Goal: Information Seeking & Learning: Learn about a topic

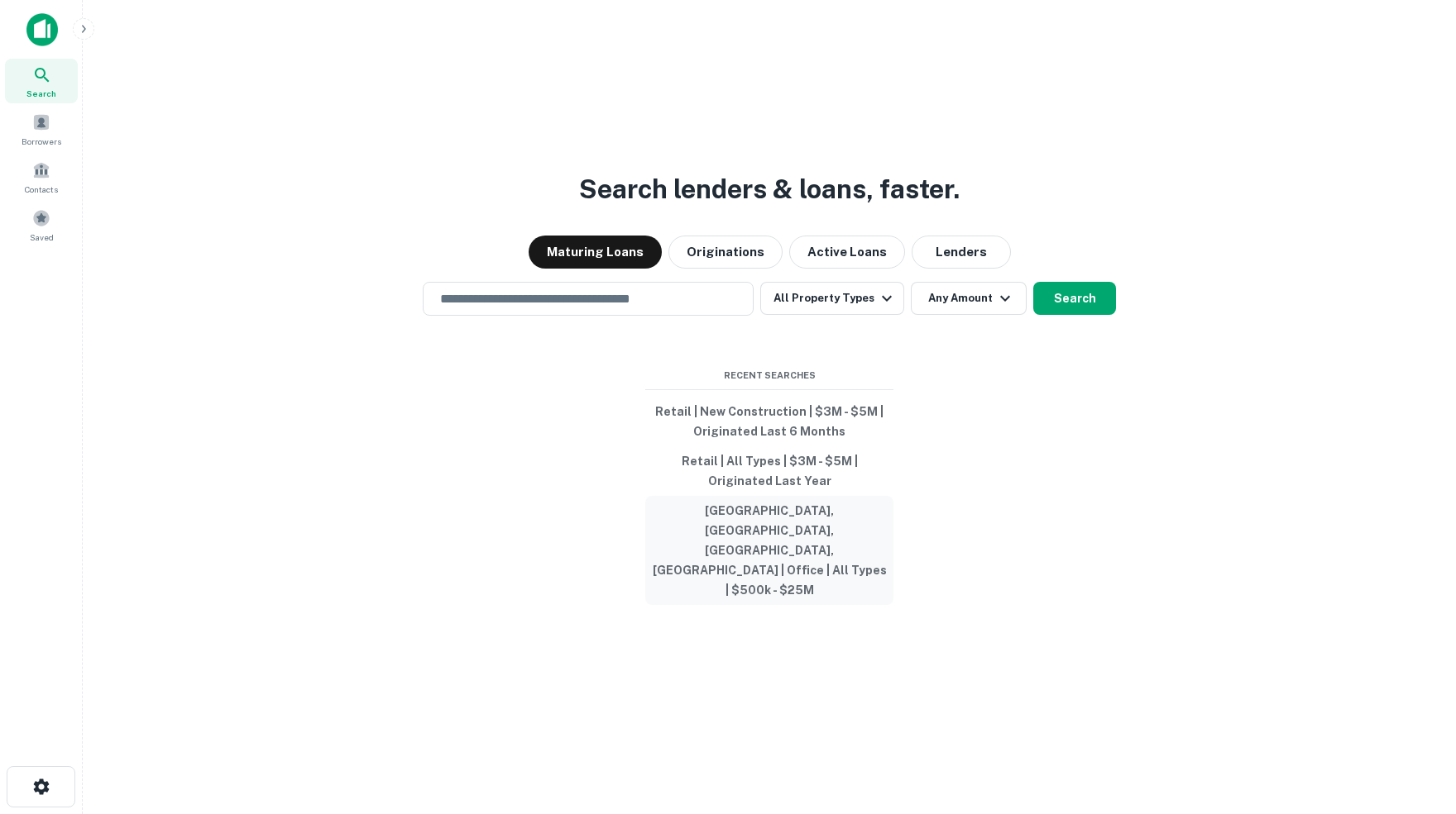
click at [723, 541] on button "Denver County, Denver, CO, USA | Office | All Types | $500k - $25M" at bounding box center [769, 550] width 249 height 109
type input "**********"
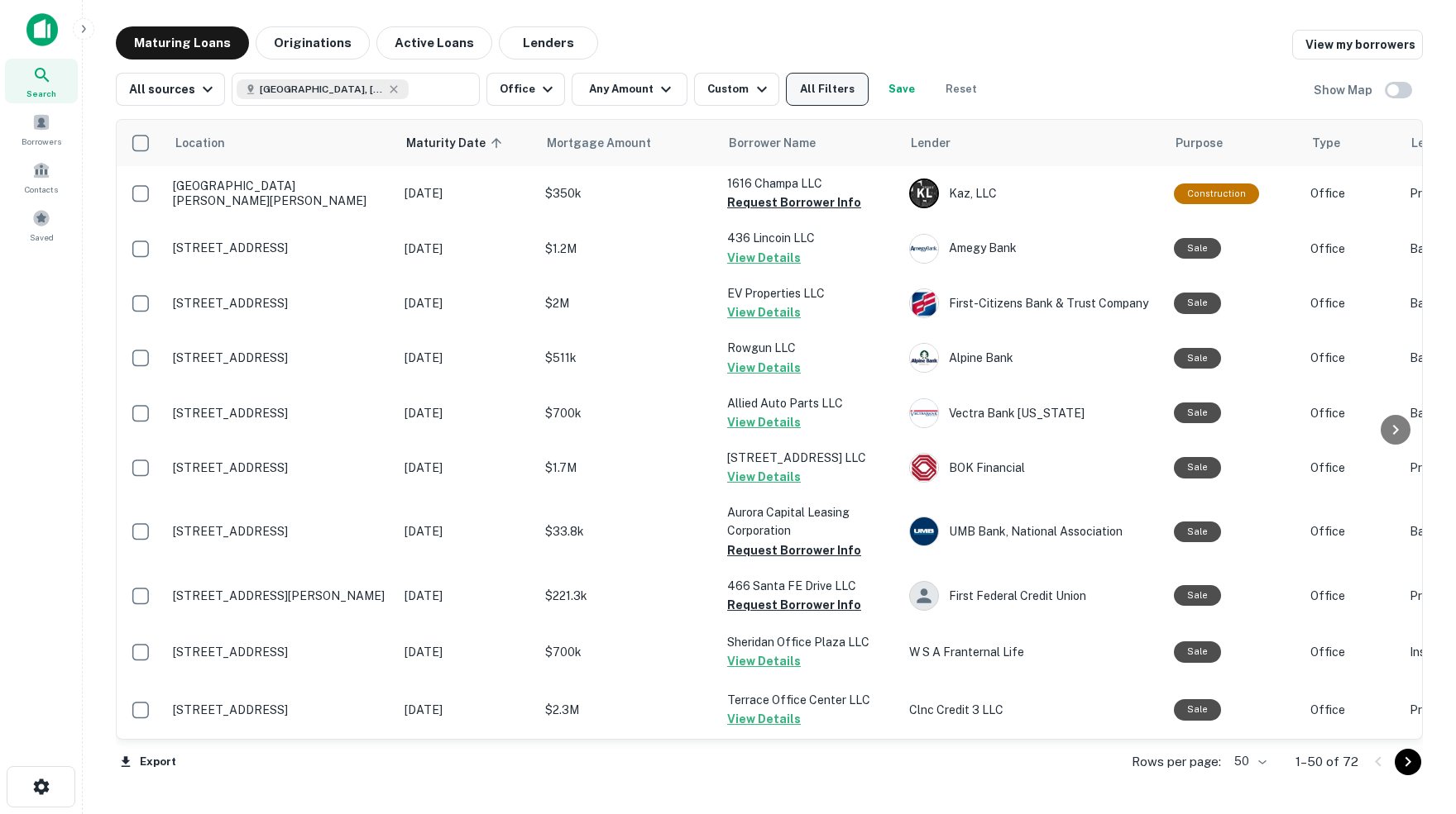
click at [847, 96] on button "All Filters" at bounding box center [827, 89] width 83 height 33
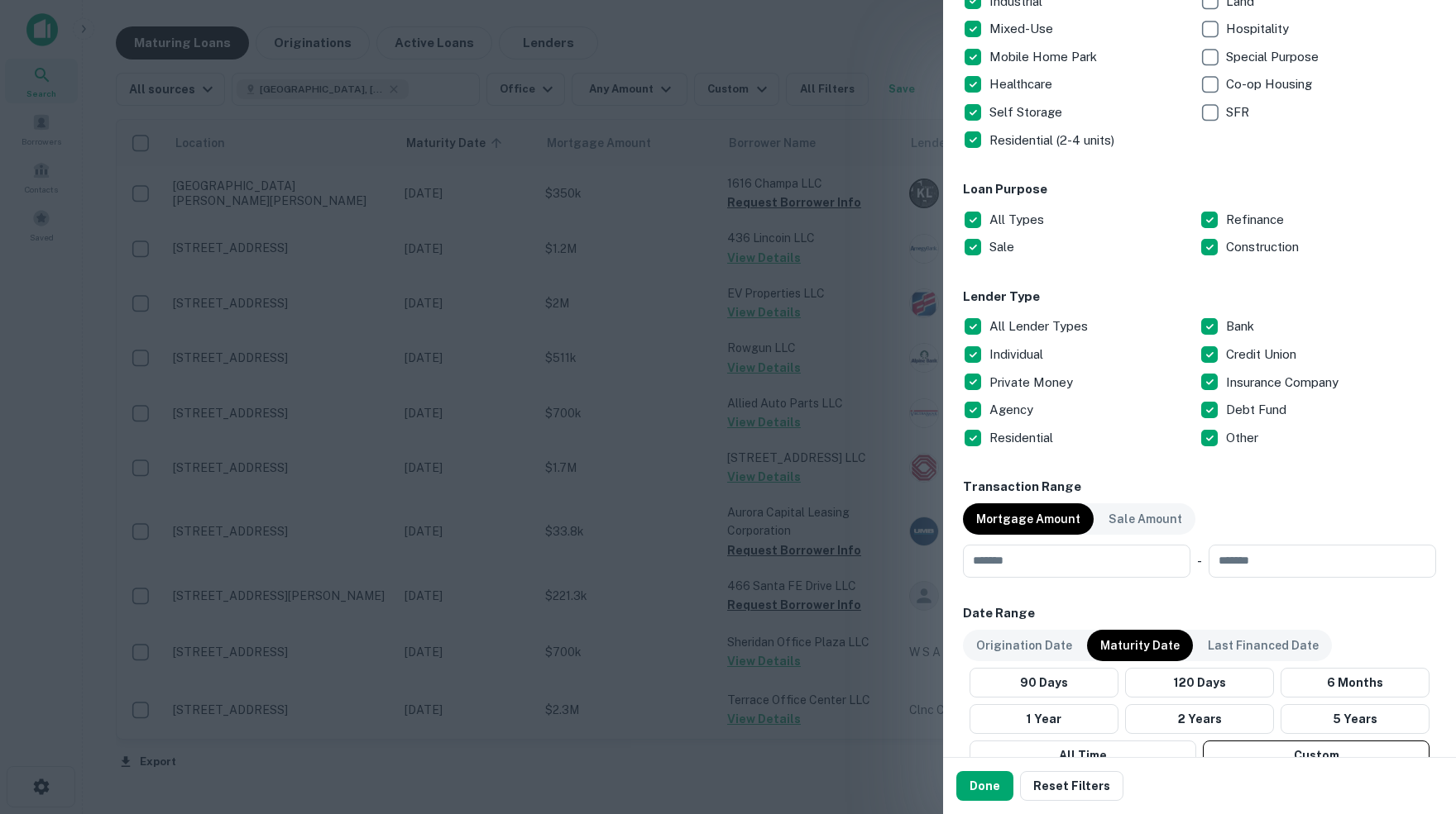
scroll to position [386, 0]
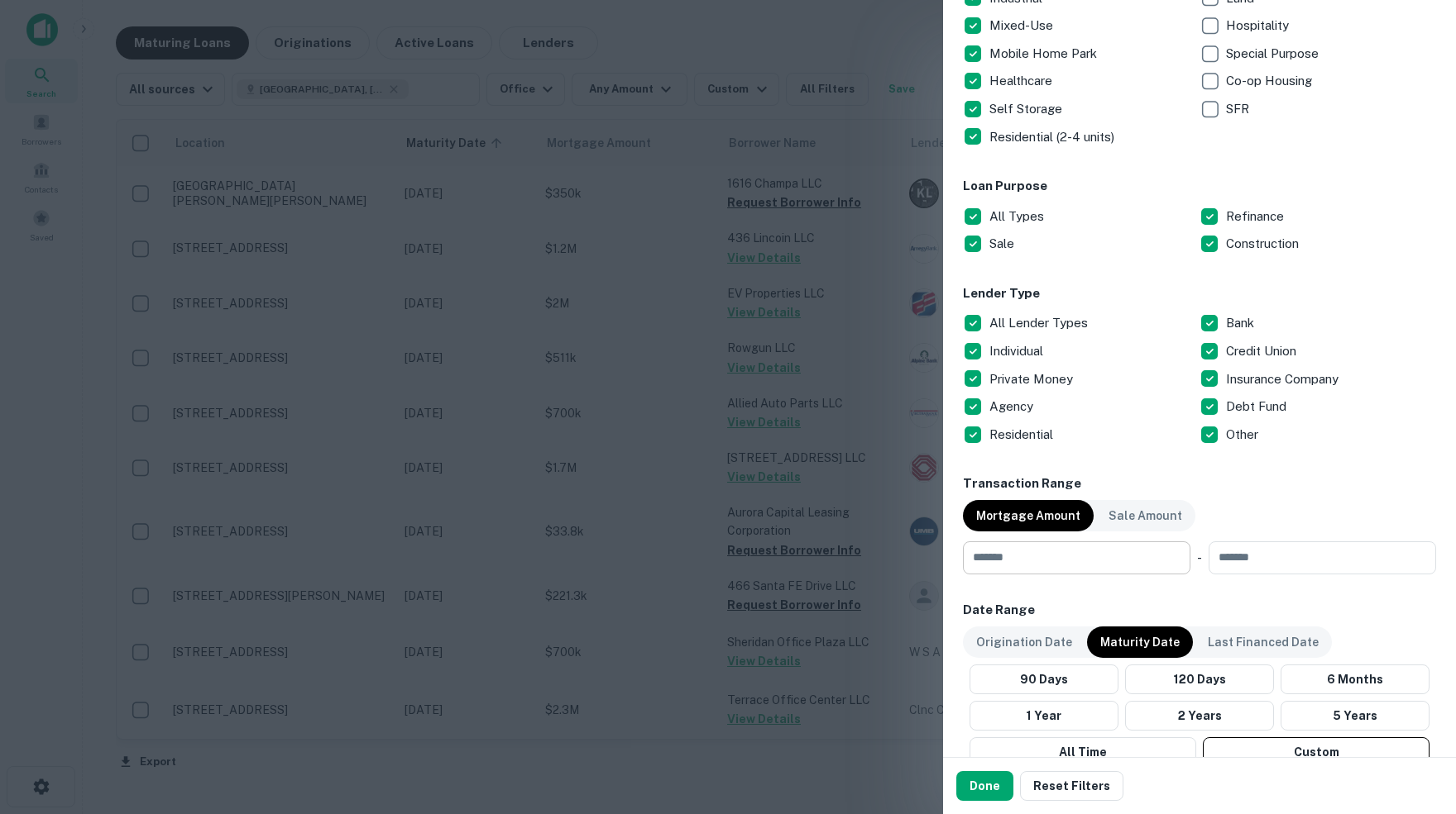
click at [1022, 549] on input "number" at bounding box center [1071, 558] width 216 height 33
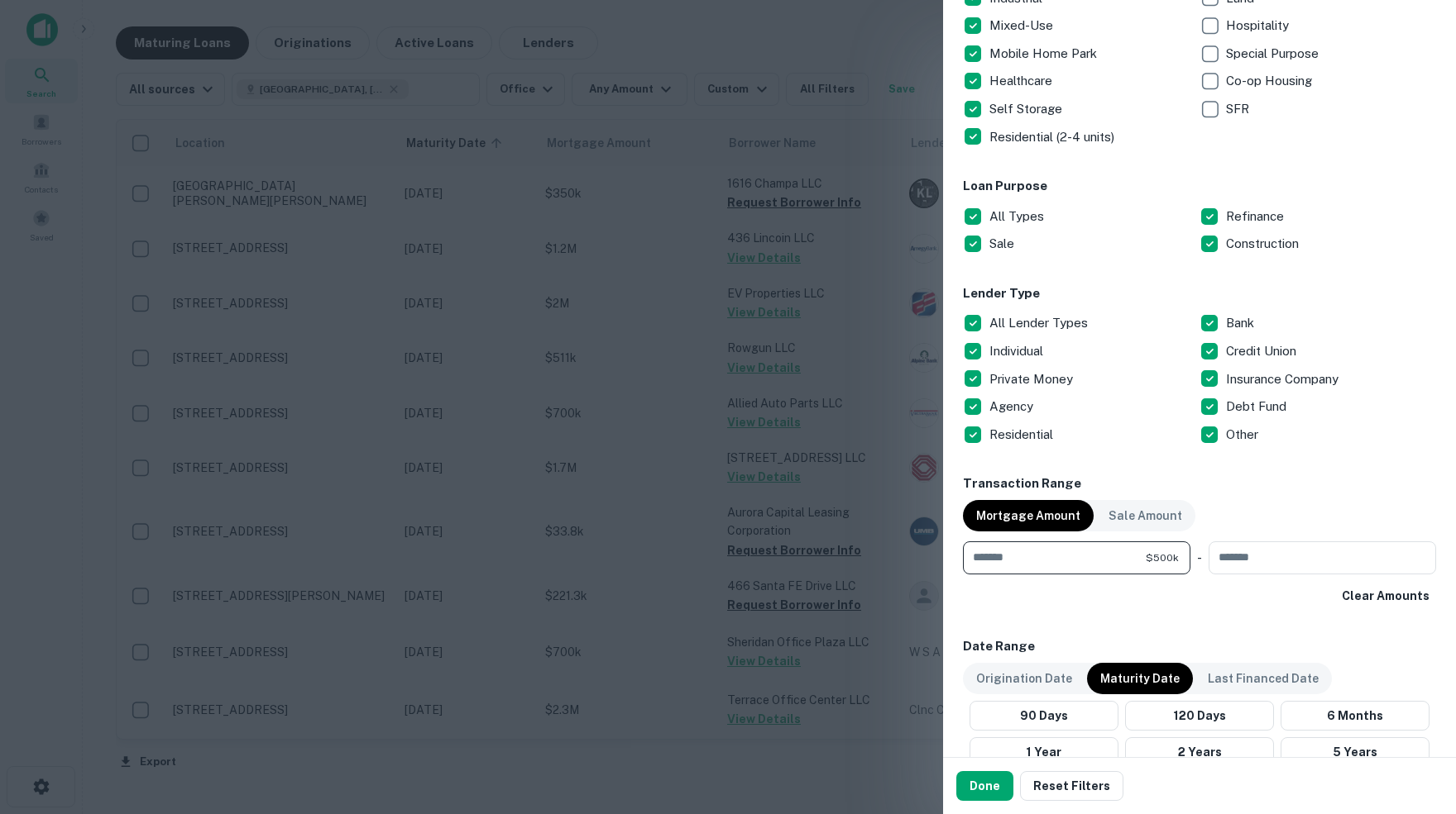
type input "******"
type input "********"
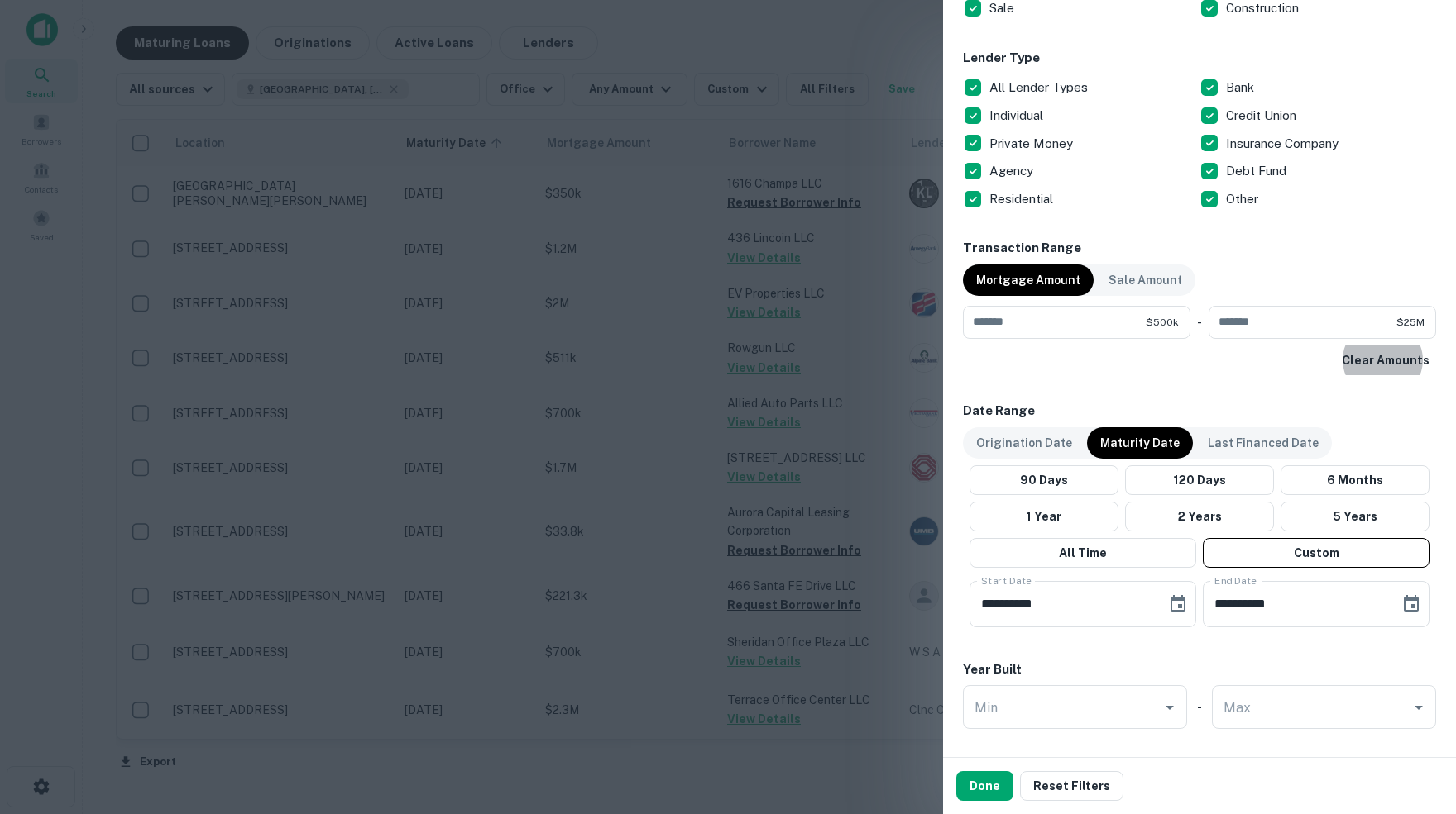
scroll to position [630, 0]
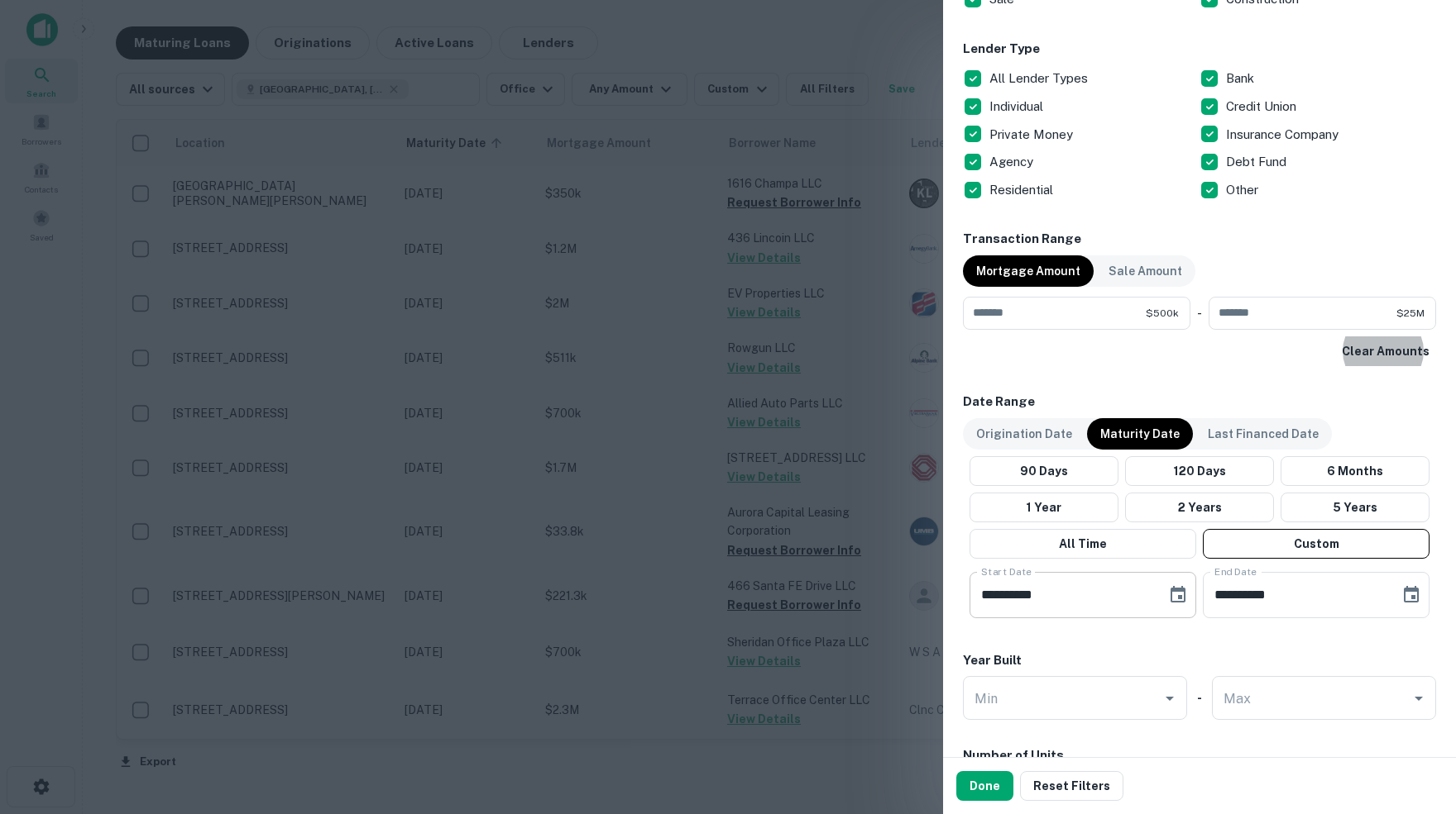
click at [1180, 598] on icon "Choose date, selected date is Oct 1, 2025" at bounding box center [1177, 594] width 15 height 17
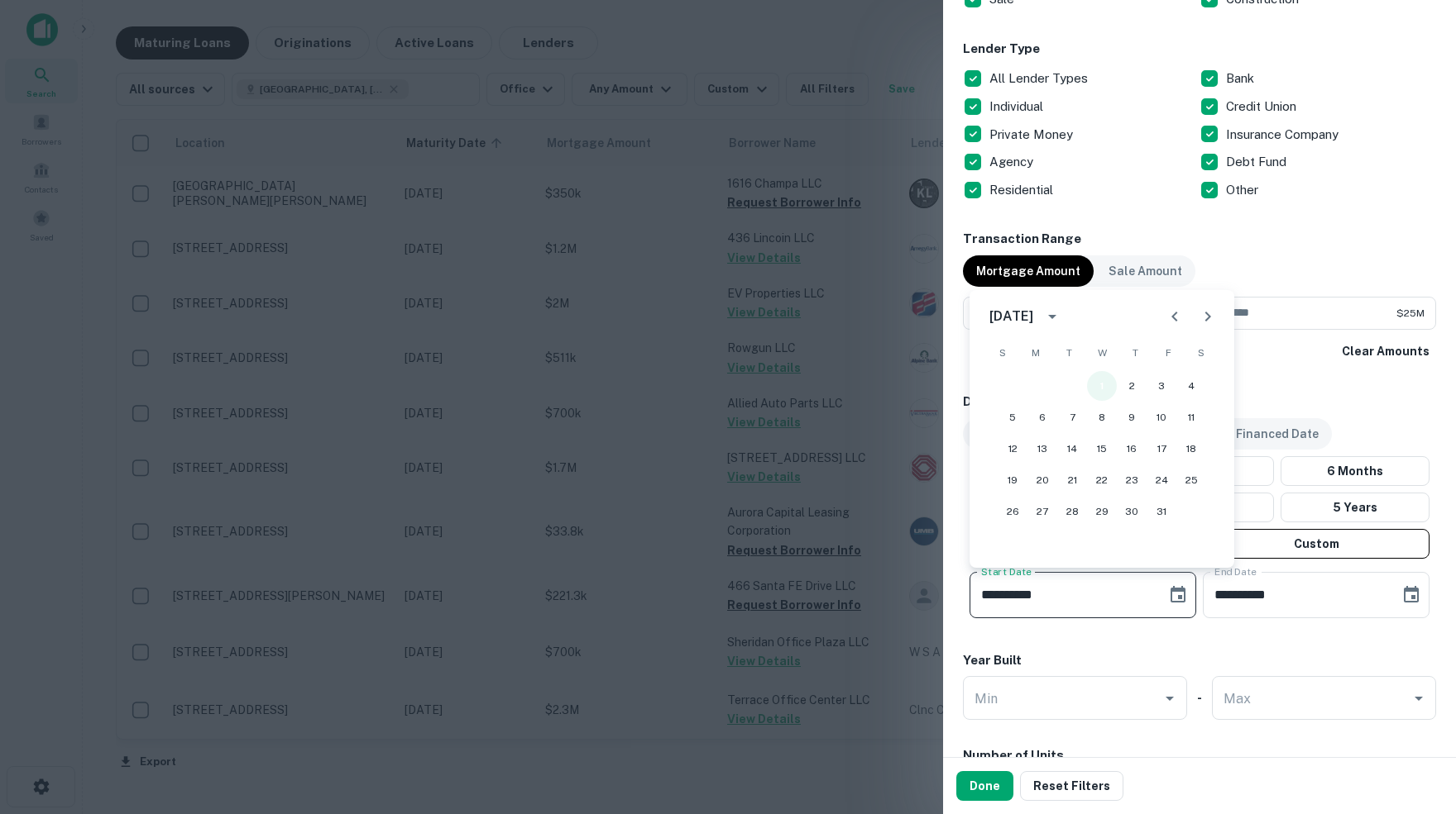
click at [1096, 382] on button "1" at bounding box center [1101, 386] width 29 height 29
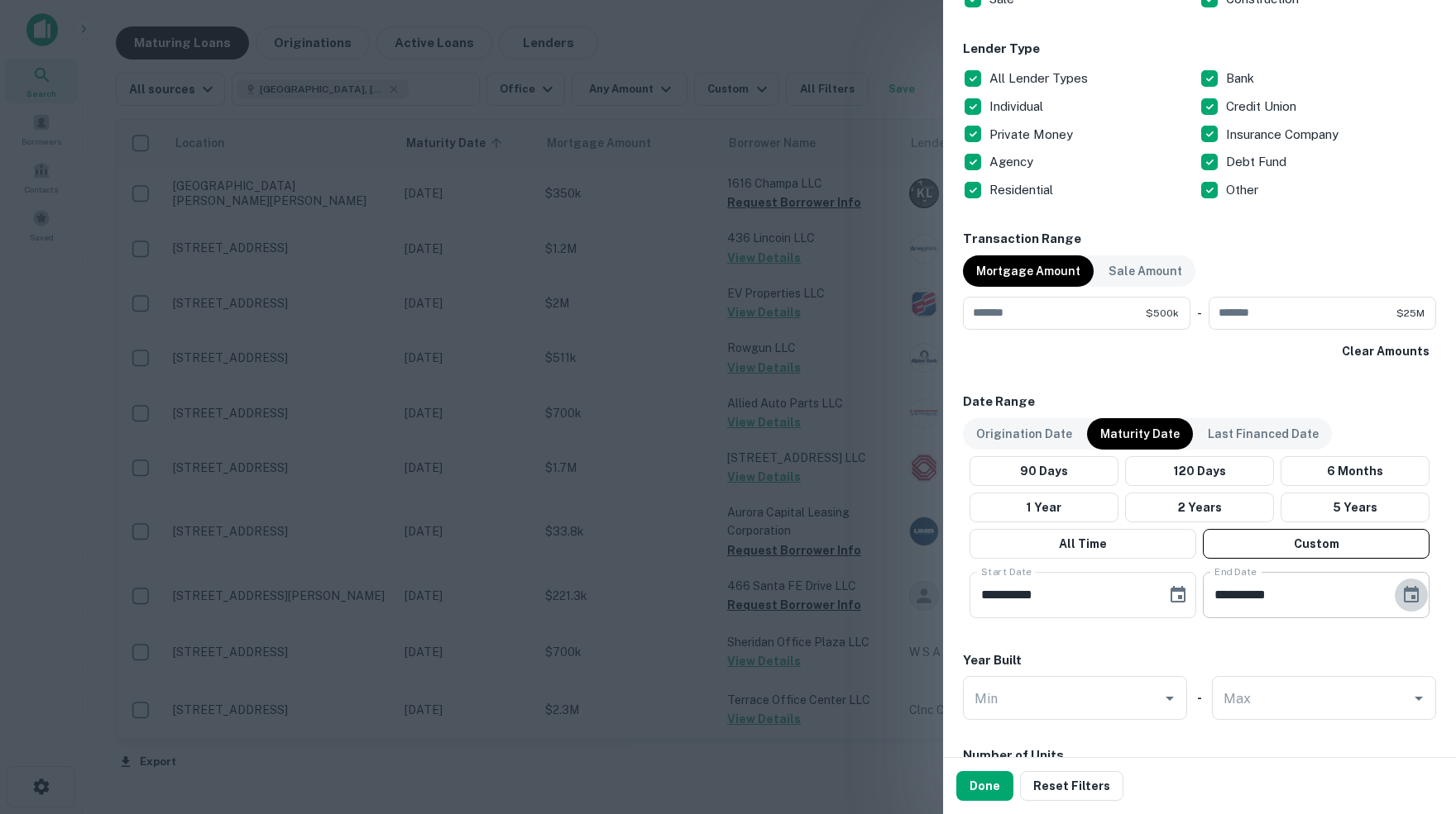
click at [1410, 591] on icon "Choose date, selected date is Apr 30, 2026" at bounding box center [1411, 594] width 15 height 17
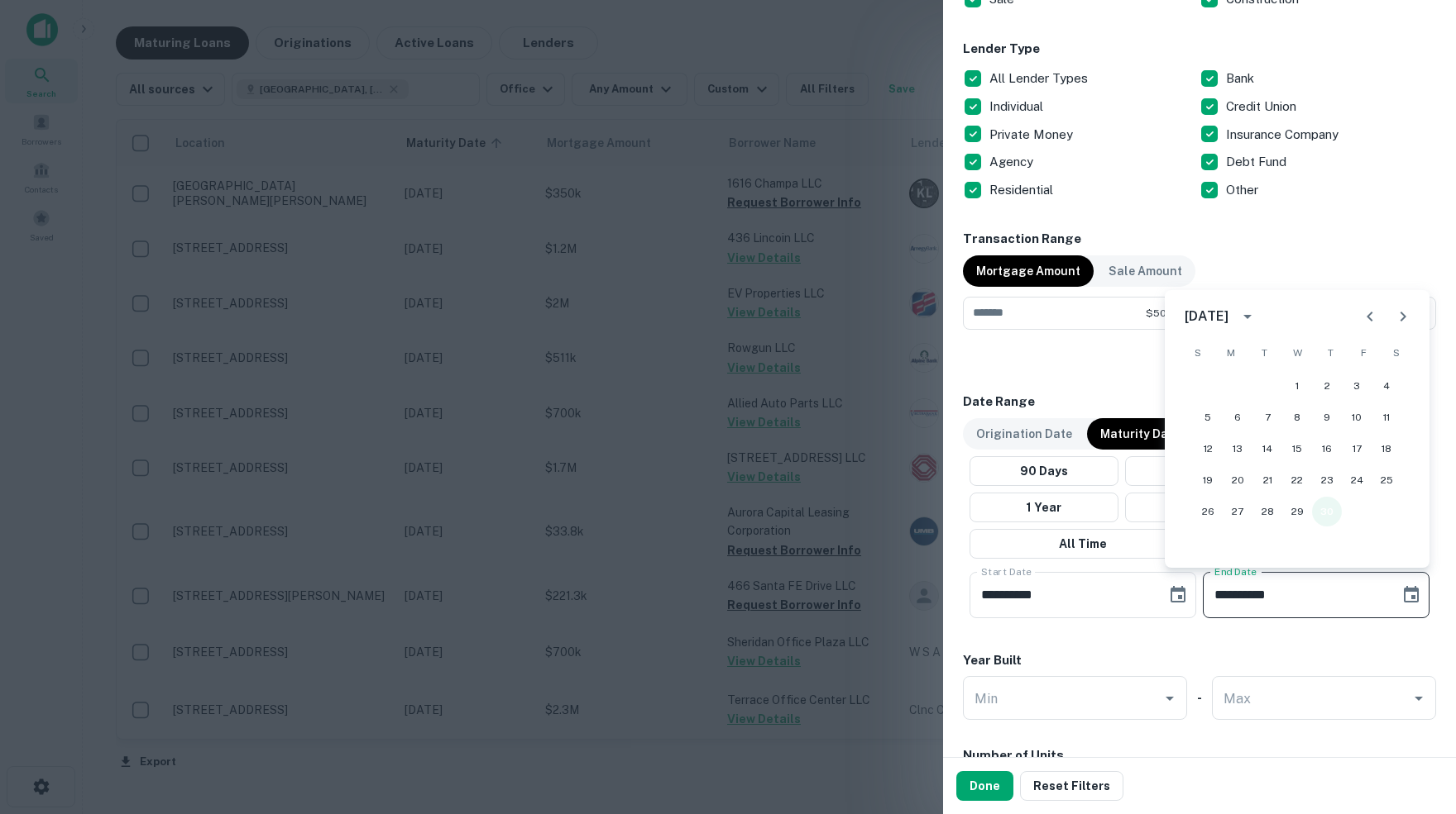
click at [1331, 518] on button "30" at bounding box center [1326, 512] width 29 height 29
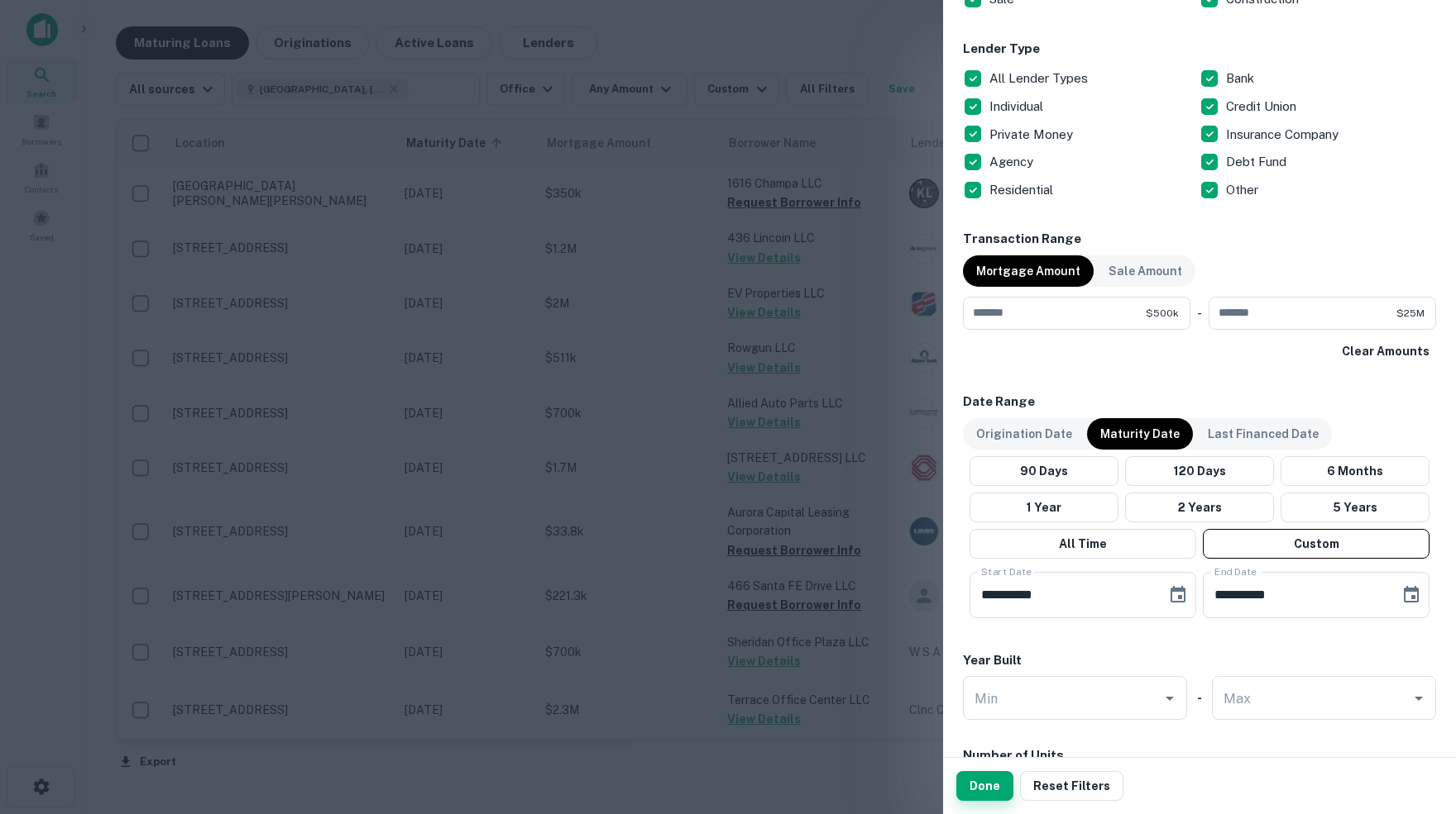
click at [985, 787] on button "Done" at bounding box center [984, 787] width 57 height 29
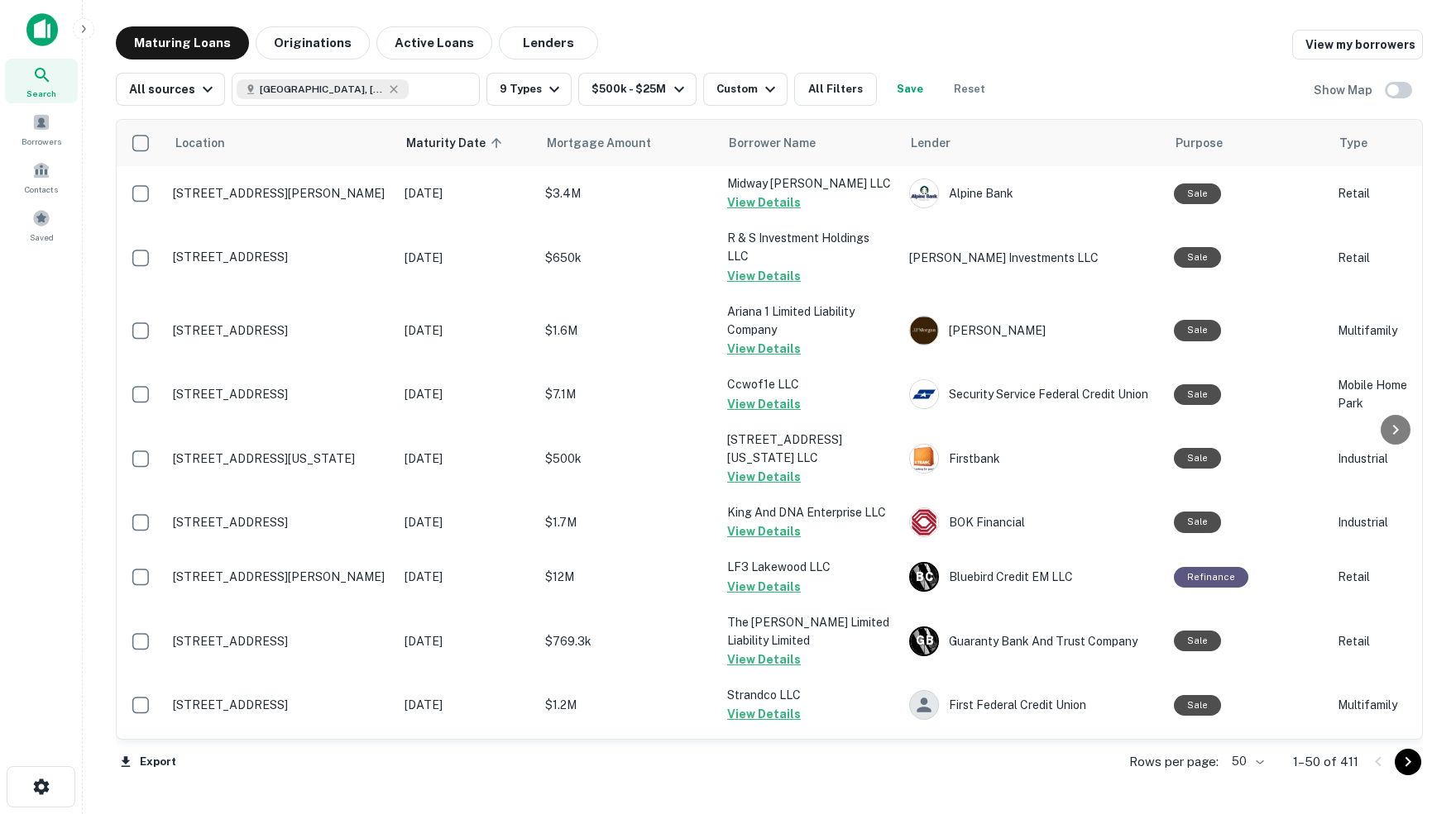
click at [1254, 761] on body "Search Borrowers Contacts Saved Maturing Loans Originations Active Loans Lender…" at bounding box center [728, 407] width 1456 height 814
click at [1240, 782] on li "100" at bounding box center [1241, 781] width 48 height 29
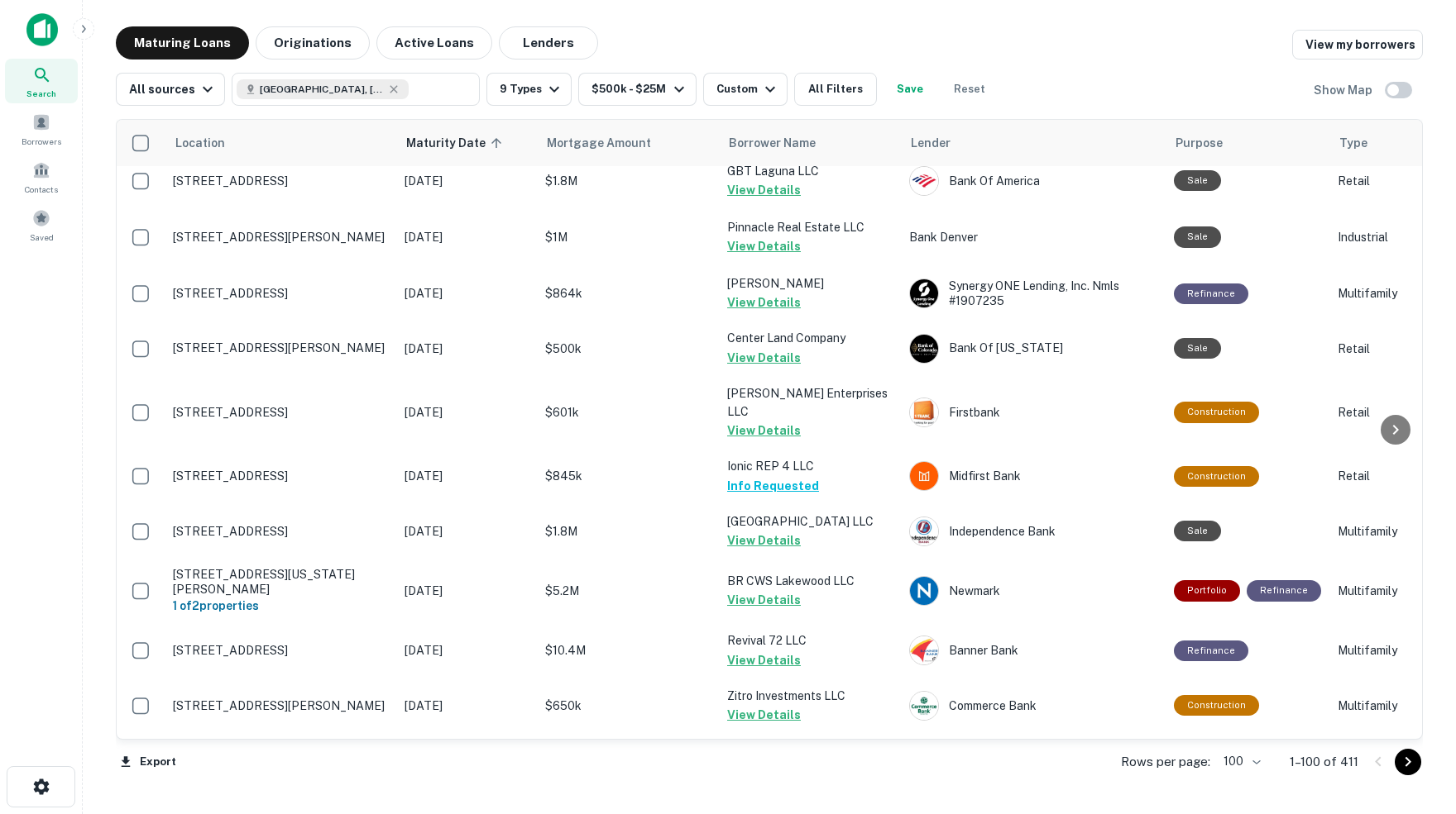
click at [1410, 764] on icon "Go to next page" at bounding box center [1408, 762] width 20 height 20
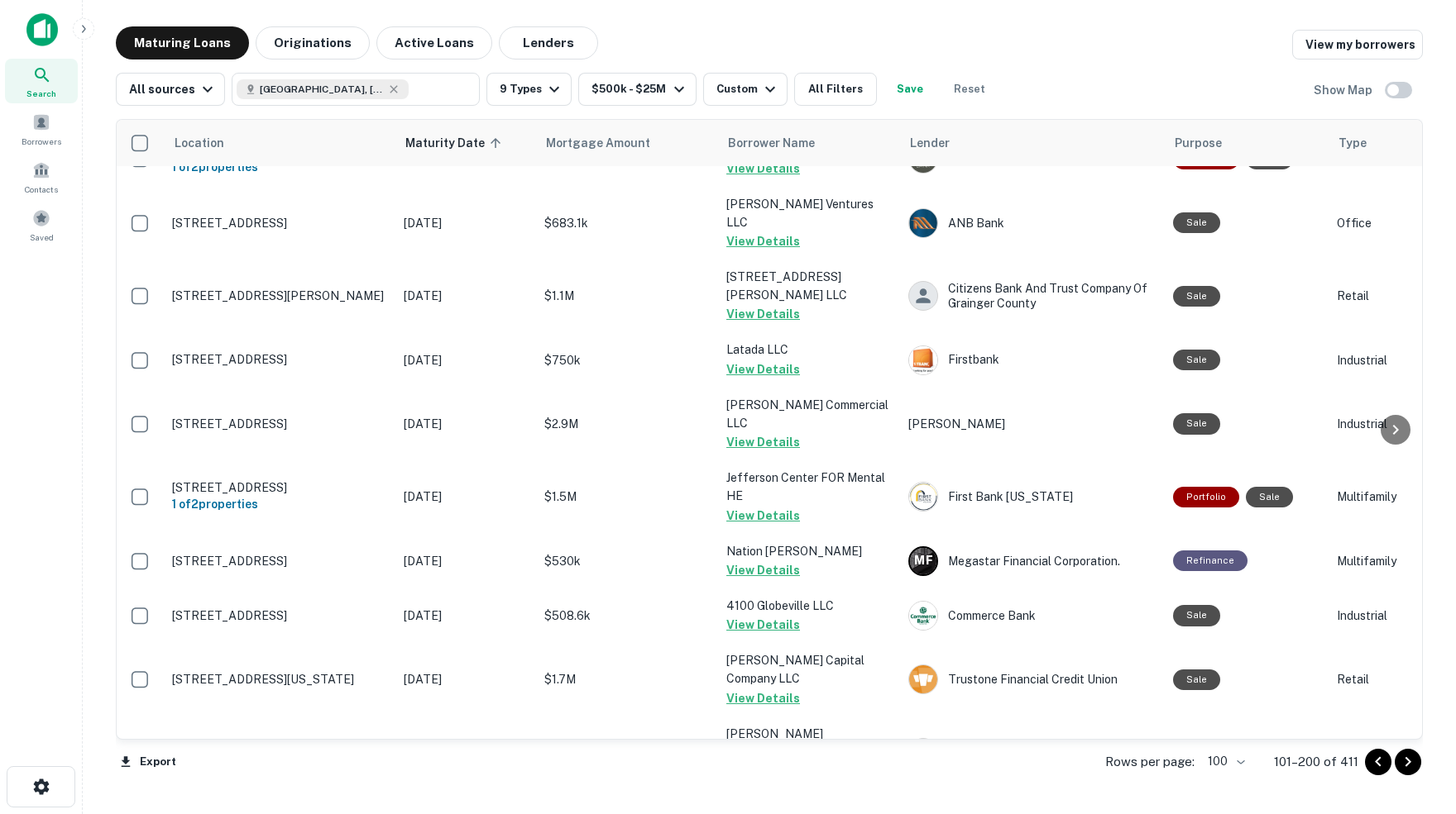
click at [1408, 764] on icon "Go to next page" at bounding box center [1408, 762] width 20 height 20
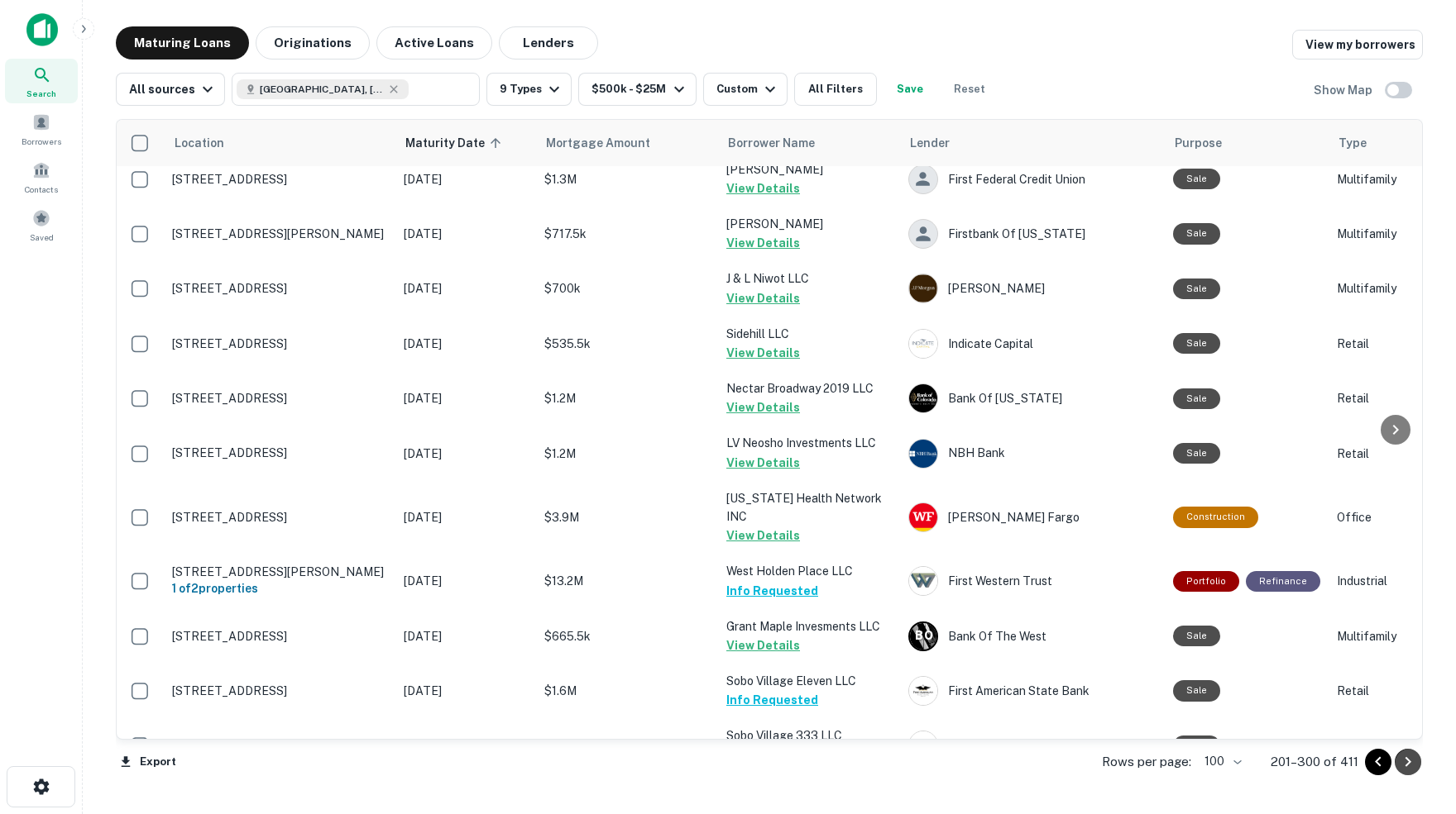
click at [1408, 764] on icon "Go to next page" at bounding box center [1408, 762] width 20 height 20
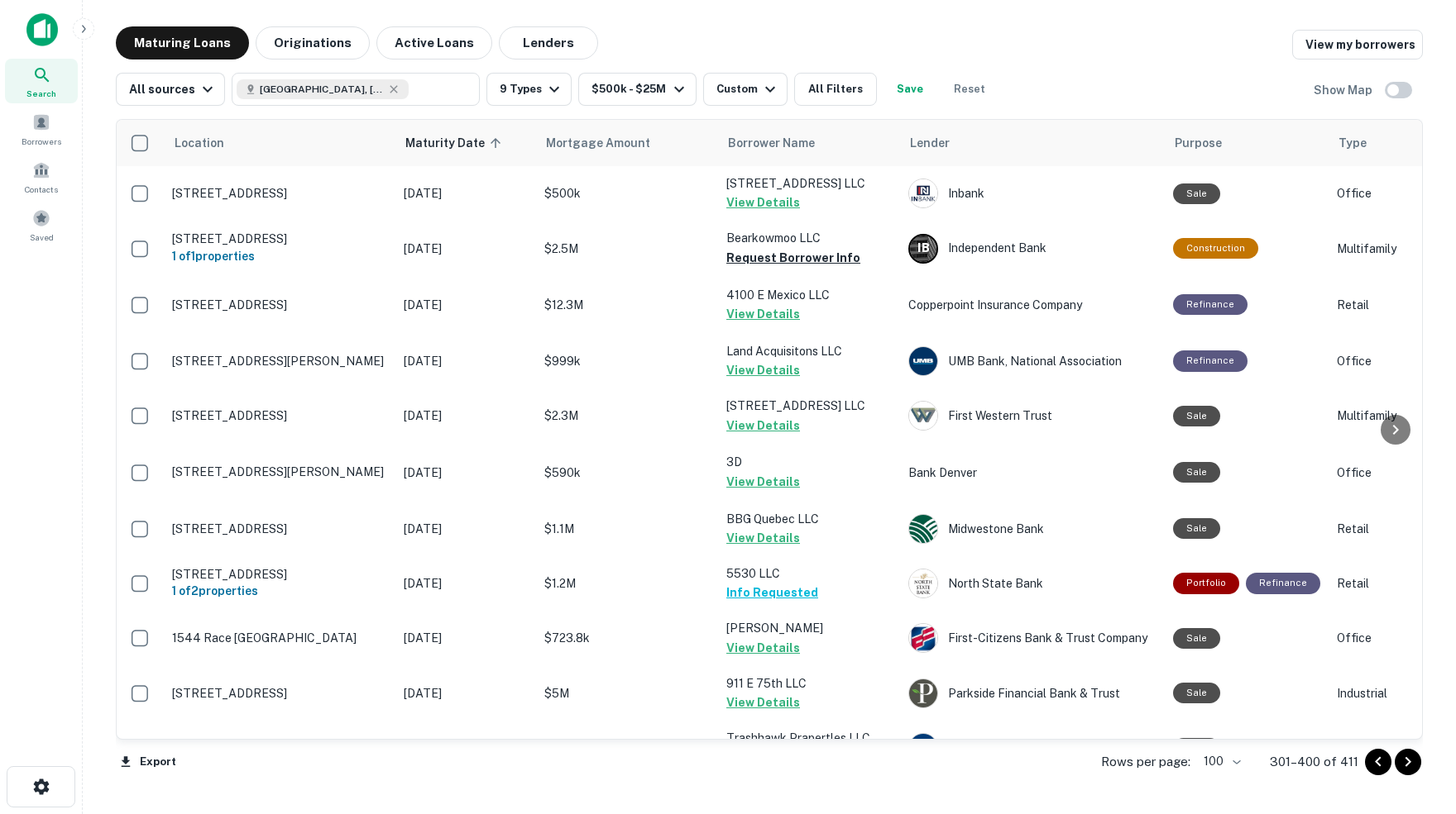
scroll to position [0, 1]
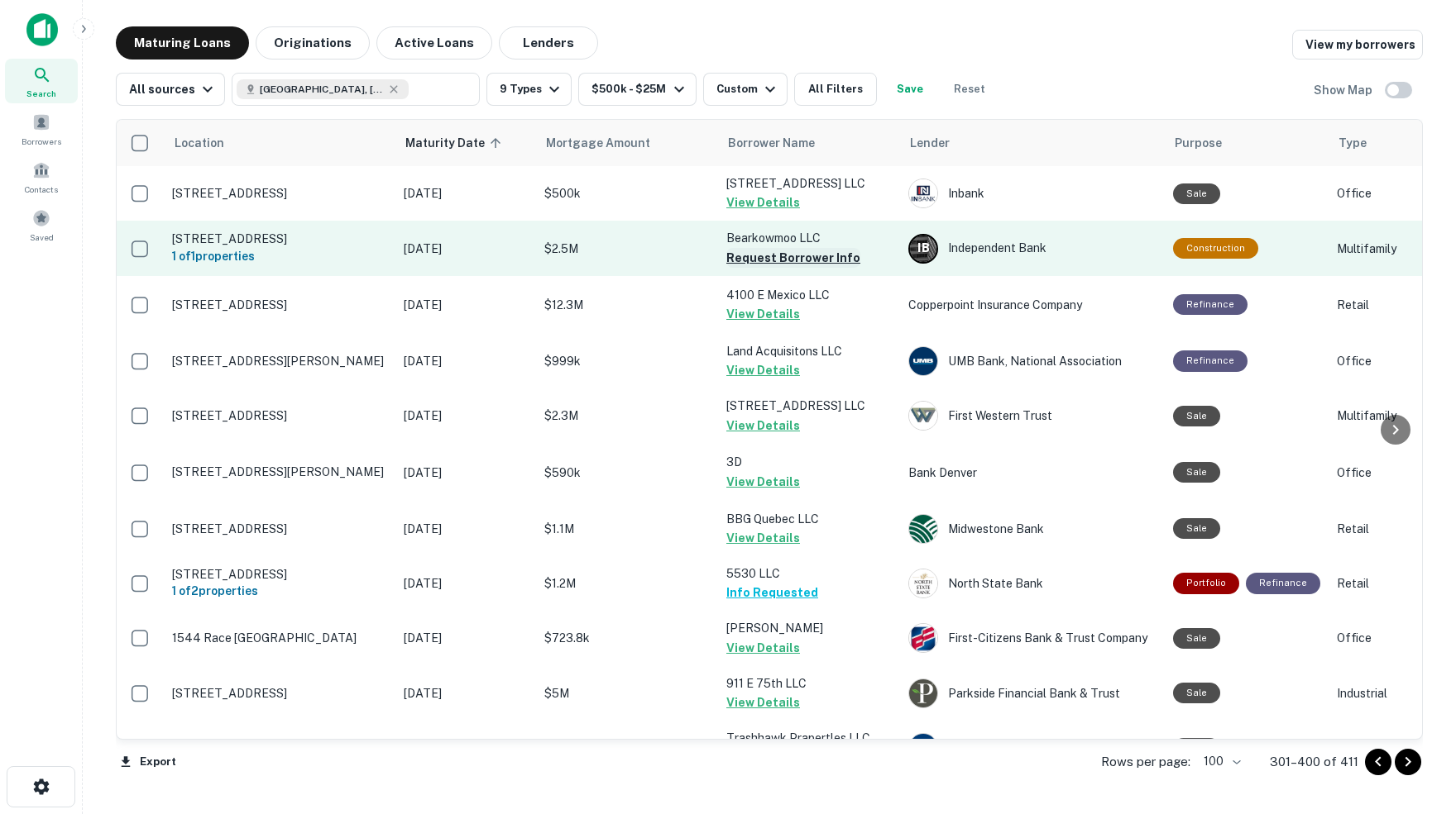
click at [787, 251] on button "Request Borrower Info" at bounding box center [793, 258] width 134 height 20
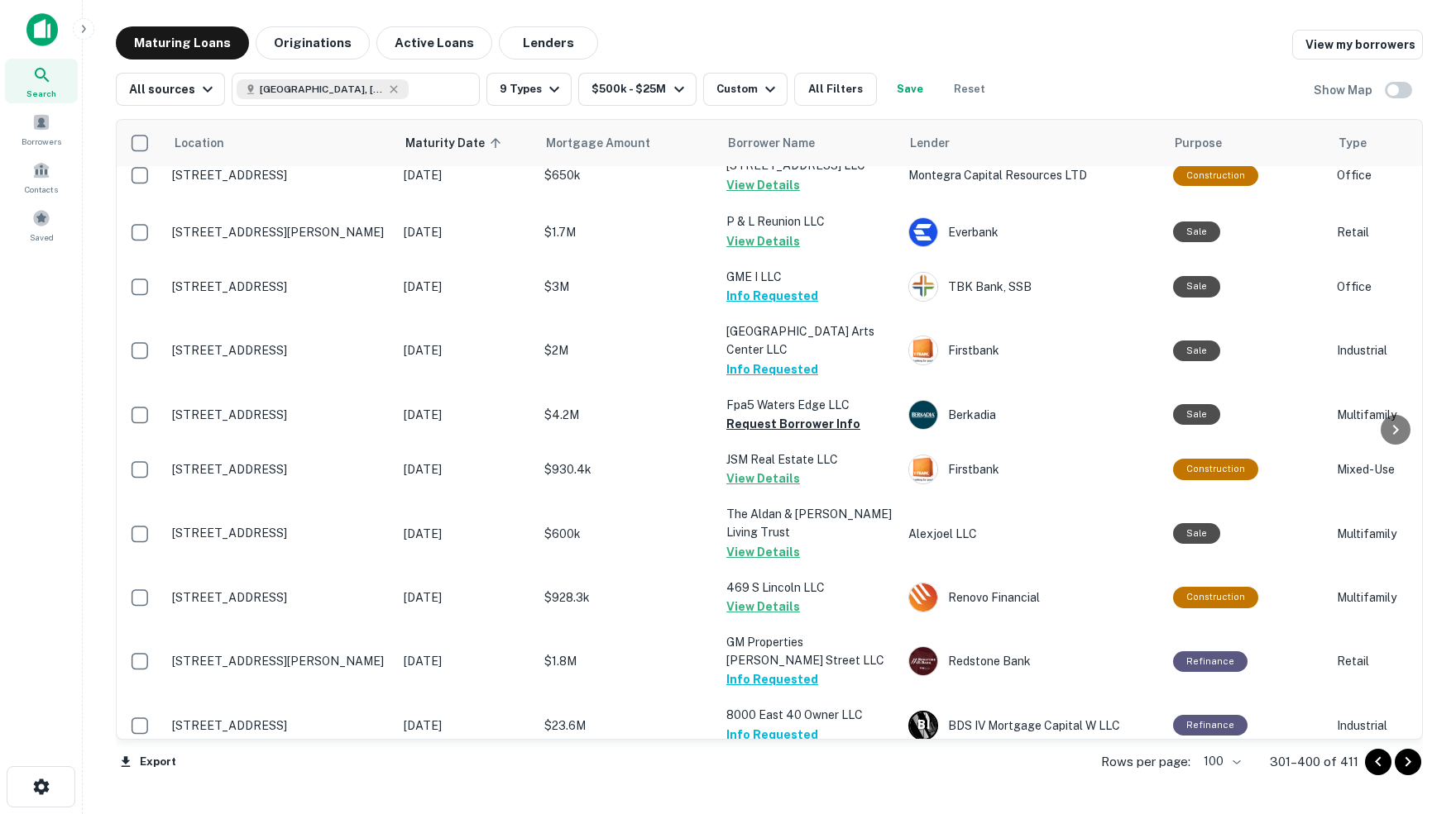
scroll to position [1677, 2]
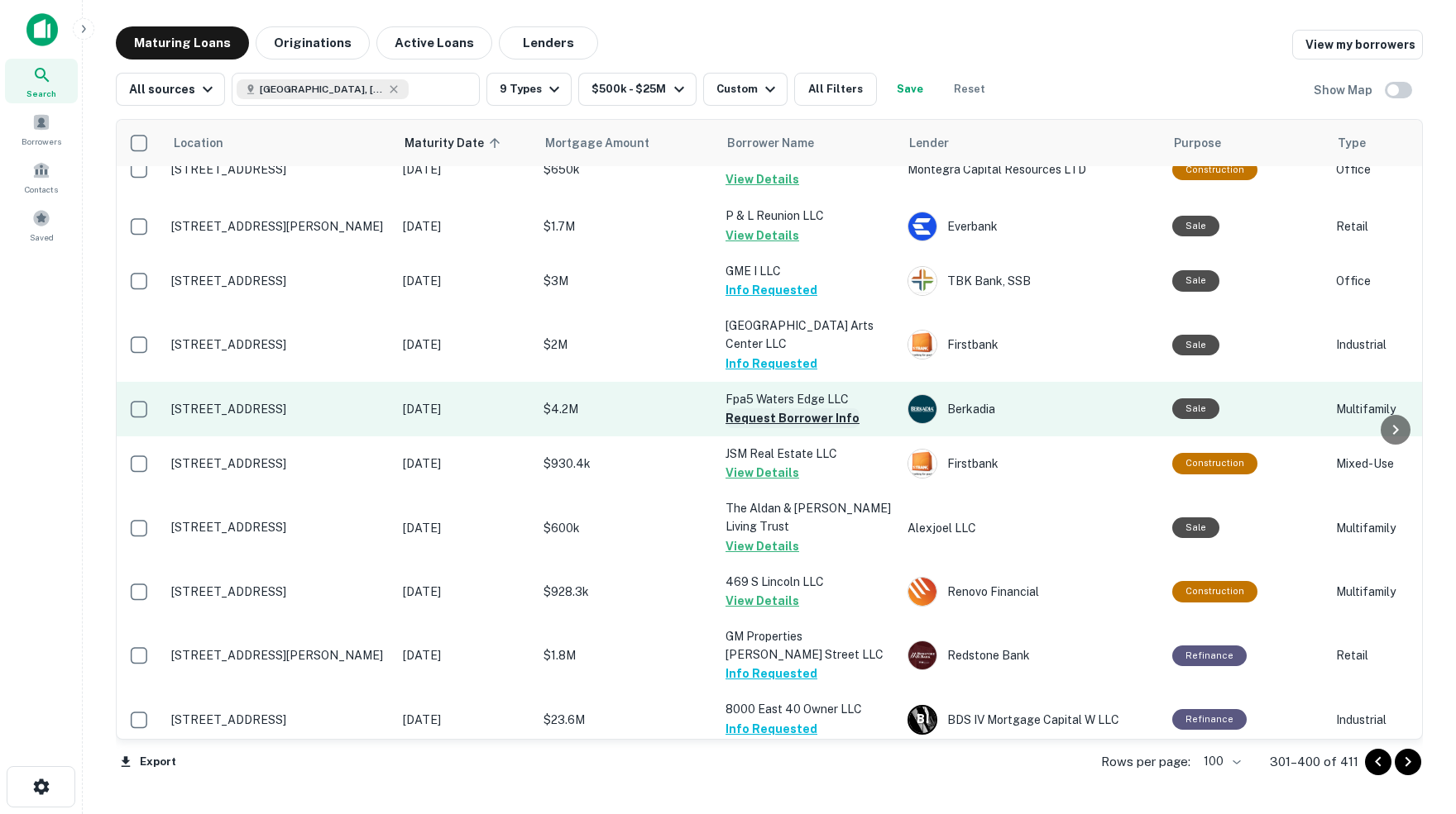
click at [792, 408] on button "Request Borrower Info" at bounding box center [792, 418] width 134 height 20
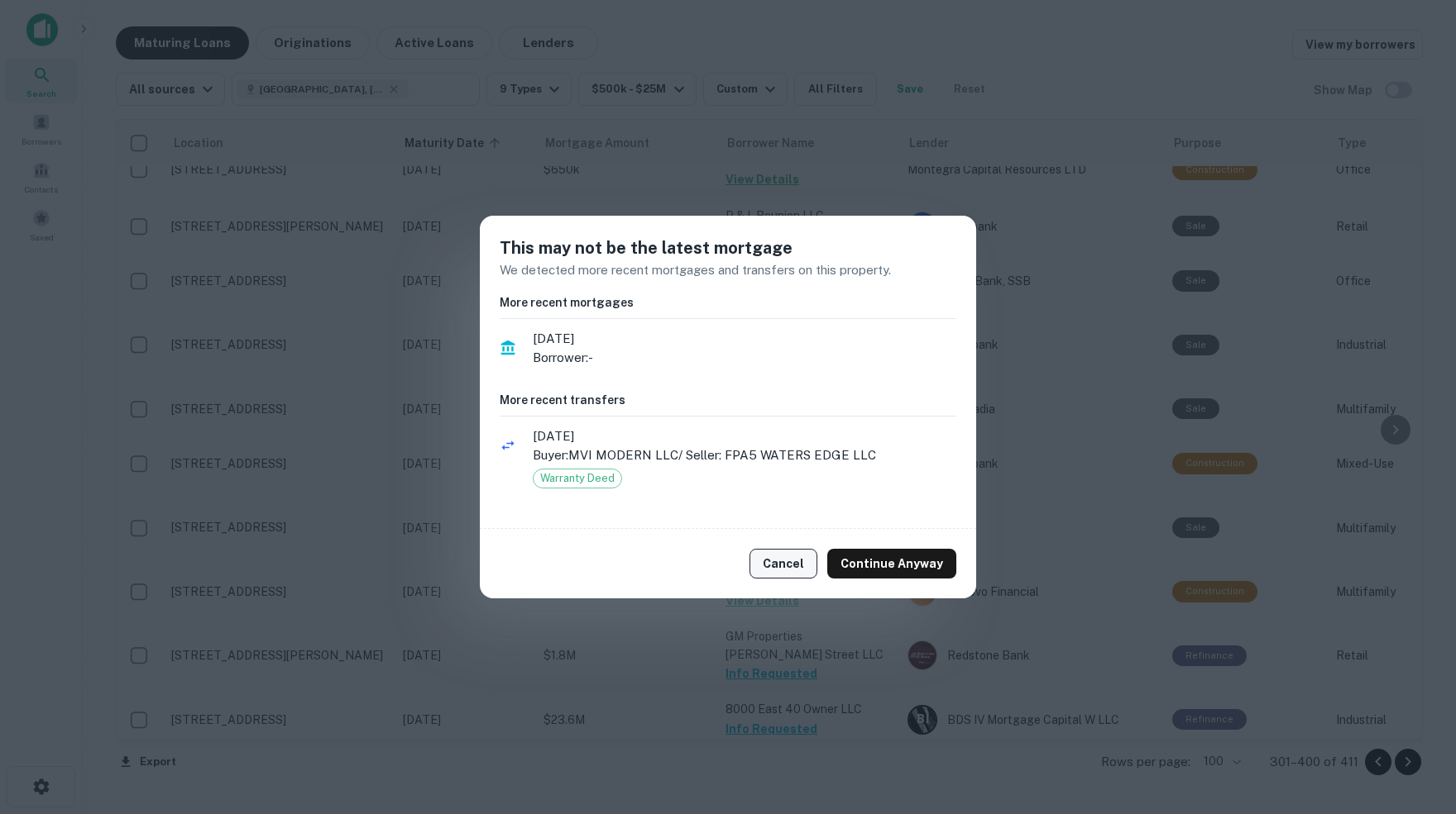
click at [793, 558] on button "Cancel" at bounding box center [783, 564] width 68 height 29
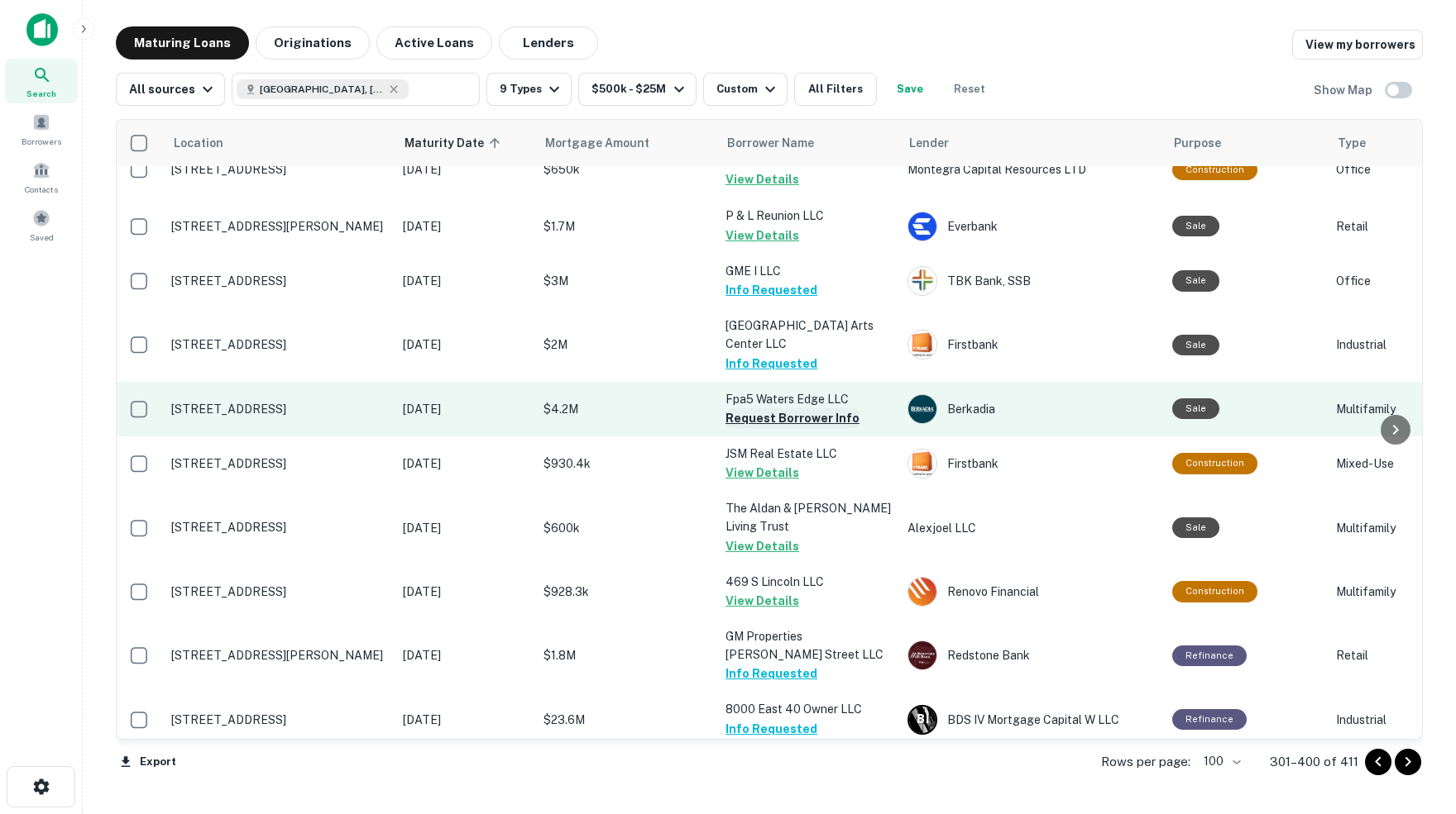
click at [758, 408] on button "Request Borrower Info" at bounding box center [792, 418] width 134 height 20
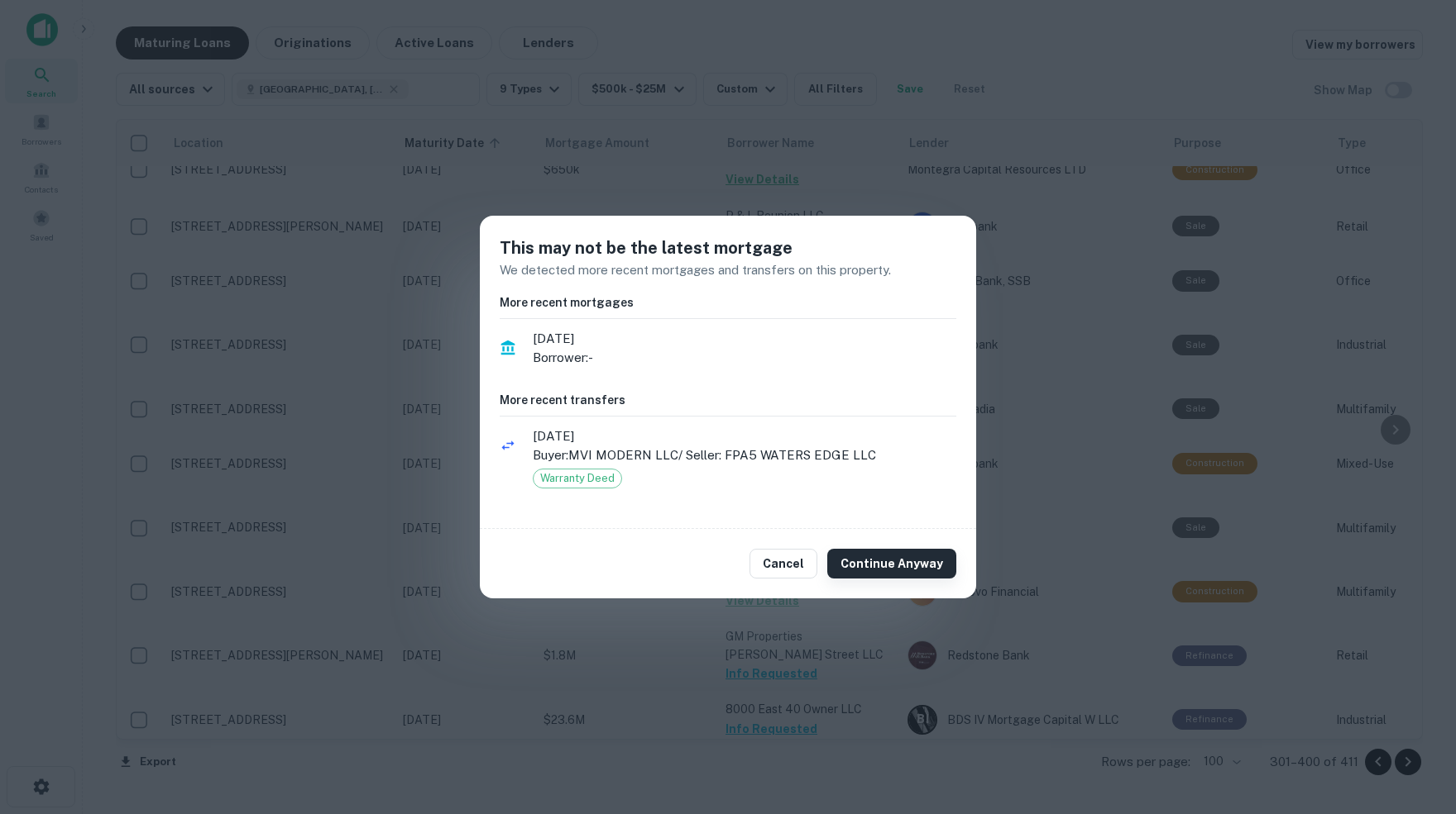
click at [900, 568] on button "Continue Anyway" at bounding box center [891, 564] width 129 height 29
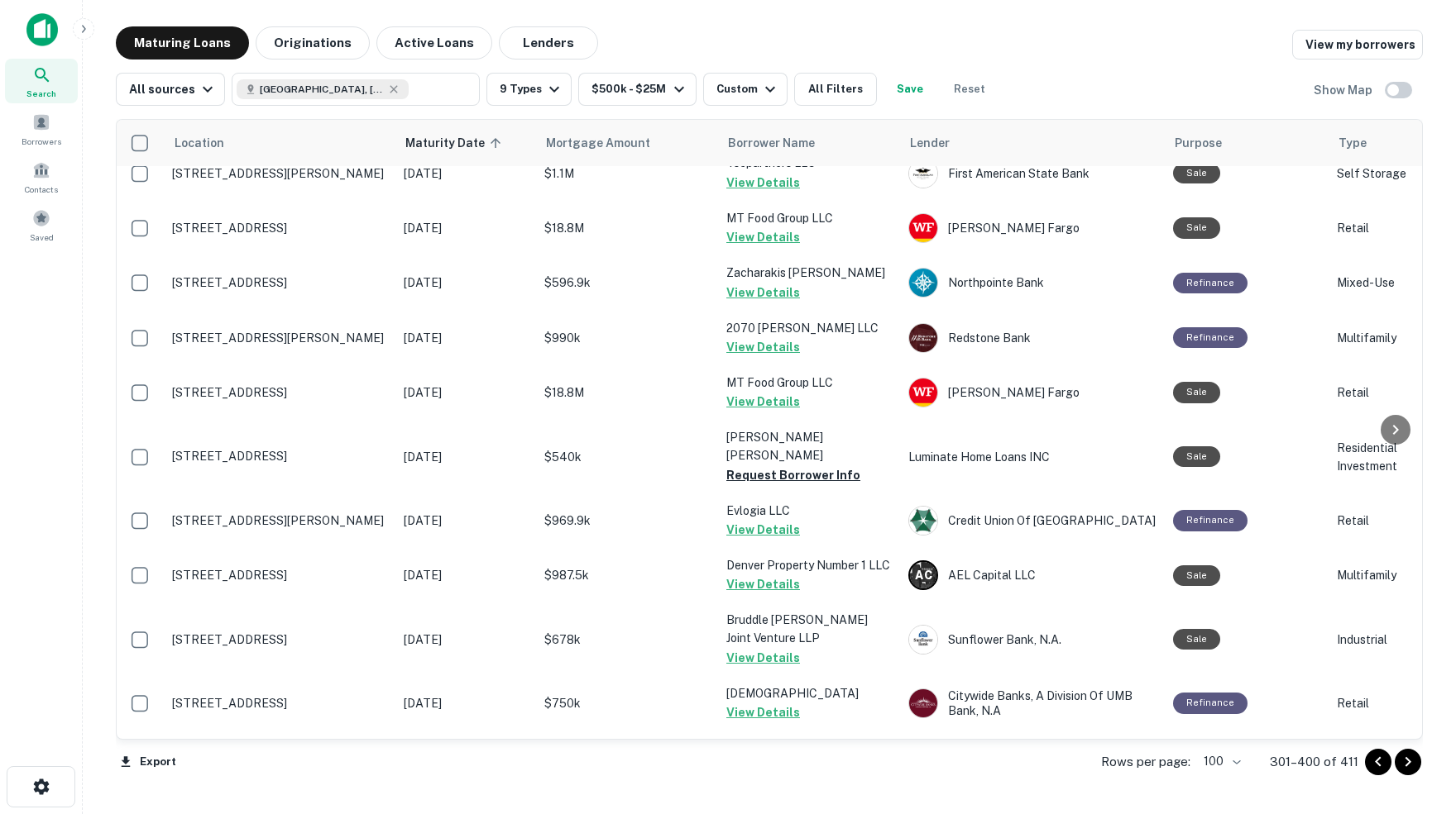
scroll to position [3307, 3]
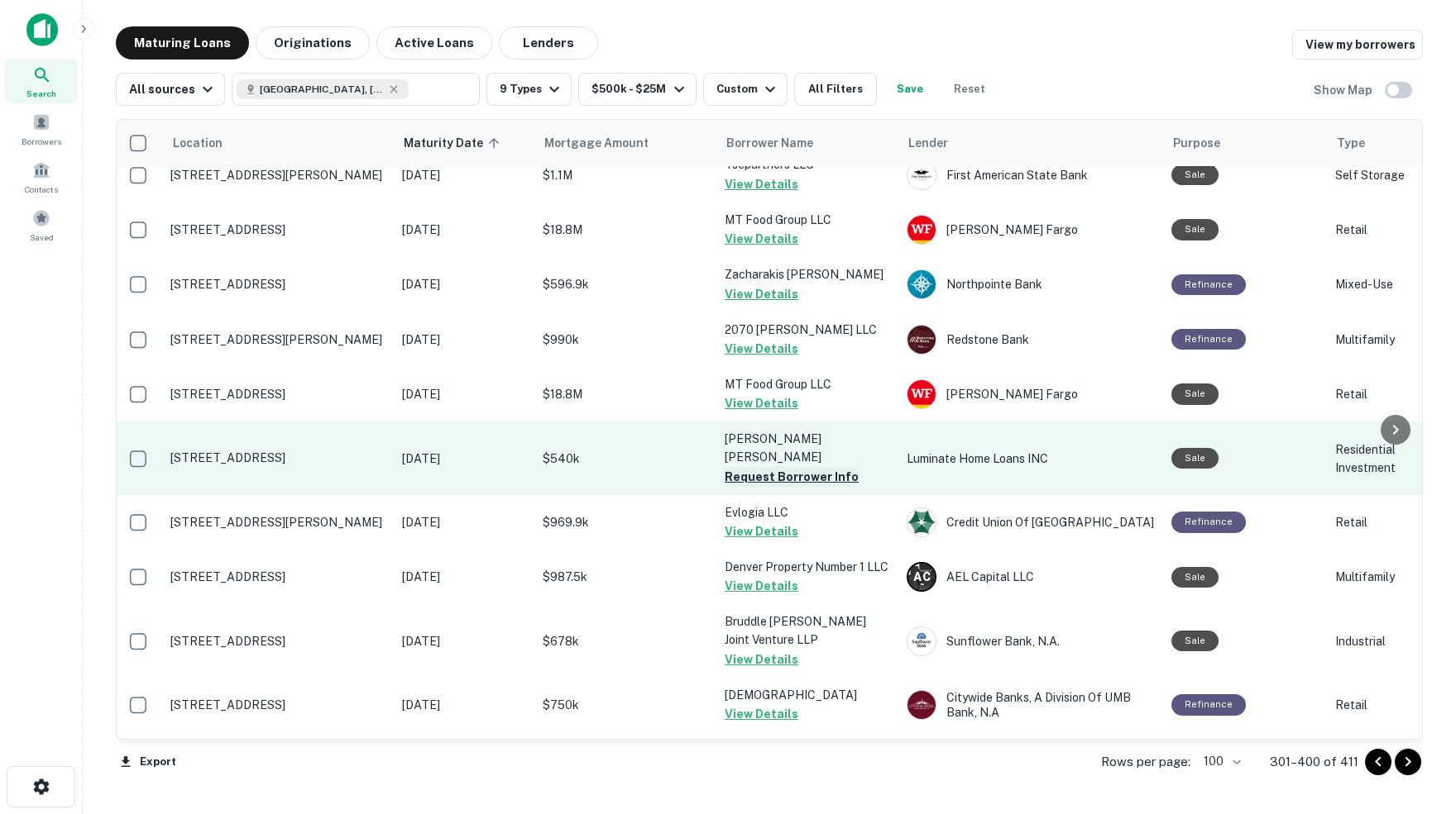
click at [793, 467] on button "Request Borrower Info" at bounding box center [792, 477] width 134 height 20
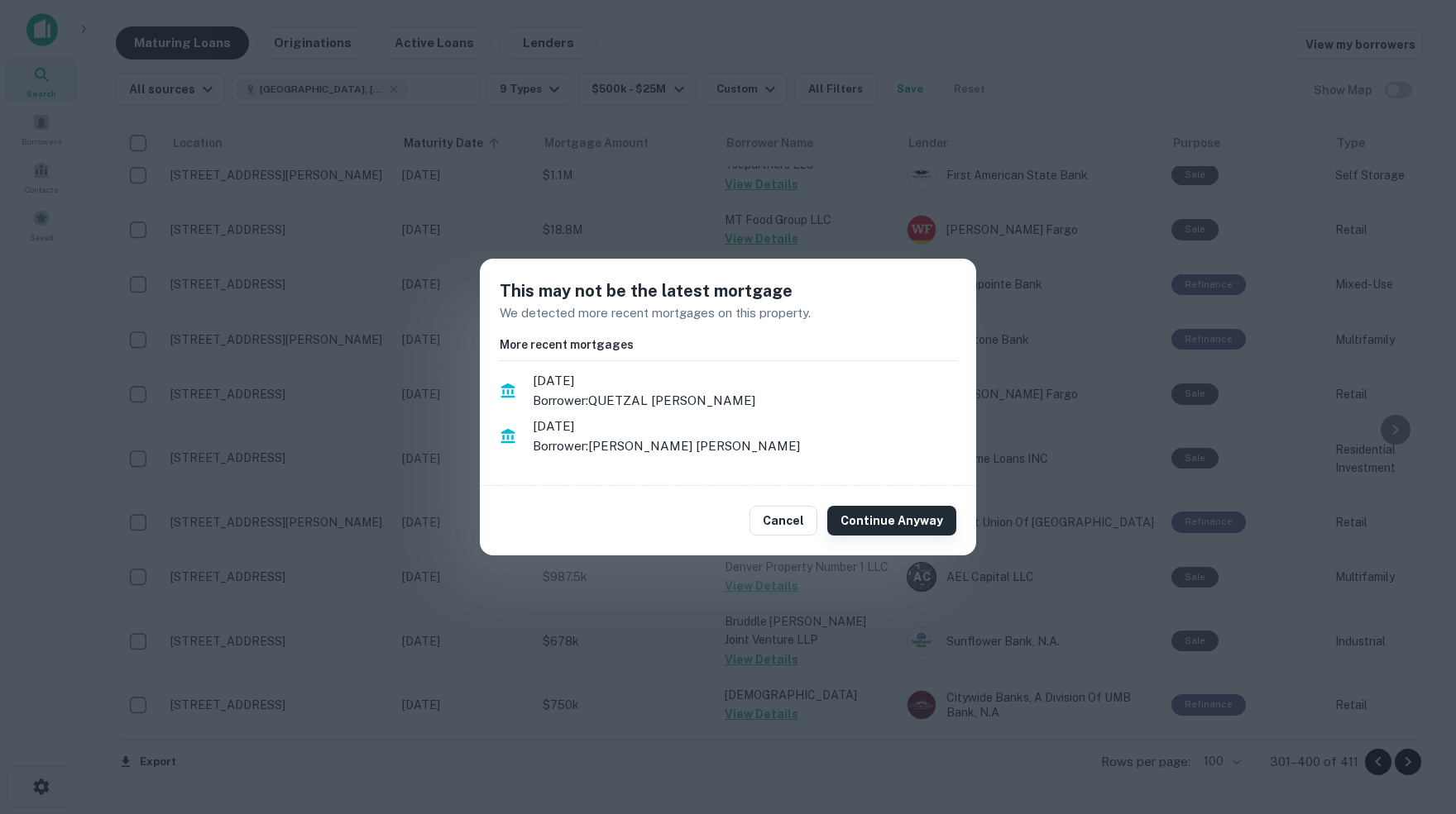
click at [895, 518] on button "Continue Anyway" at bounding box center [891, 520] width 129 height 29
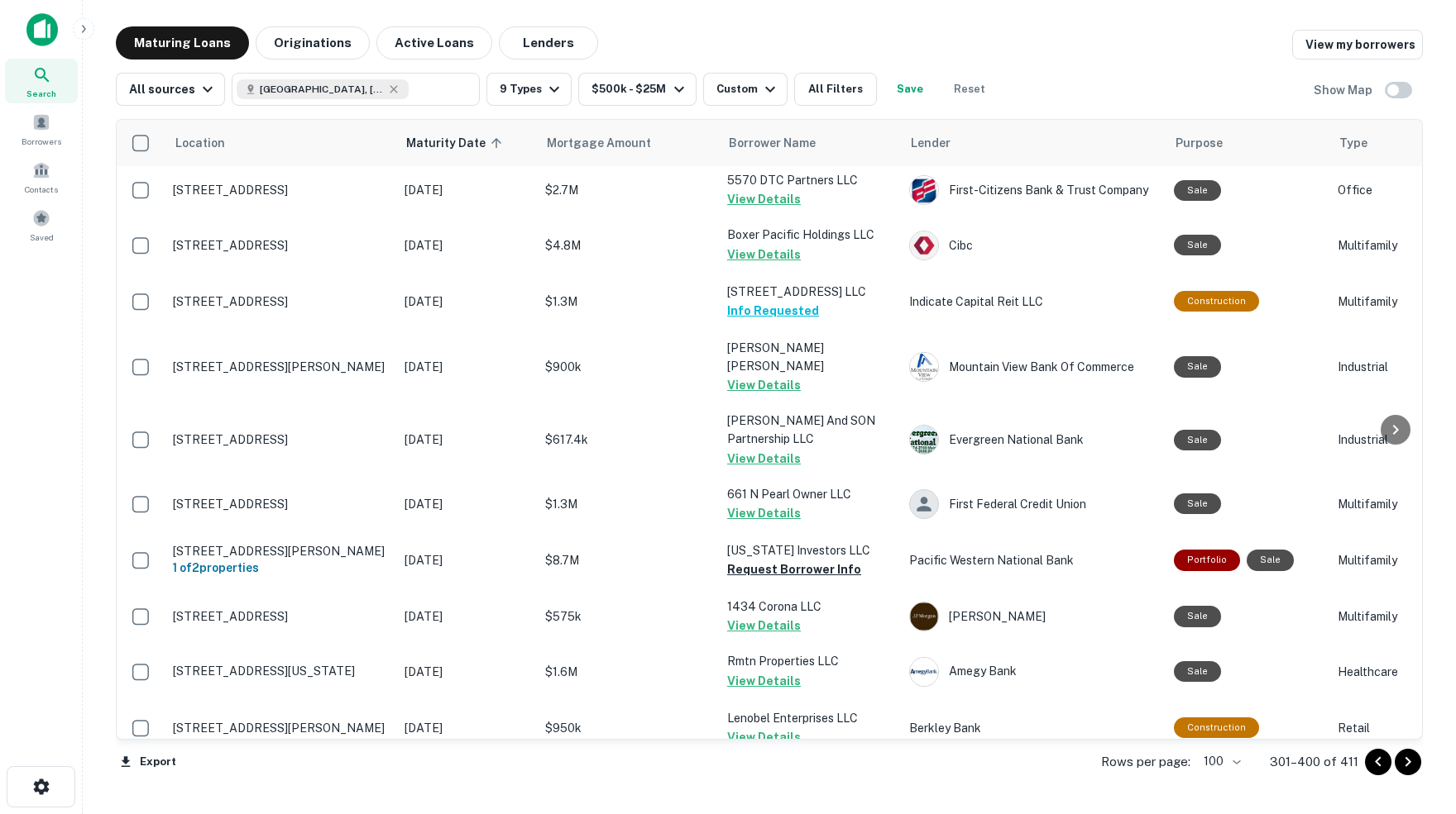
scroll to position [4165, 0]
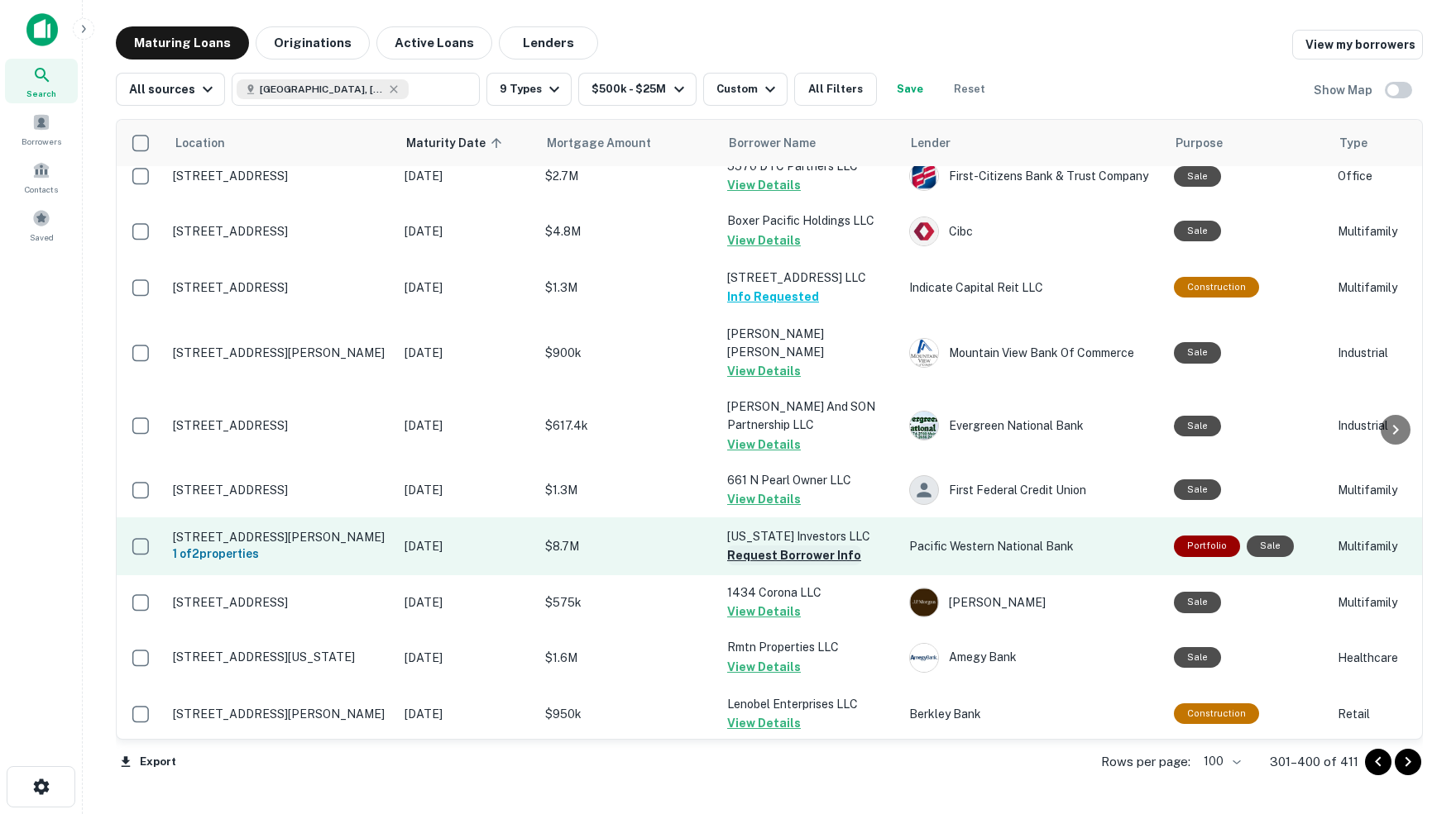
click at [808, 546] on button "Request Borrower Info" at bounding box center [794, 556] width 134 height 20
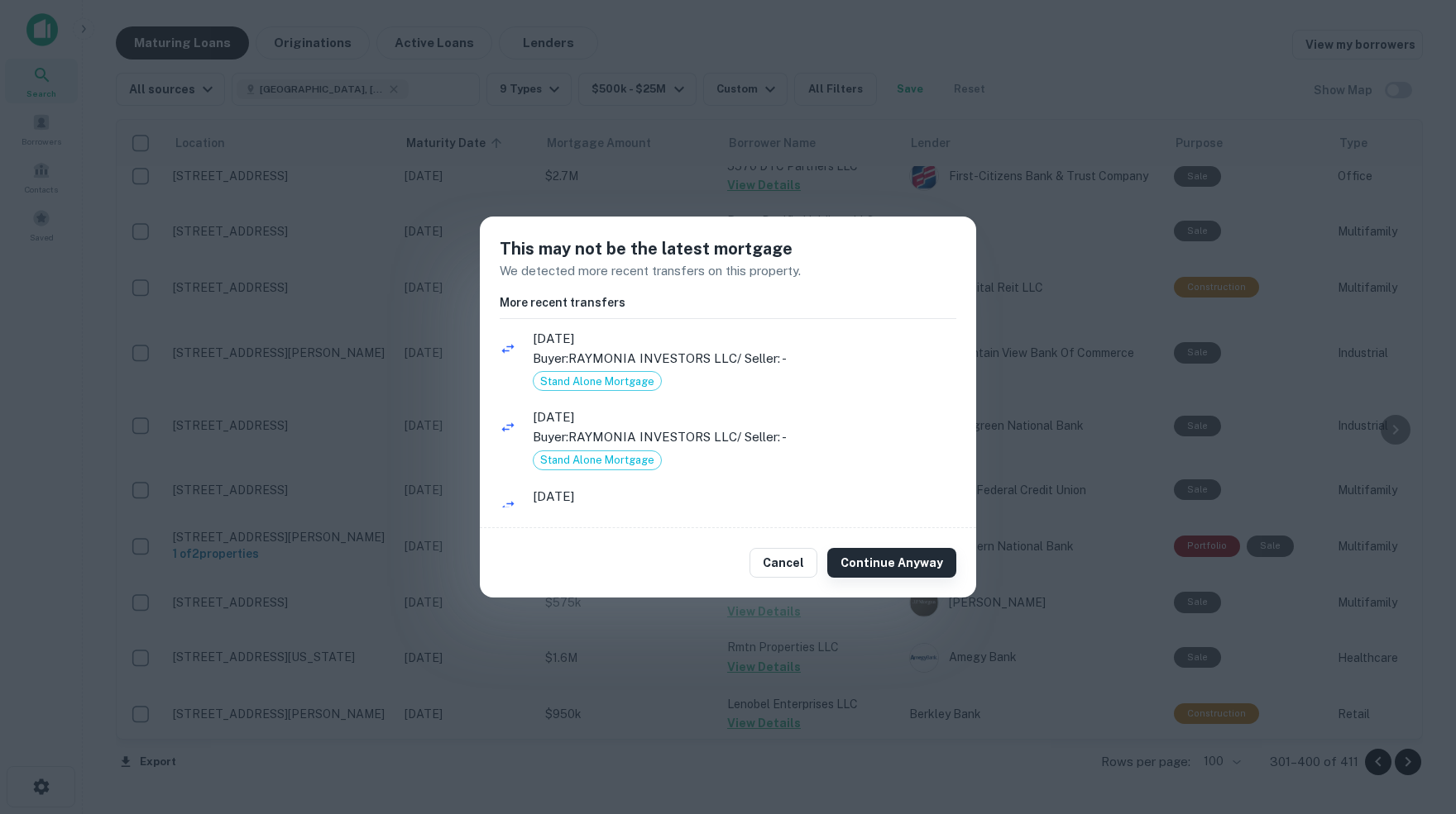
click at [890, 561] on button "Continue Anyway" at bounding box center [891, 563] width 129 height 29
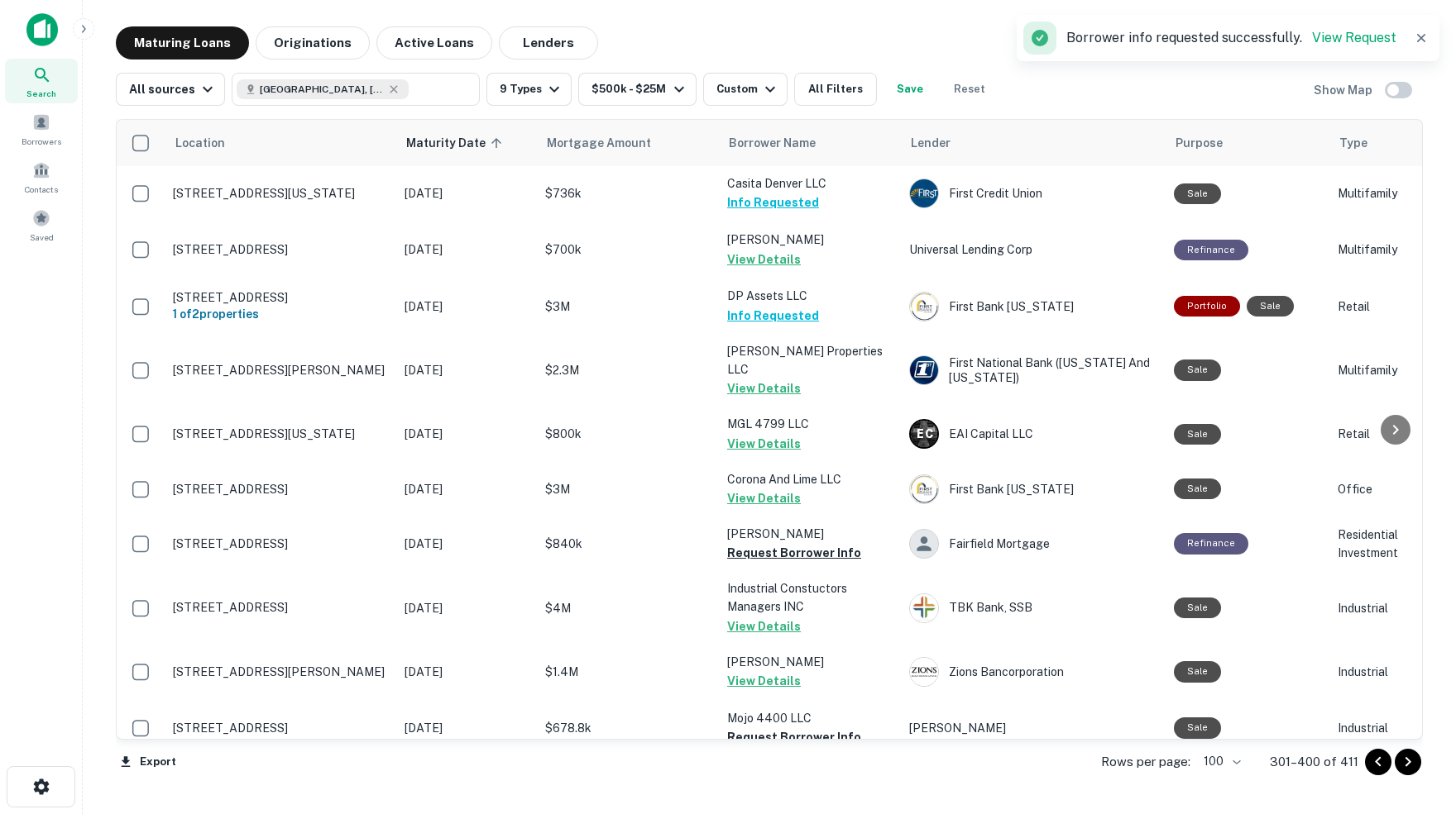
scroll to position [4801, 0]
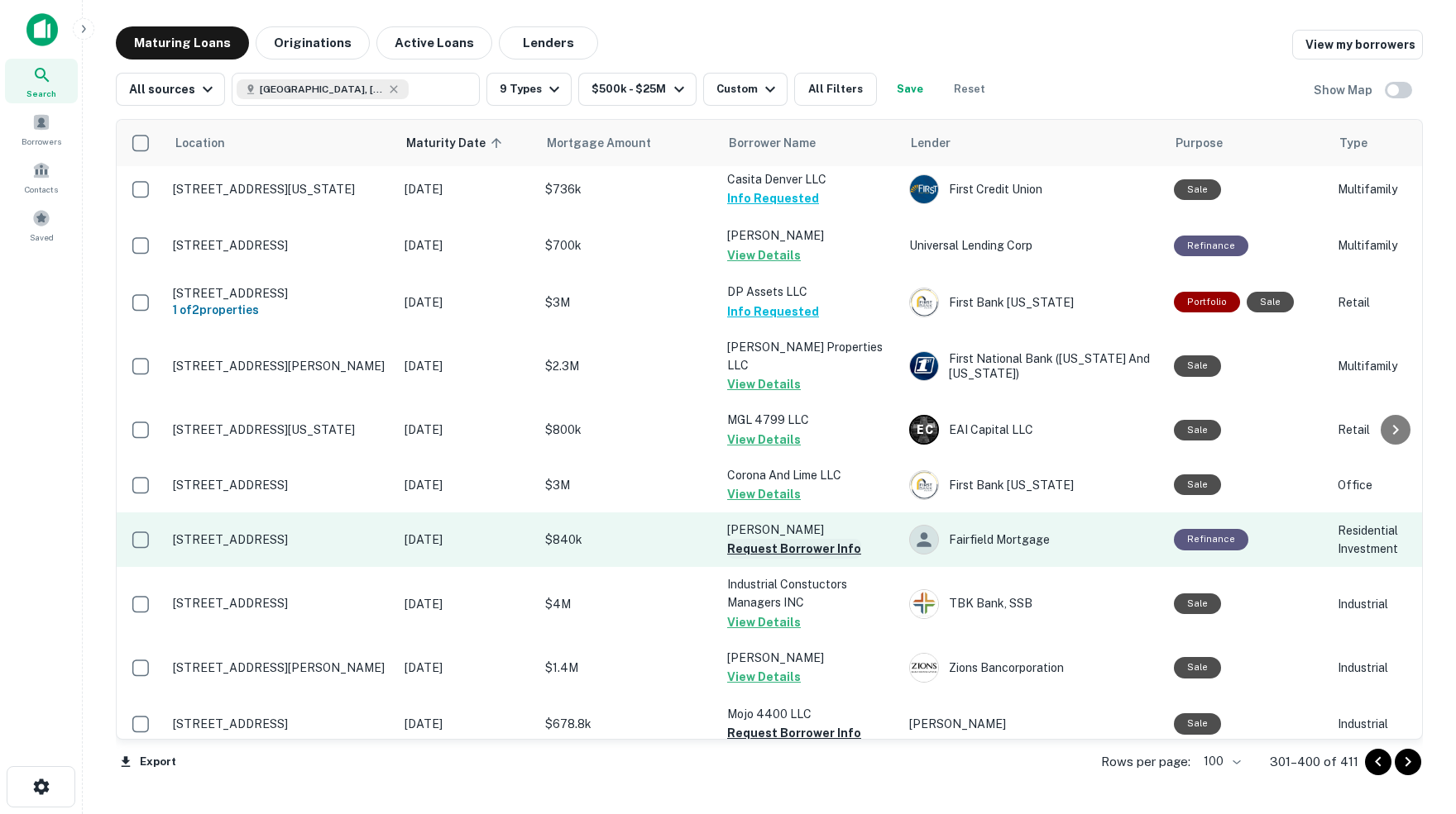
click at [793, 539] on button "Request Borrower Info" at bounding box center [794, 549] width 134 height 20
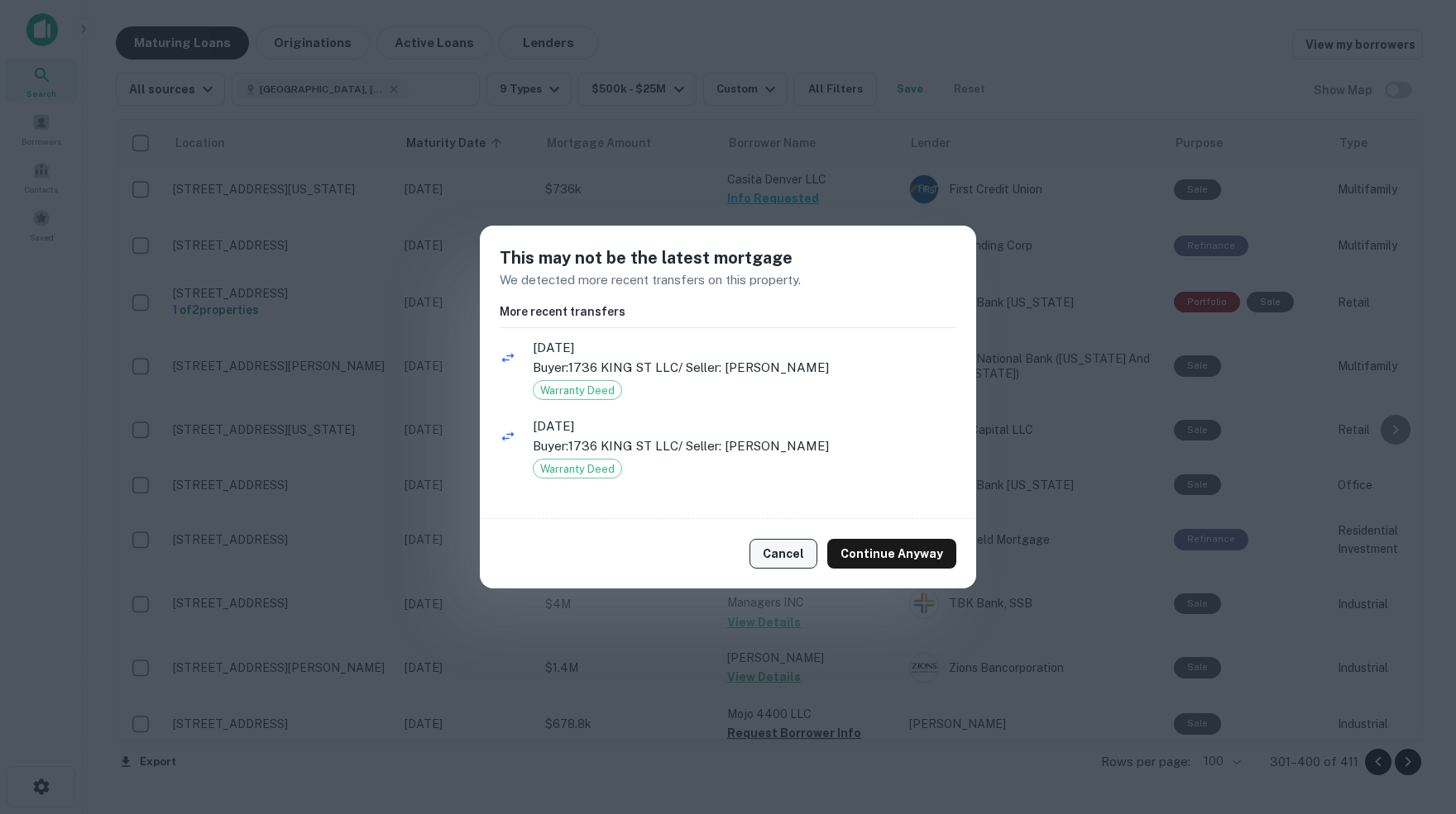
click at [787, 558] on button "Cancel" at bounding box center [783, 554] width 68 height 29
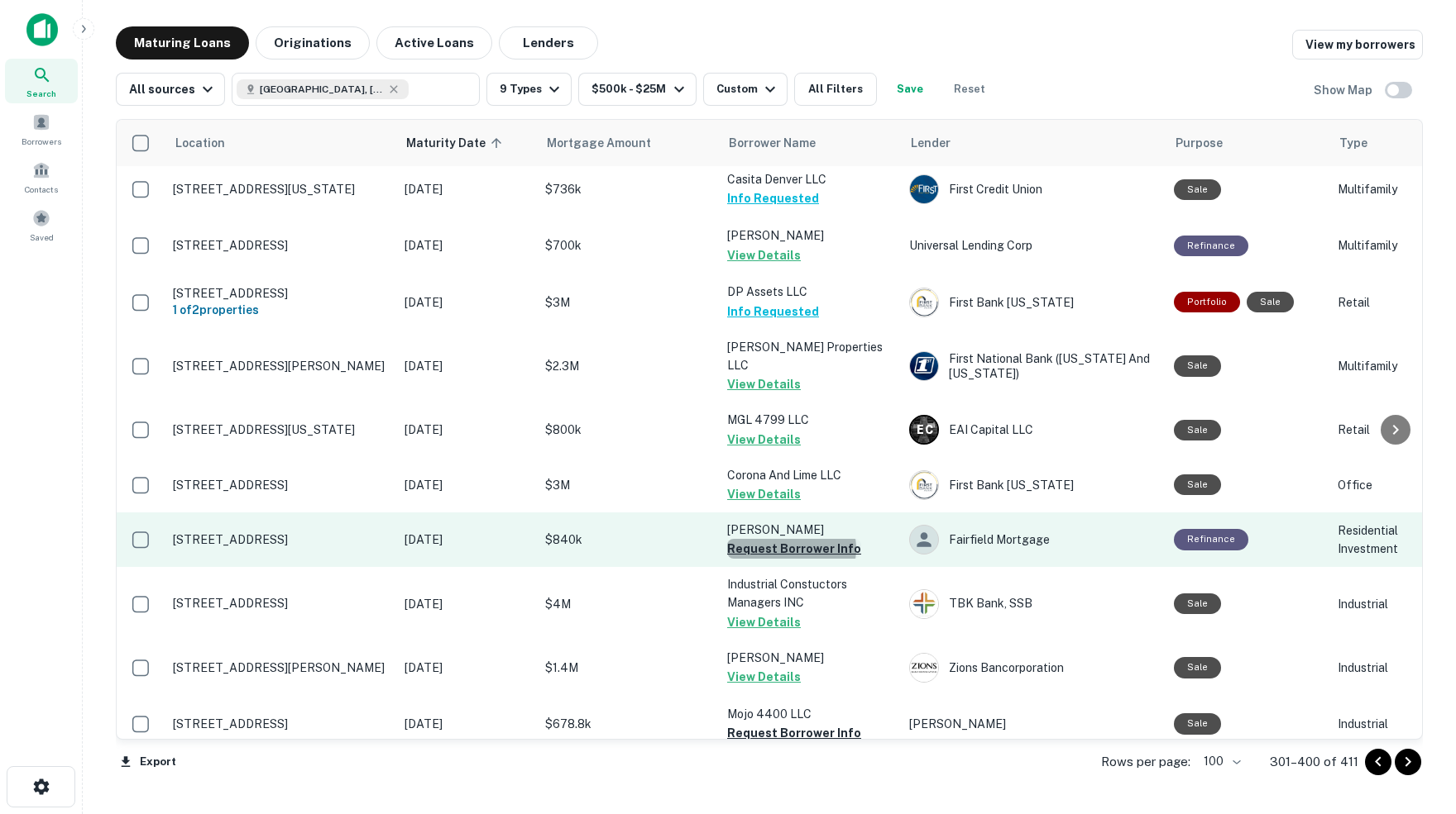
click at [791, 539] on button "Request Borrower Info" at bounding box center [794, 549] width 134 height 20
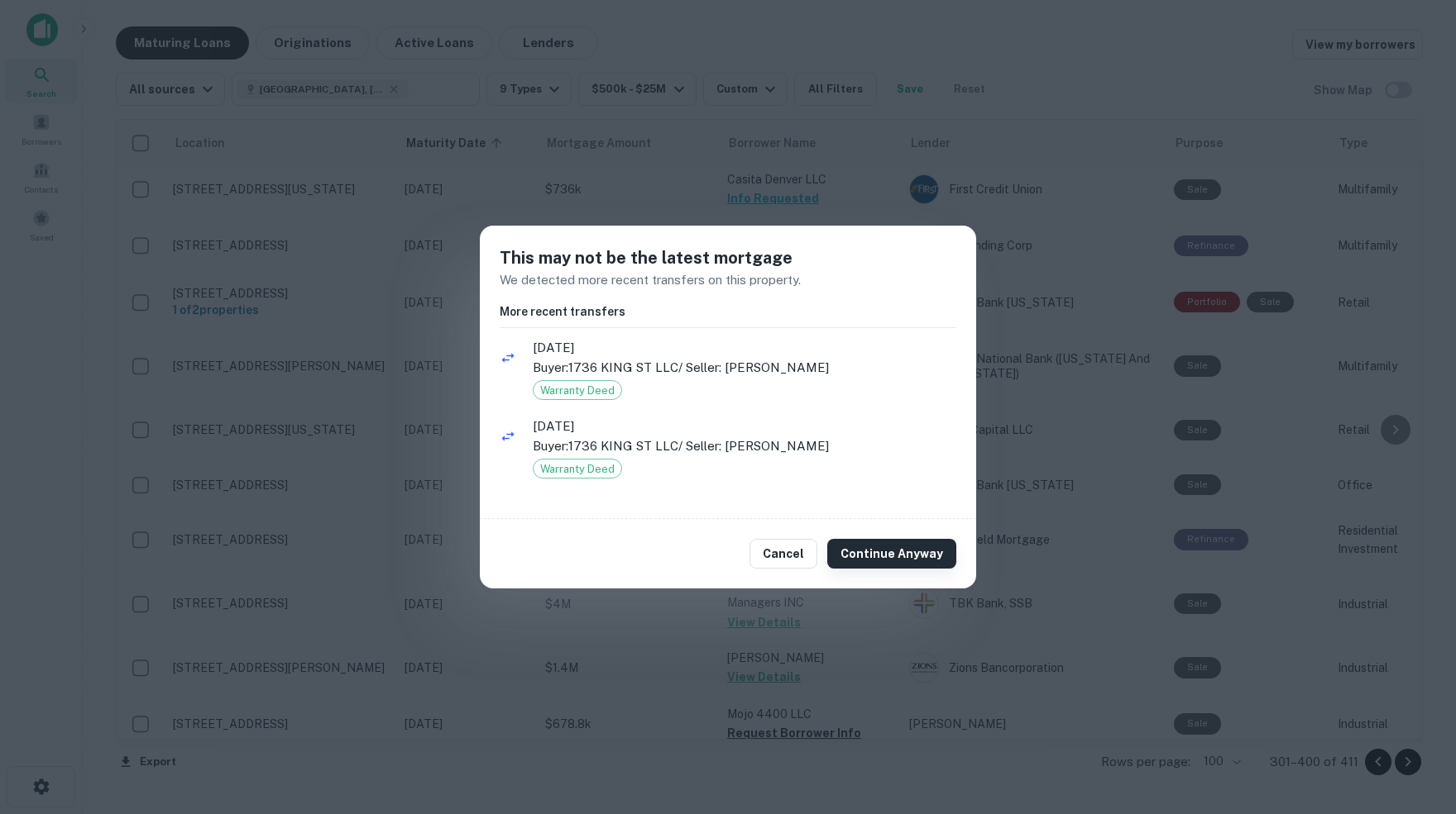
click at [903, 553] on button "Continue Anyway" at bounding box center [891, 554] width 129 height 29
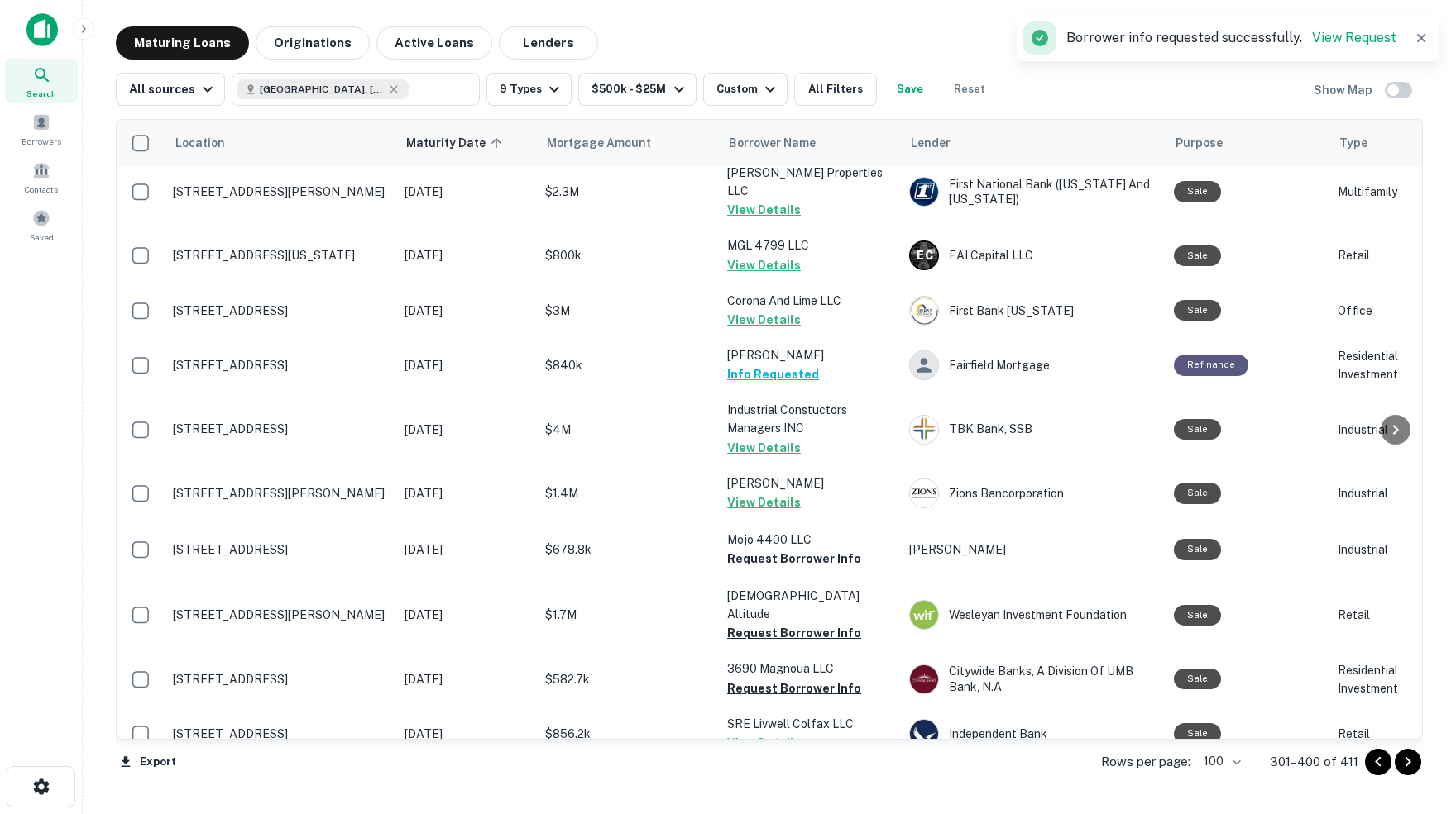
scroll to position [4978, 0]
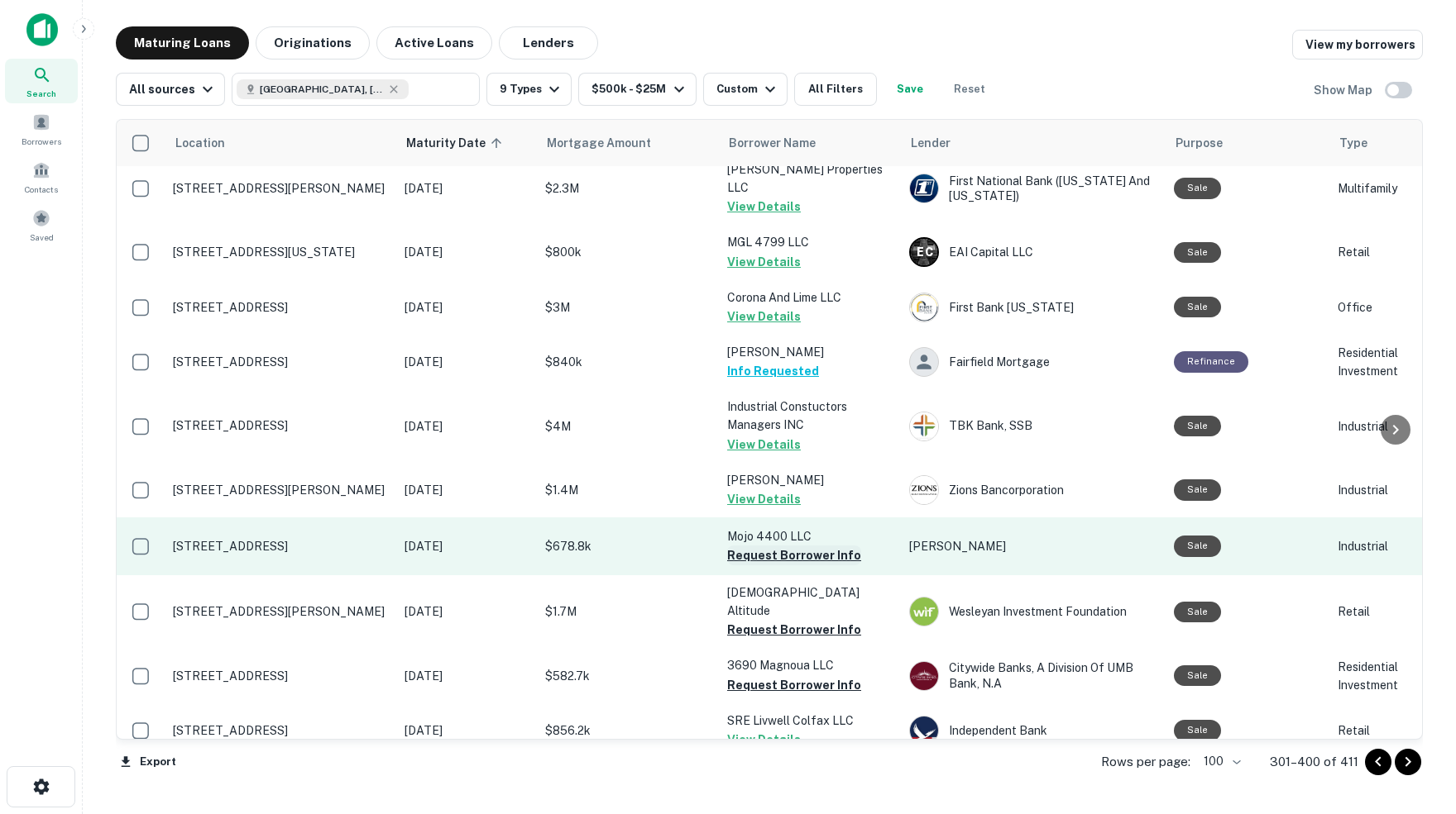
click at [814, 546] on button "Request Borrower Info" at bounding box center [794, 556] width 134 height 20
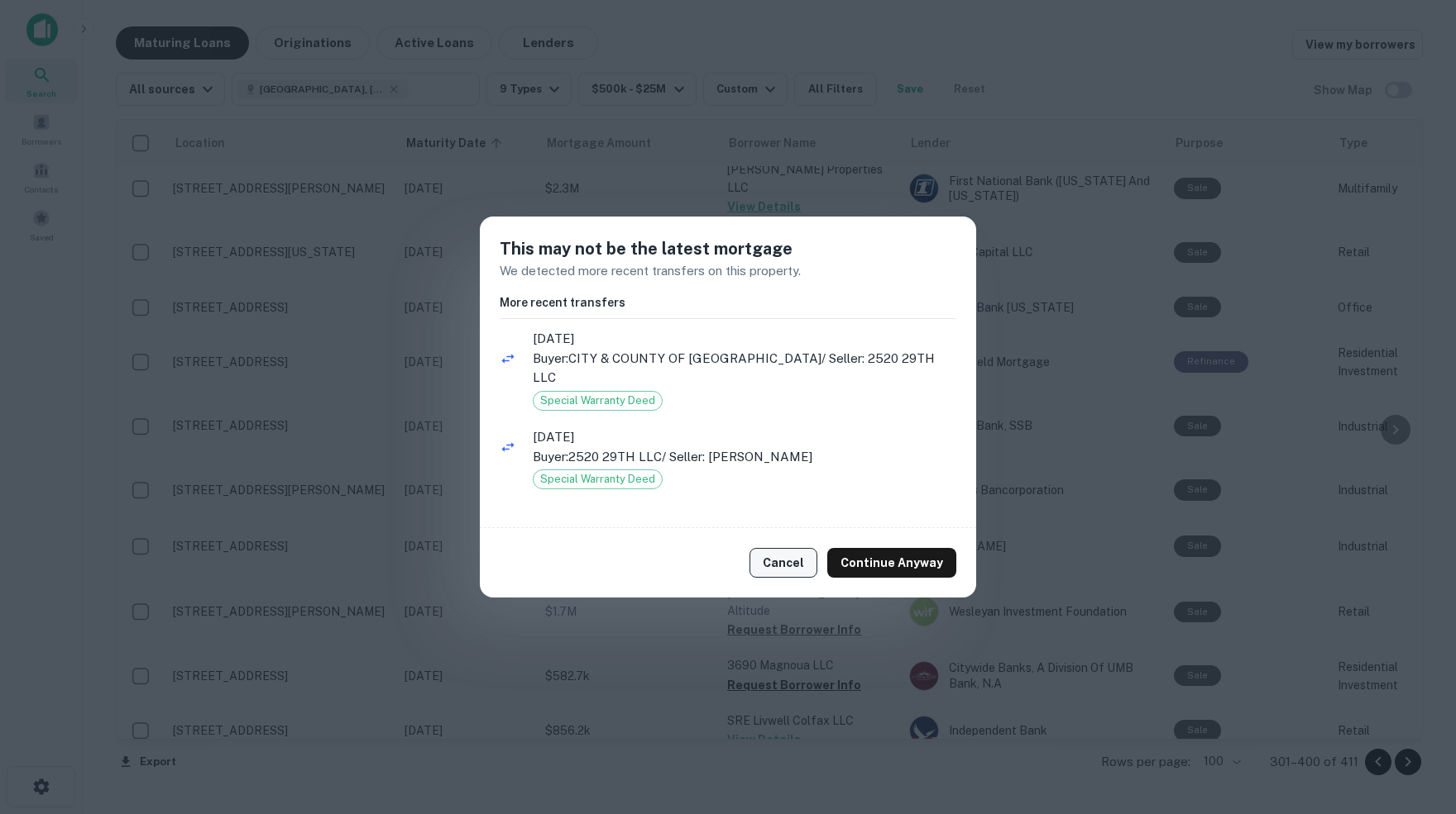
click at [789, 564] on button "Cancel" at bounding box center [783, 563] width 68 height 29
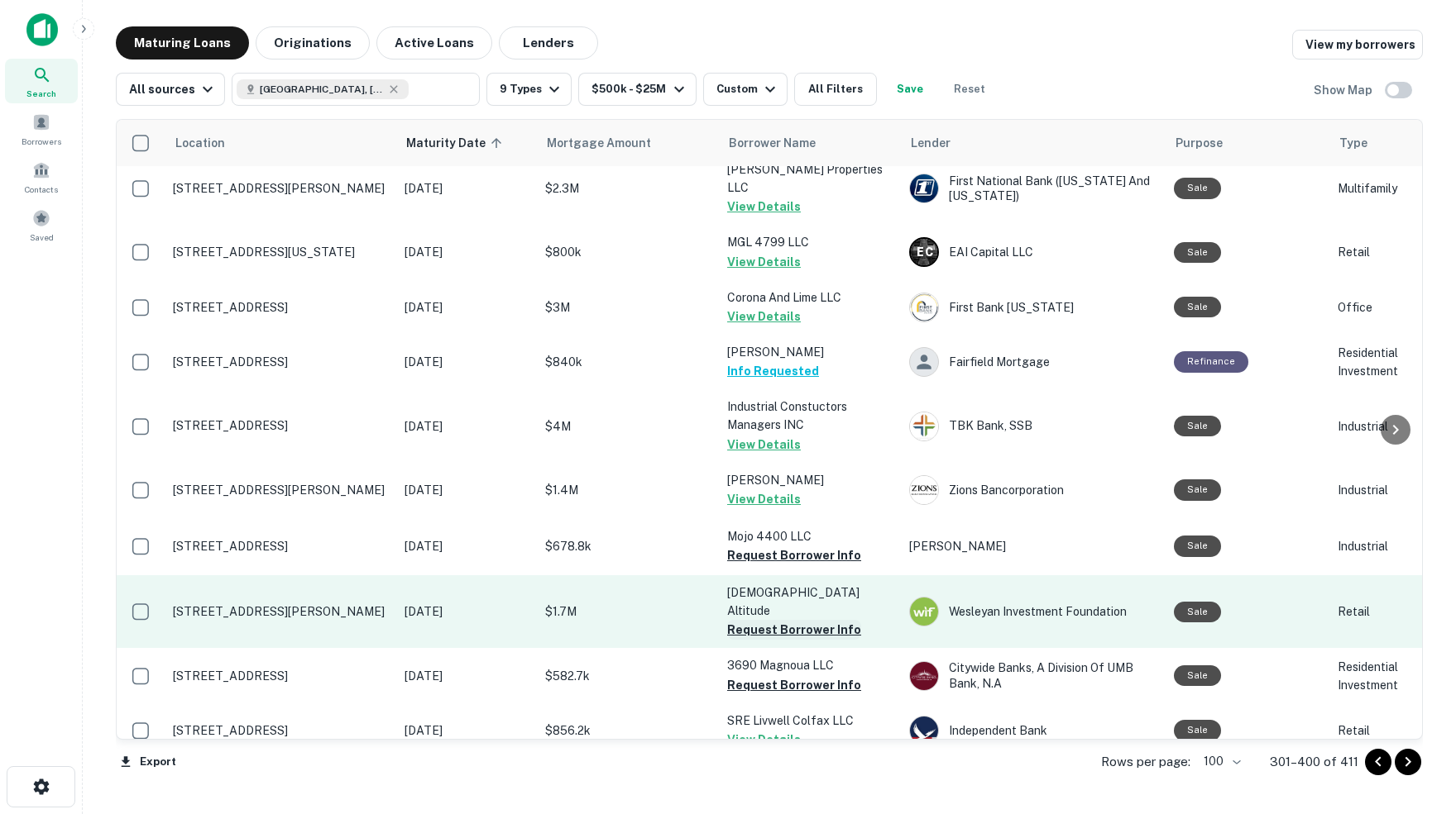
click at [783, 620] on button "Request Borrower Info" at bounding box center [794, 629] width 134 height 20
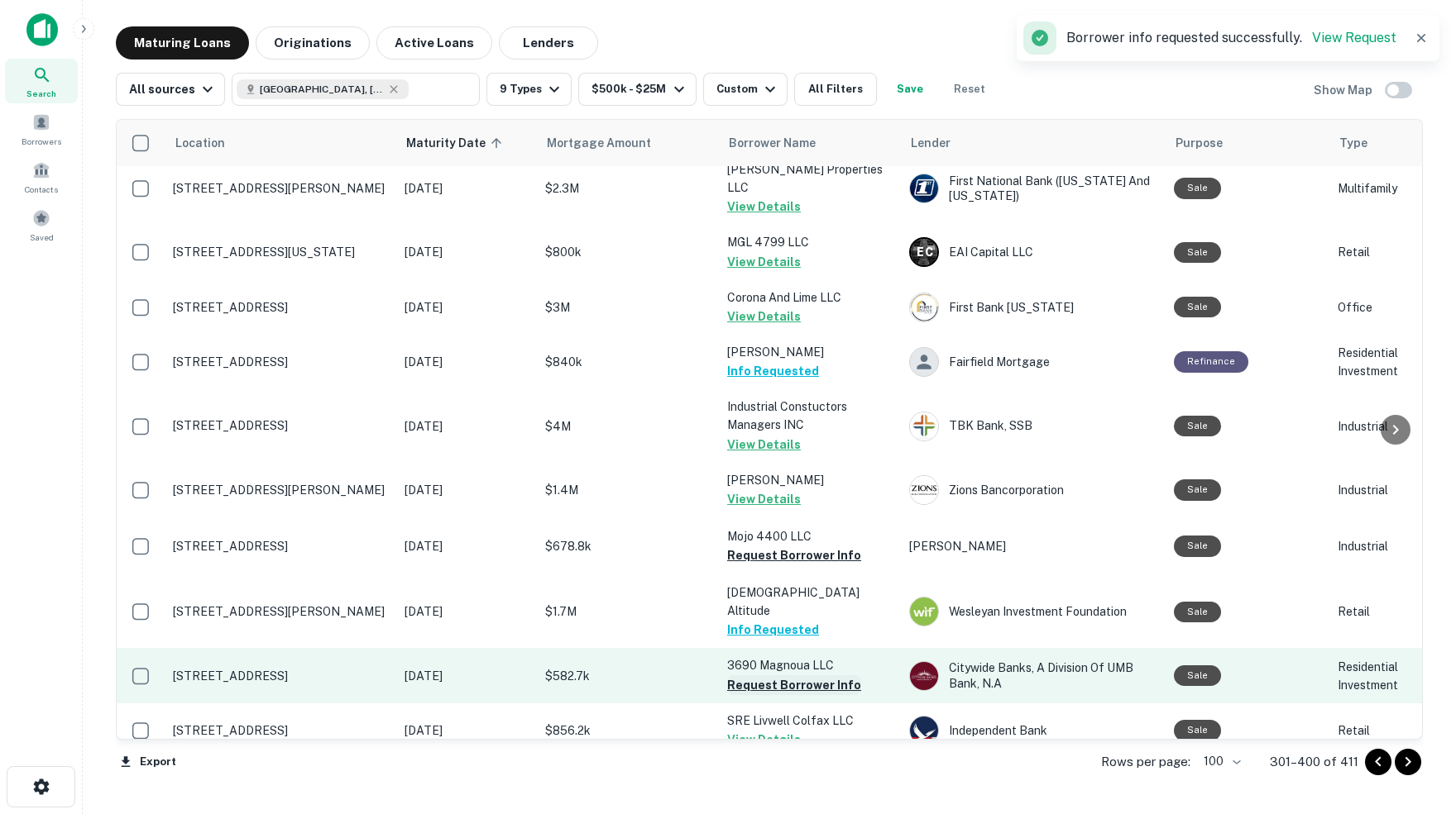
click at [789, 676] on button "Request Borrower Info" at bounding box center [794, 685] width 134 height 20
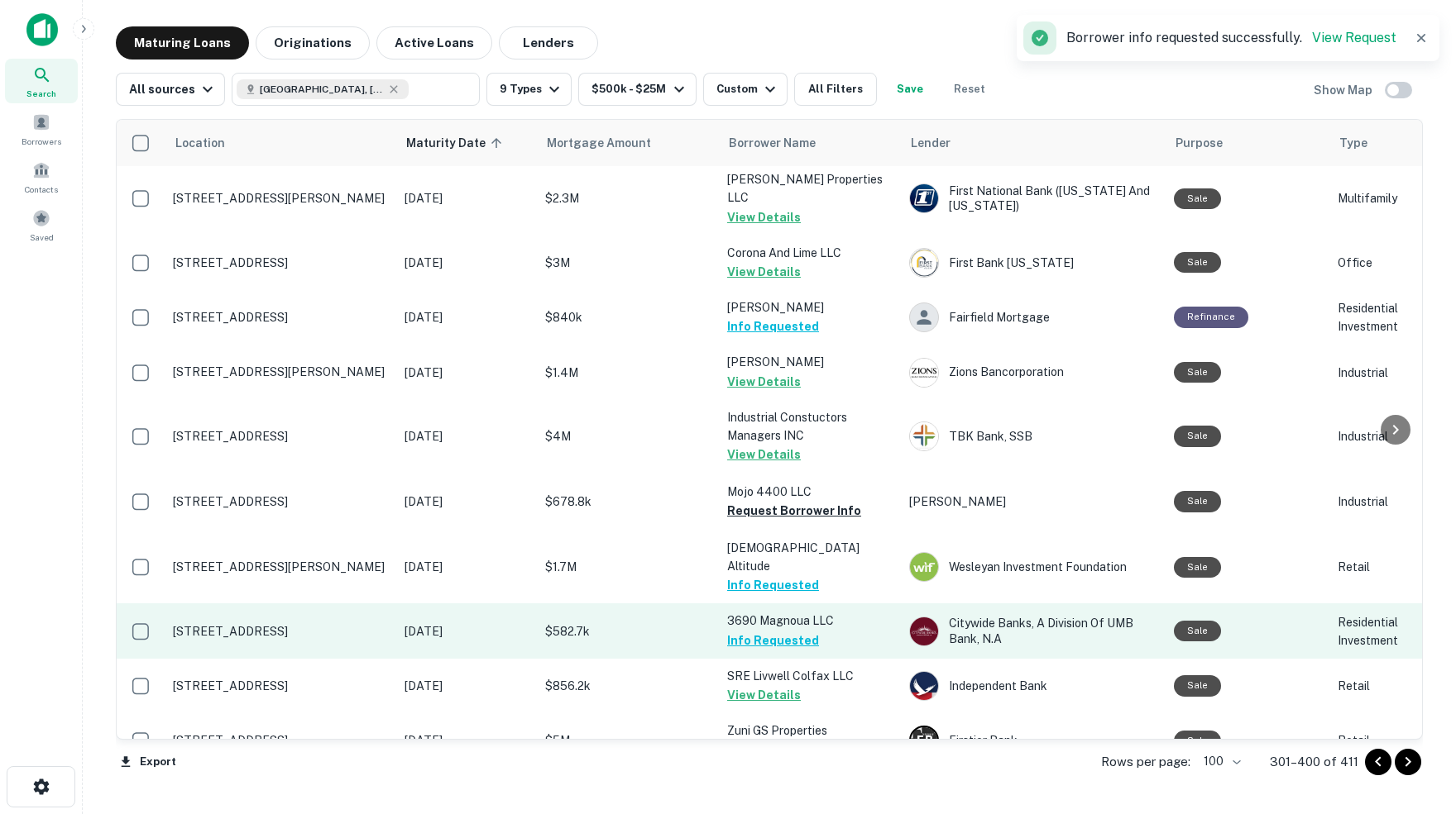
scroll to position [0, 0]
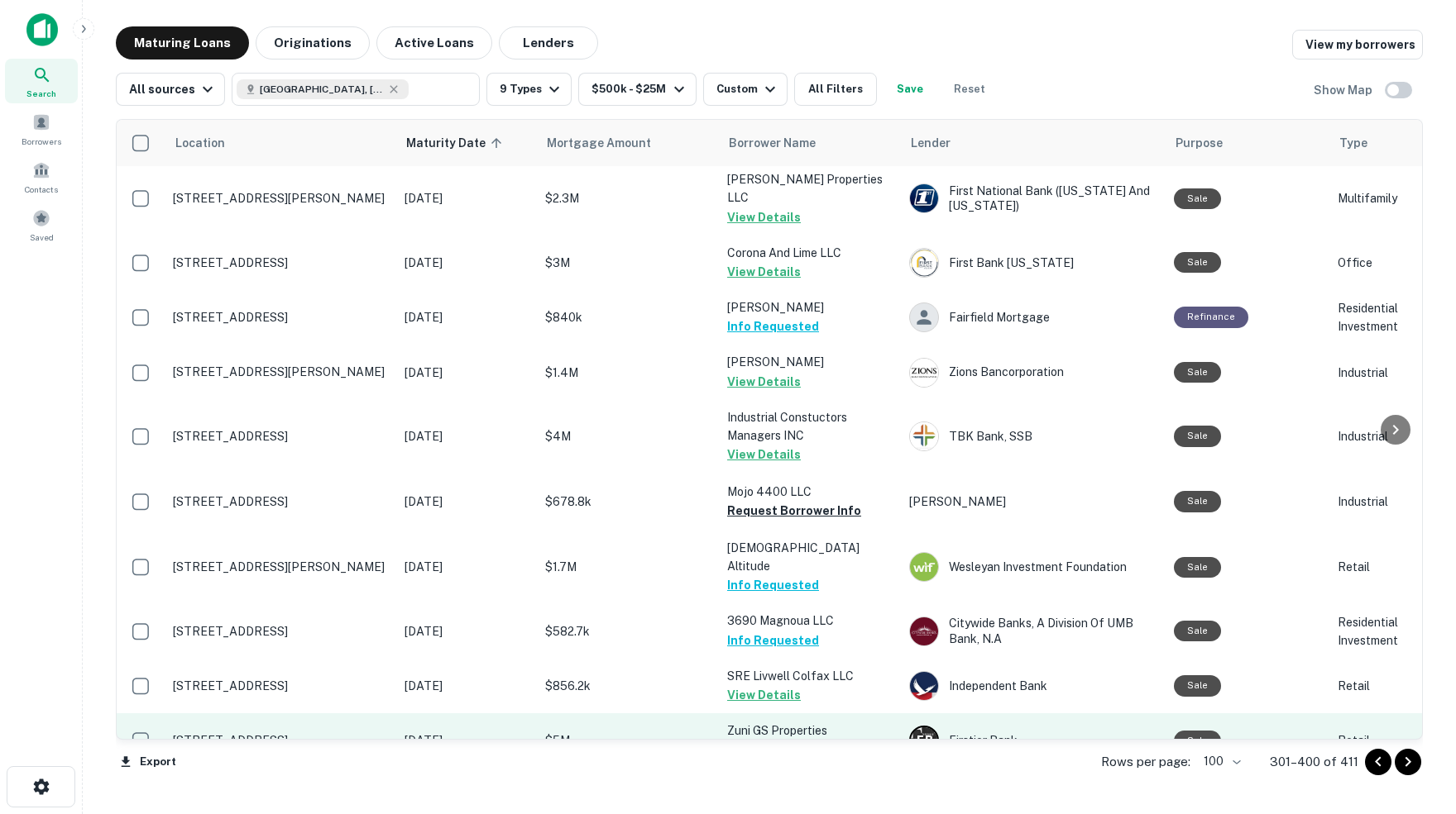
click at [802, 740] on button "Request Borrower Info" at bounding box center [794, 750] width 134 height 20
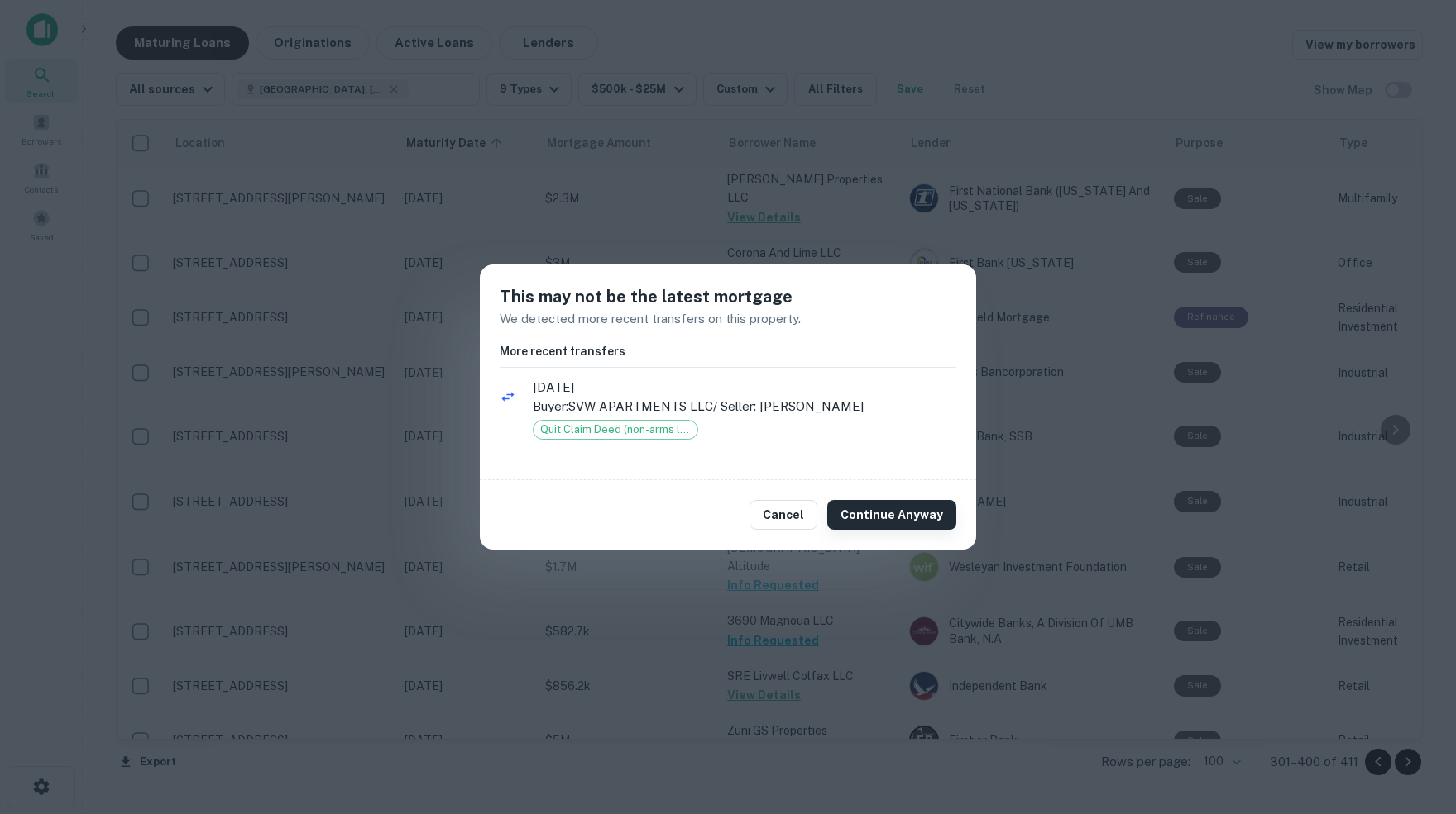
click at [890, 516] on button "Continue Anyway" at bounding box center [891, 515] width 129 height 29
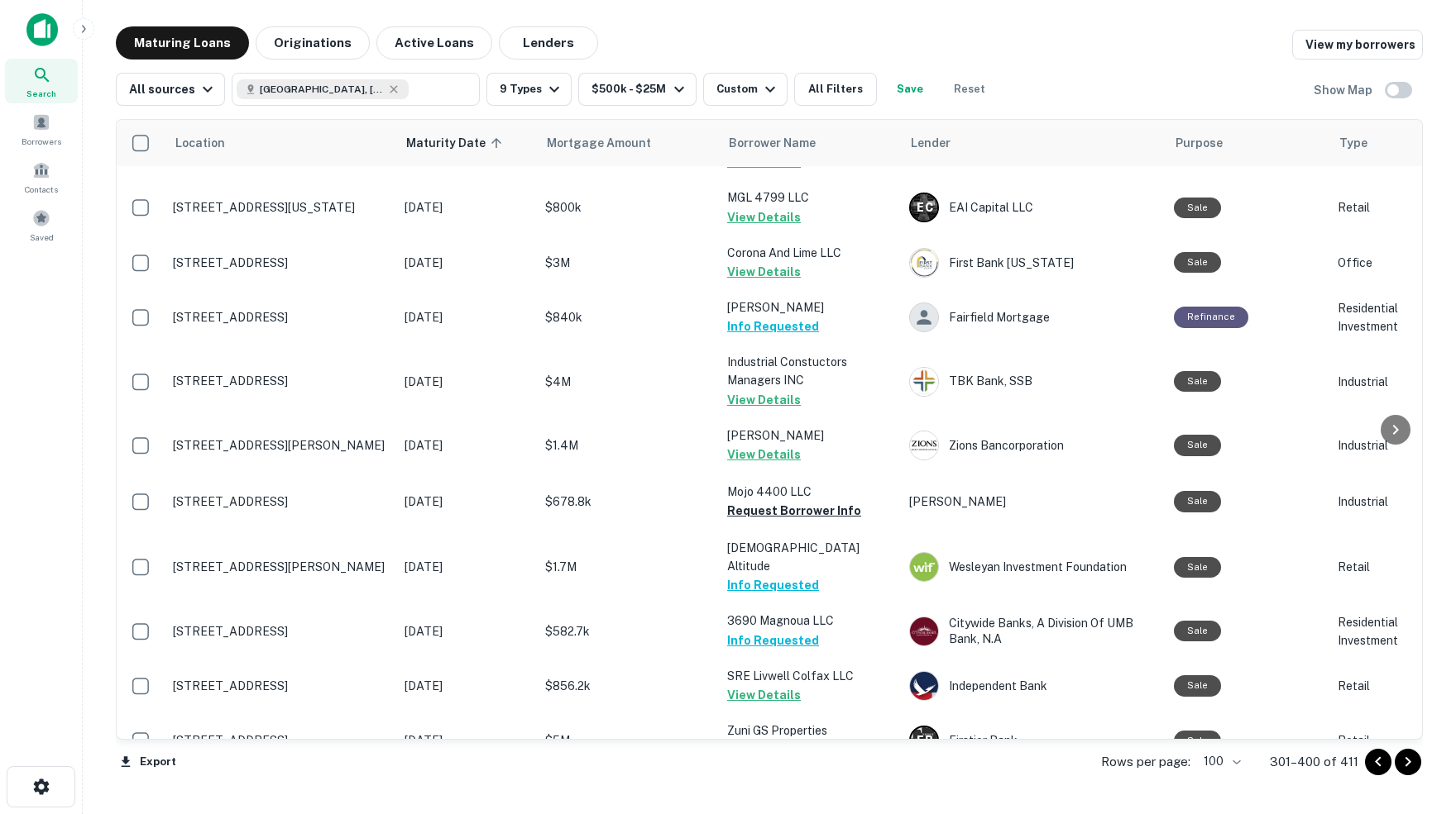
click at [1404, 764] on icon "Go to next page" at bounding box center [1408, 762] width 20 height 20
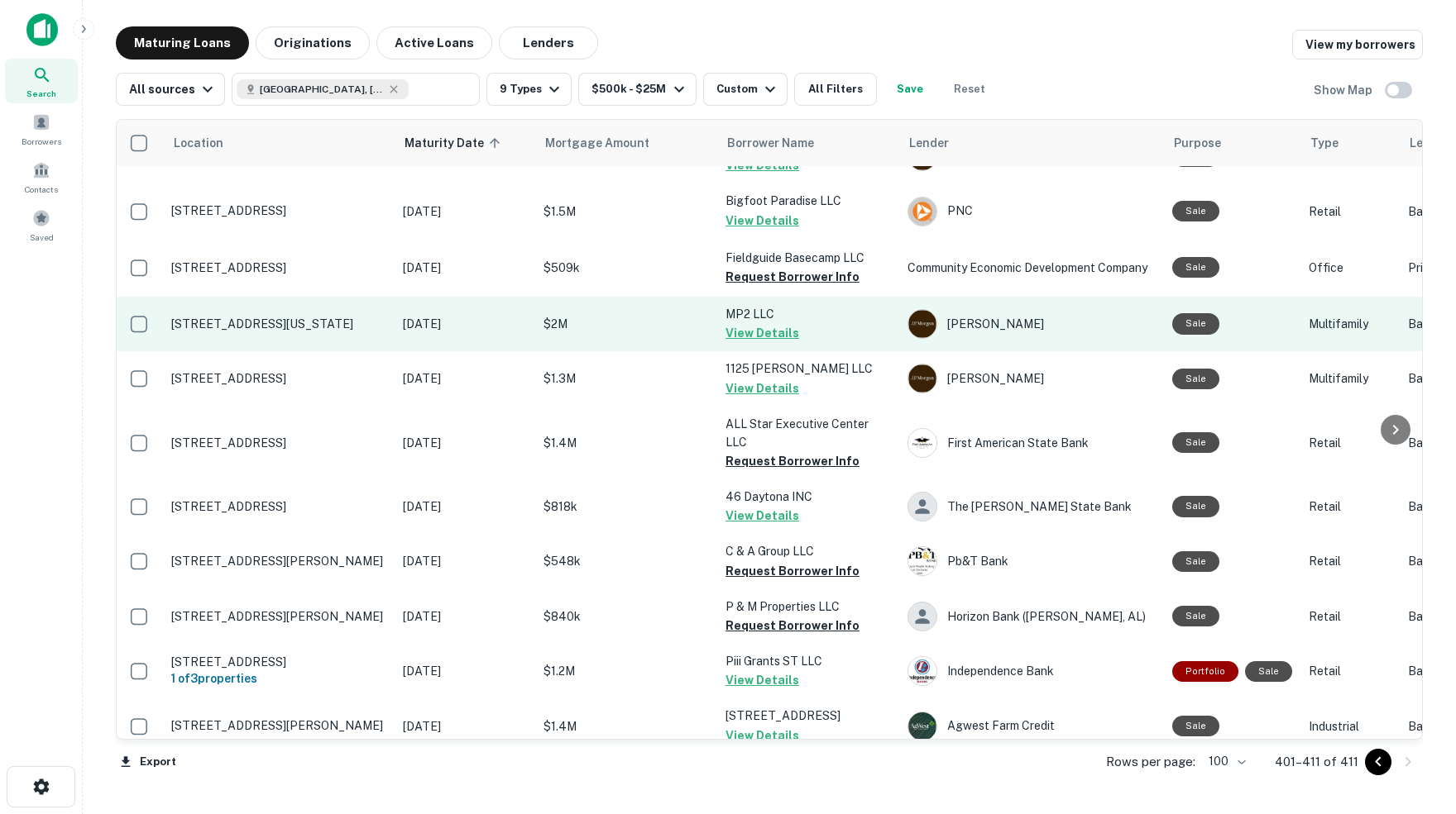
scroll to position [36, 2]
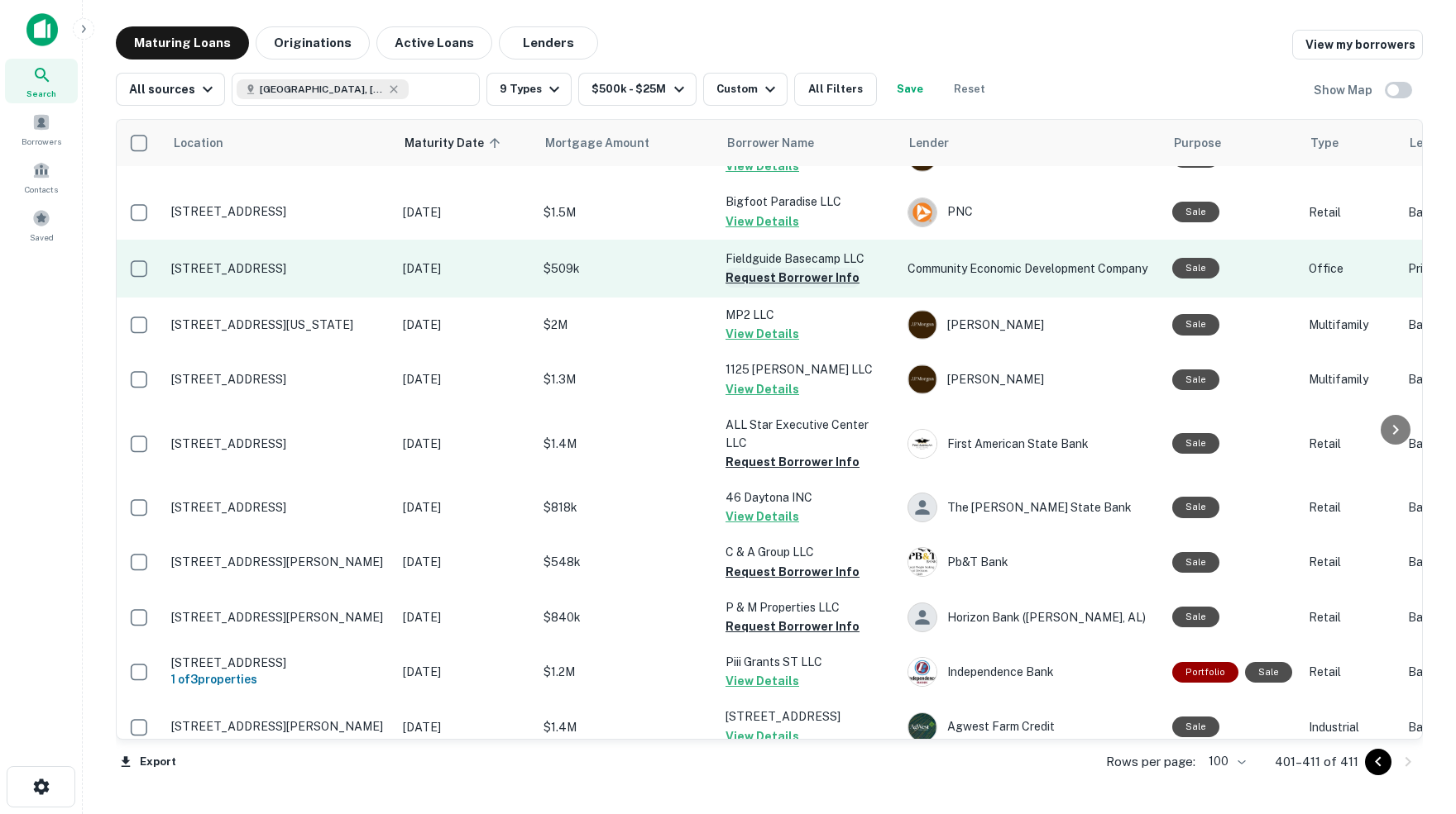
click at [804, 273] on button "Request Borrower Info" at bounding box center [792, 278] width 134 height 20
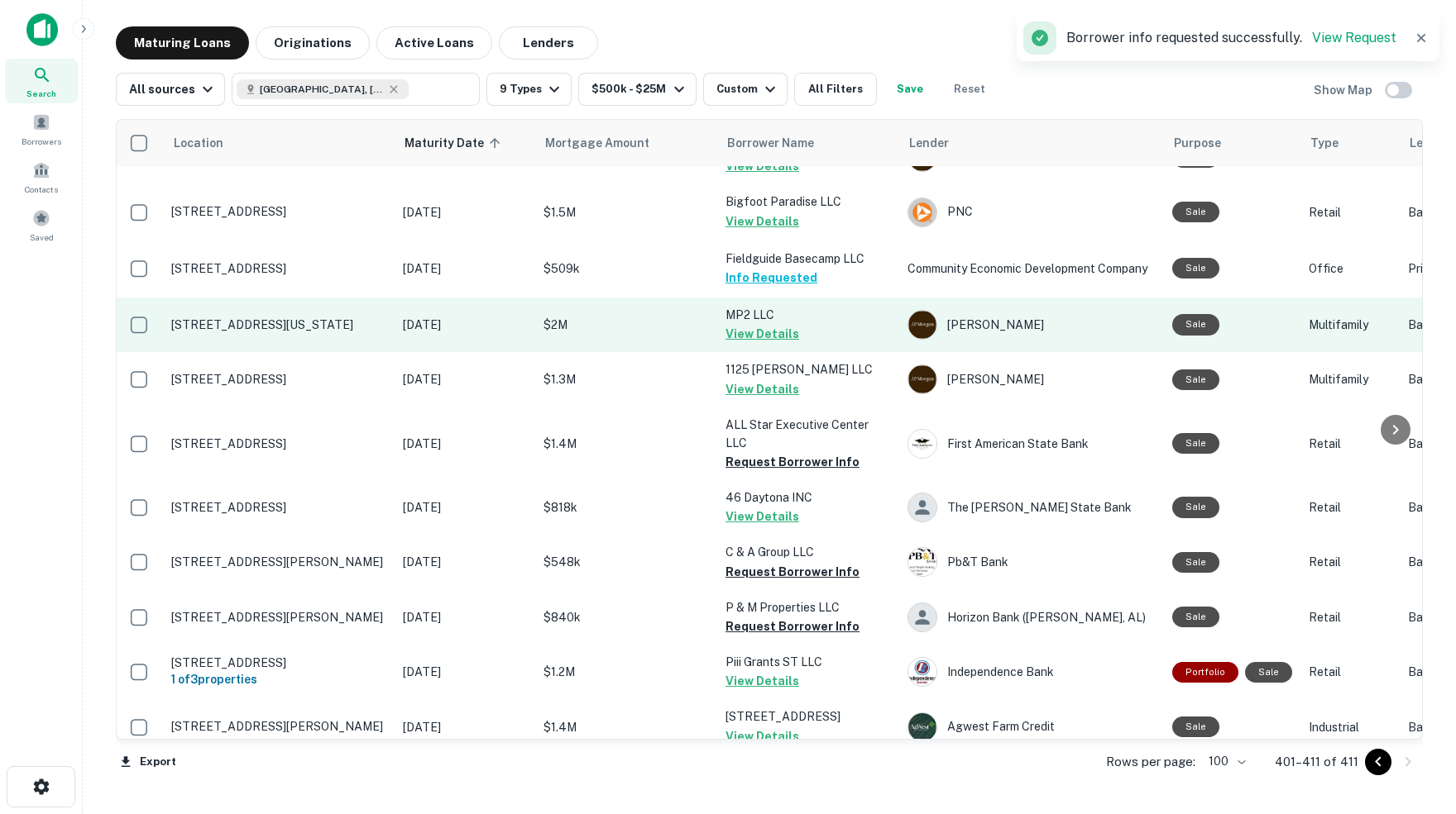
scroll to position [0, 0]
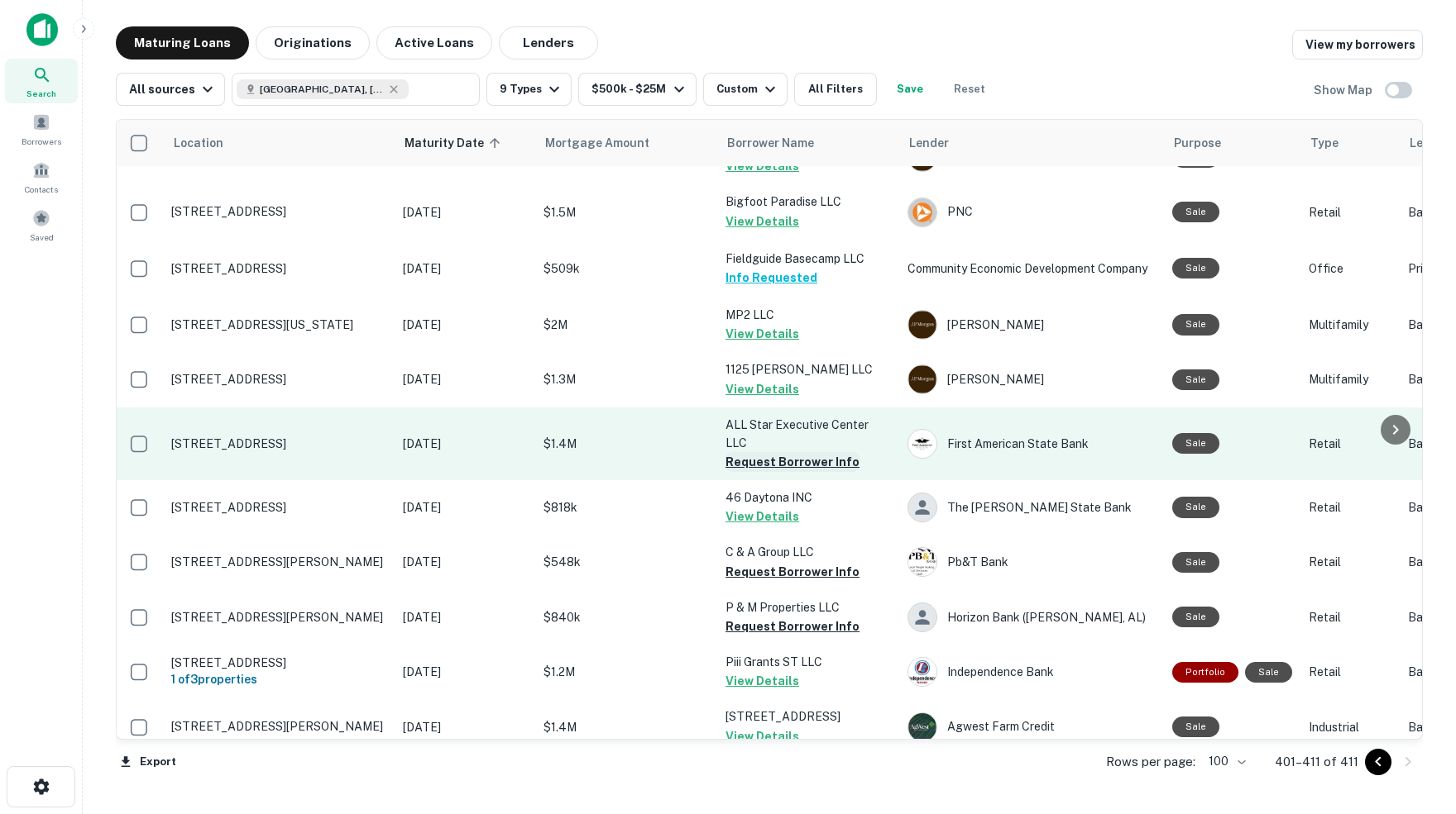
click at [786, 453] on button "Request Borrower Info" at bounding box center [792, 462] width 134 height 20
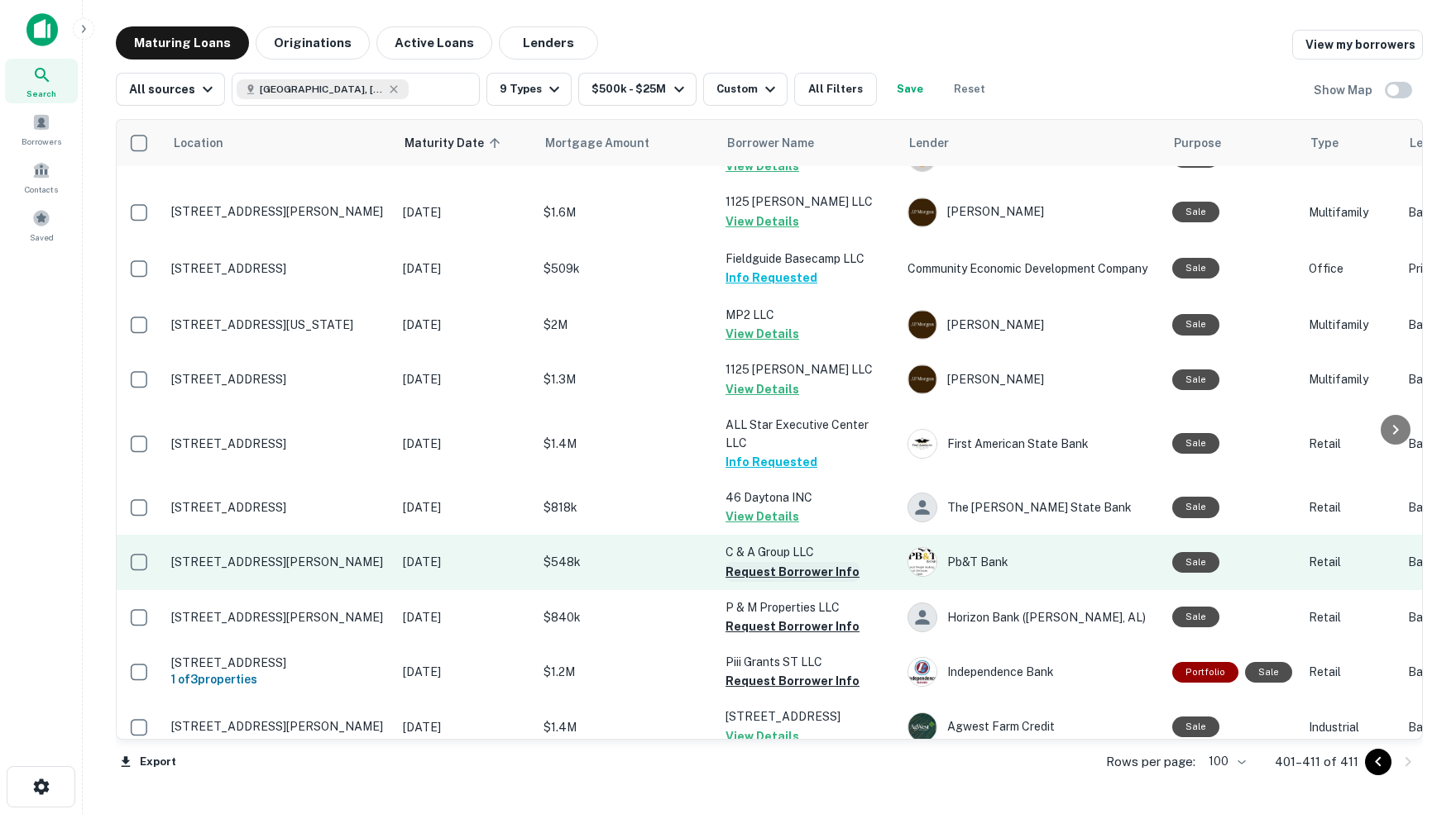
click at [806, 563] on button "Request Borrower Info" at bounding box center [792, 572] width 134 height 20
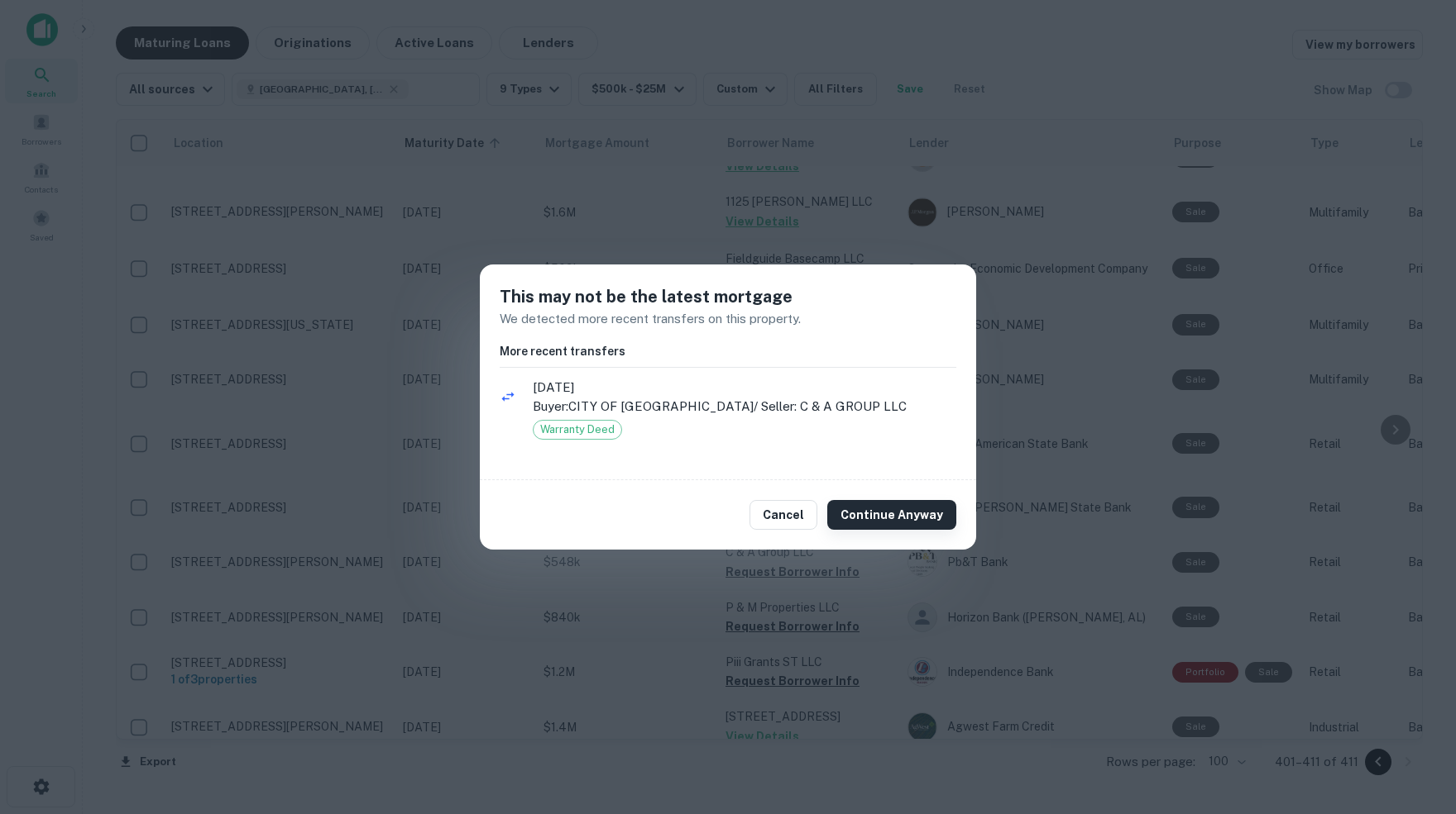
click at [911, 518] on button "Continue Anyway" at bounding box center [891, 515] width 129 height 29
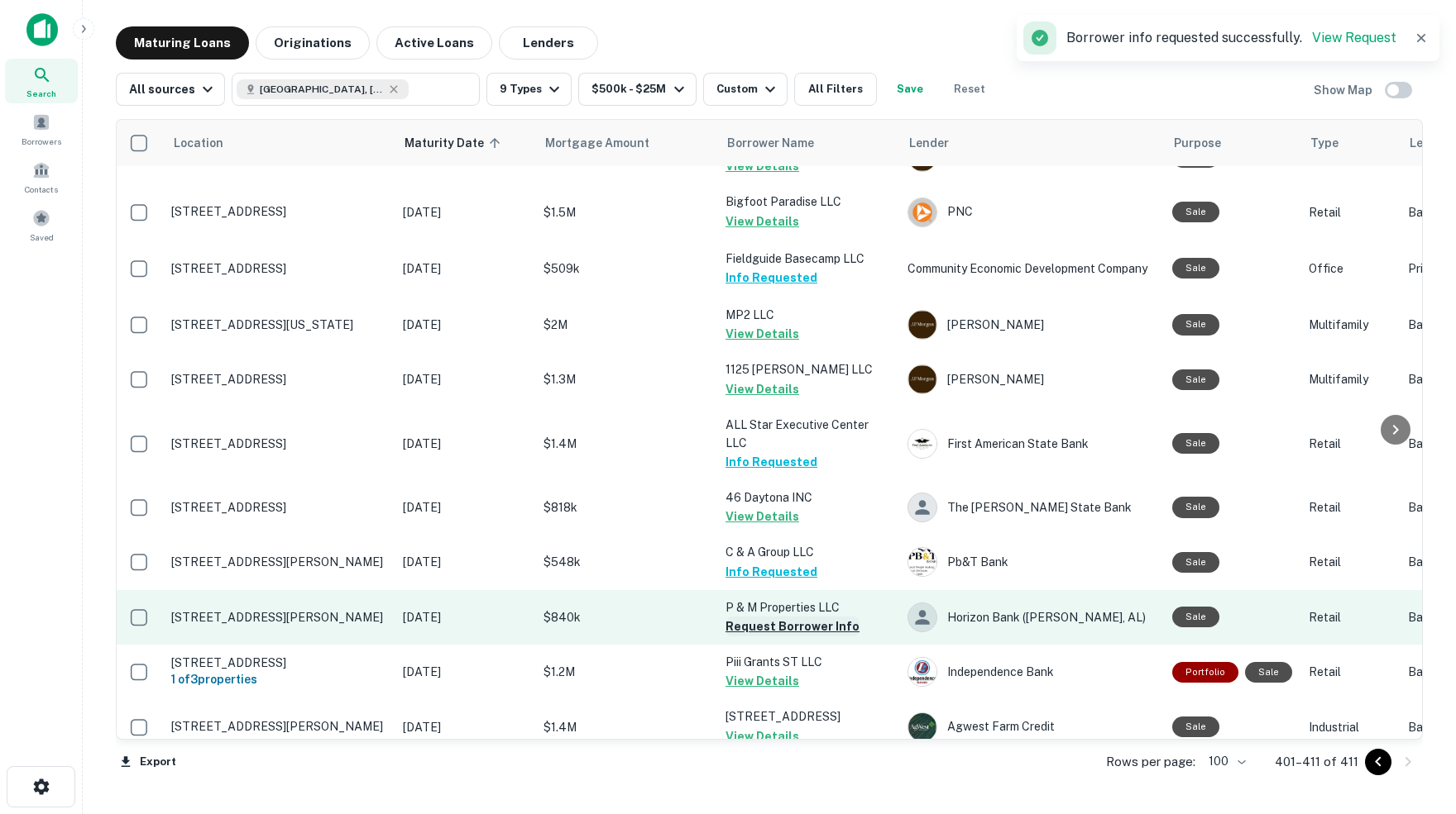
click at [793, 617] on button "Request Borrower Info" at bounding box center [792, 626] width 134 height 20
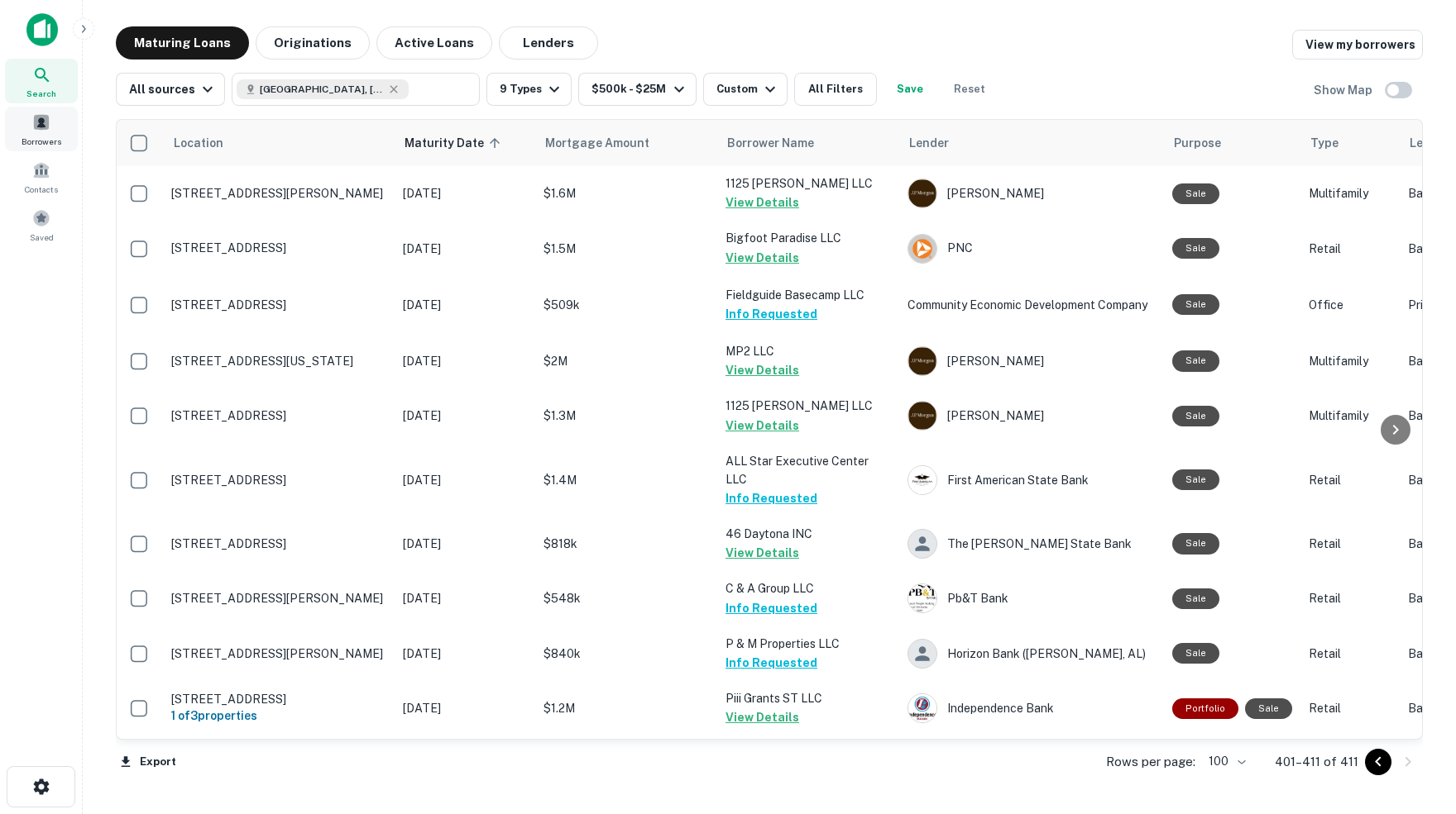
click at [42, 128] on span at bounding box center [41, 122] width 19 height 19
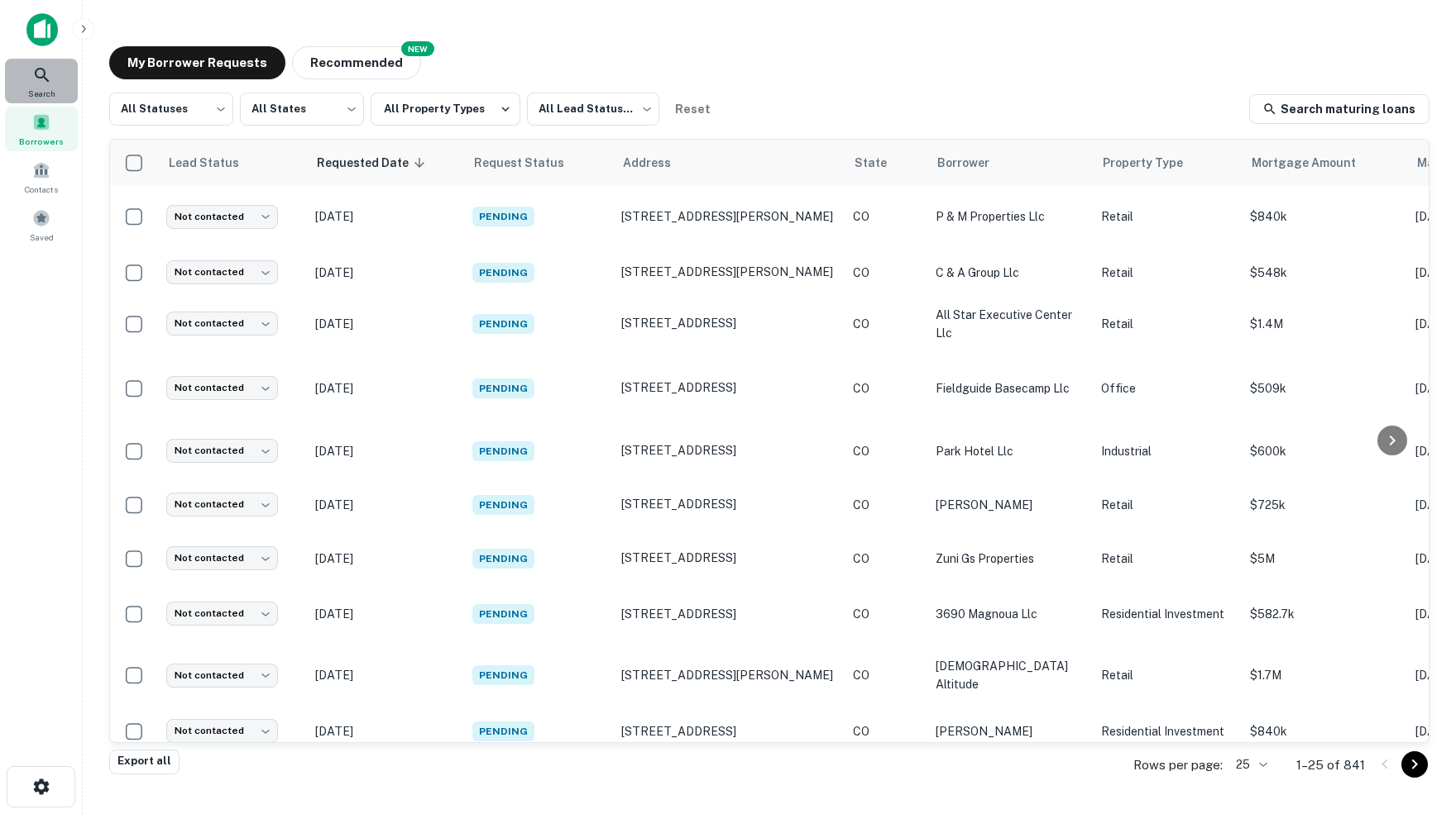
click at [39, 76] on icon at bounding box center [42, 76] width 20 height 20
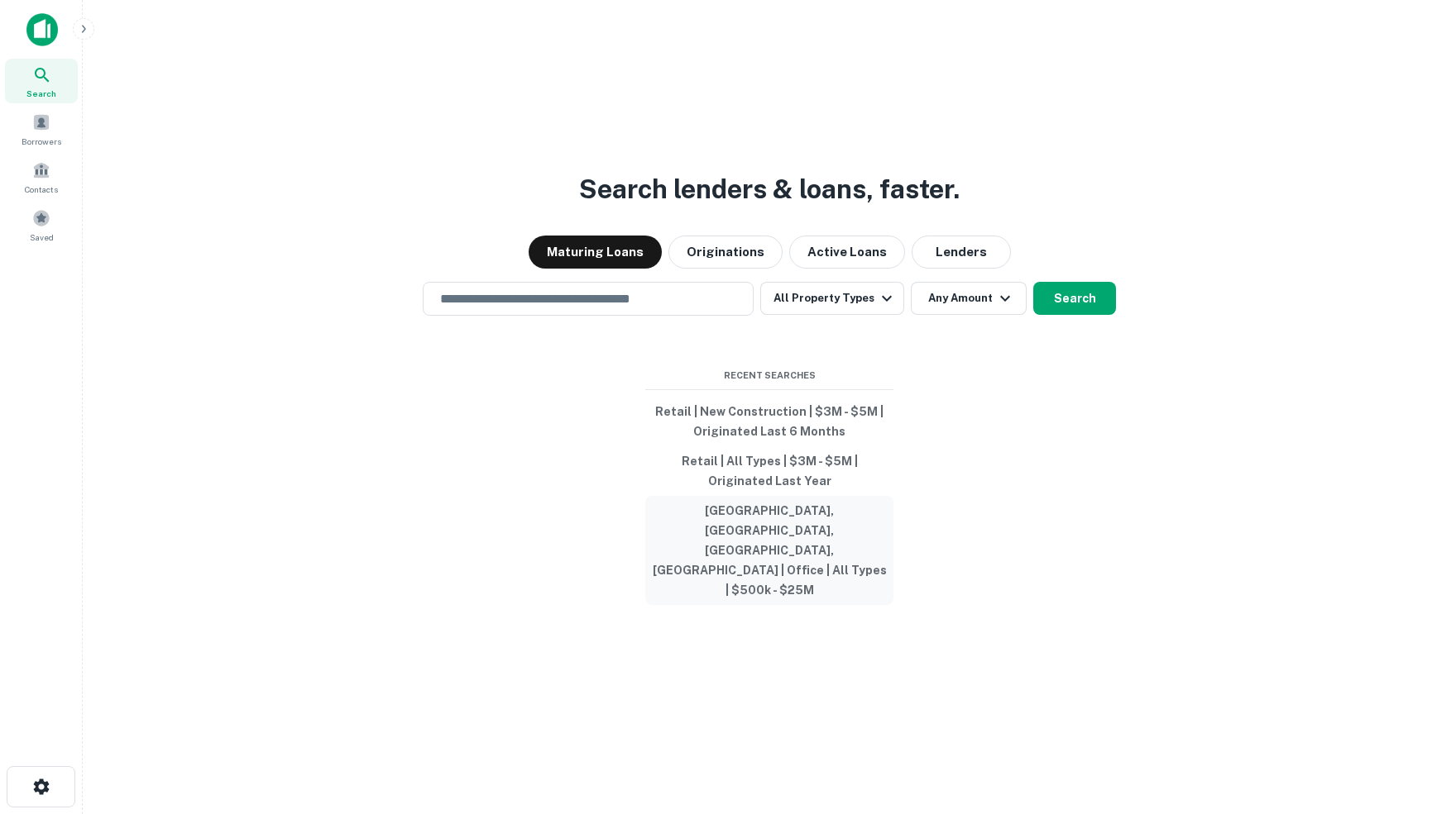
click at [760, 544] on button "Denver County, Denver, CO, USA | Office | All Types | $500k - $25M" at bounding box center [769, 550] width 249 height 109
type input "**********"
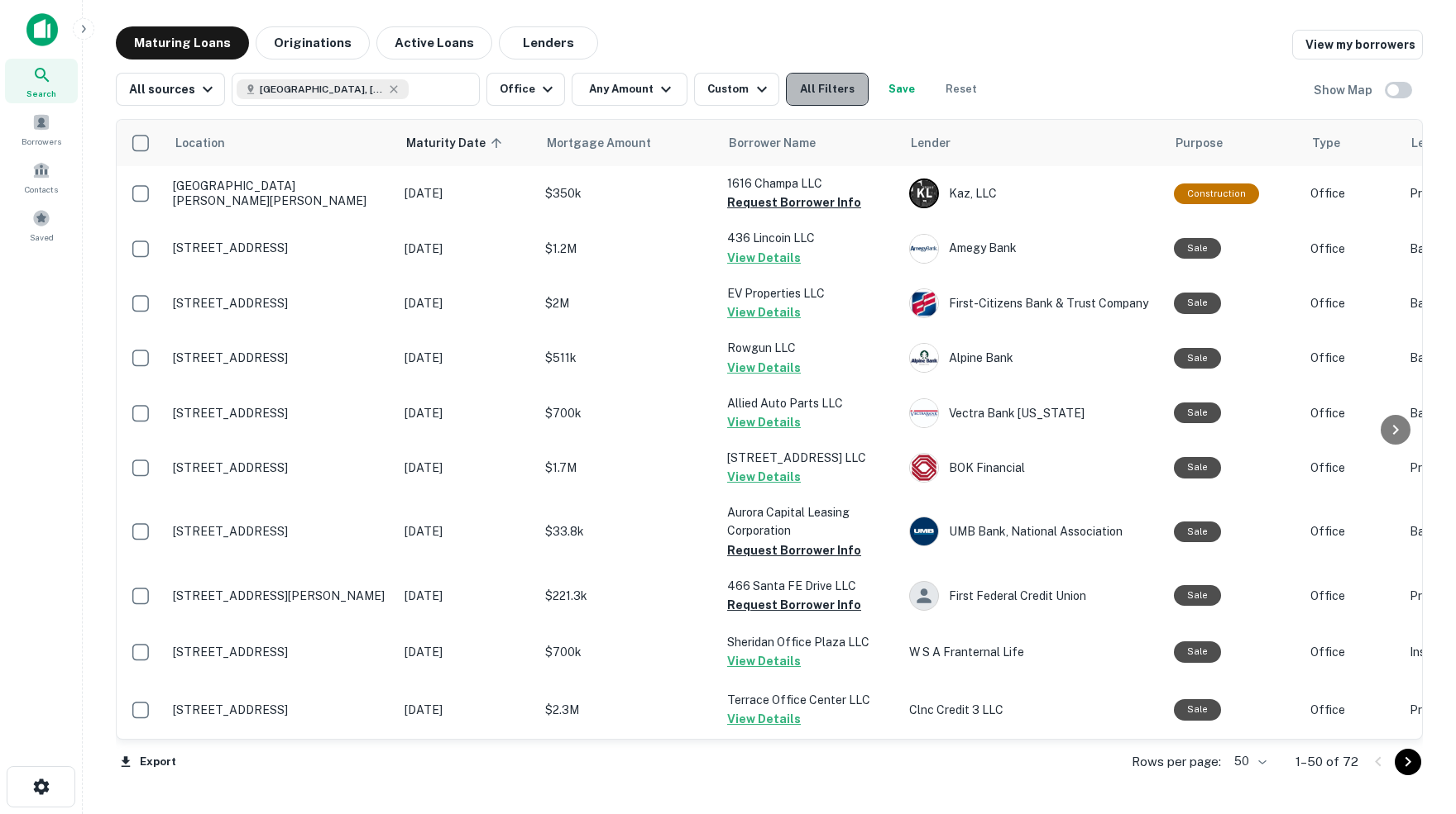
click at [835, 90] on button "All Filters" at bounding box center [827, 89] width 83 height 33
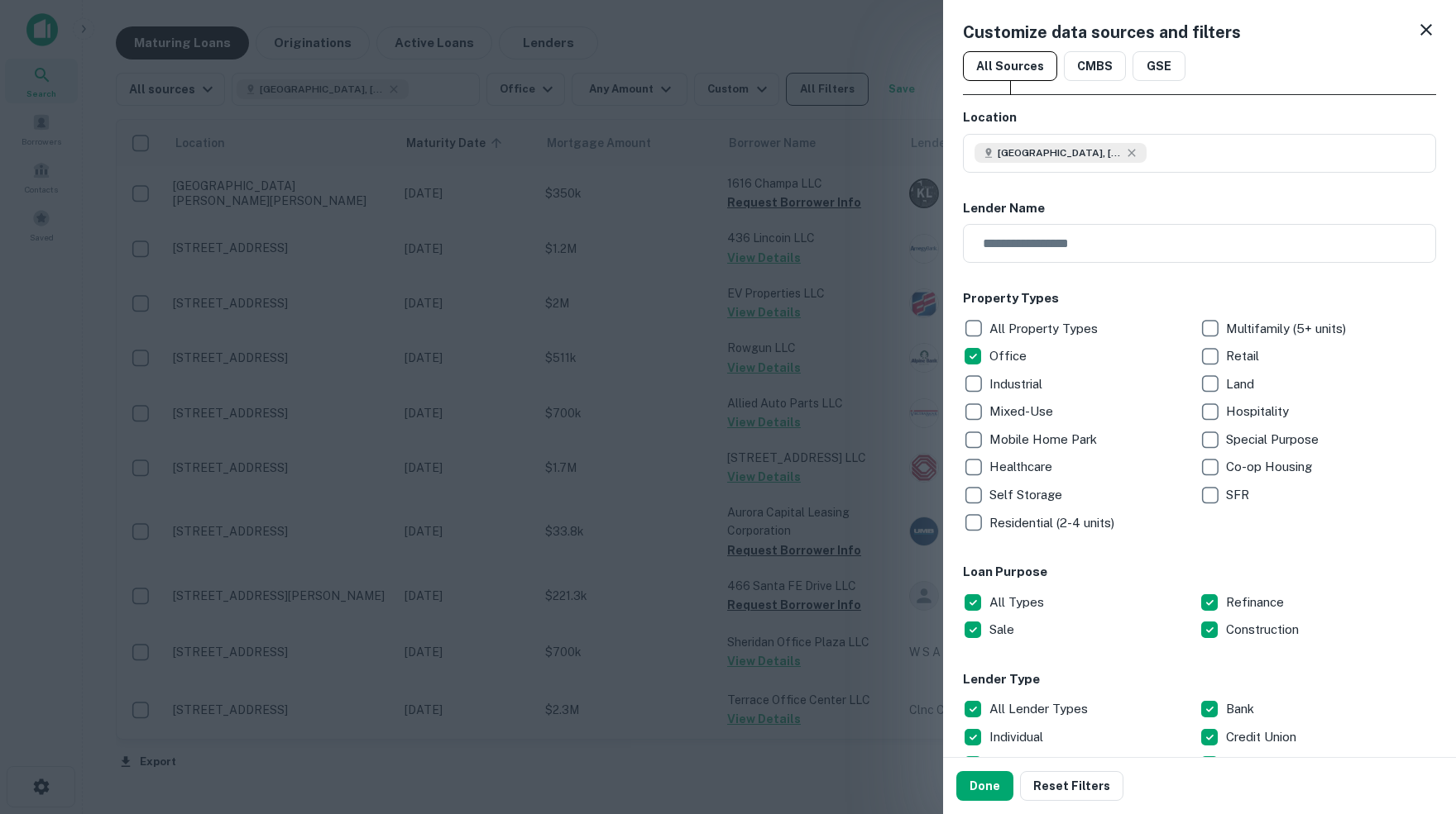
click at [835, 90] on div at bounding box center [728, 407] width 1456 height 814
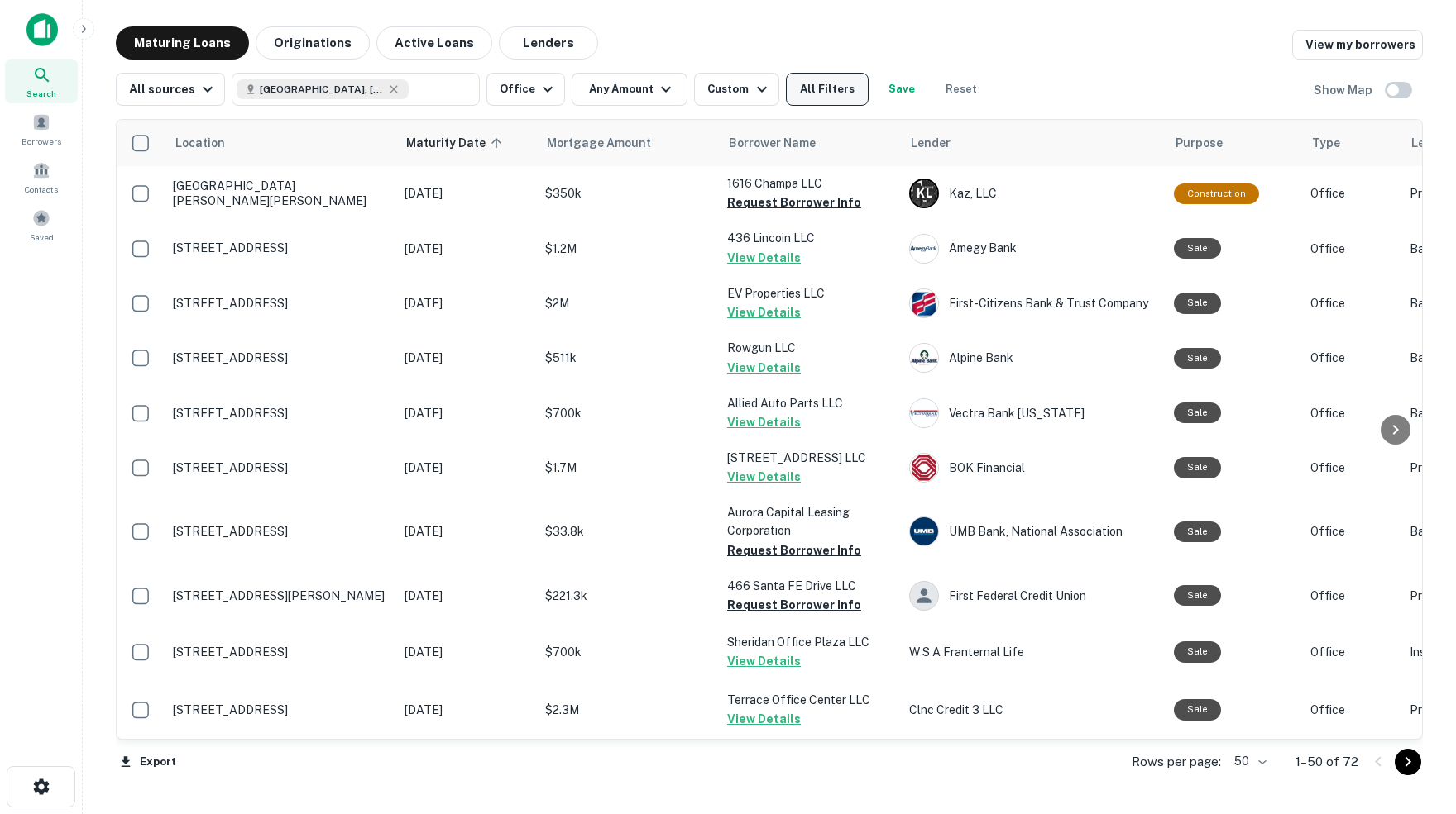
click at [851, 86] on button "All Filters" at bounding box center [827, 89] width 83 height 33
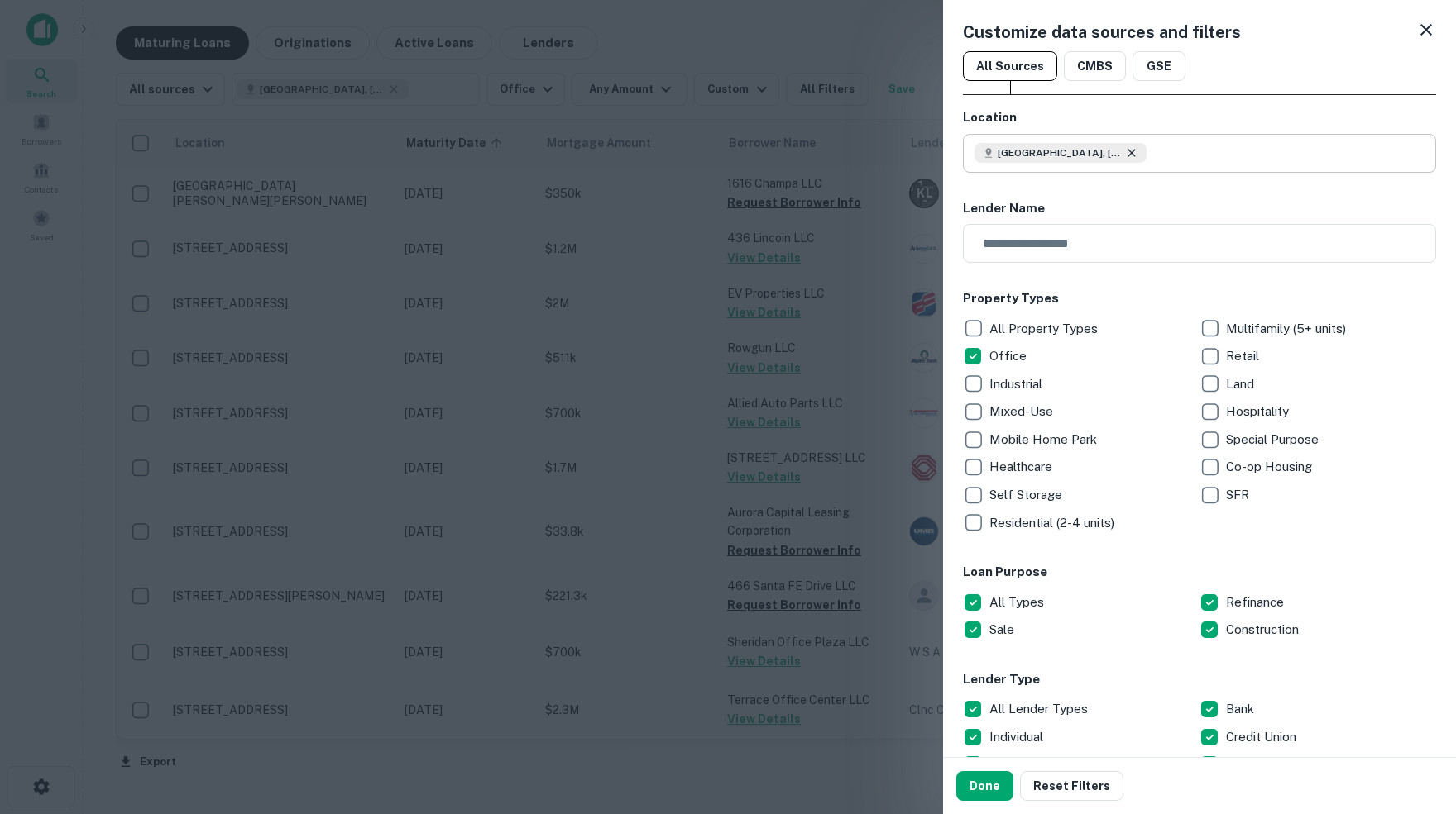
click at [1134, 153] on icon at bounding box center [1132, 153] width 8 height 8
click at [1115, 152] on input "text" at bounding box center [1205, 153] width 462 height 39
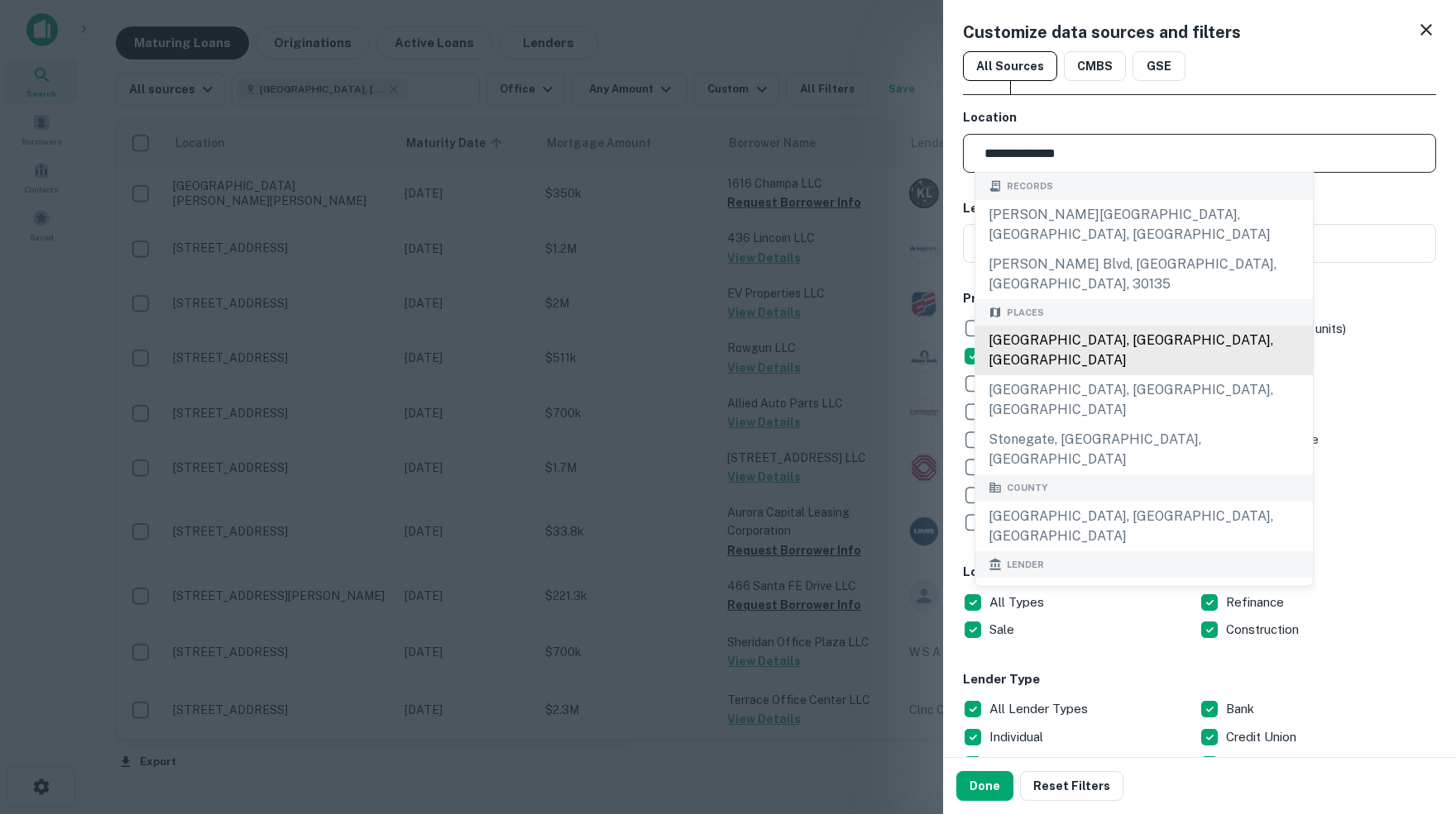
click at [1107, 326] on div "Douglas County, CO, USA" at bounding box center [1145, 351] width 338 height 50
type input "**********"
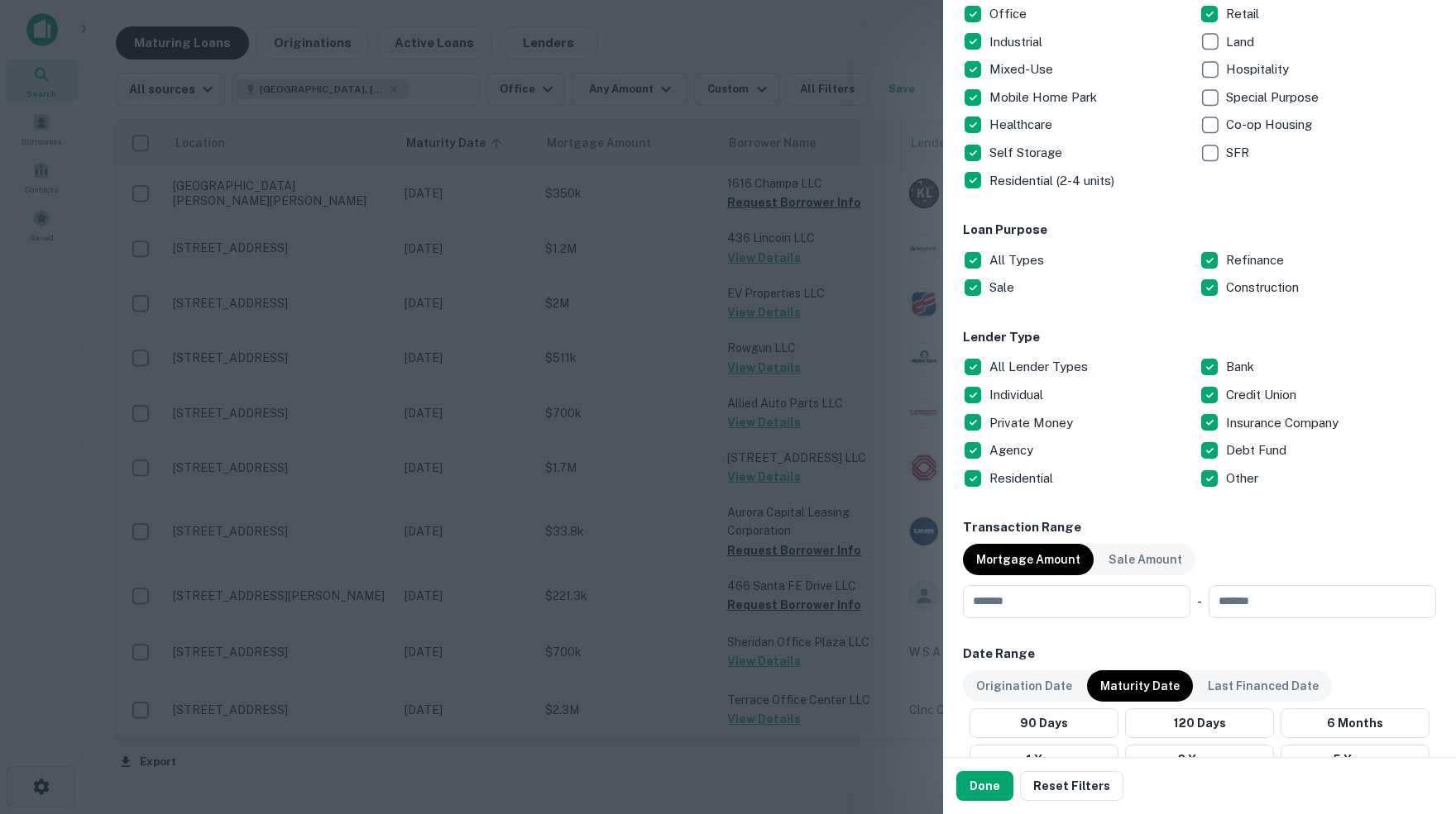
scroll to position [345, 0]
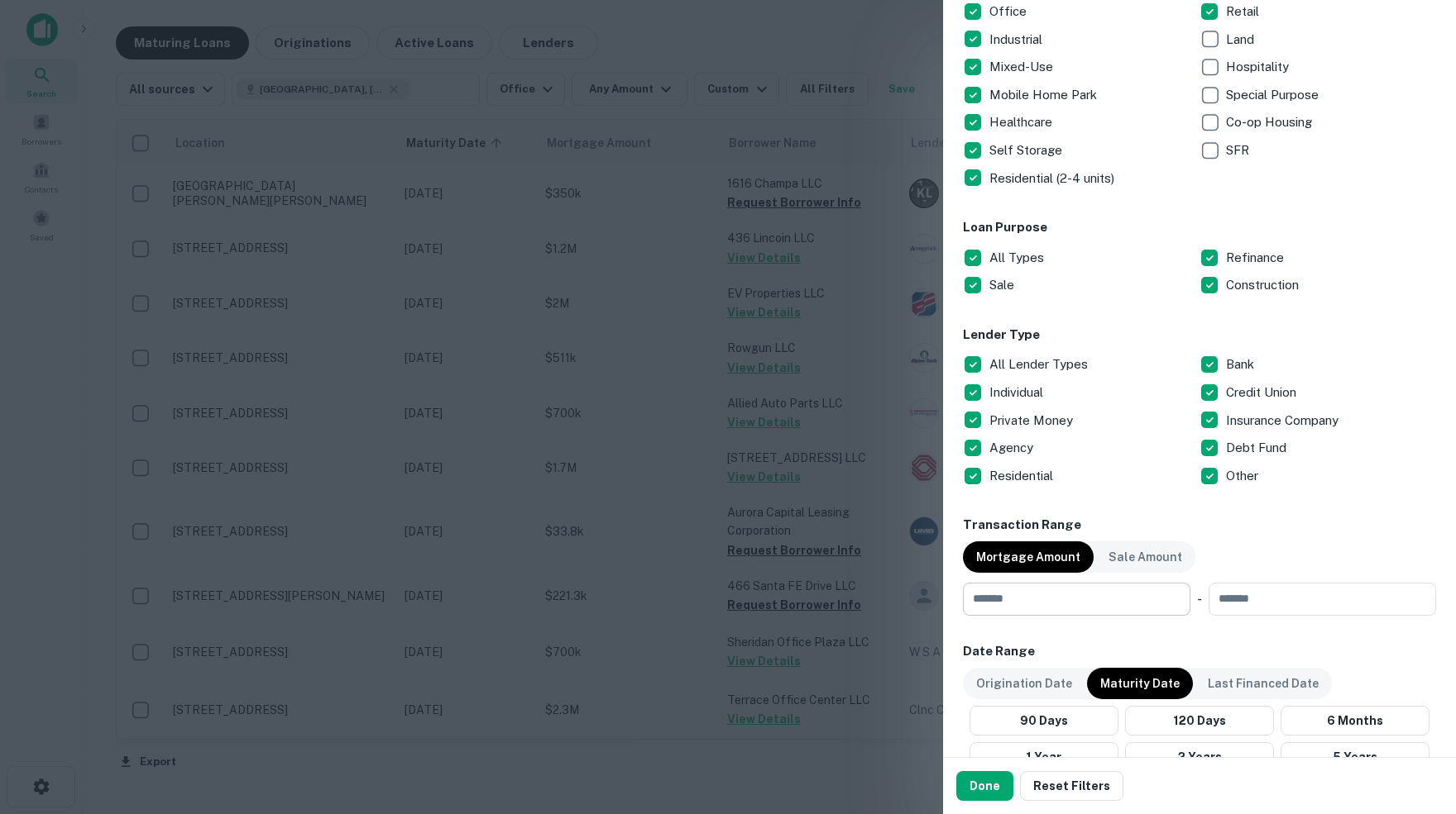
click at [1100, 593] on input "number" at bounding box center [1071, 600] width 216 height 33
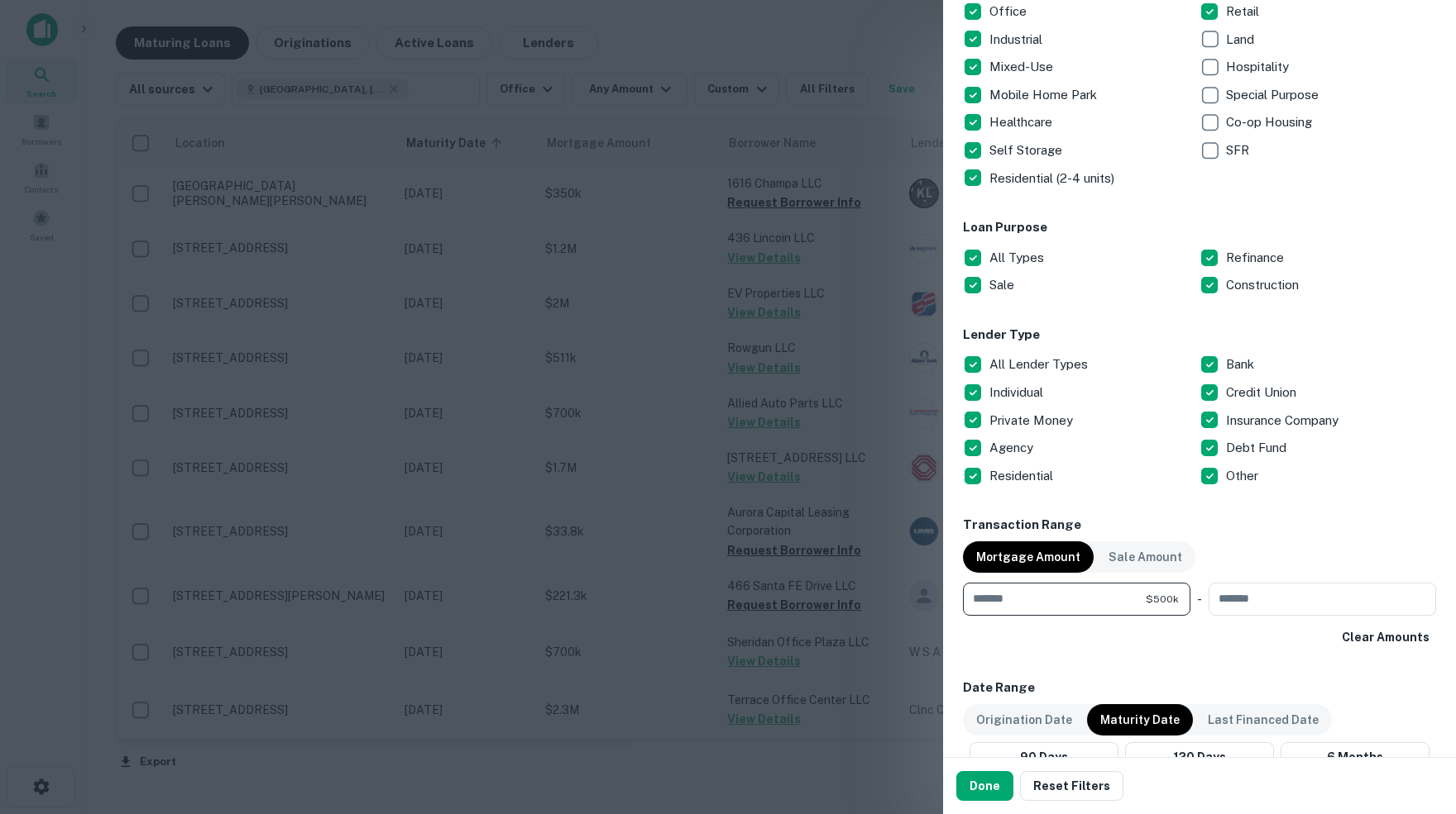
type input "******"
type input "********"
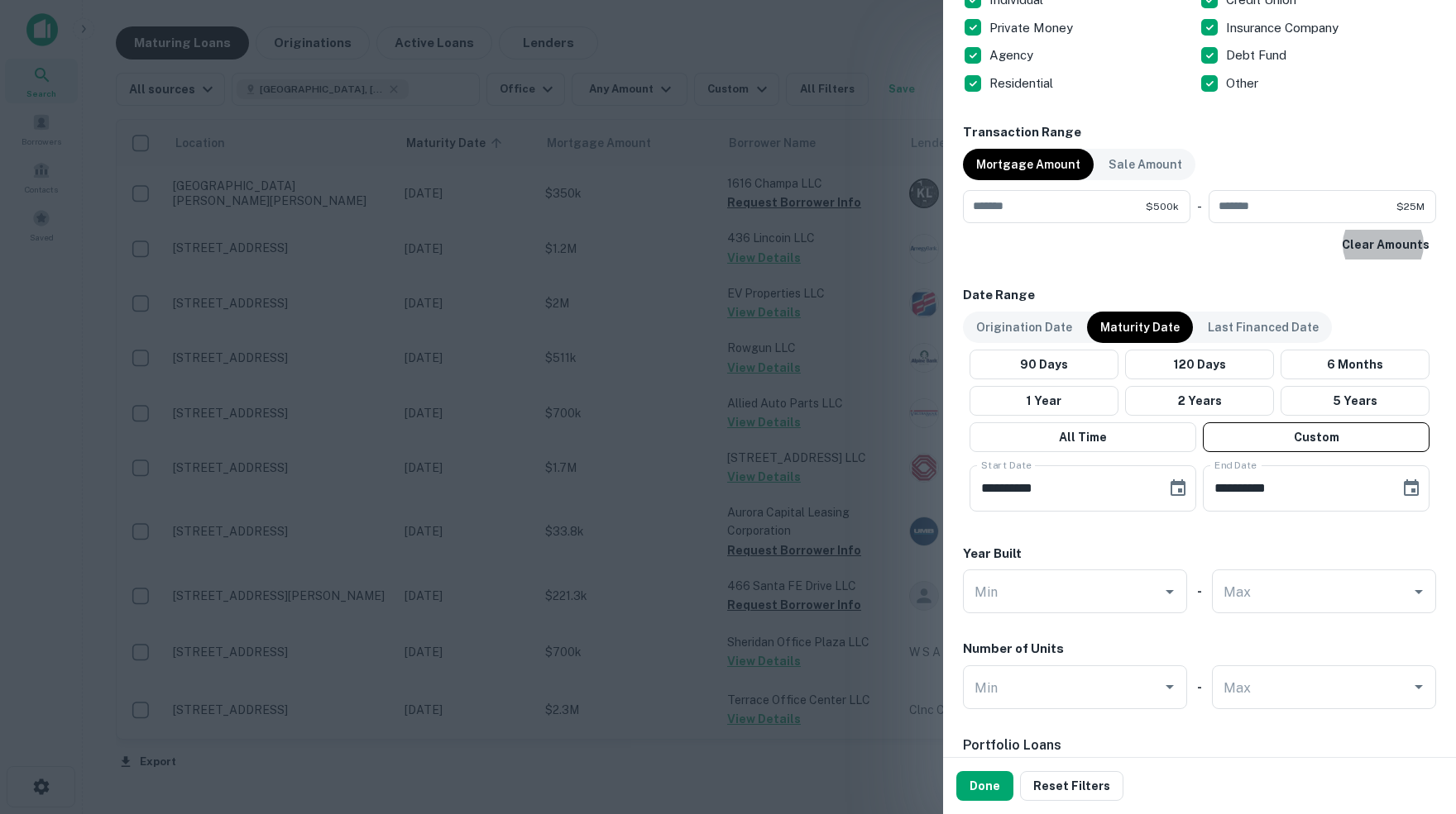
scroll to position [745, 0]
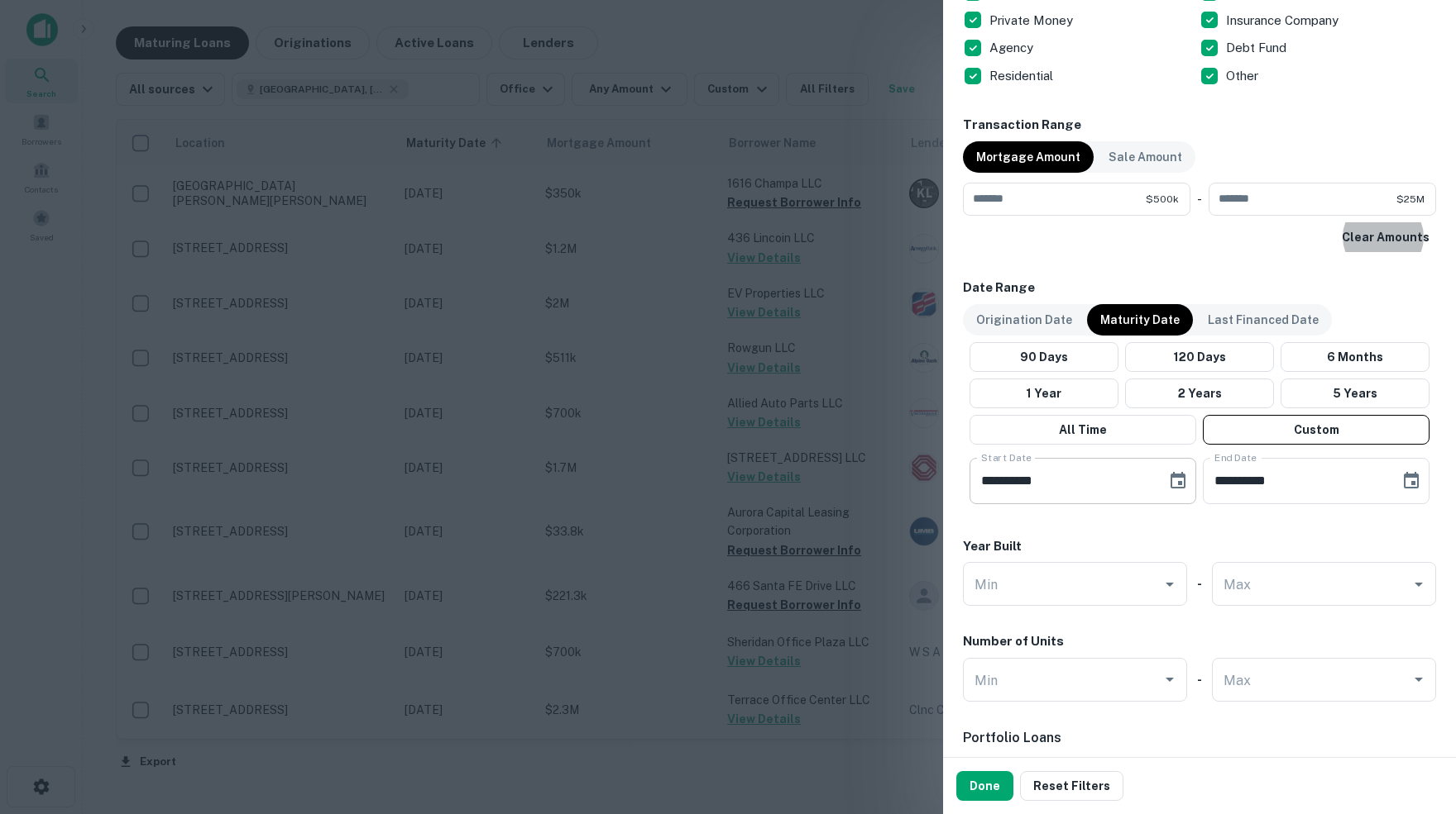
click at [1179, 480] on icon "Choose date, selected date is Oct 1, 2025" at bounding box center [1177, 480] width 15 height 17
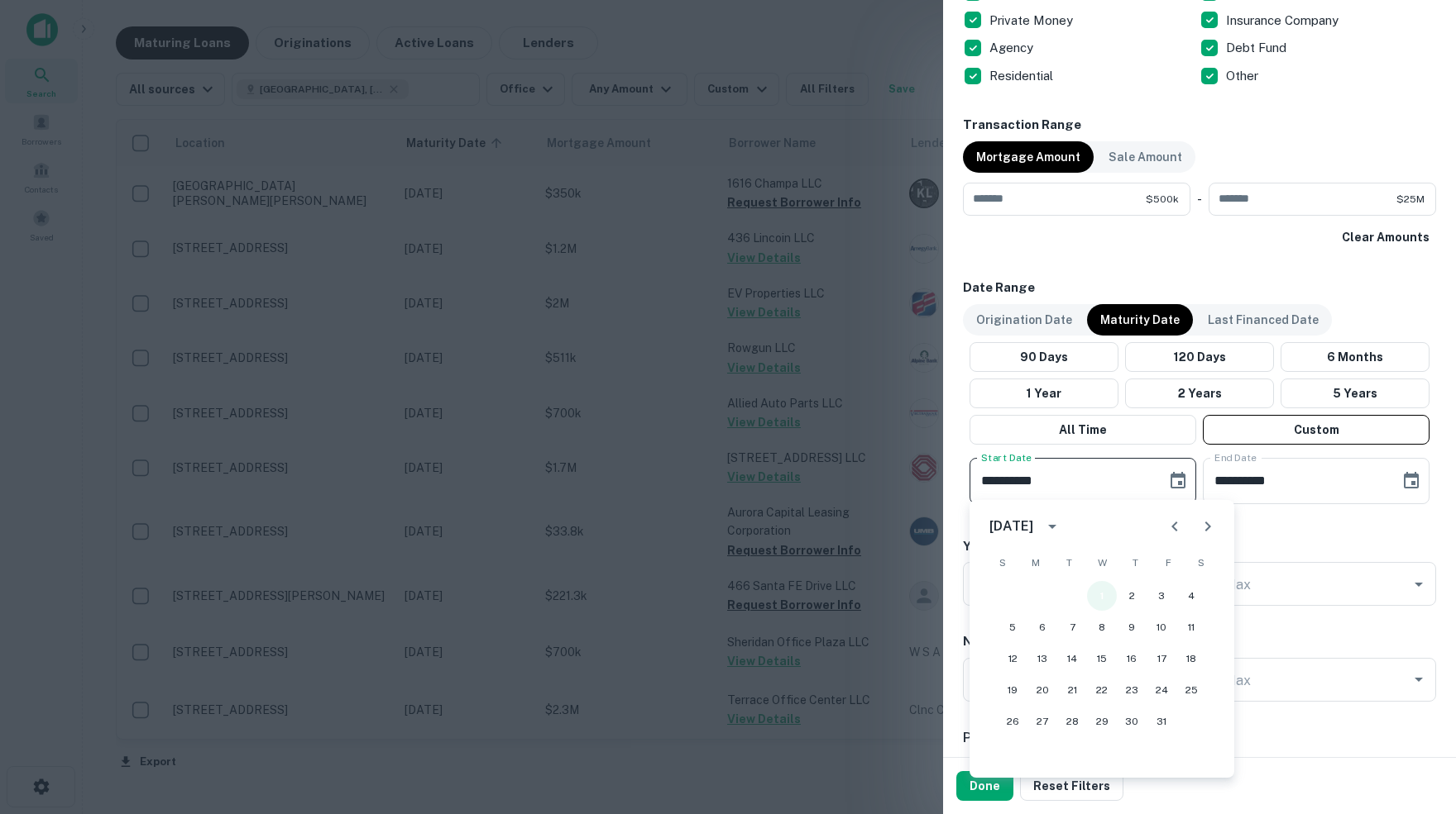
click at [1101, 592] on button "1" at bounding box center [1101, 596] width 29 height 29
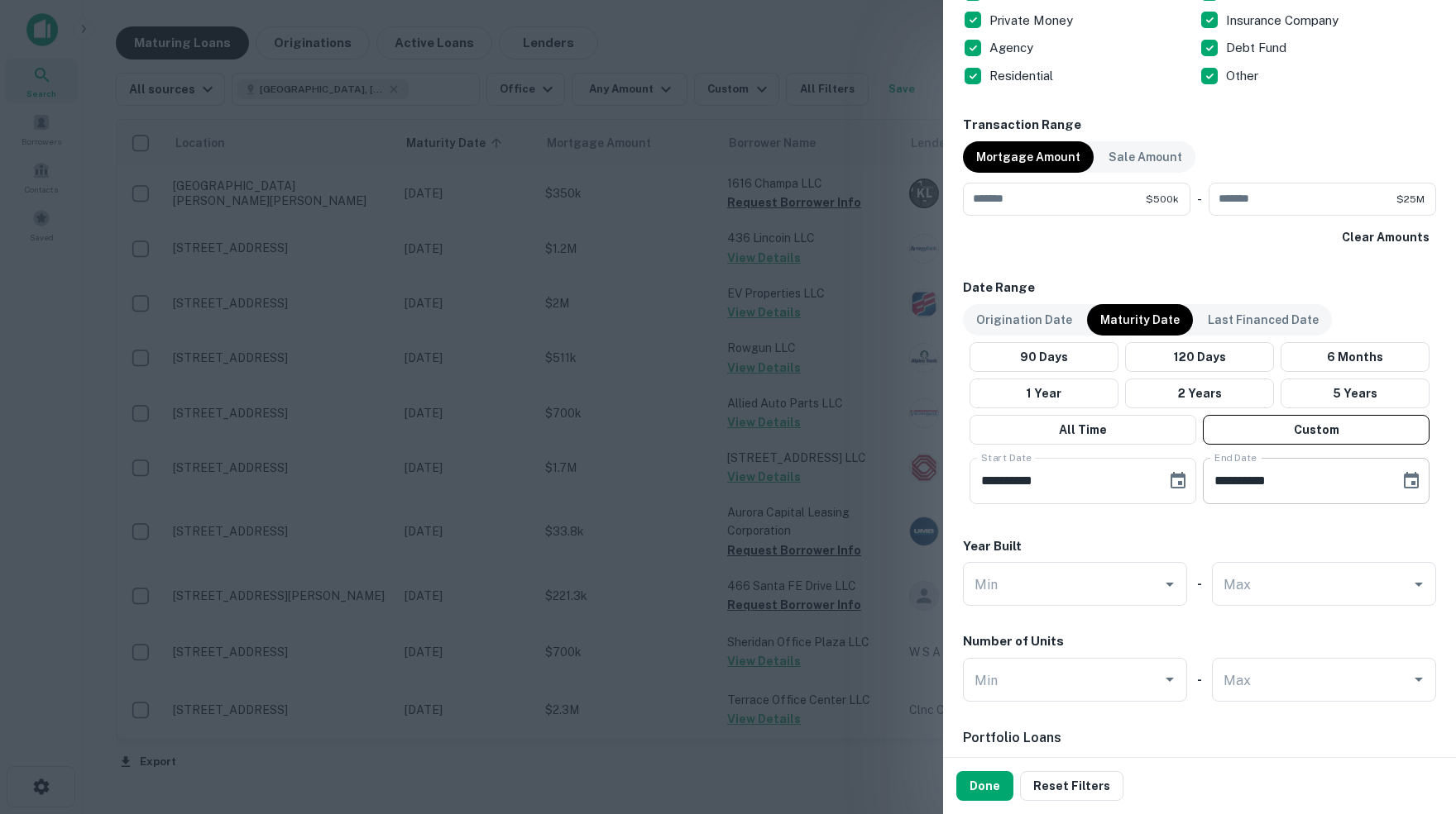
click at [1408, 478] on icon "Choose date, selected date is Apr 30, 2026" at bounding box center [1411, 481] width 20 height 20
click at [1329, 721] on button "30" at bounding box center [1326, 722] width 29 height 29
click at [982, 792] on button "Done" at bounding box center [984, 787] width 57 height 29
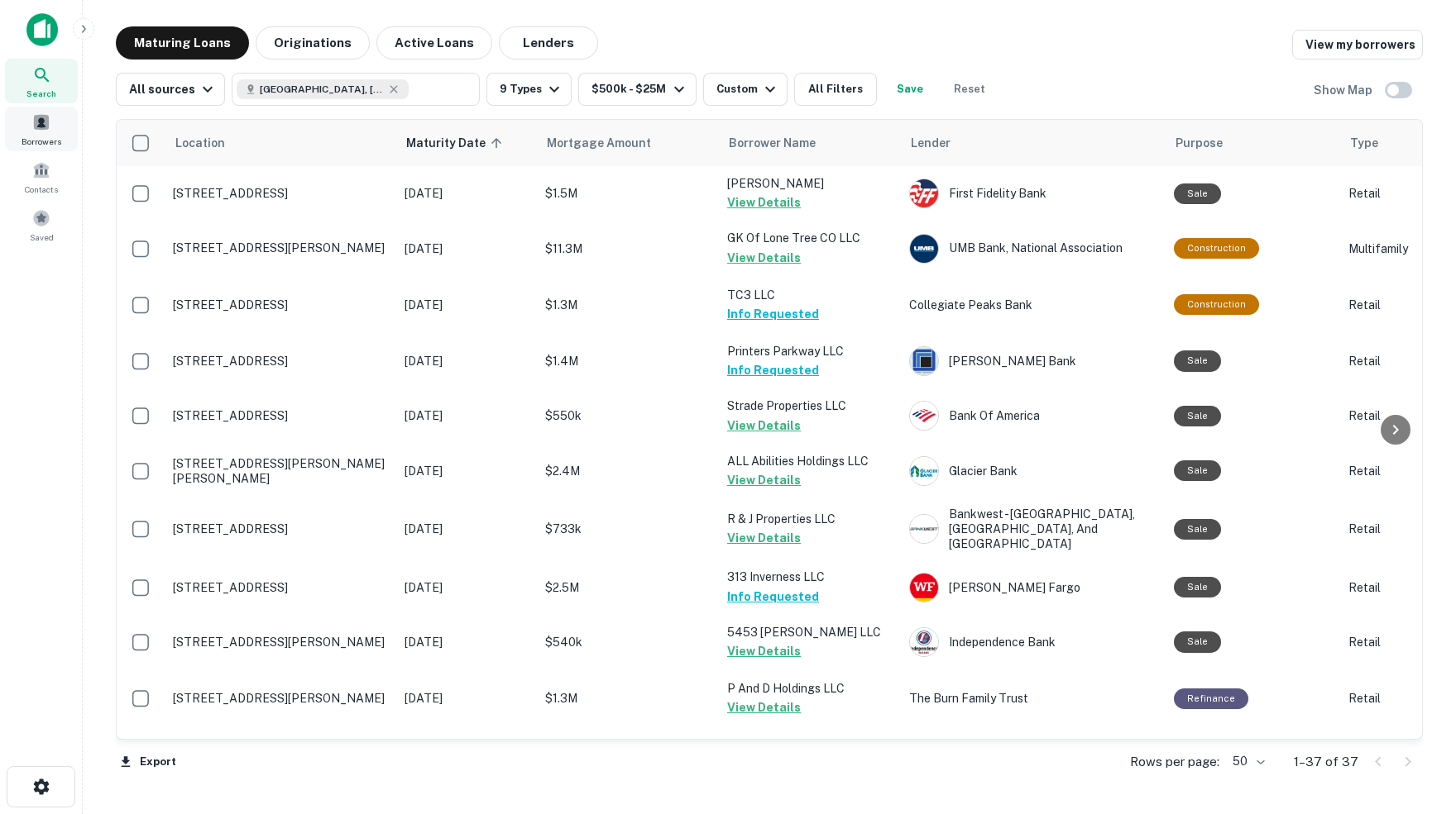
click at [44, 124] on span at bounding box center [41, 122] width 19 height 19
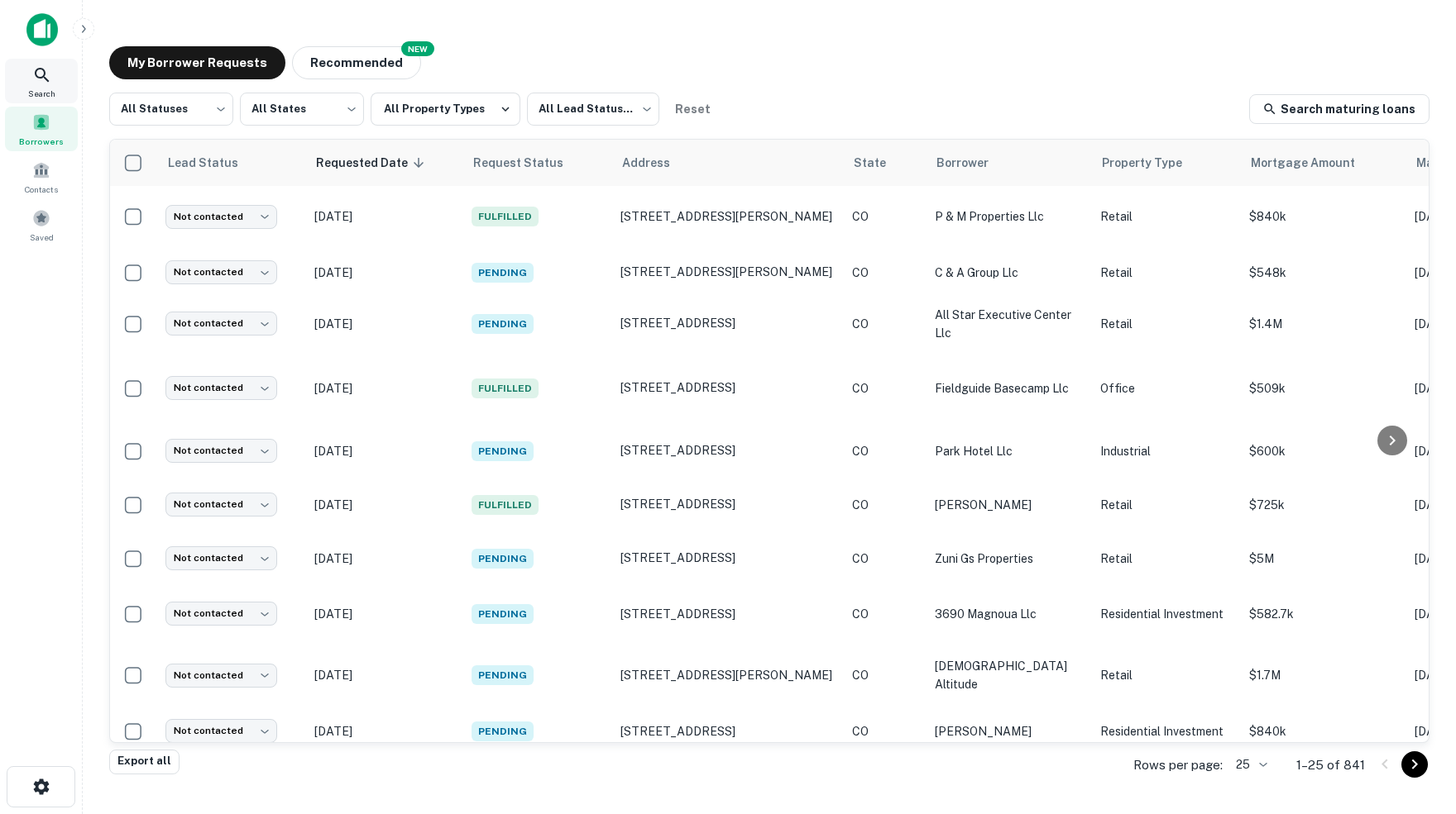
click at [40, 71] on icon at bounding box center [42, 76] width 20 height 20
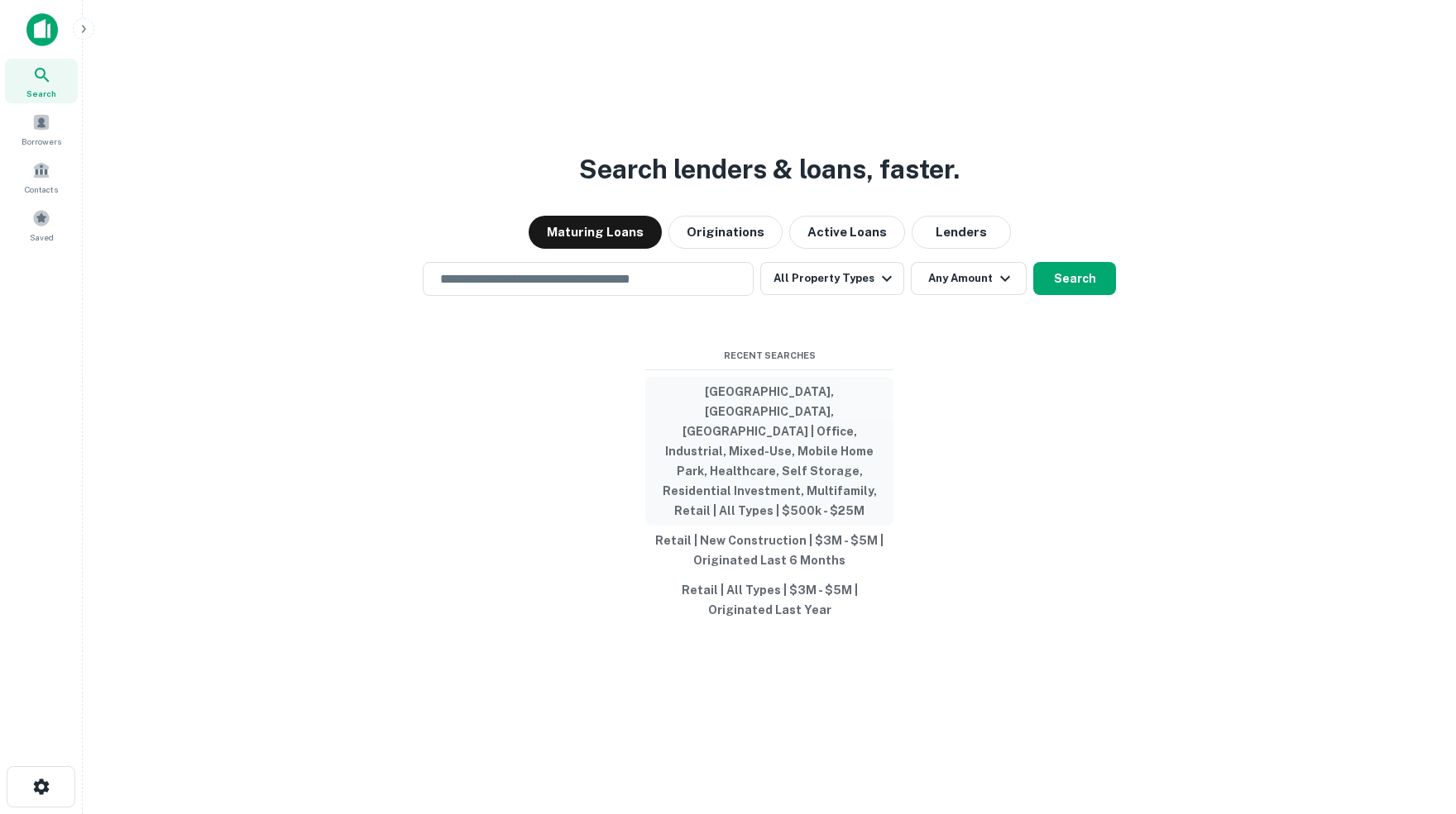
click at [760, 414] on button "[GEOGRAPHIC_DATA], [GEOGRAPHIC_DATA], [GEOGRAPHIC_DATA] | Office, Industrial, M…" at bounding box center [769, 452] width 249 height 149
type input "**********"
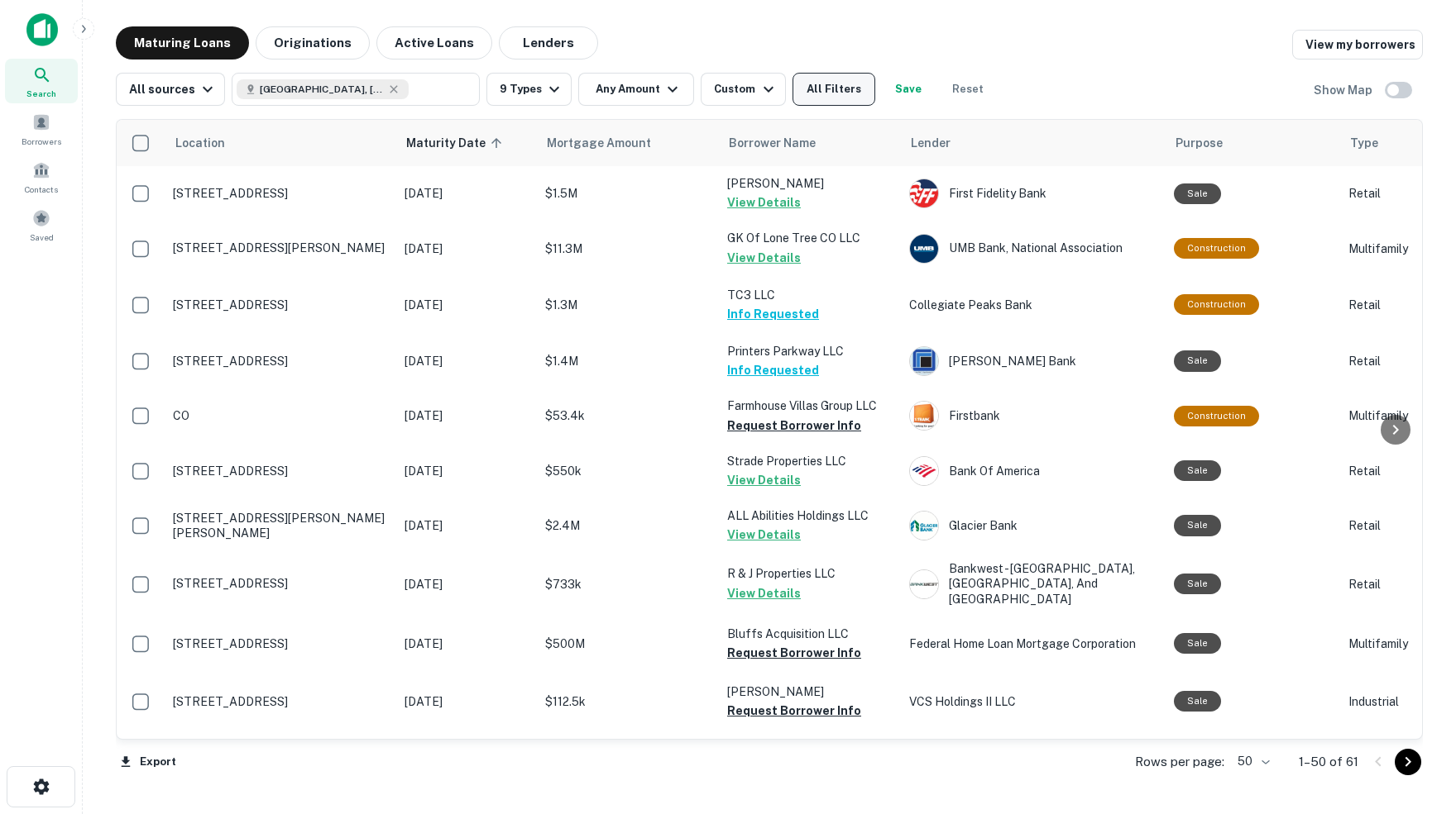
click at [852, 89] on button "All Filters" at bounding box center [834, 89] width 83 height 33
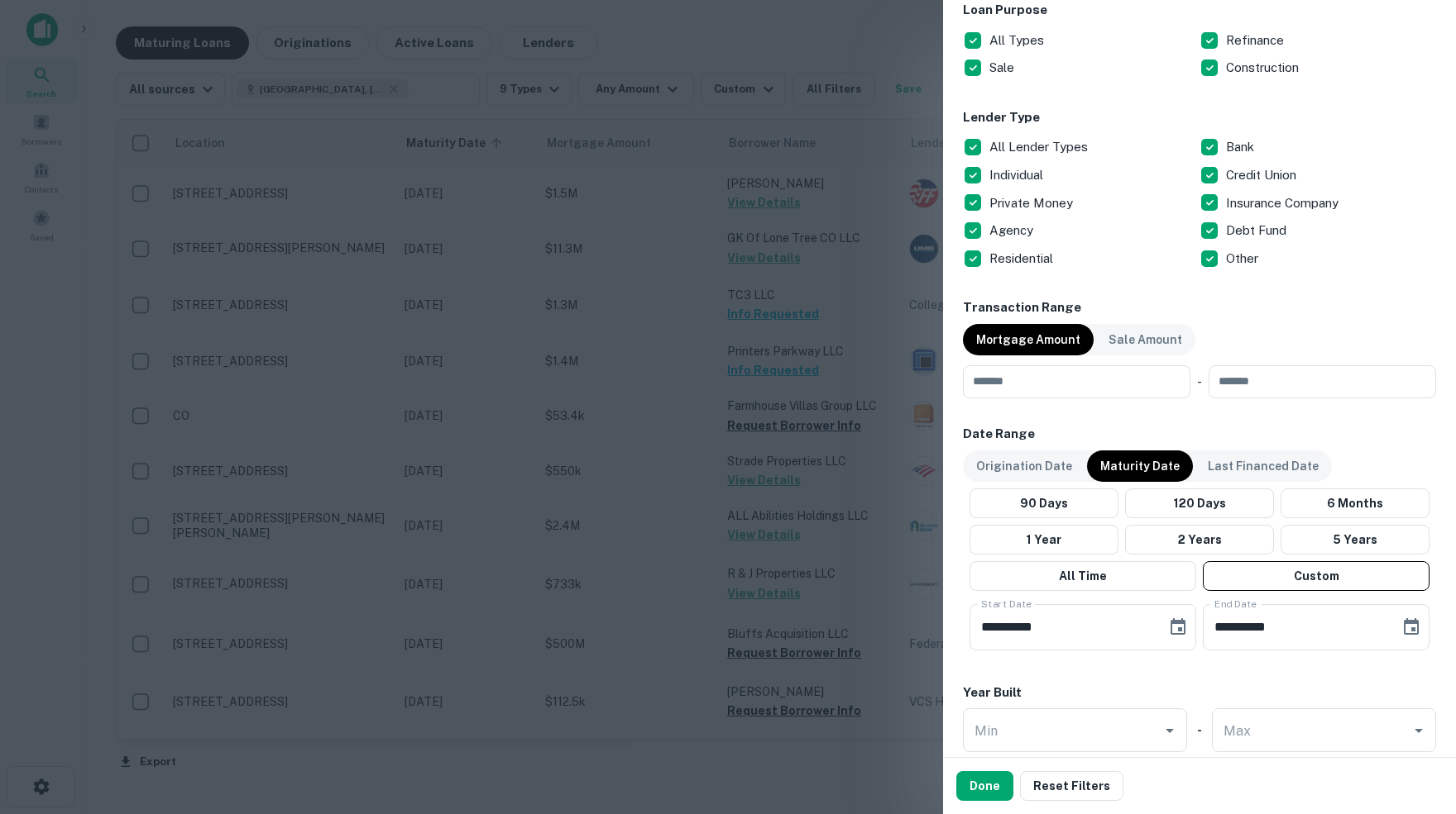
scroll to position [575, 0]
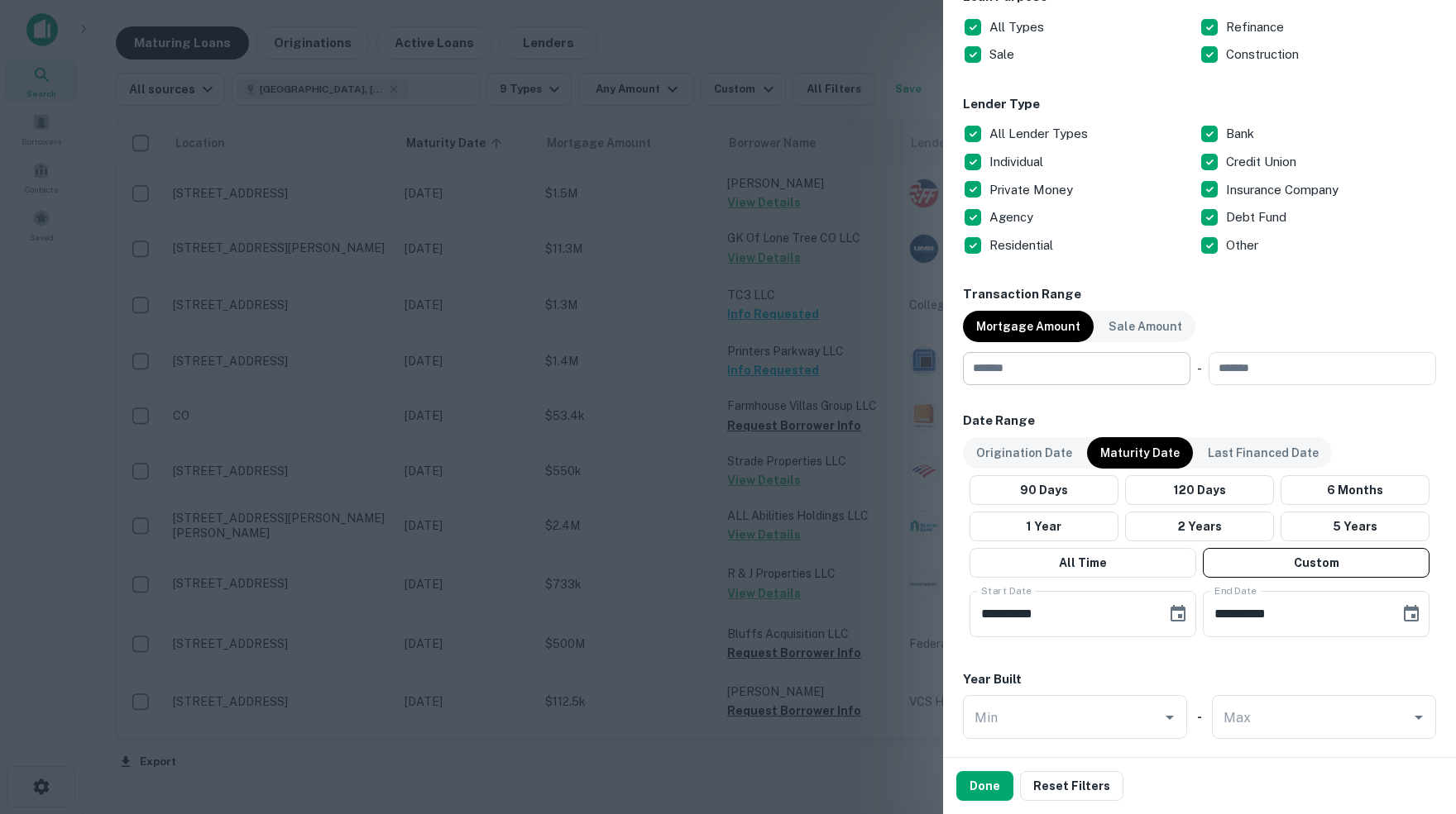
click at [1078, 363] on input "number" at bounding box center [1071, 369] width 216 height 33
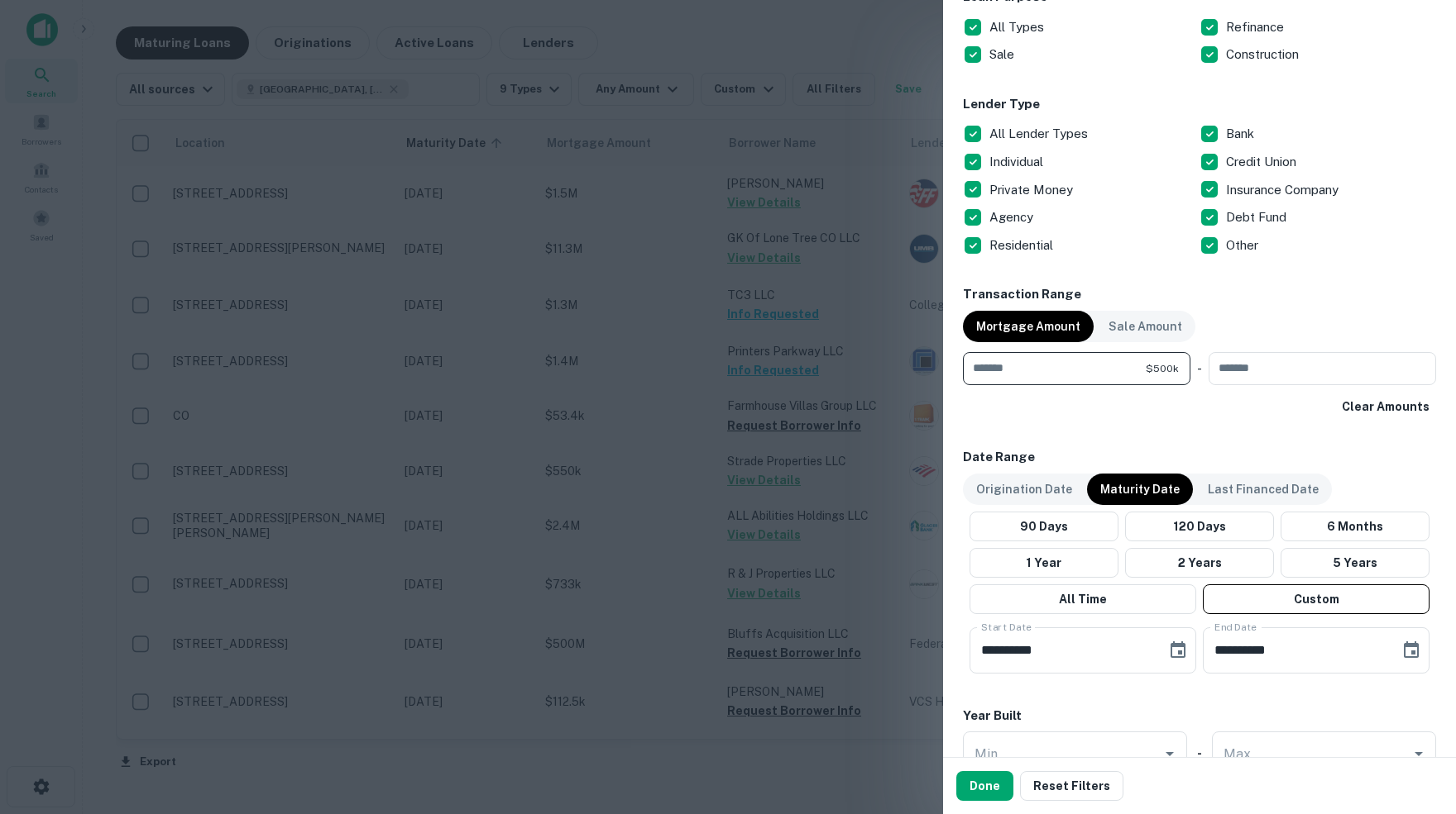
type input "******"
type input "********"
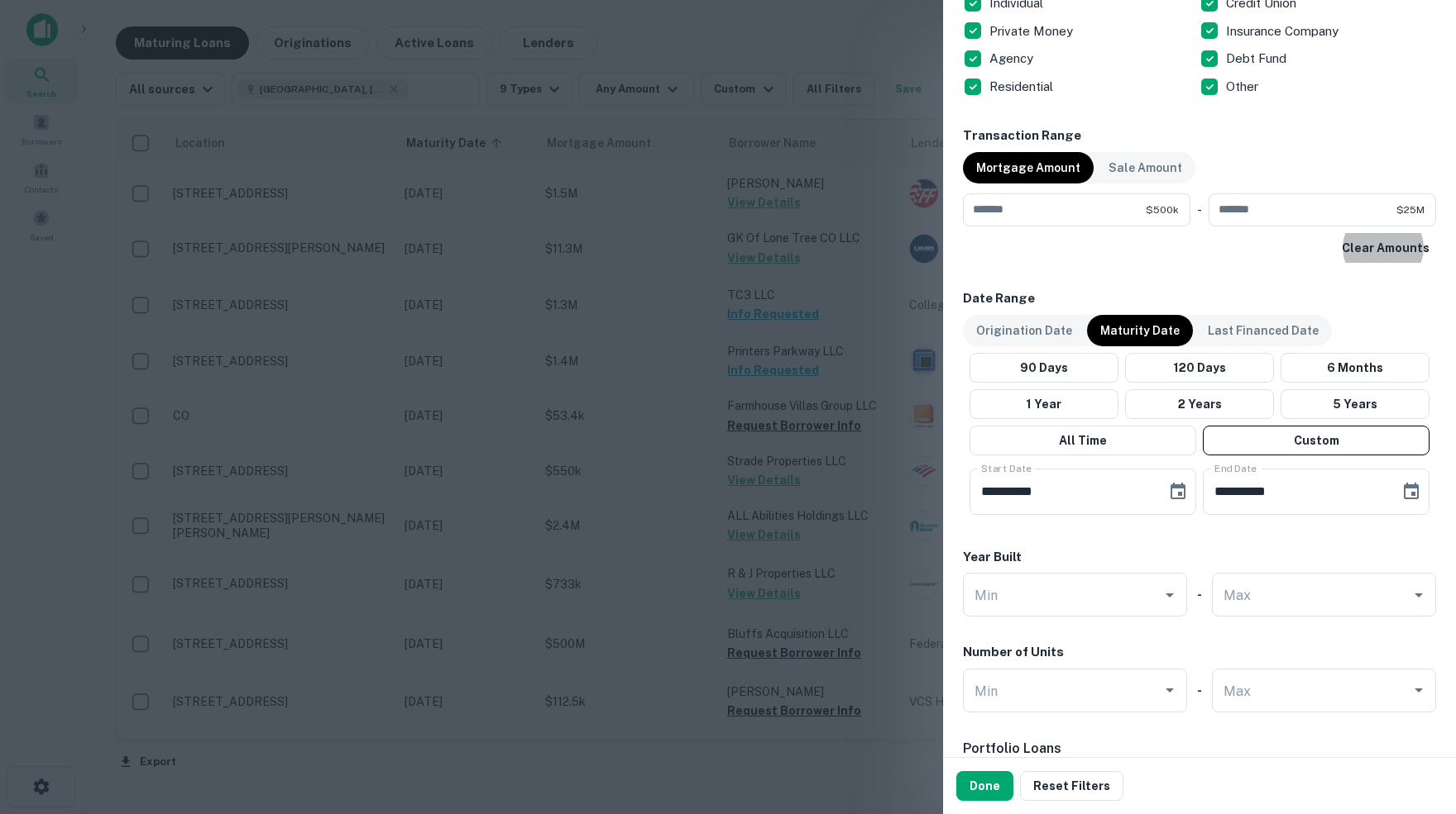
scroll to position [736, 0]
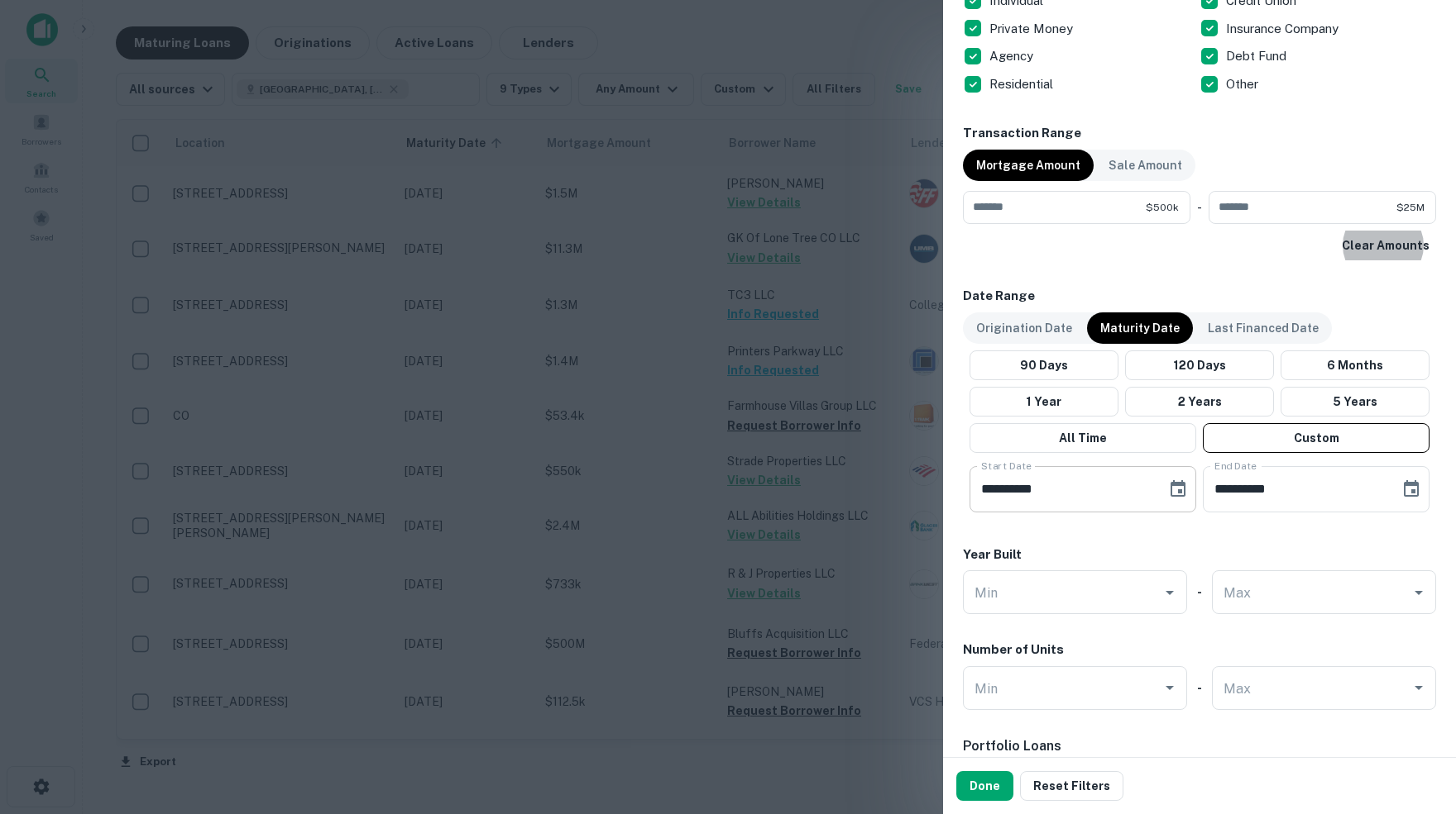
click at [1177, 483] on icon "Choose date, selected date is Oct 1, 2025" at bounding box center [1178, 489] width 20 height 20
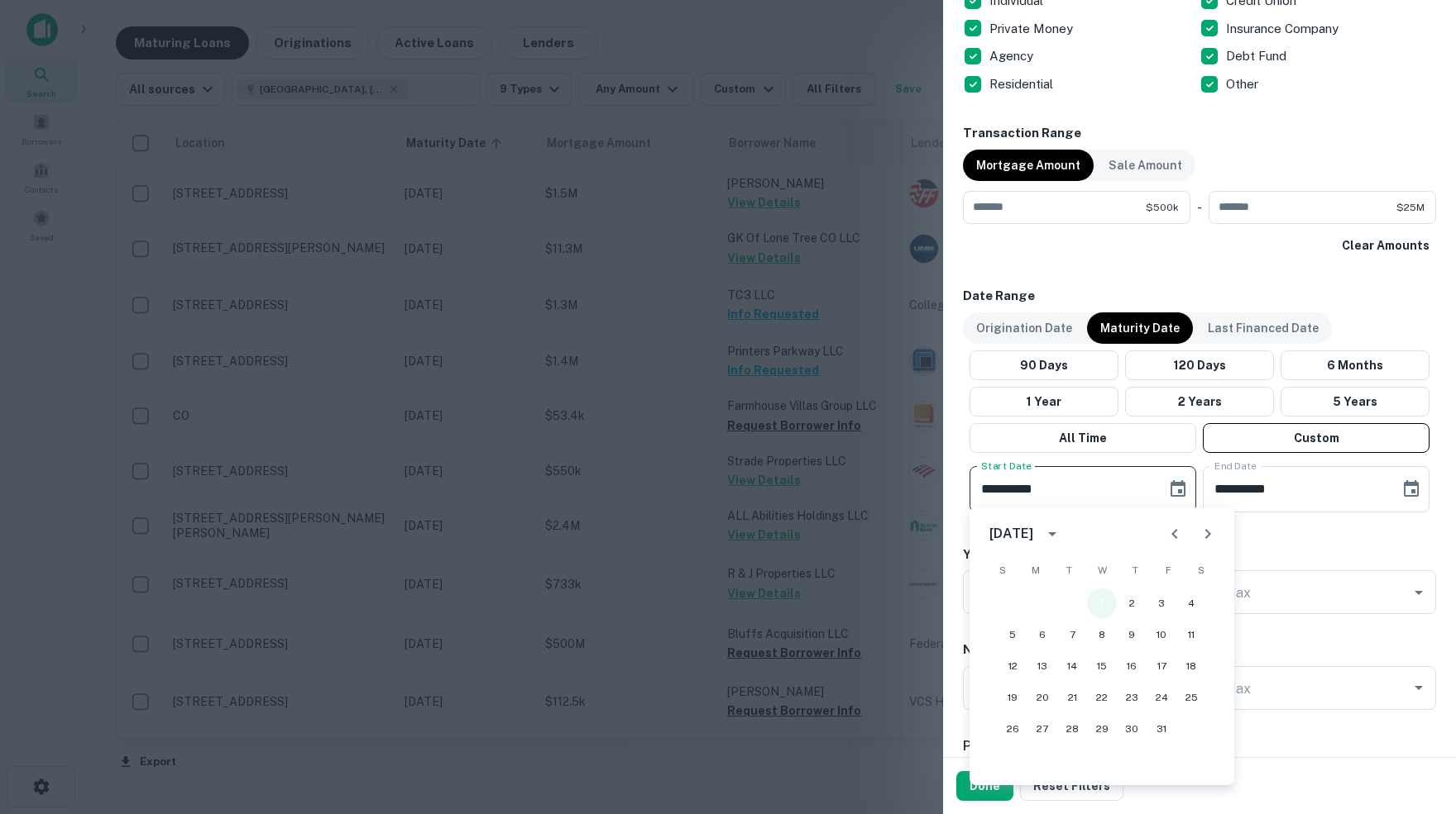
click at [1095, 604] on button "1" at bounding box center [1101, 603] width 29 height 29
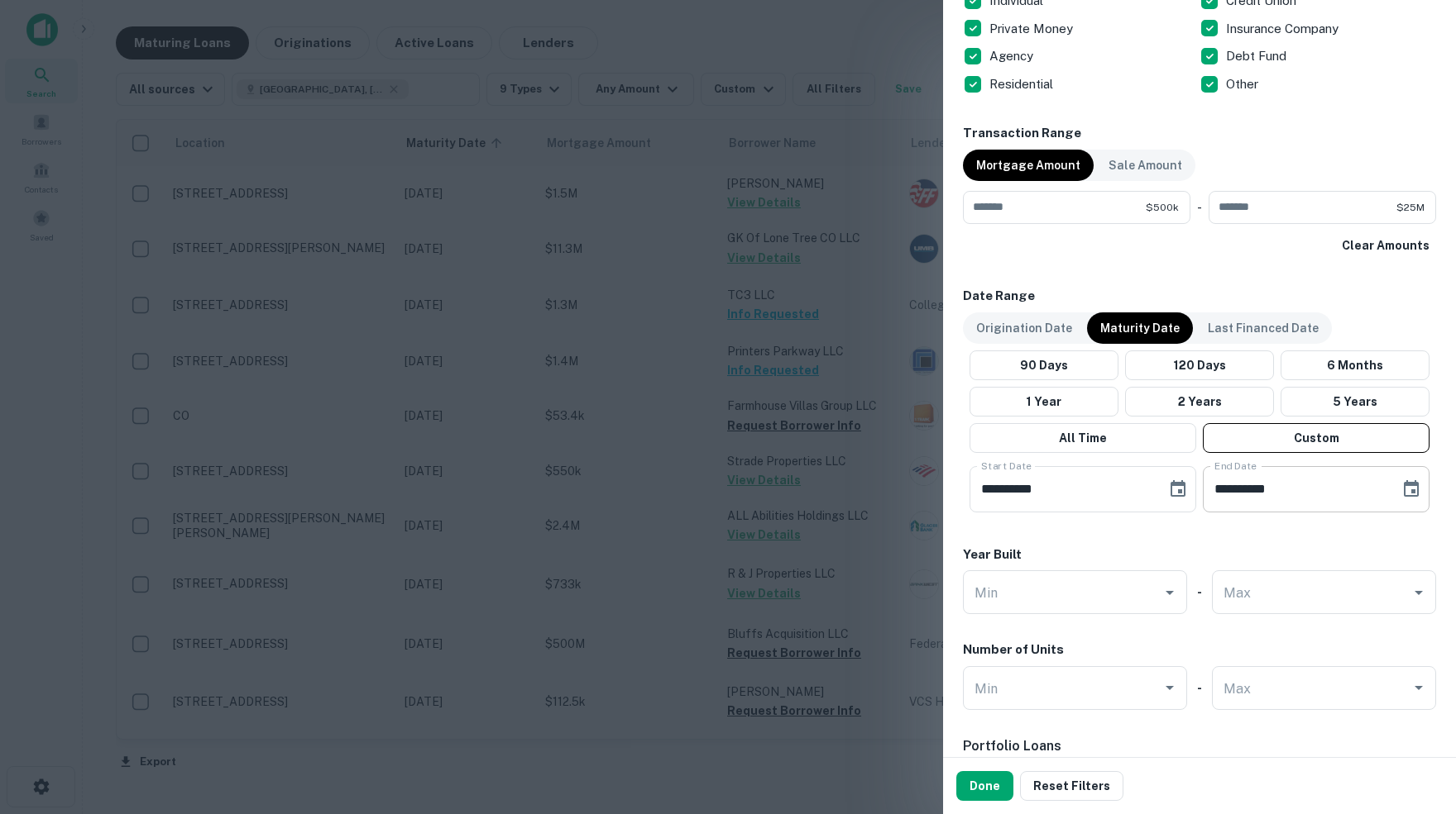
click at [1413, 488] on icon "Choose date, selected date is Apr 30, 2026" at bounding box center [1411, 488] width 15 height 17
click at [1326, 729] on button "30" at bounding box center [1326, 729] width 29 height 29
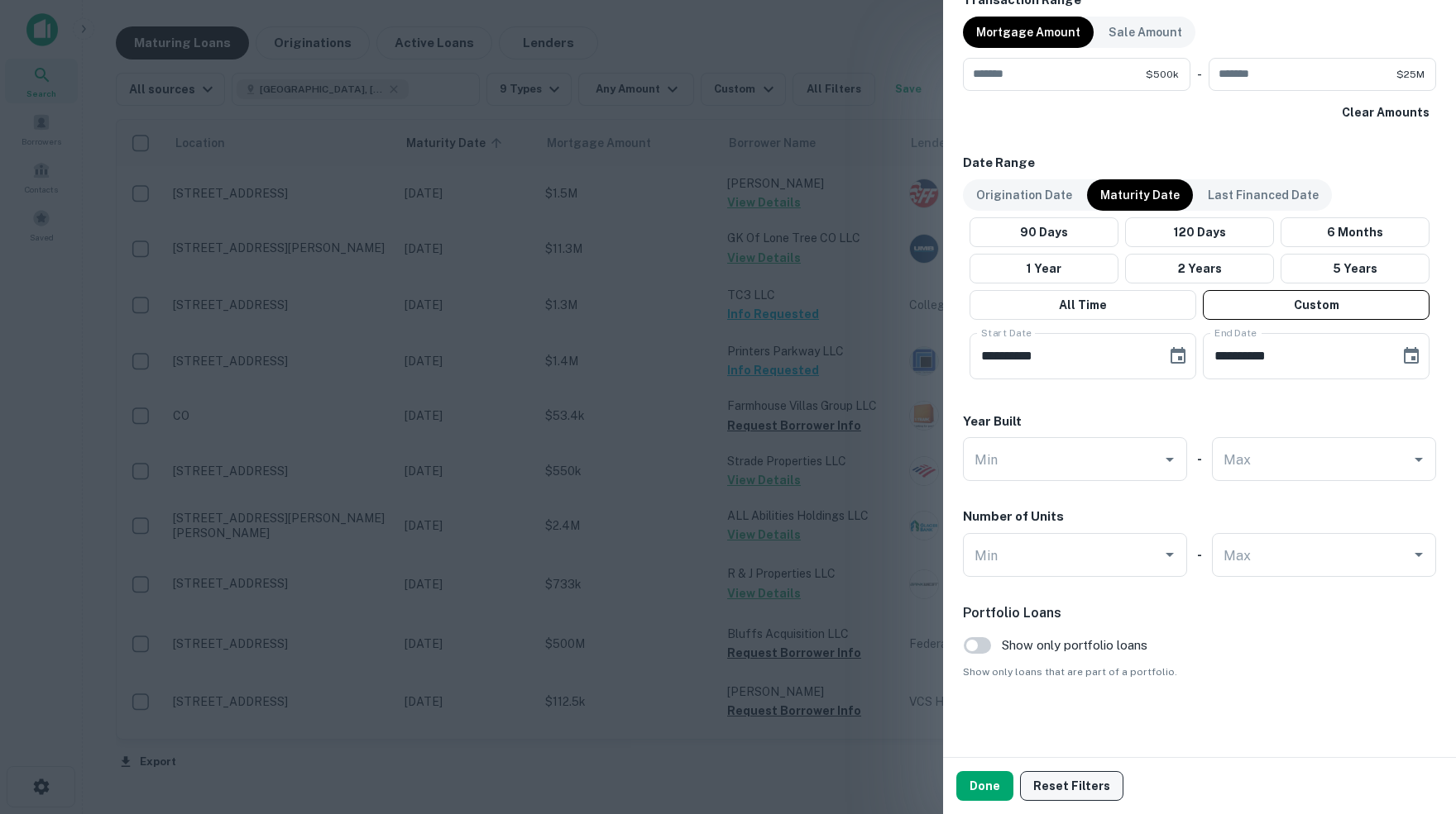
scroll to position [869, 0]
click at [980, 790] on button "Done" at bounding box center [984, 787] width 57 height 29
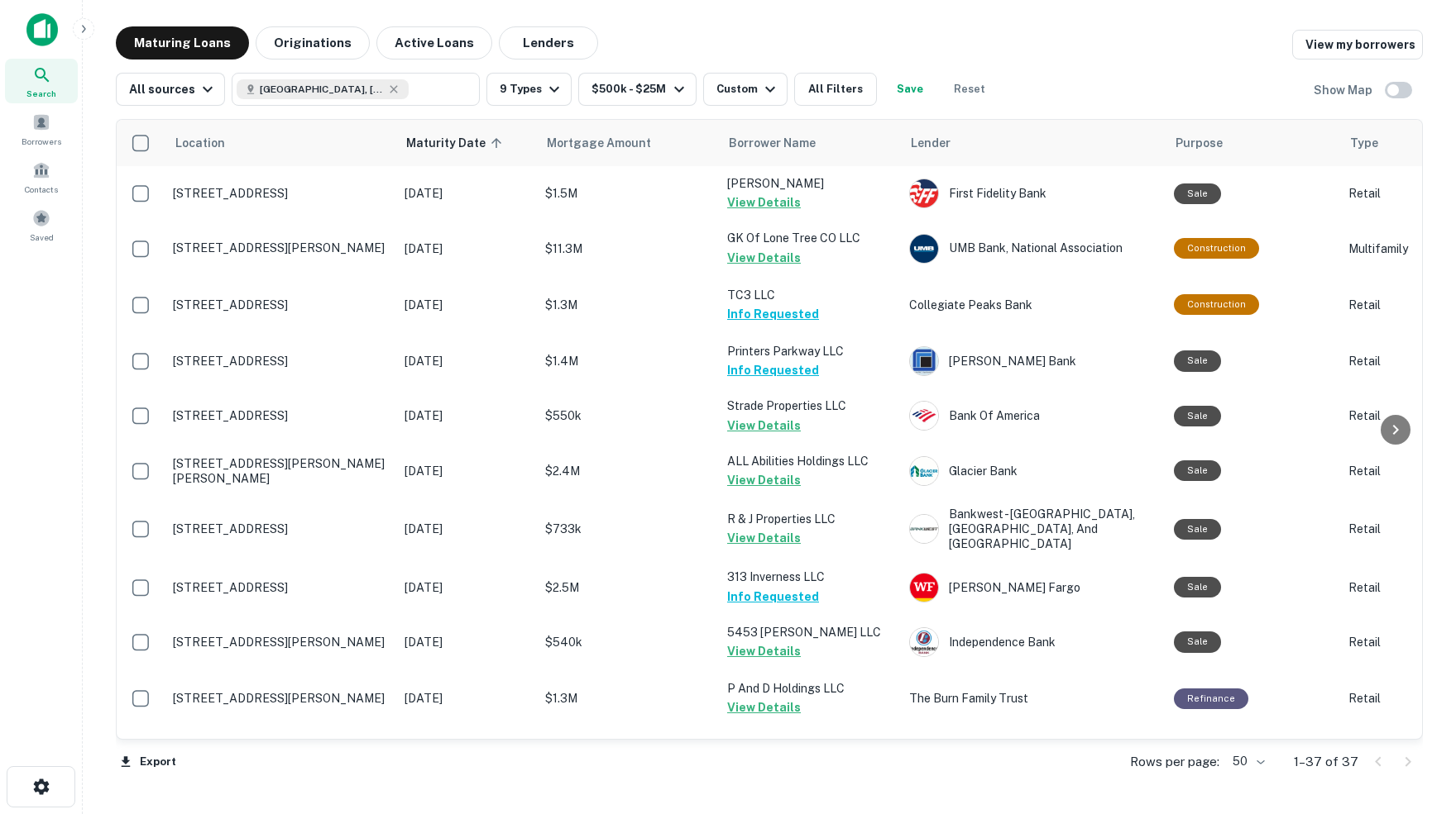
click at [976, 36] on div "Maturing Loans Originations Active Loans Lenders View my borrowers" at bounding box center [769, 43] width 1307 height 33
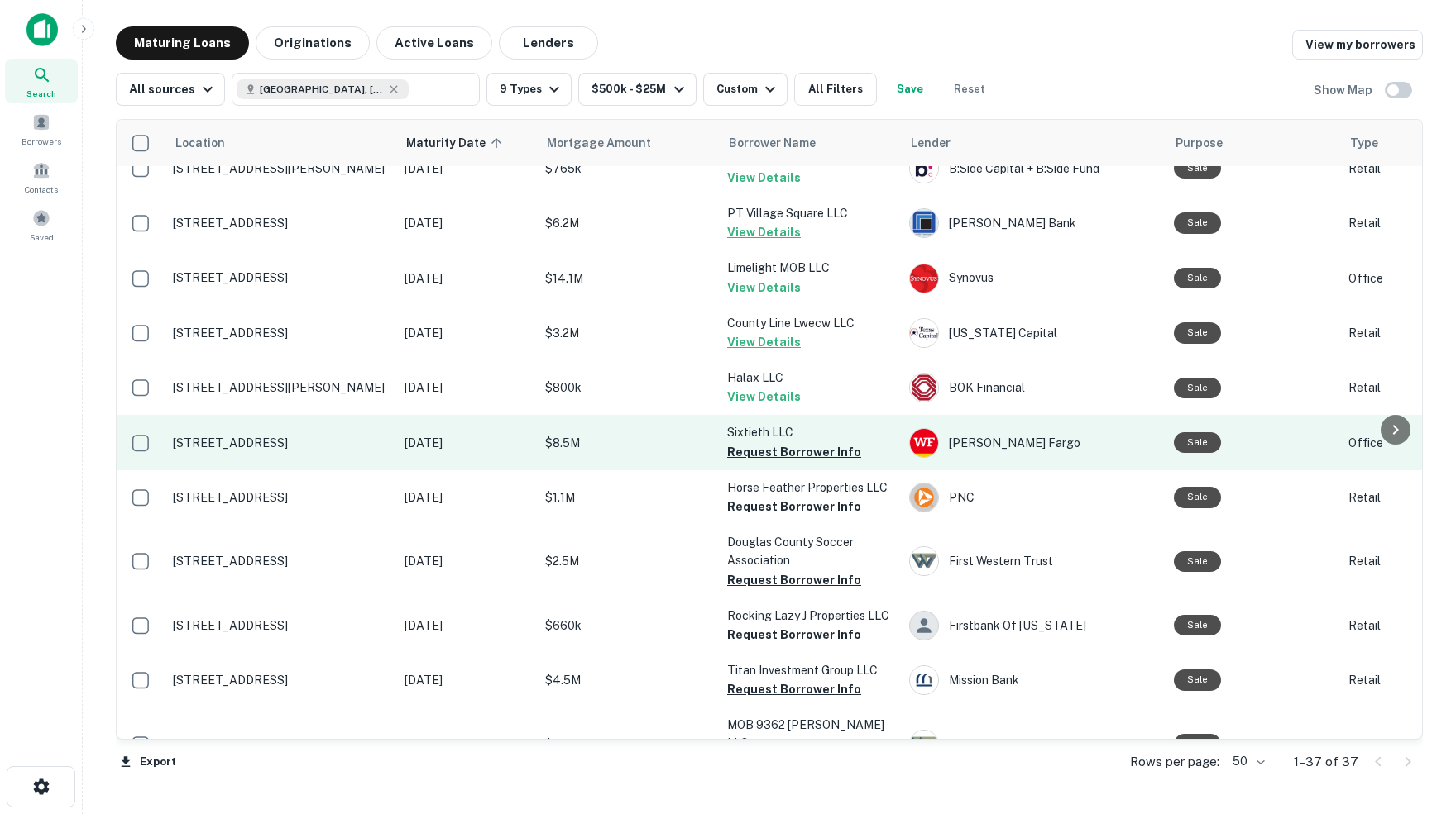
scroll to position [651, 0]
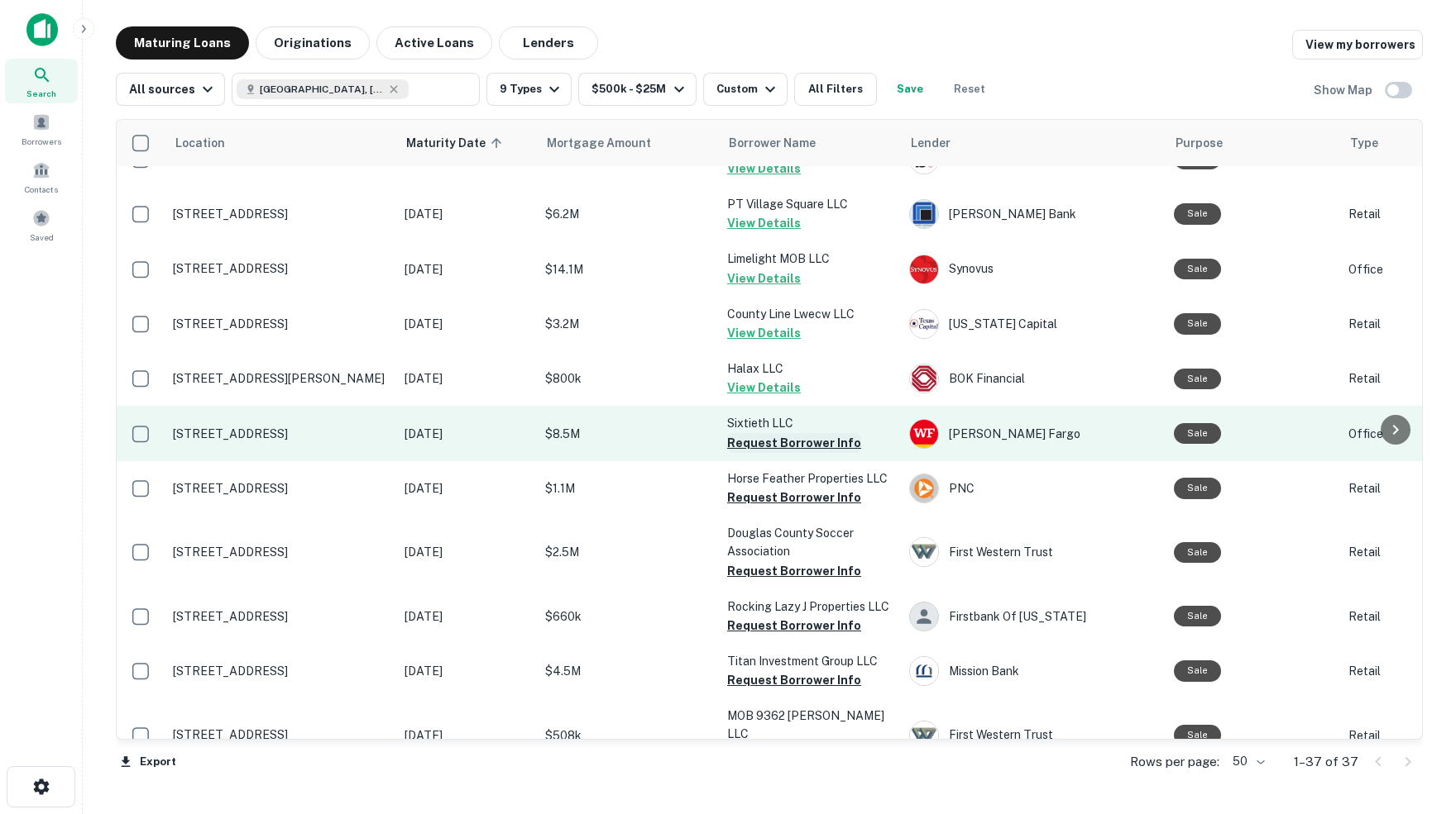
click at [781, 433] on button "Request Borrower Info" at bounding box center [794, 443] width 134 height 20
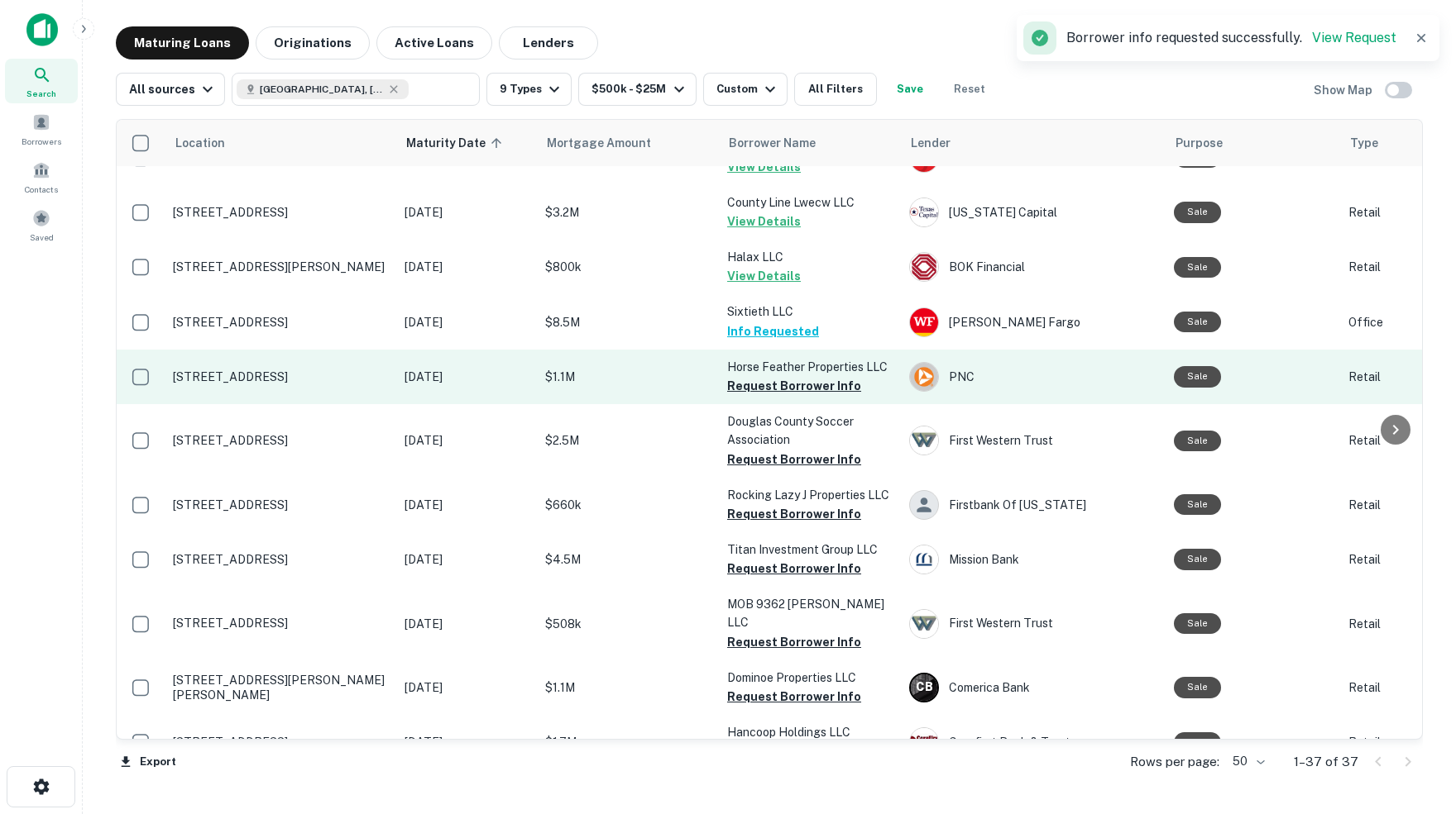
scroll to position [765, 0]
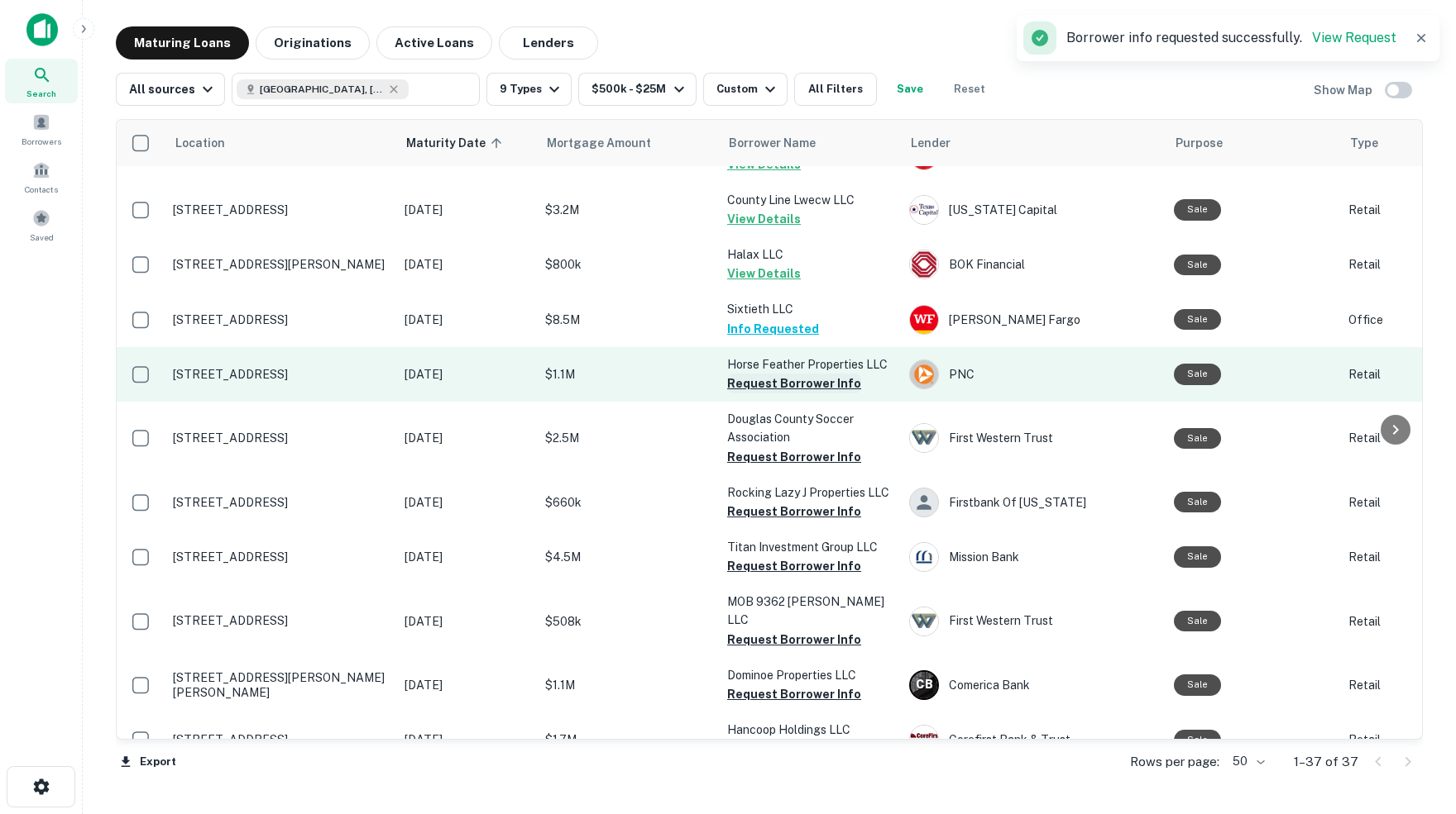
click at [795, 374] on button "Request Borrower Info" at bounding box center [794, 384] width 134 height 20
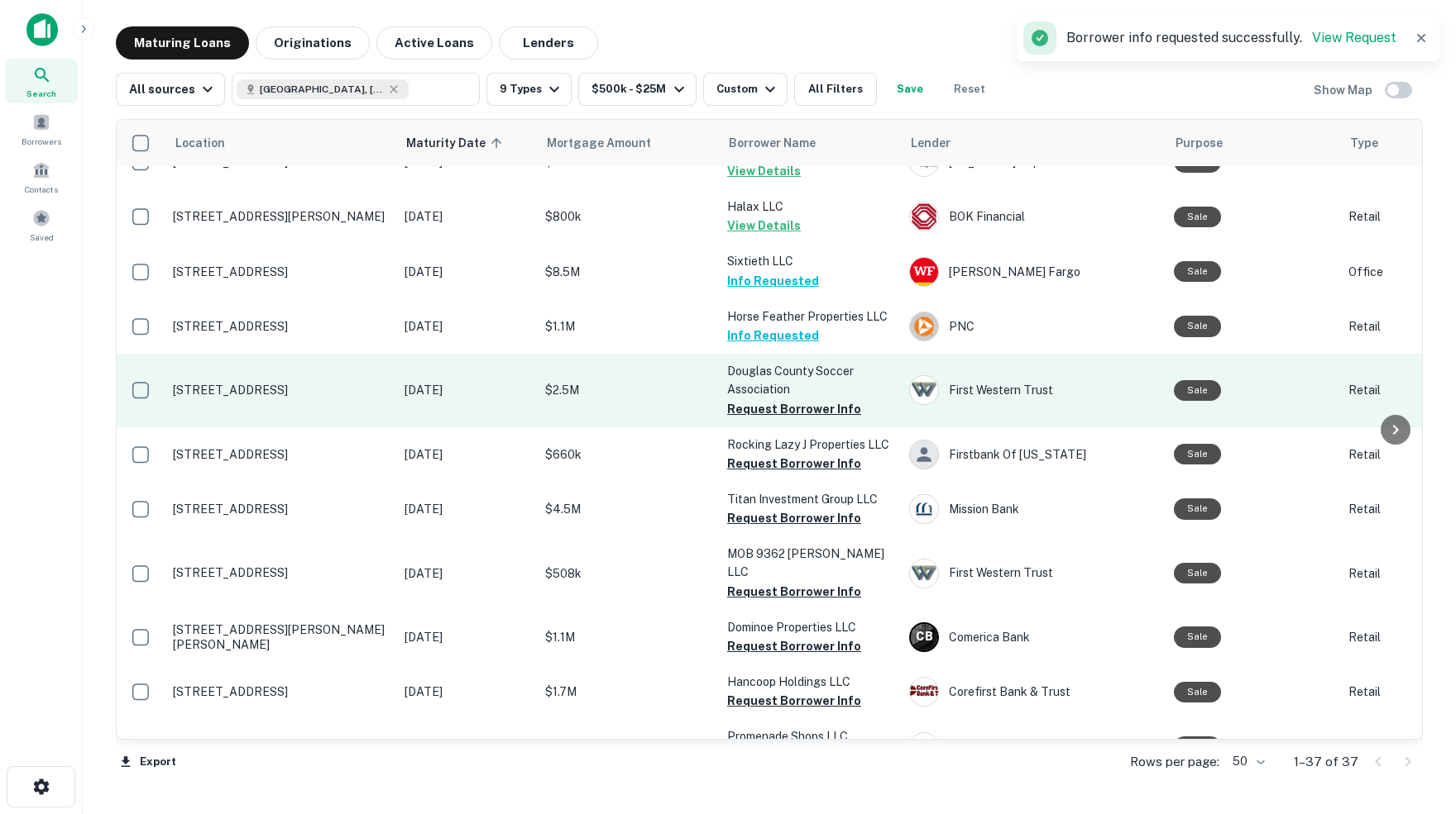
scroll to position [823, 0]
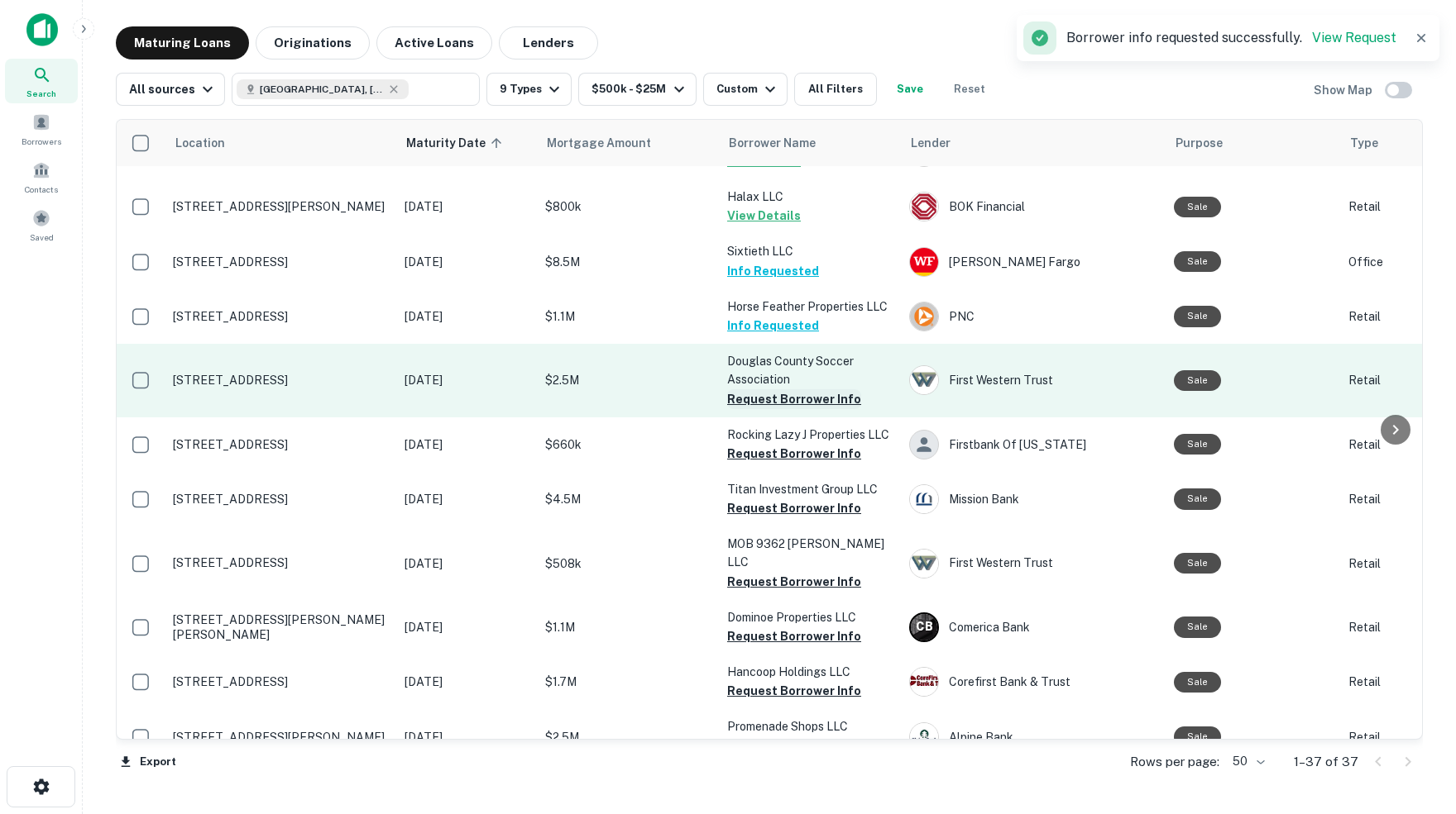
click at [814, 390] on button "Request Borrower Info" at bounding box center [794, 400] width 134 height 20
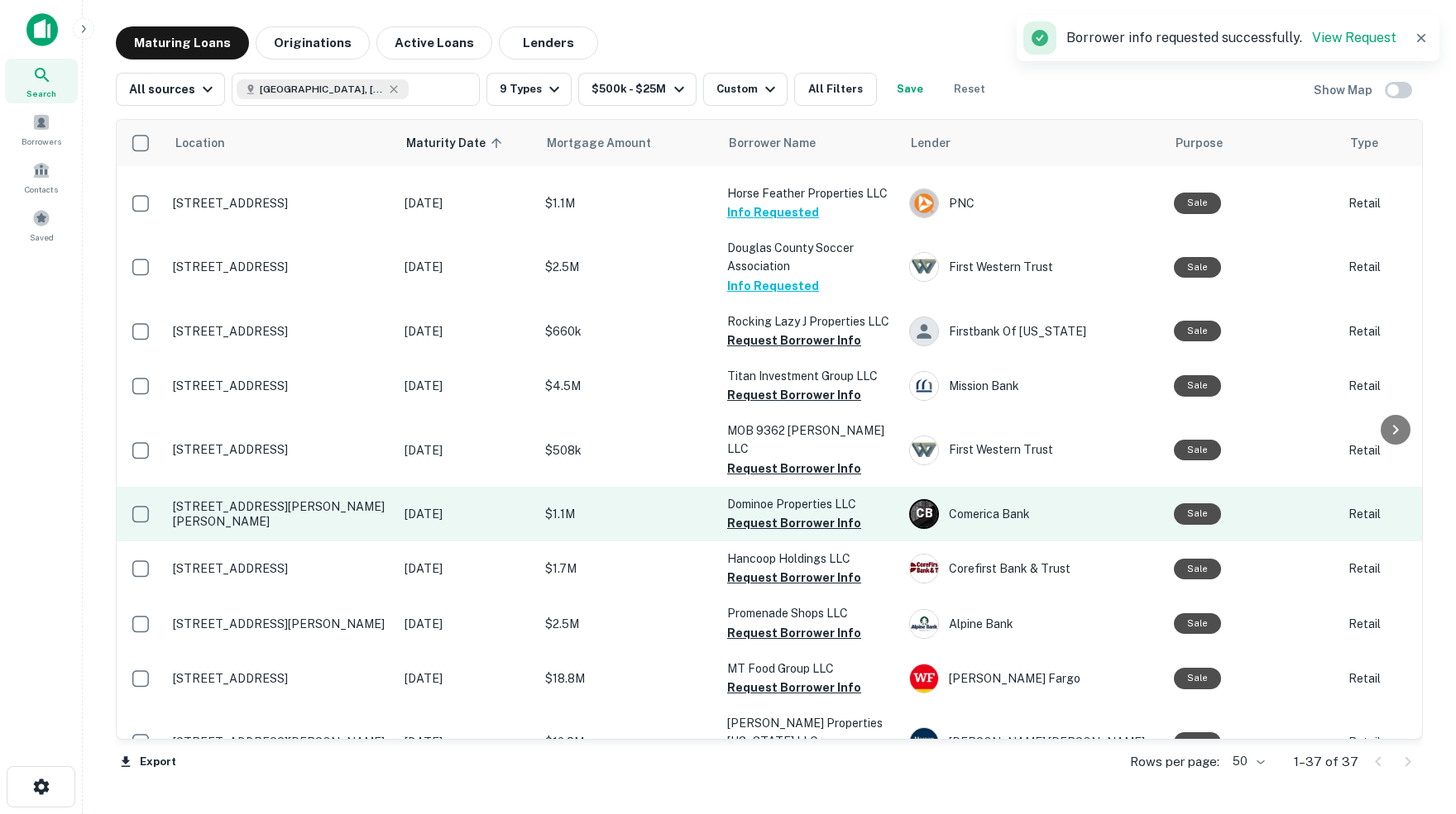
scroll to position [943, 0]
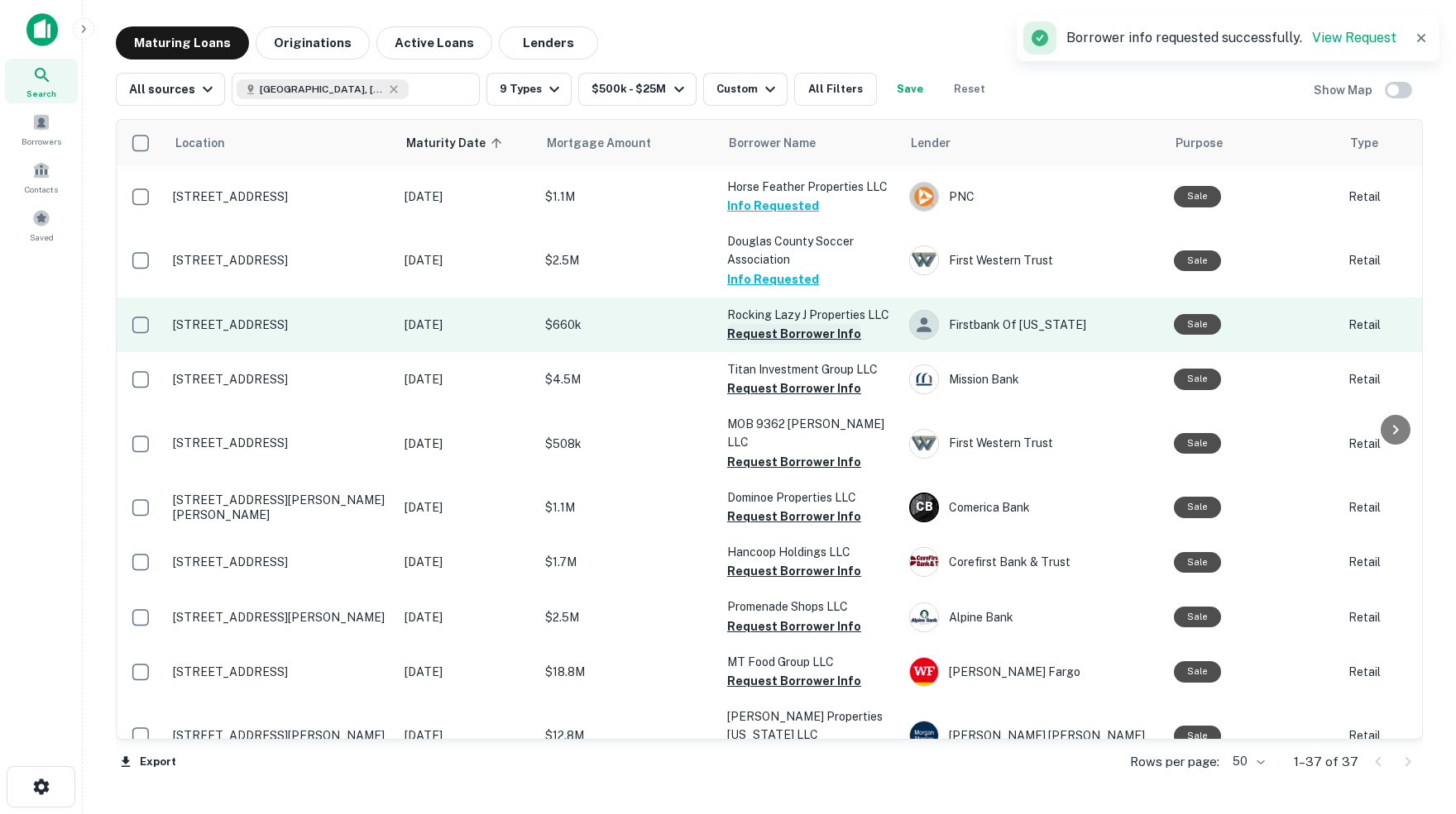
click at [793, 324] on button "Request Borrower Info" at bounding box center [794, 334] width 134 height 20
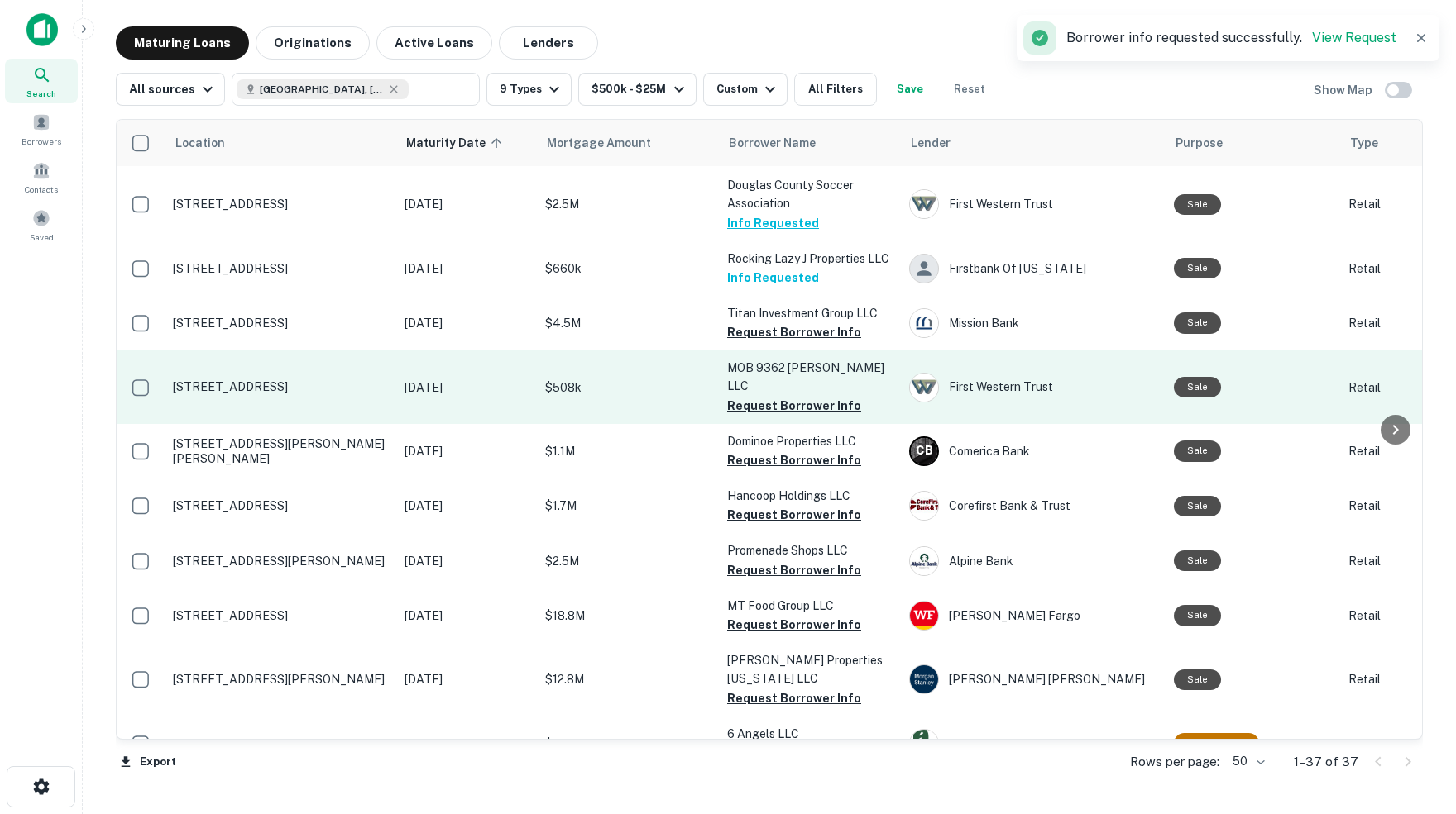
scroll to position [1008, 0]
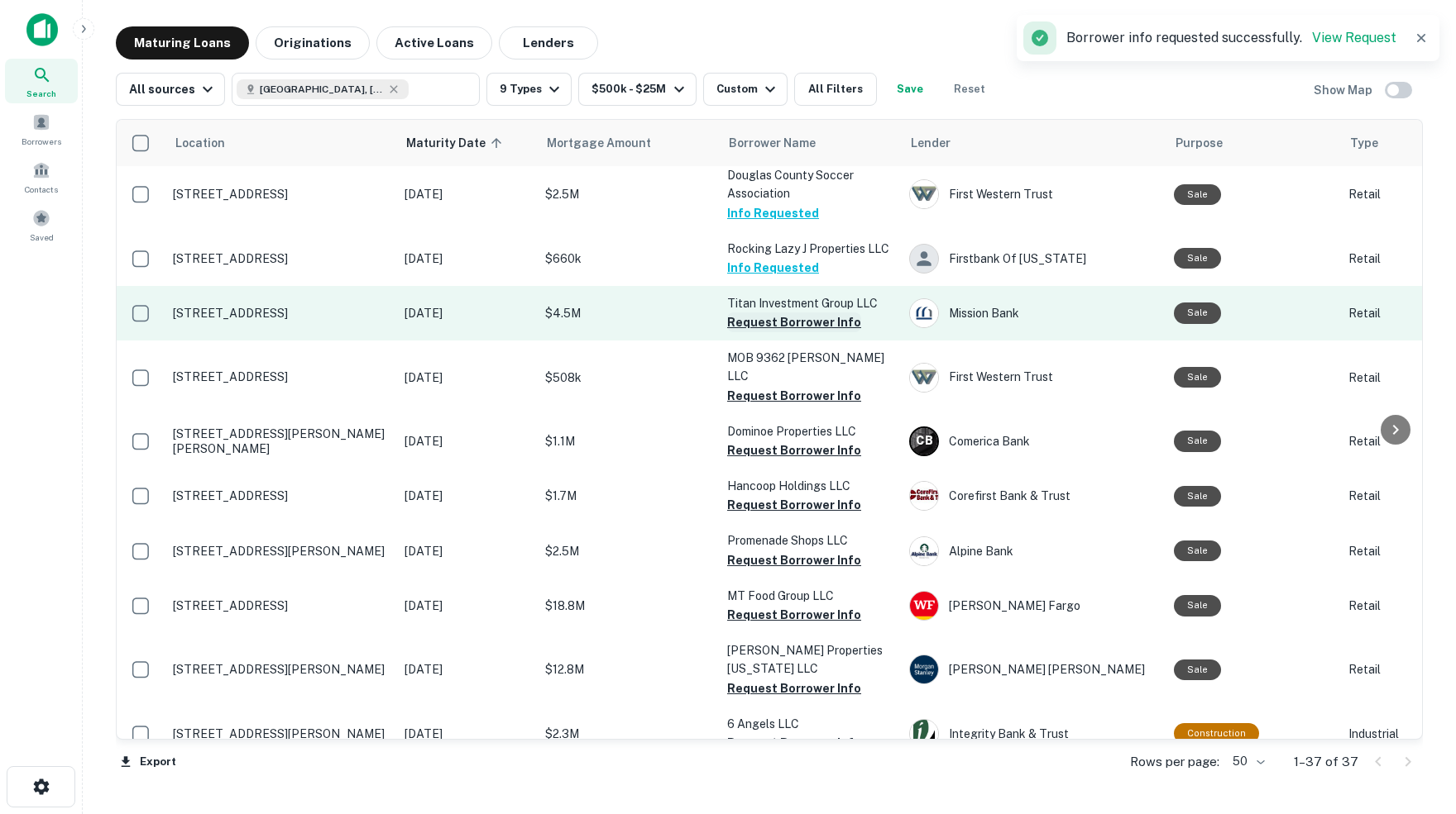
click at [798, 312] on button "Request Borrower Info" at bounding box center [794, 322] width 134 height 20
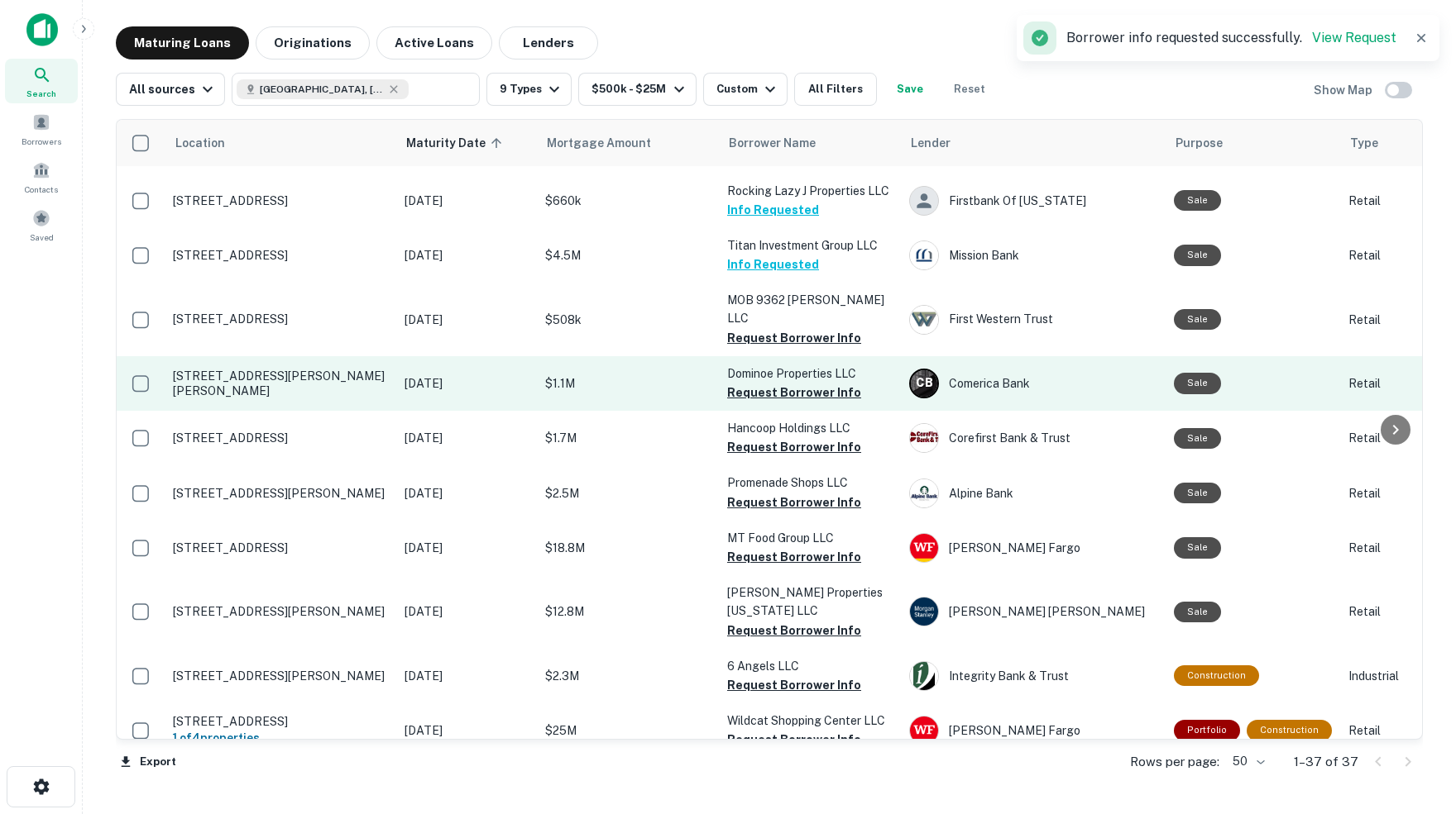
scroll to position [1071, 0]
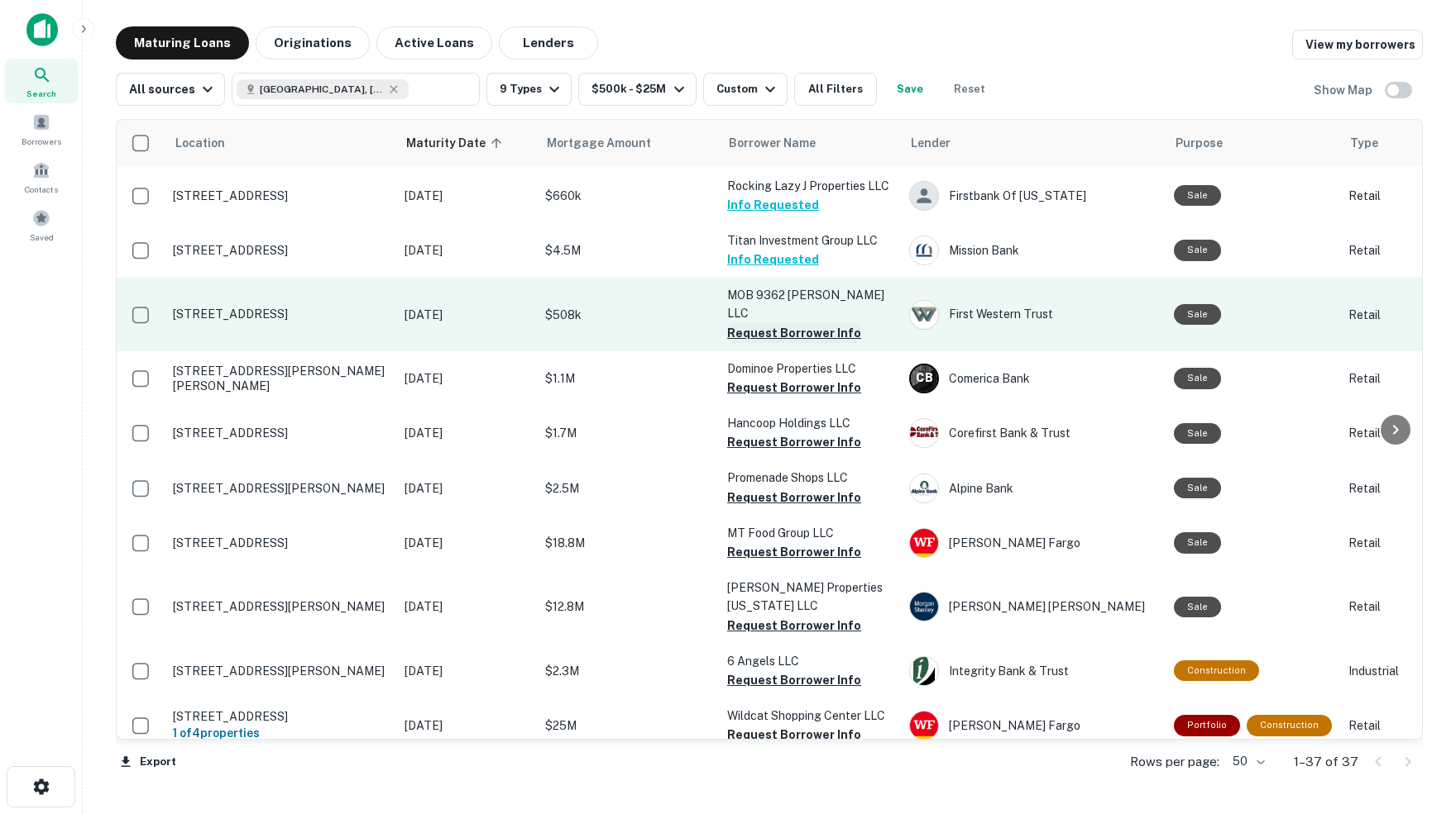
click at [820, 323] on button "Request Borrower Info" at bounding box center [794, 333] width 134 height 20
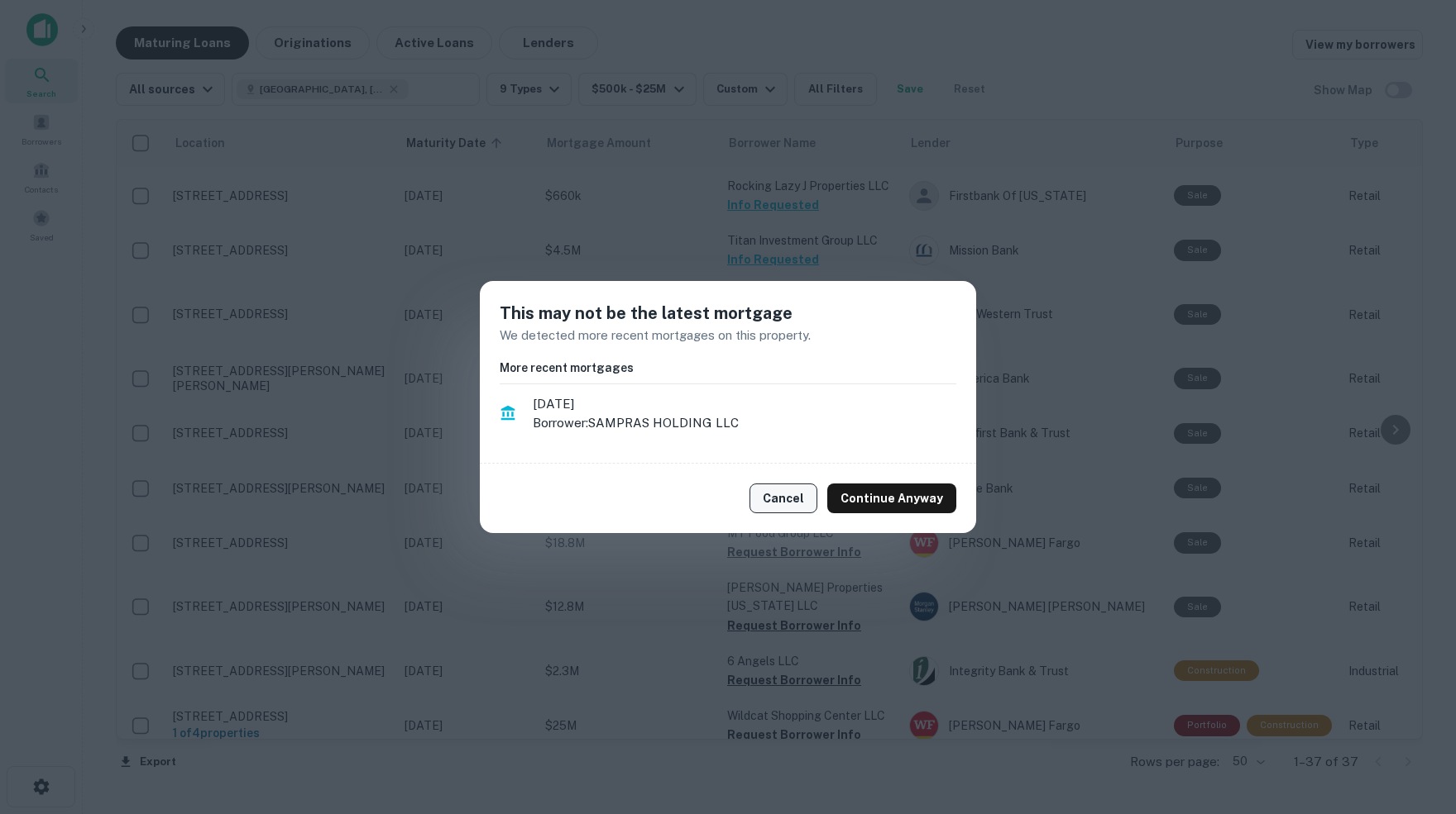
click at [798, 500] on button "Cancel" at bounding box center [783, 499] width 68 height 29
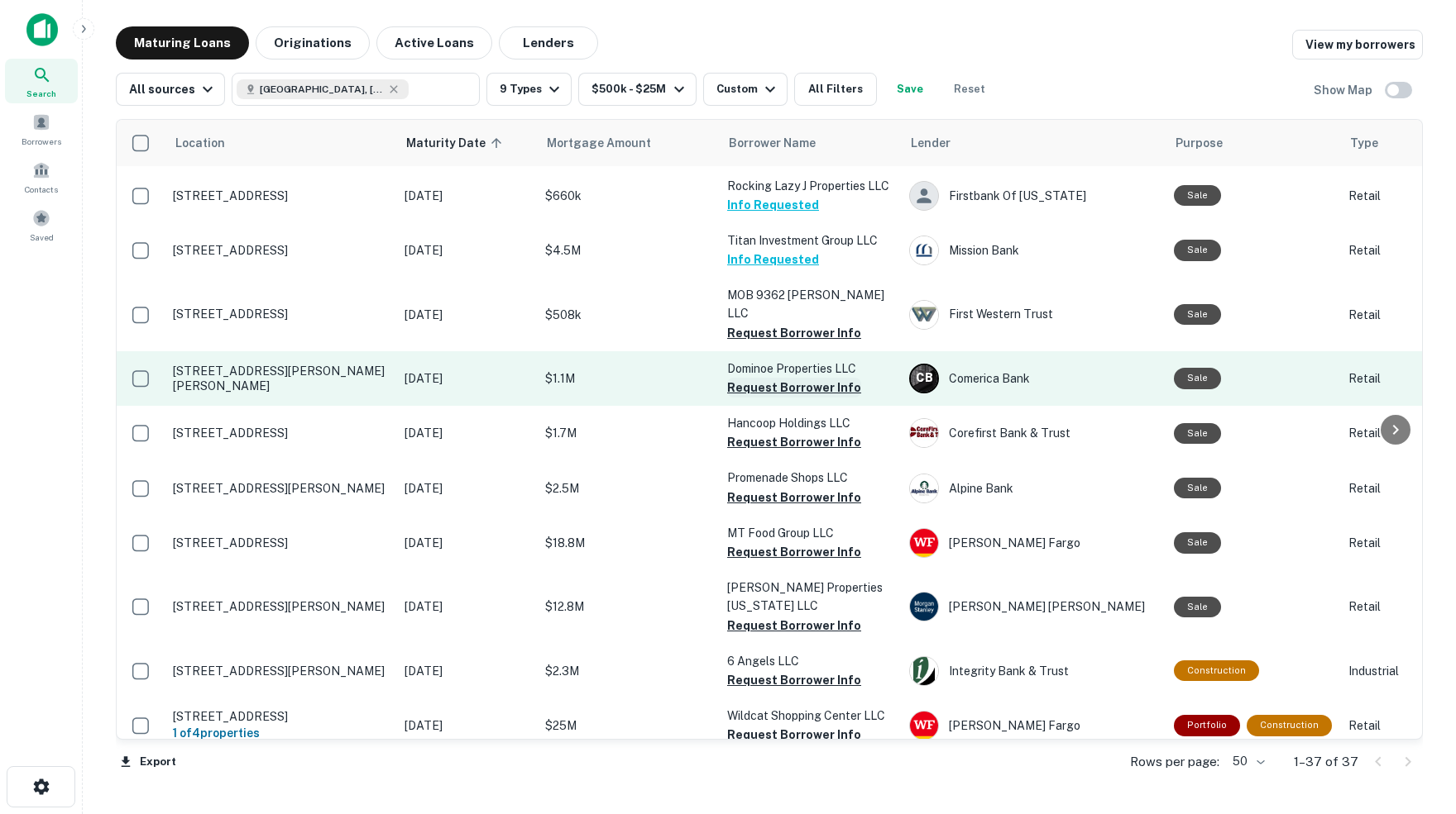
click at [806, 378] on button "Request Borrower Info" at bounding box center [794, 388] width 134 height 20
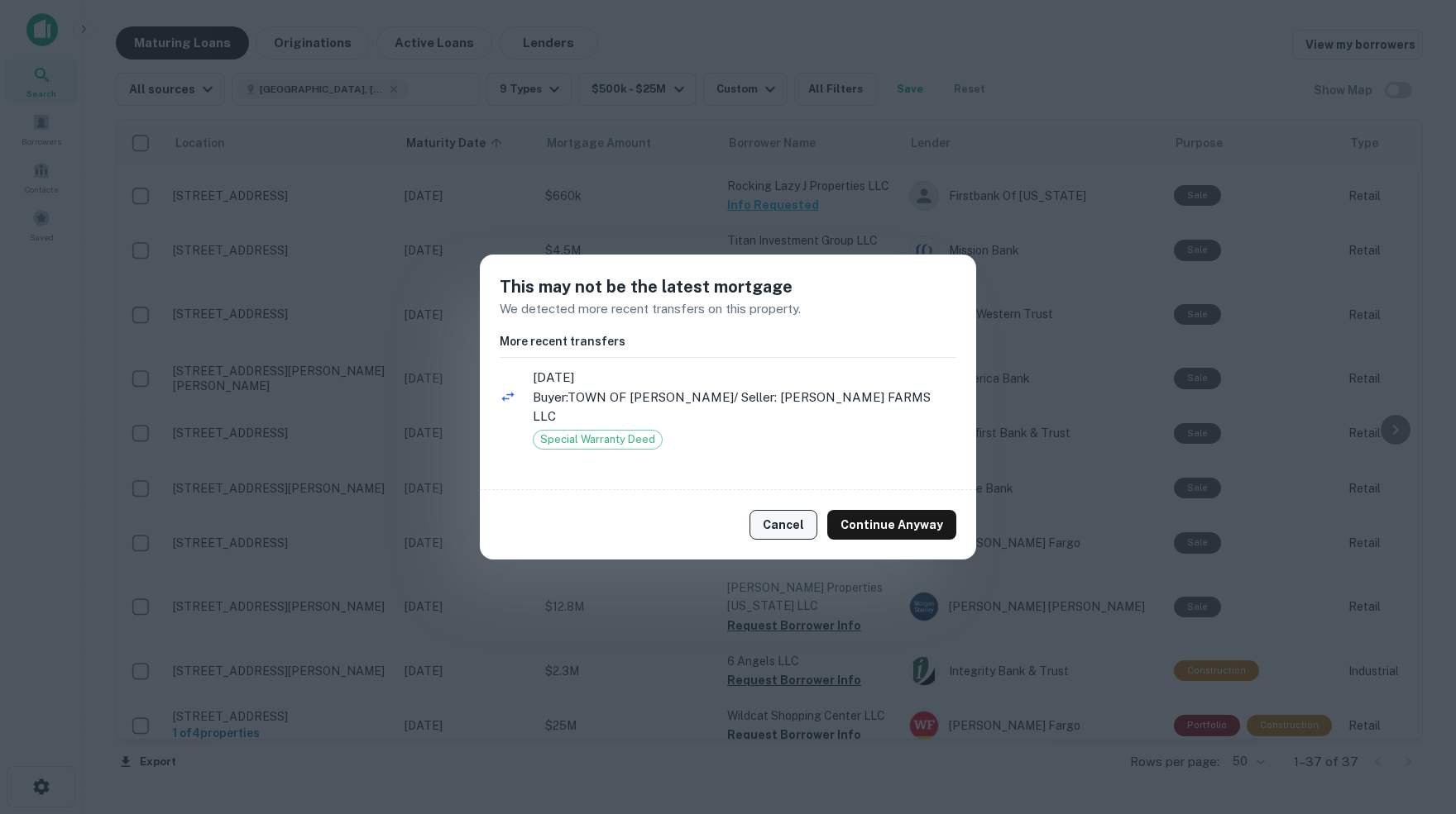
click at [791, 518] on button "Cancel" at bounding box center [783, 524] width 68 height 29
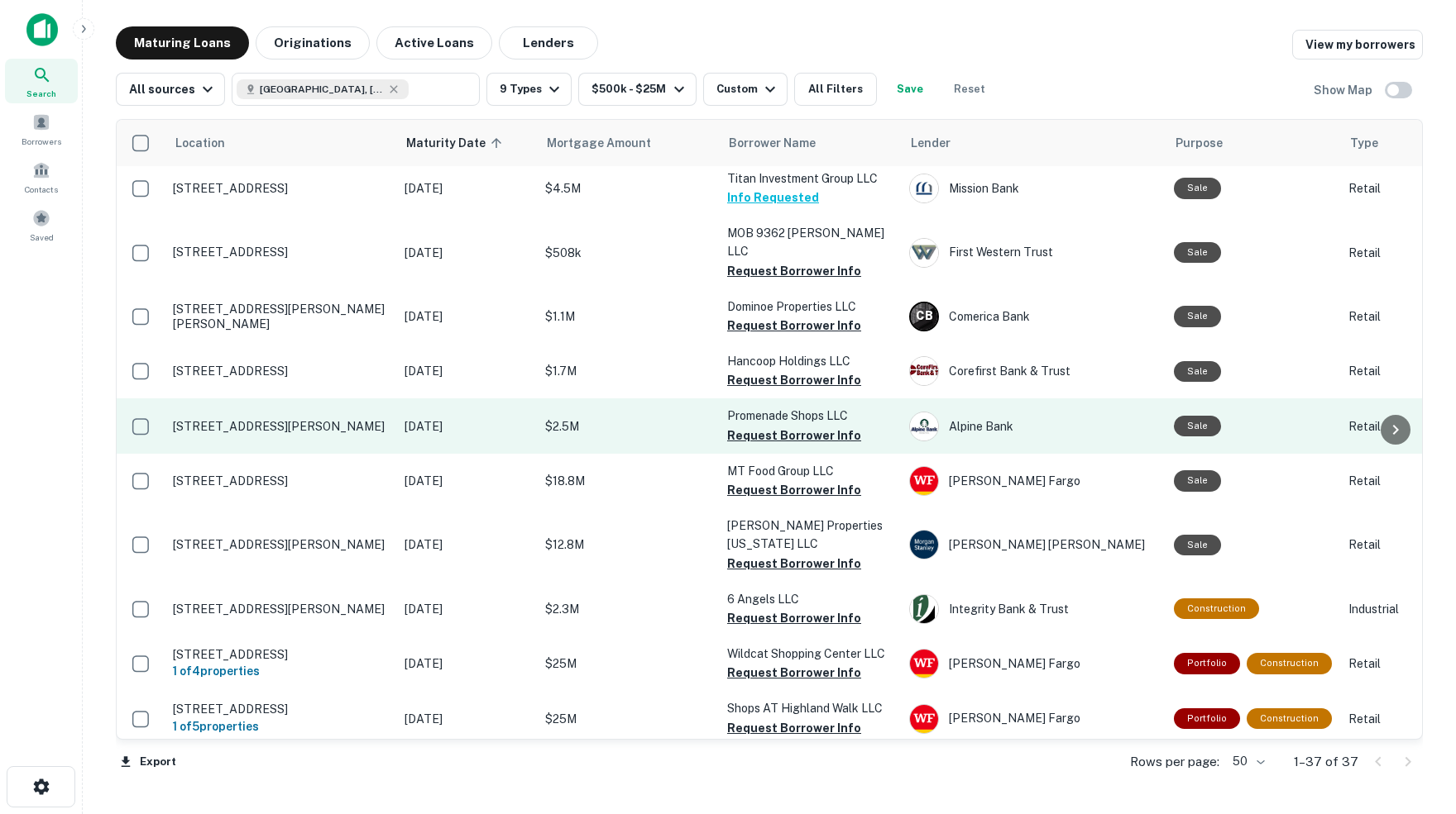
scroll to position [1143, 0]
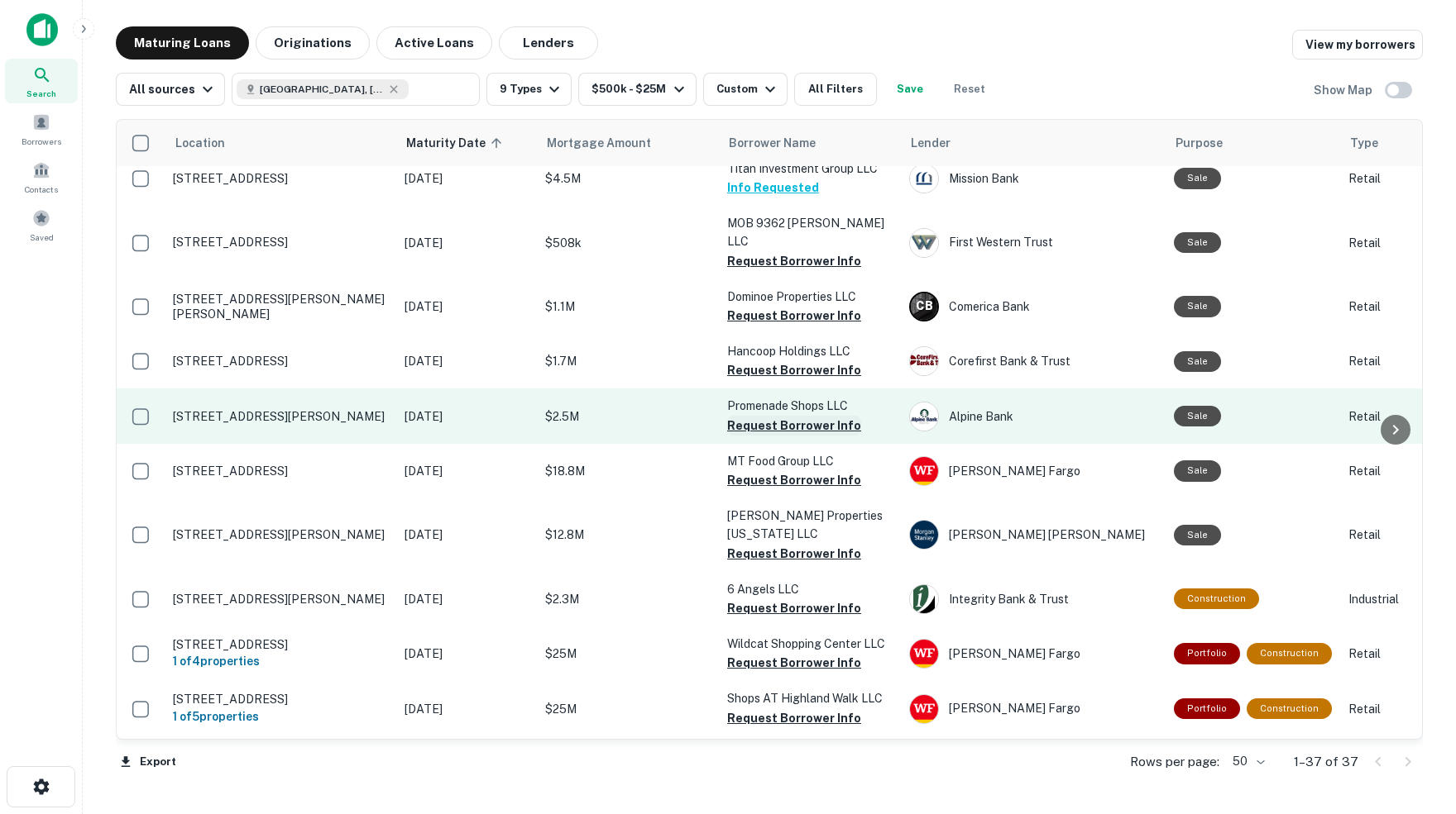
click at [801, 416] on button "Request Borrower Info" at bounding box center [794, 426] width 134 height 20
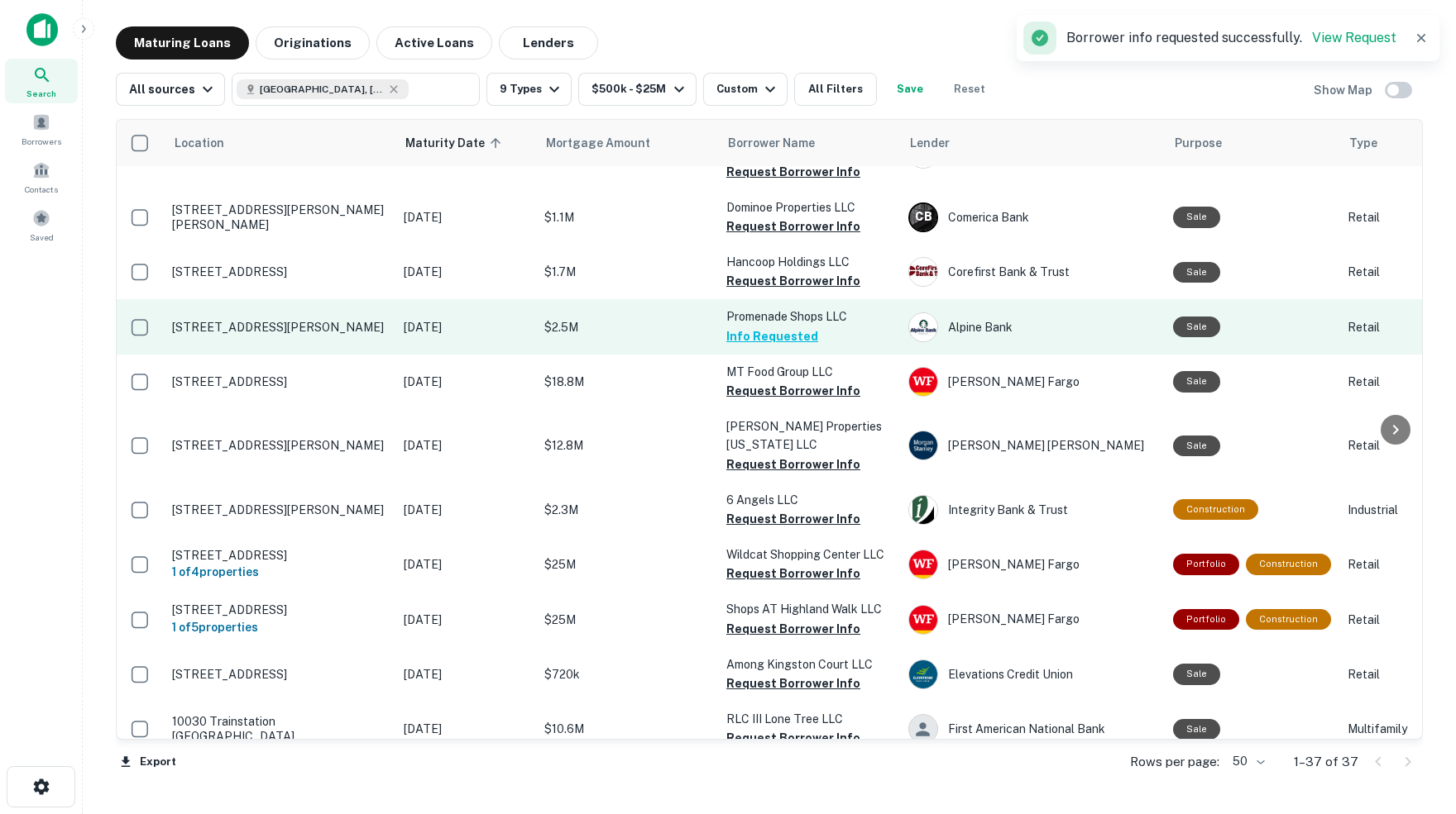
scroll to position [1233, 1]
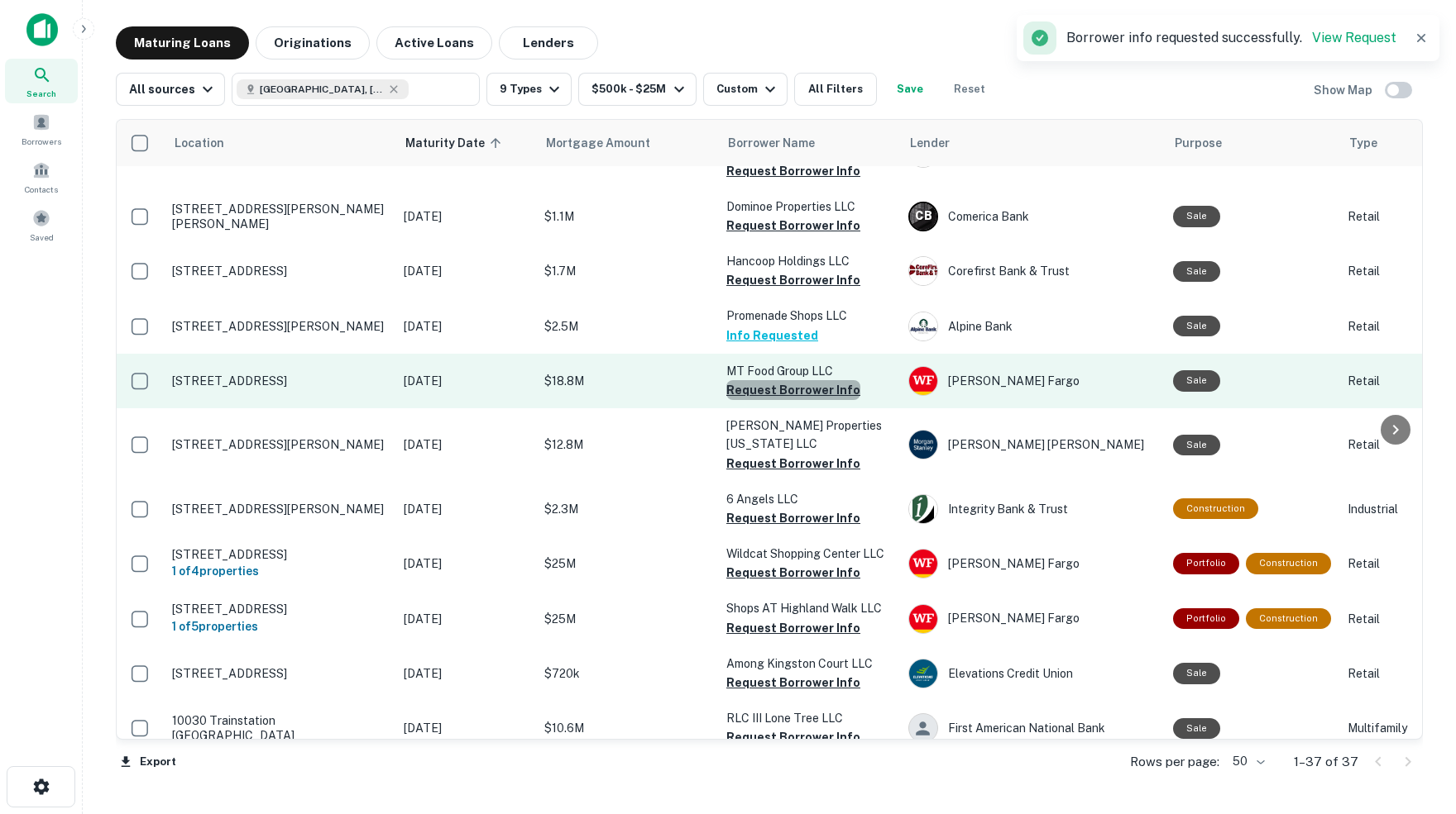
click at [800, 380] on button "Request Borrower Info" at bounding box center [793, 390] width 134 height 20
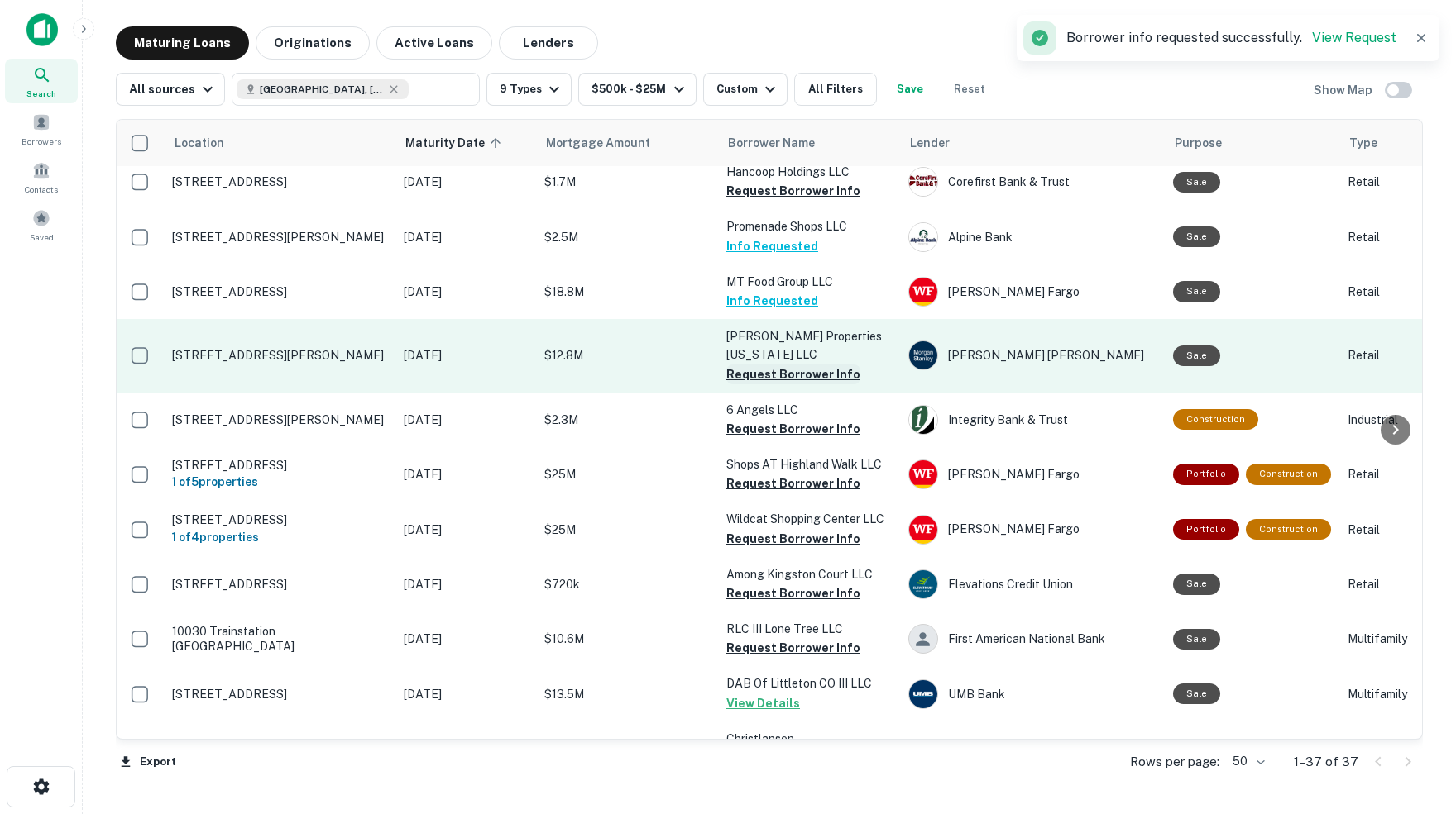
scroll to position [1327, 1]
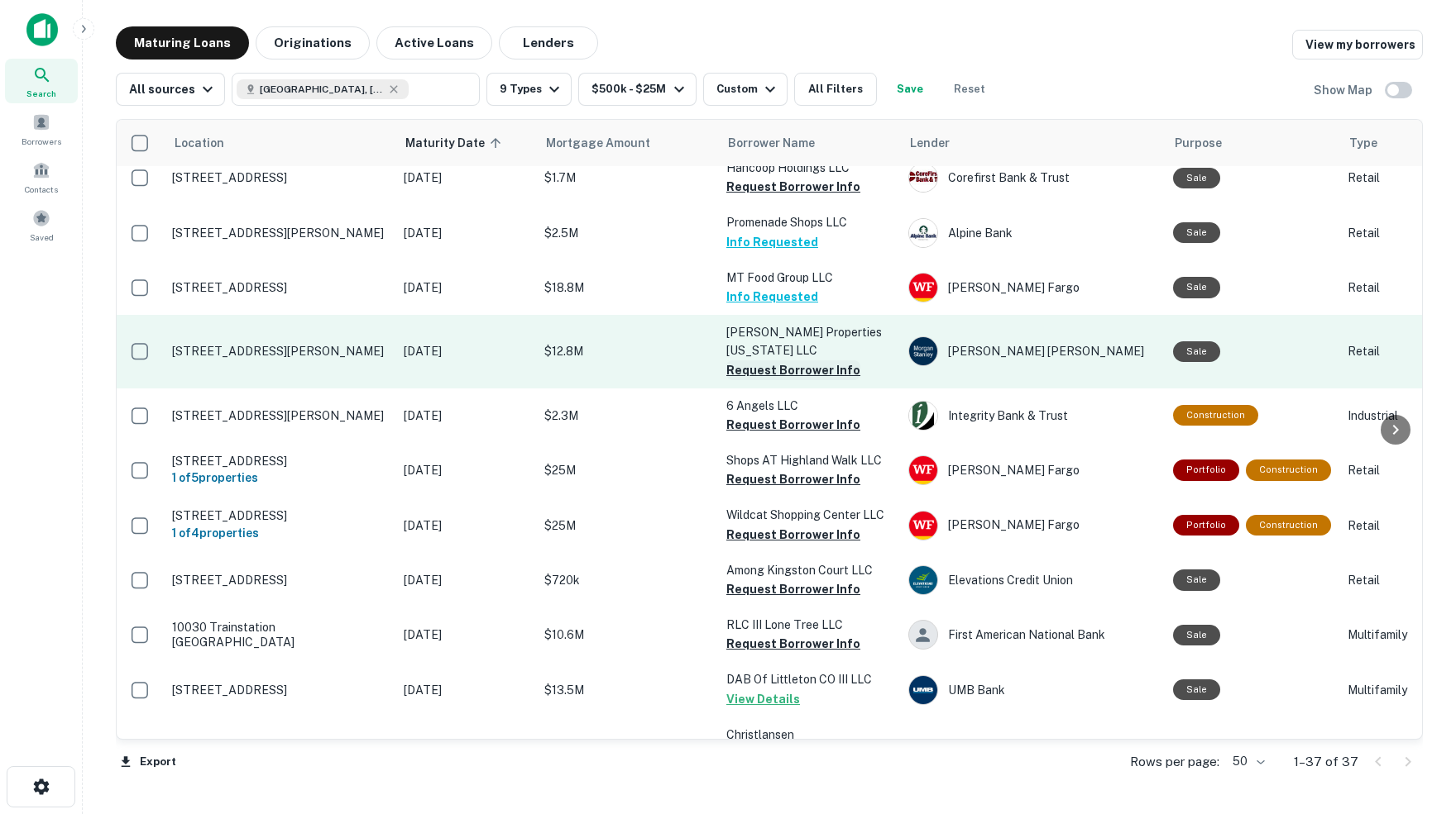
click at [812, 360] on button "Request Borrower Info" at bounding box center [793, 370] width 134 height 20
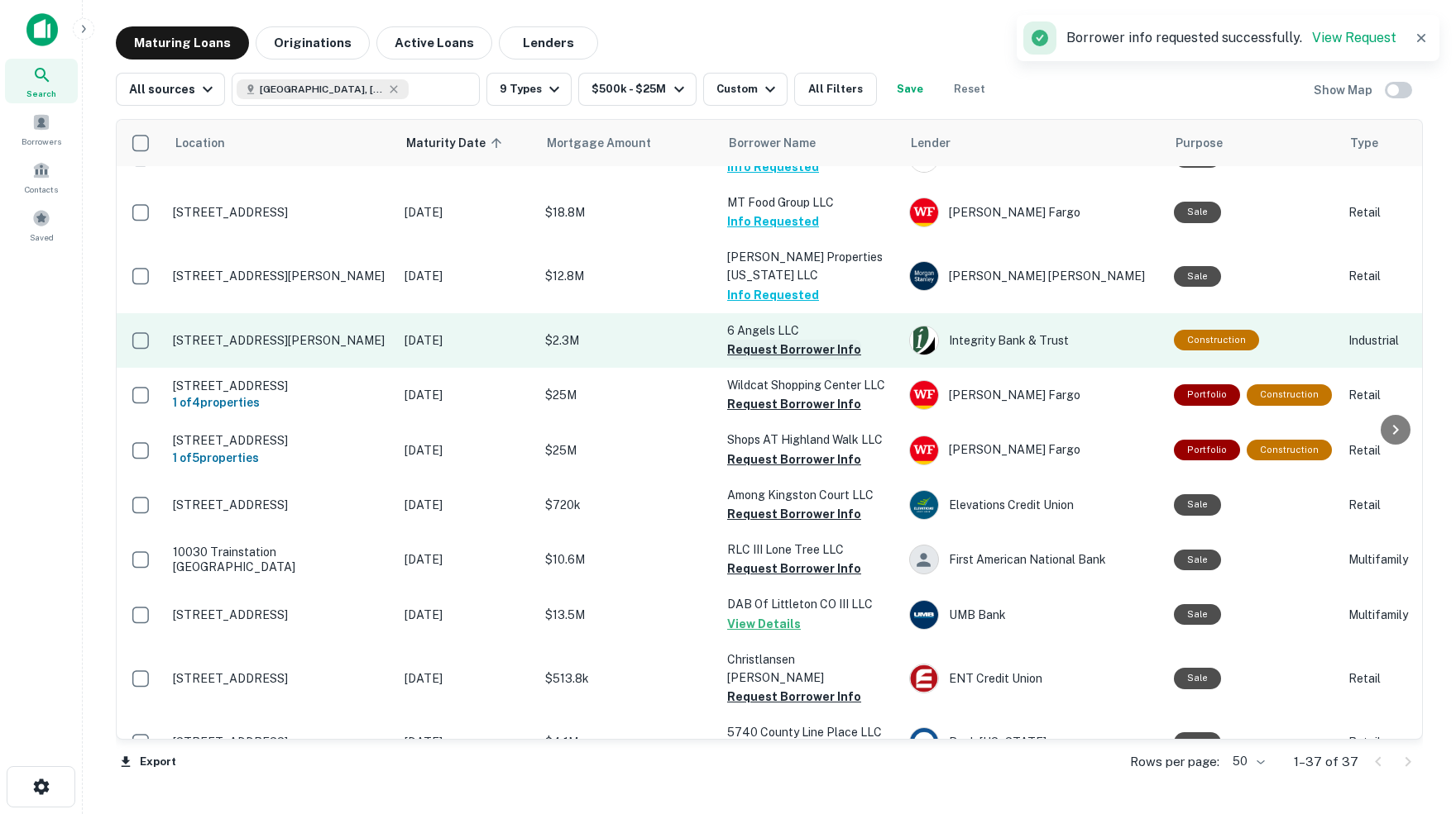
scroll to position [1412, 0]
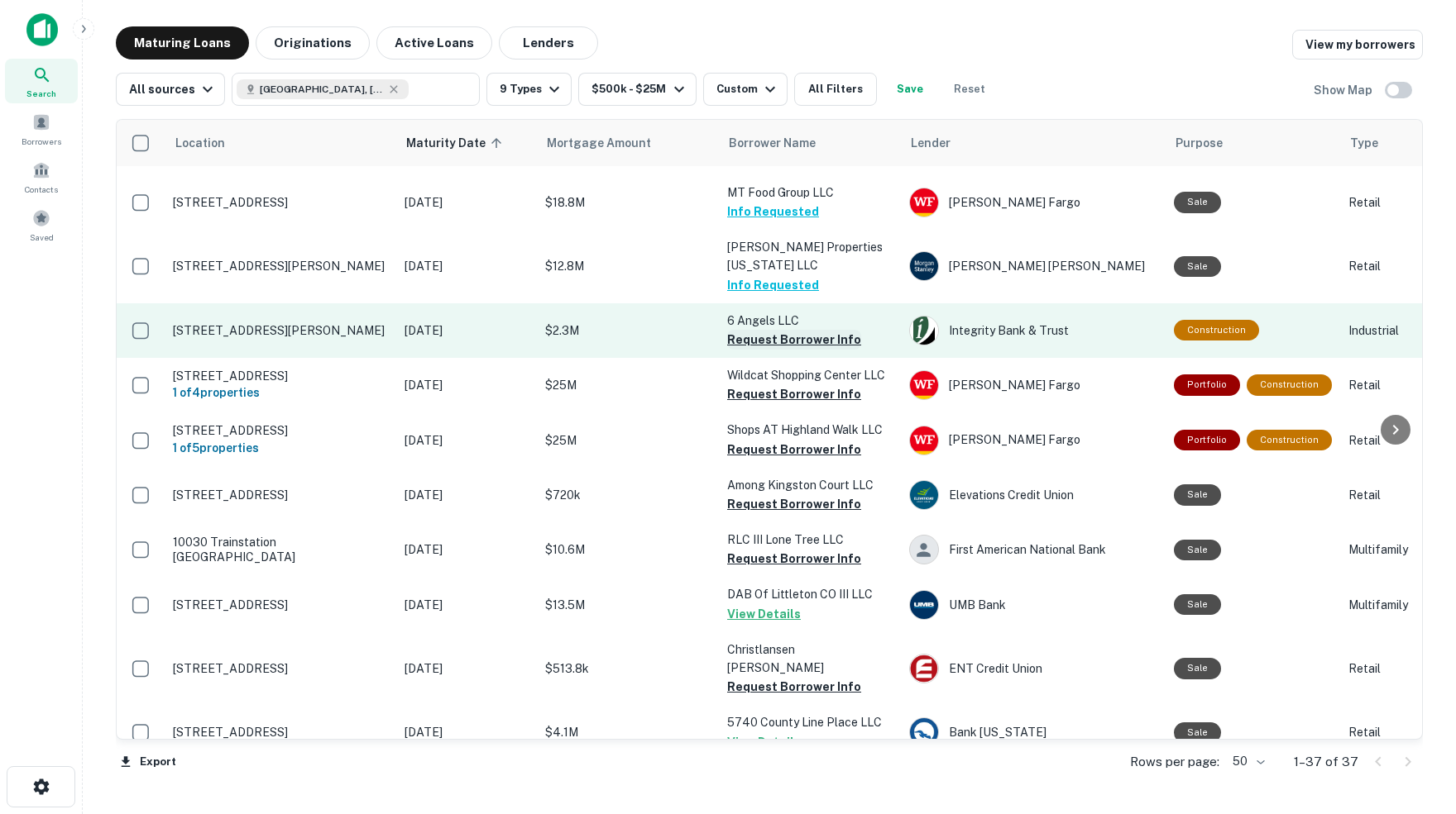
click at [807, 330] on button "Request Borrower Info" at bounding box center [794, 340] width 134 height 20
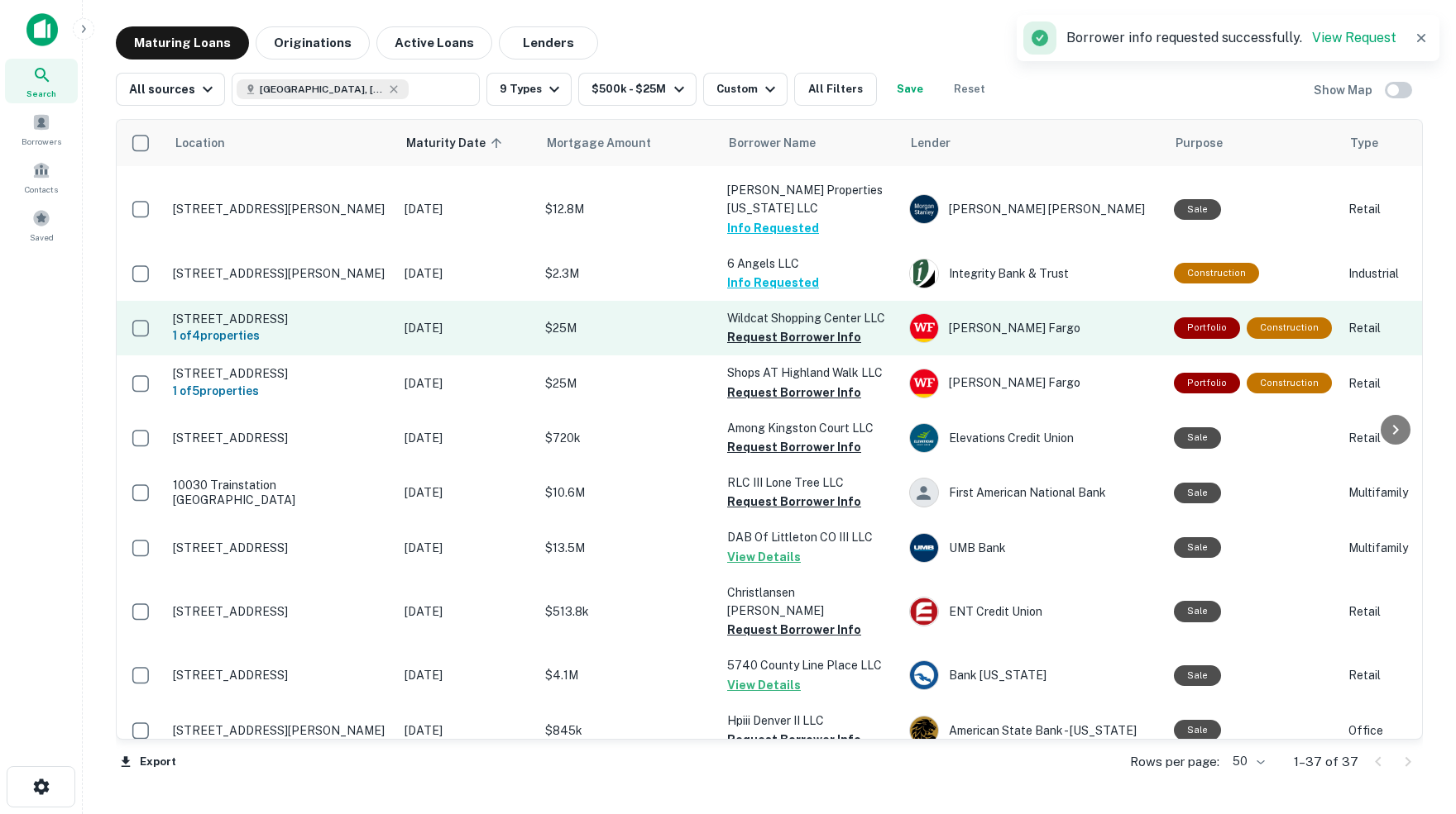
scroll to position [1468, 0]
click at [797, 328] on button "Request Borrower Info" at bounding box center [794, 338] width 134 height 20
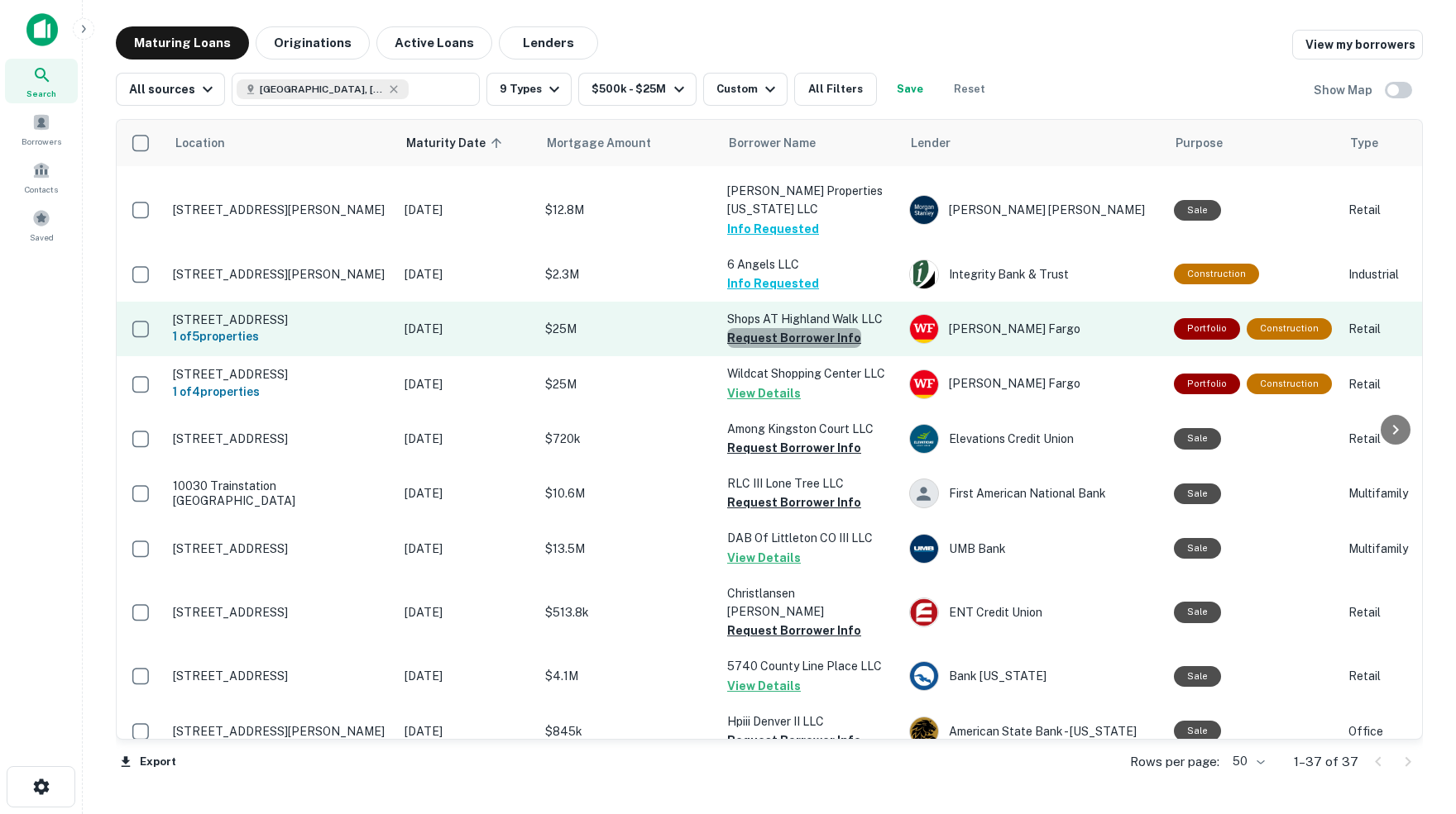
click at [801, 328] on button "Request Borrower Info" at bounding box center [794, 338] width 134 height 20
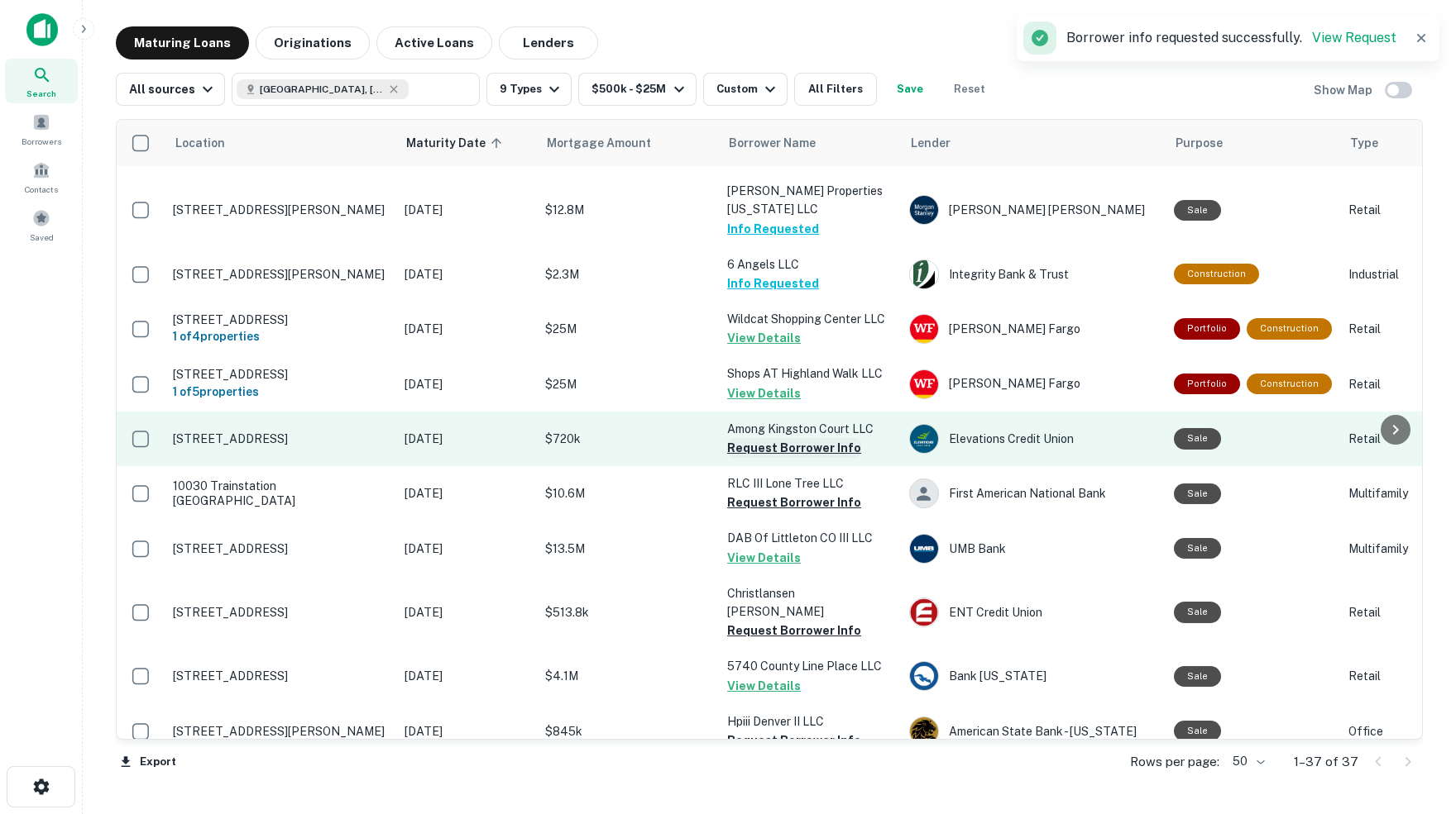
scroll to position [0, 0]
click at [798, 438] on button "Request Borrower Info" at bounding box center [794, 448] width 134 height 20
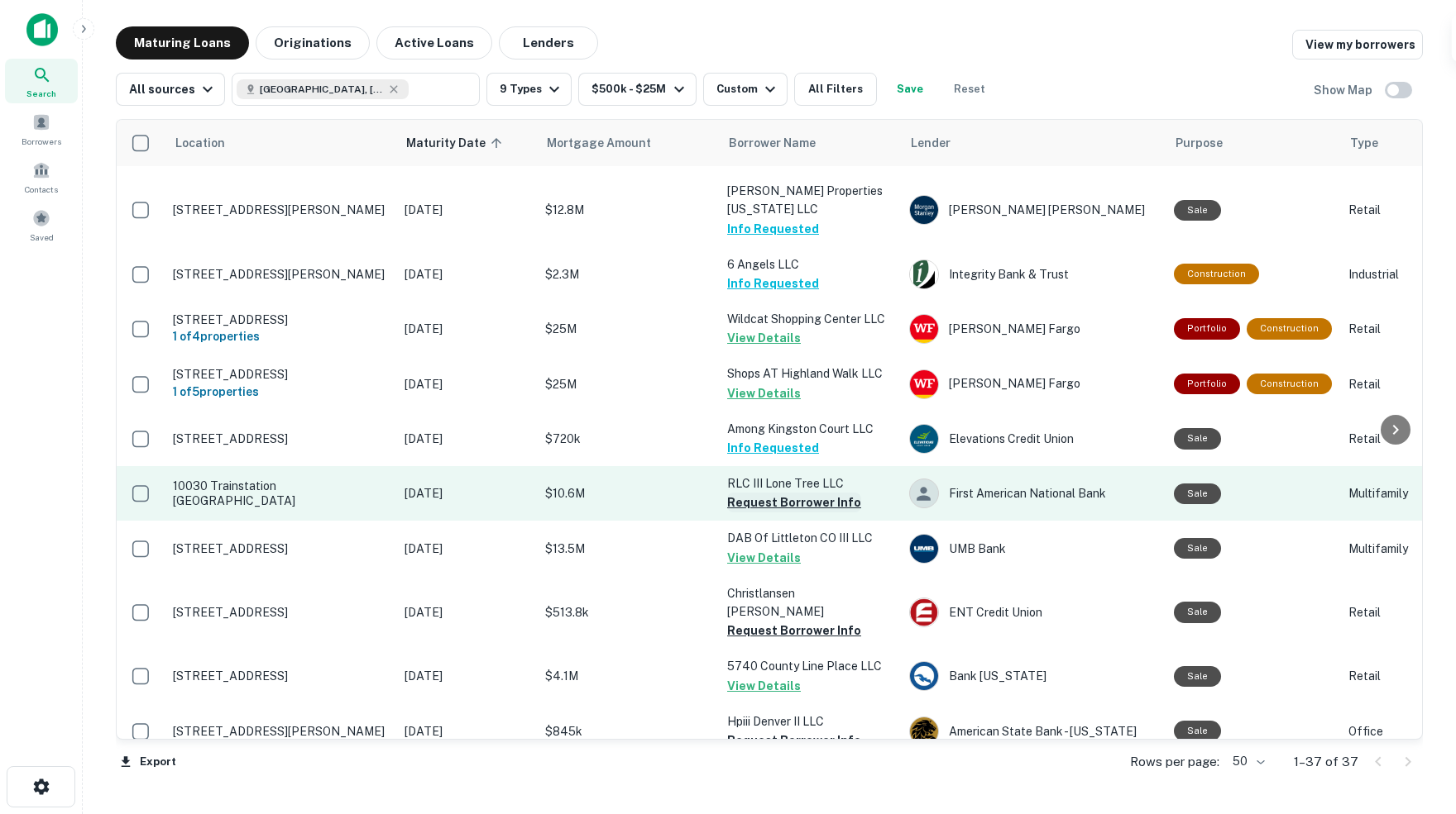
click at [793, 493] on button "Request Borrower Info" at bounding box center [794, 503] width 134 height 20
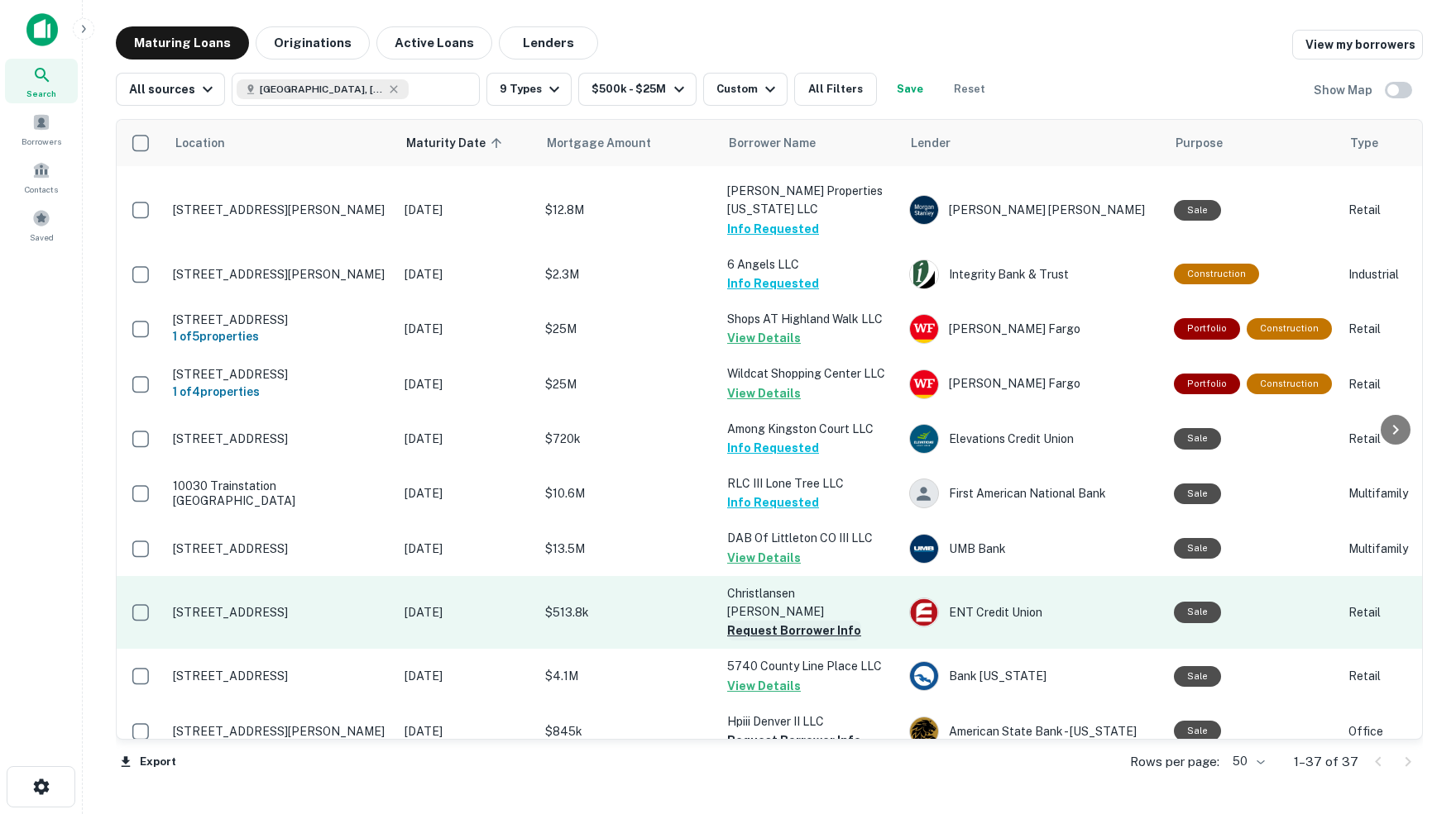
click at [798, 621] on button "Request Borrower Info" at bounding box center [794, 630] width 134 height 20
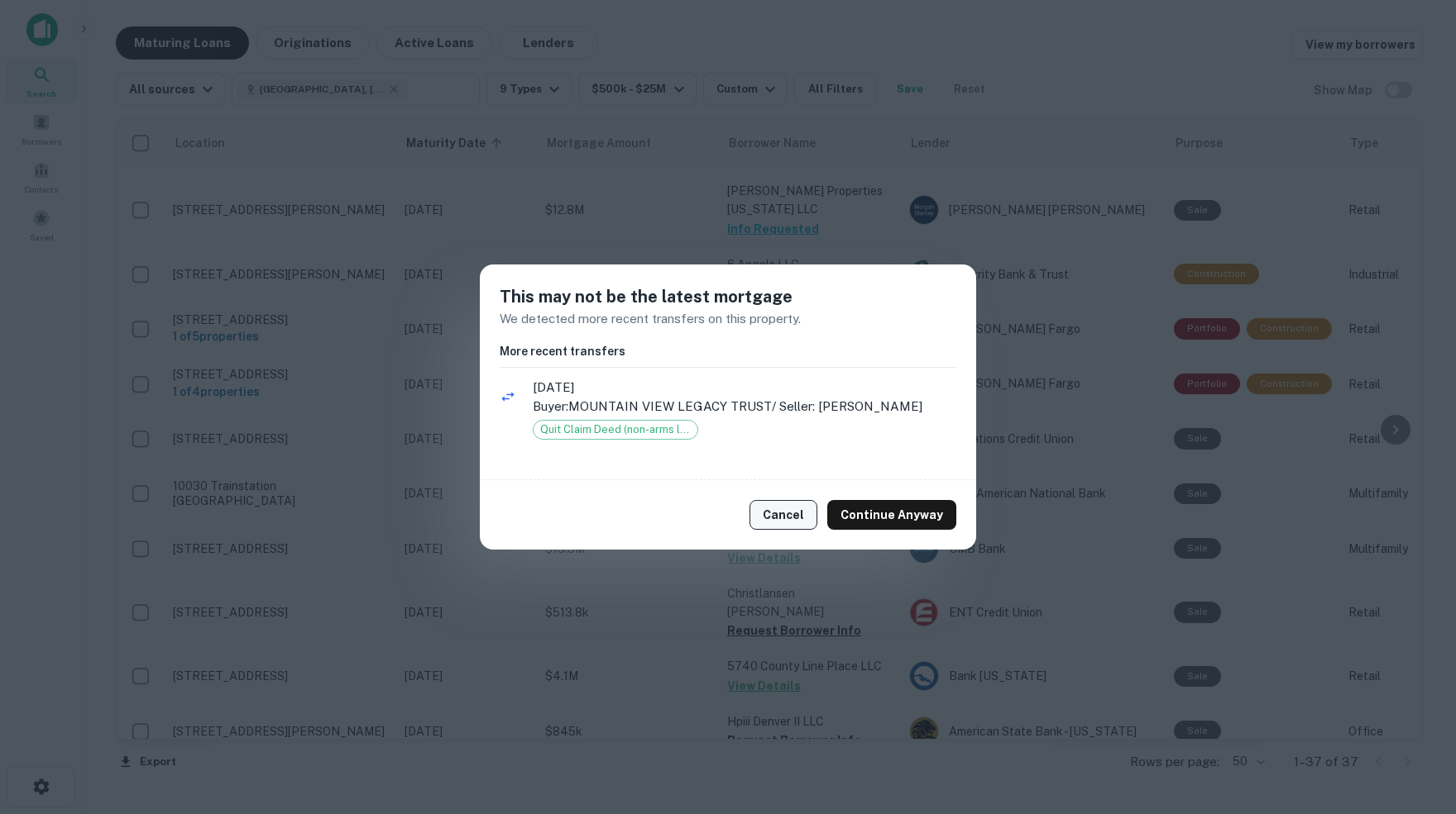
click at [793, 525] on button "Cancel" at bounding box center [783, 515] width 68 height 29
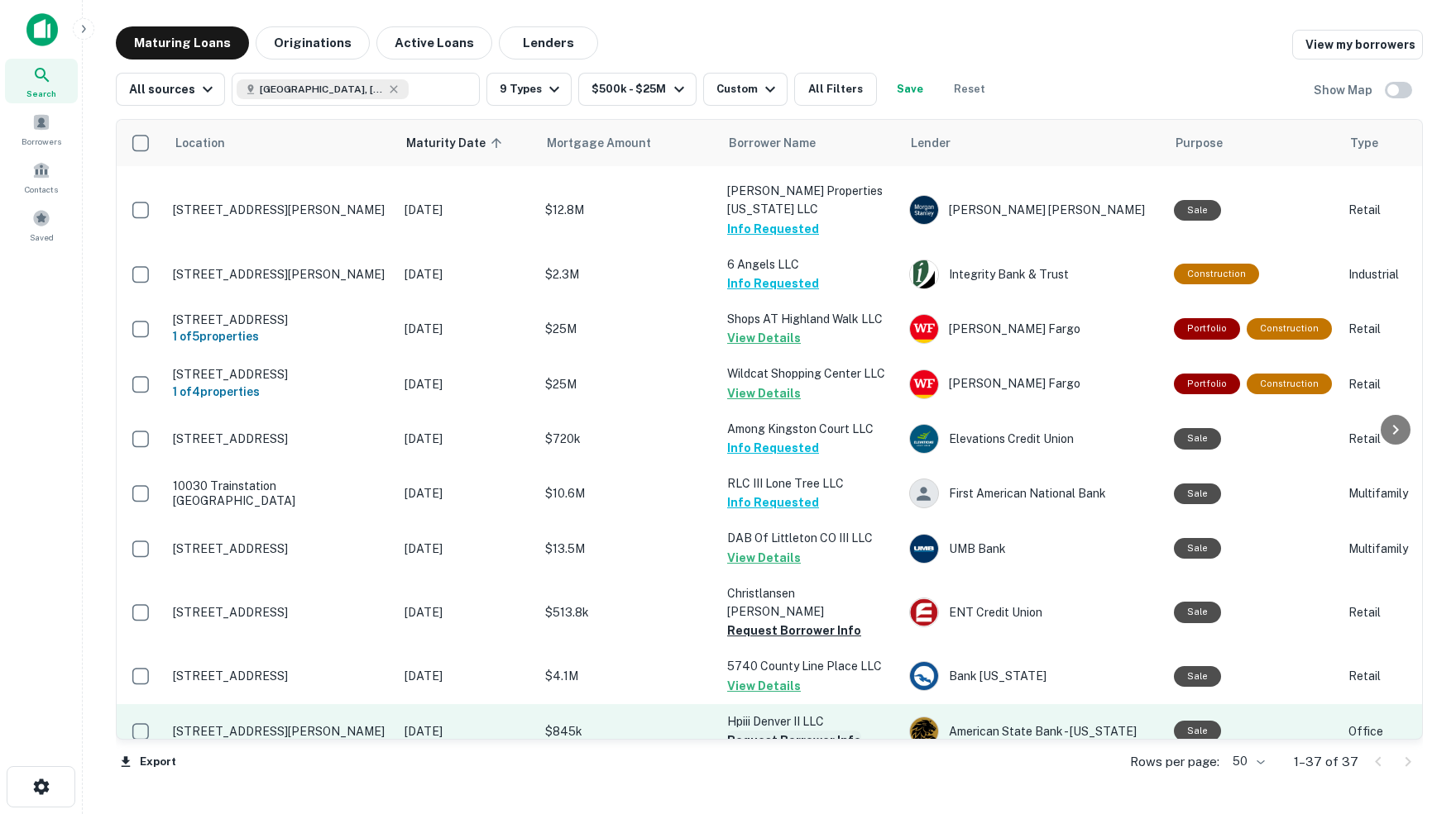
click at [812, 731] on button "Request Borrower Info" at bounding box center [794, 740] width 134 height 20
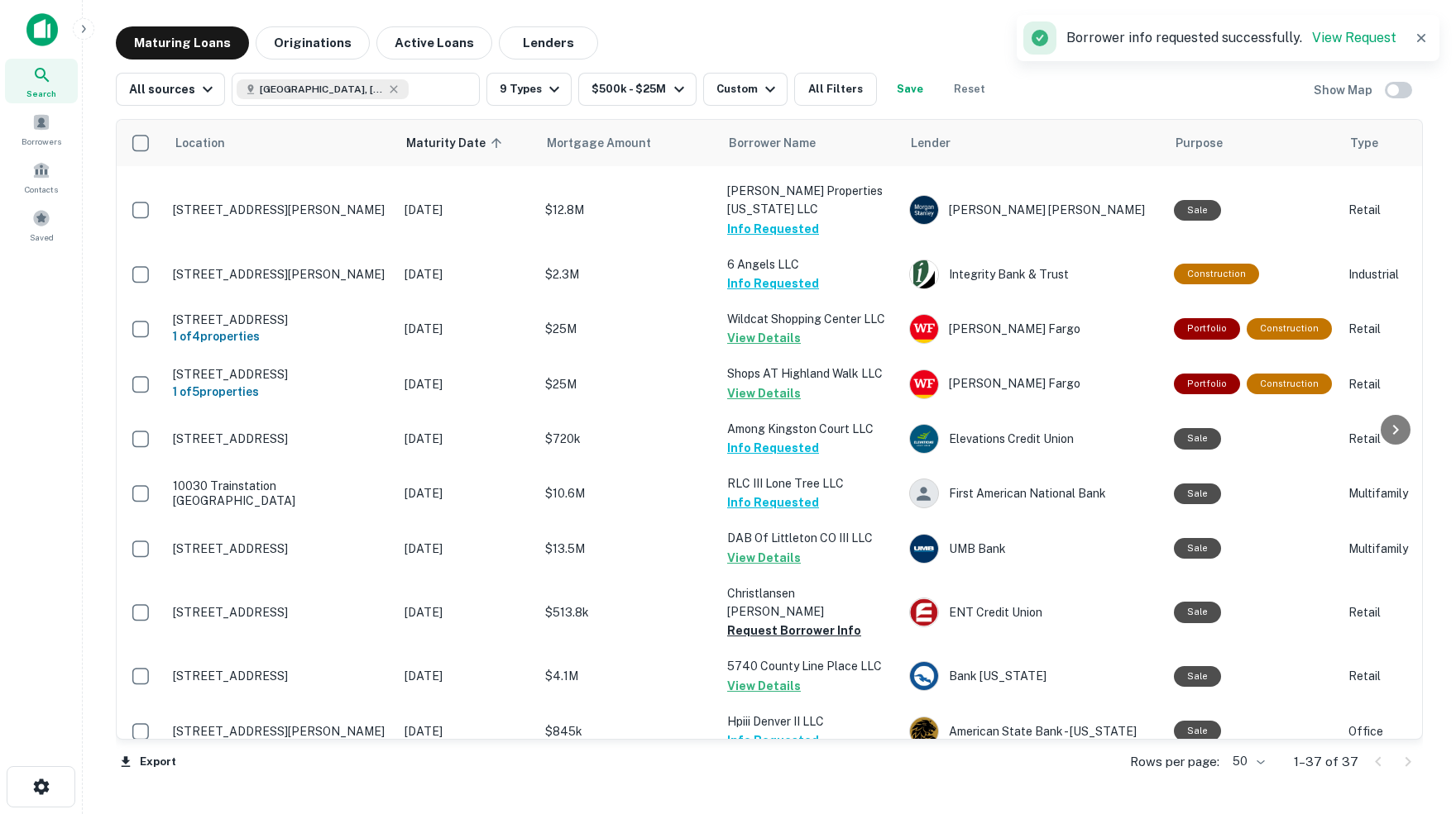
click at [804, 786] on button "Request Borrower Info" at bounding box center [794, 795] width 134 height 20
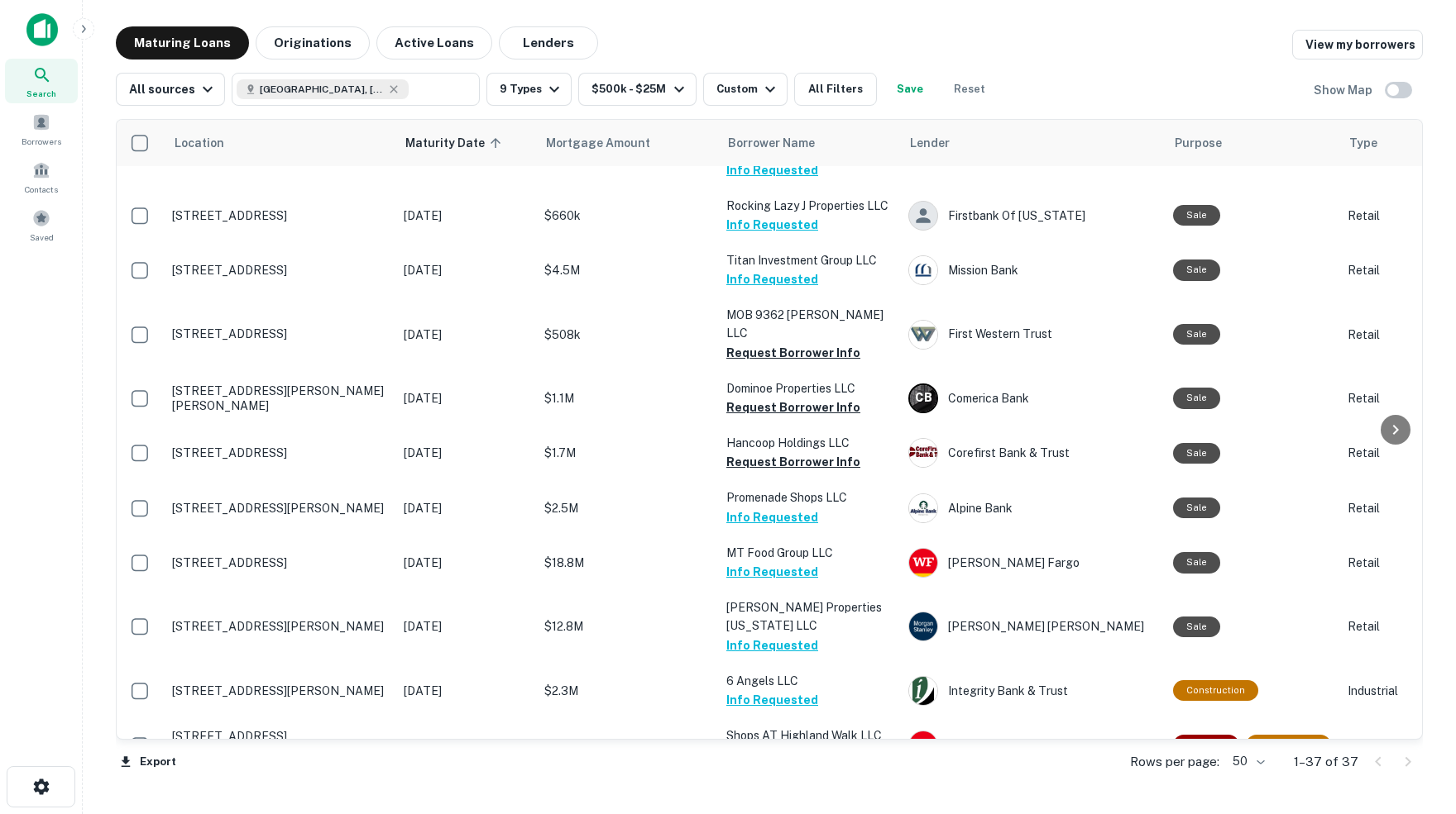
scroll to position [1046, 1]
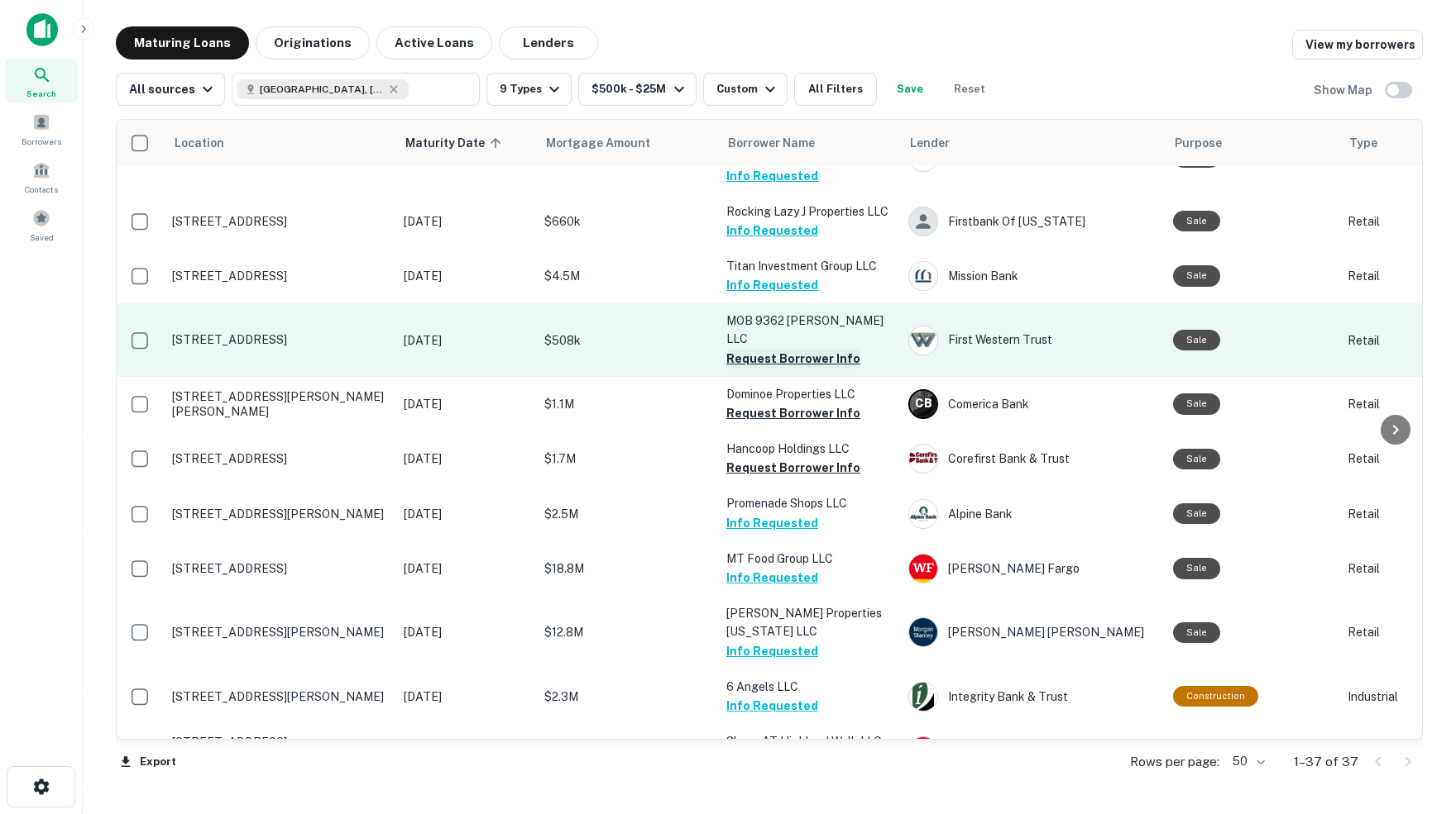
click at [800, 349] on button "Request Borrower Info" at bounding box center [793, 358] width 134 height 20
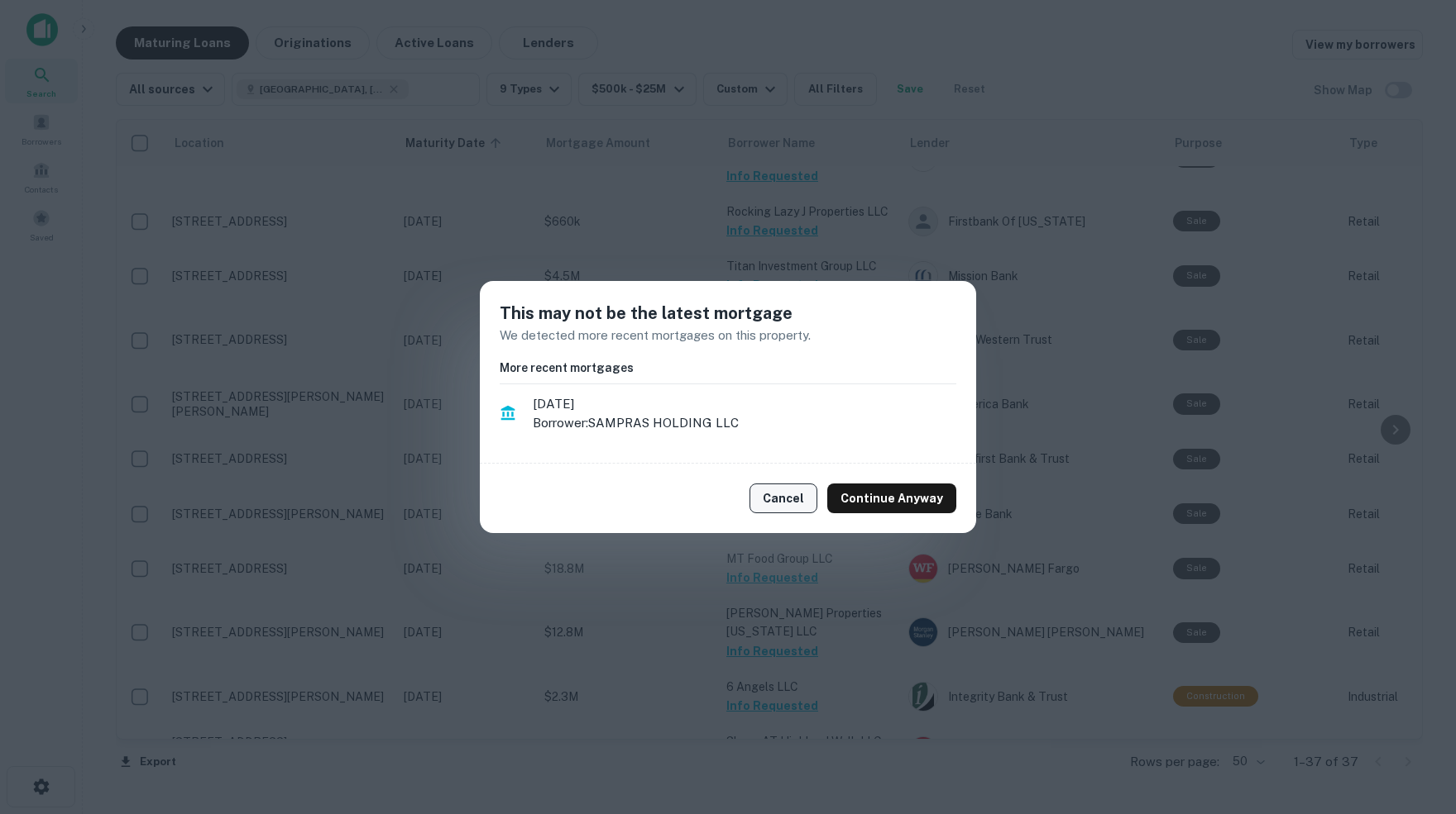
click at [784, 495] on button "Cancel" at bounding box center [783, 499] width 68 height 29
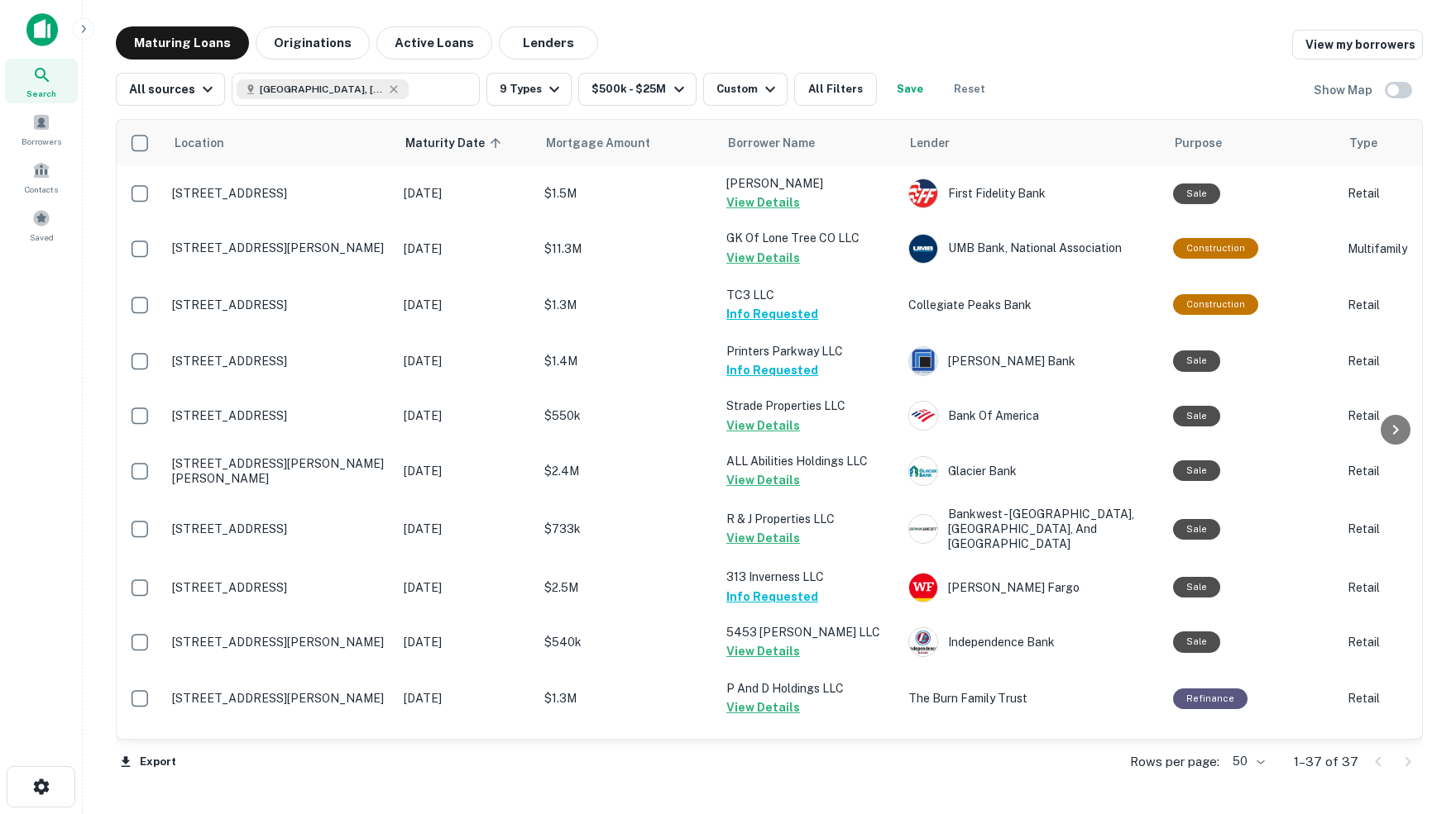
scroll to position [0, 1]
click at [43, 128] on span at bounding box center [41, 122] width 19 height 19
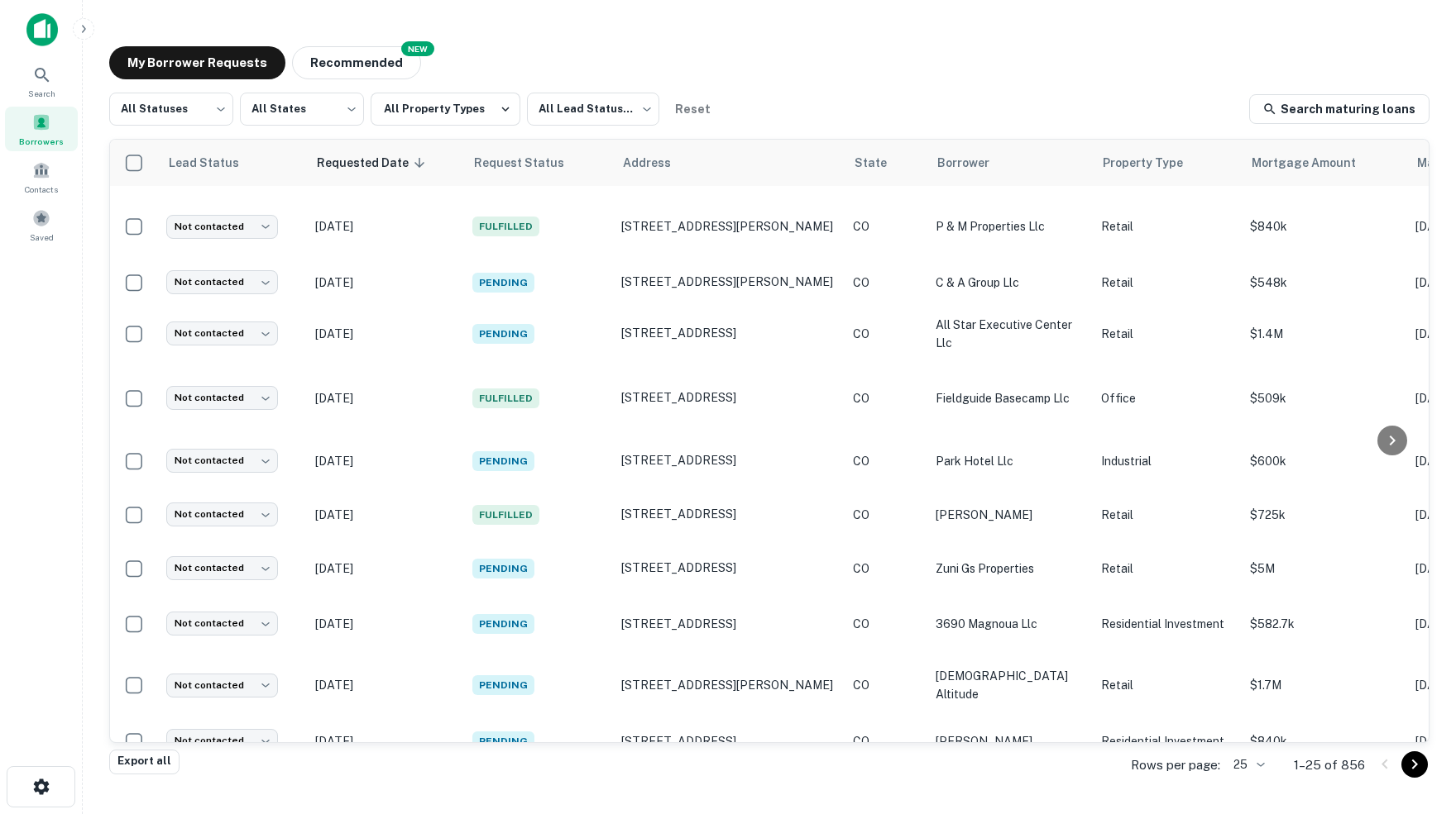
click at [1253, 768] on body "Search Borrowers Contacts Saved My Borrower Requests NEW Recommended All Status…" at bounding box center [728, 407] width 1456 height 814
click at [1234, 697] on li "100" at bounding box center [1242, 692] width 56 height 29
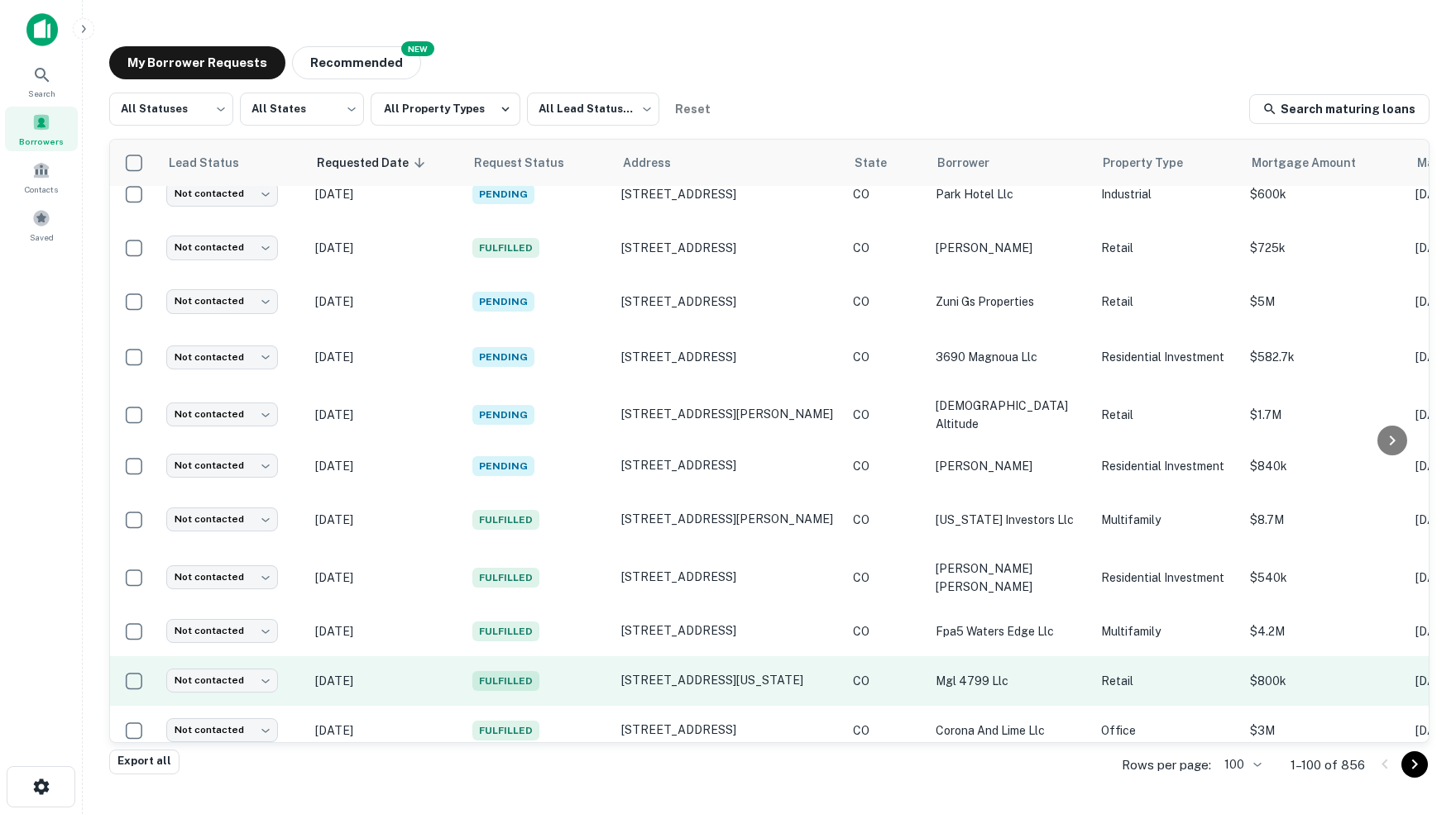
scroll to position [1010, 0]
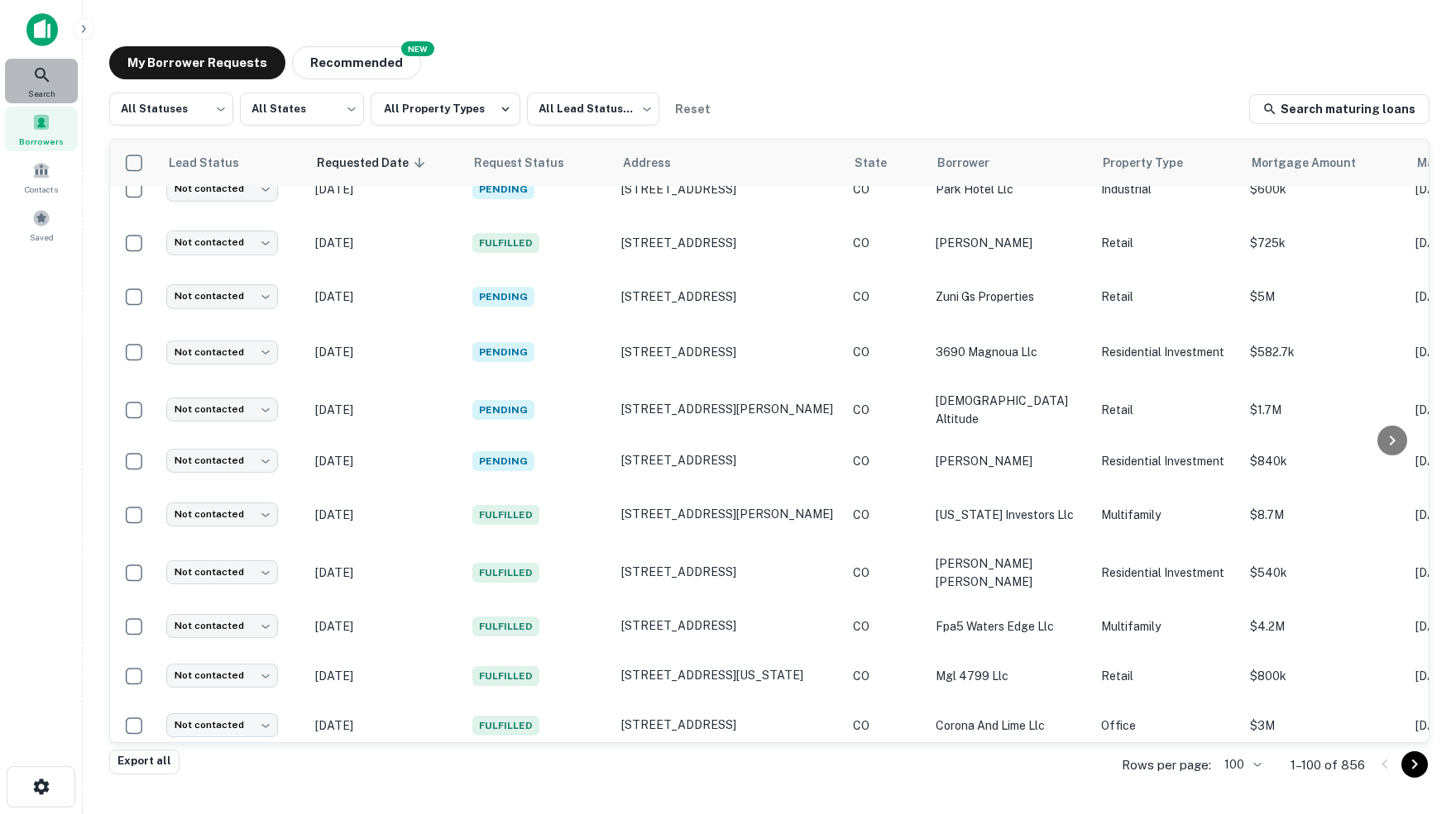
click at [43, 75] on icon at bounding box center [42, 76] width 20 height 20
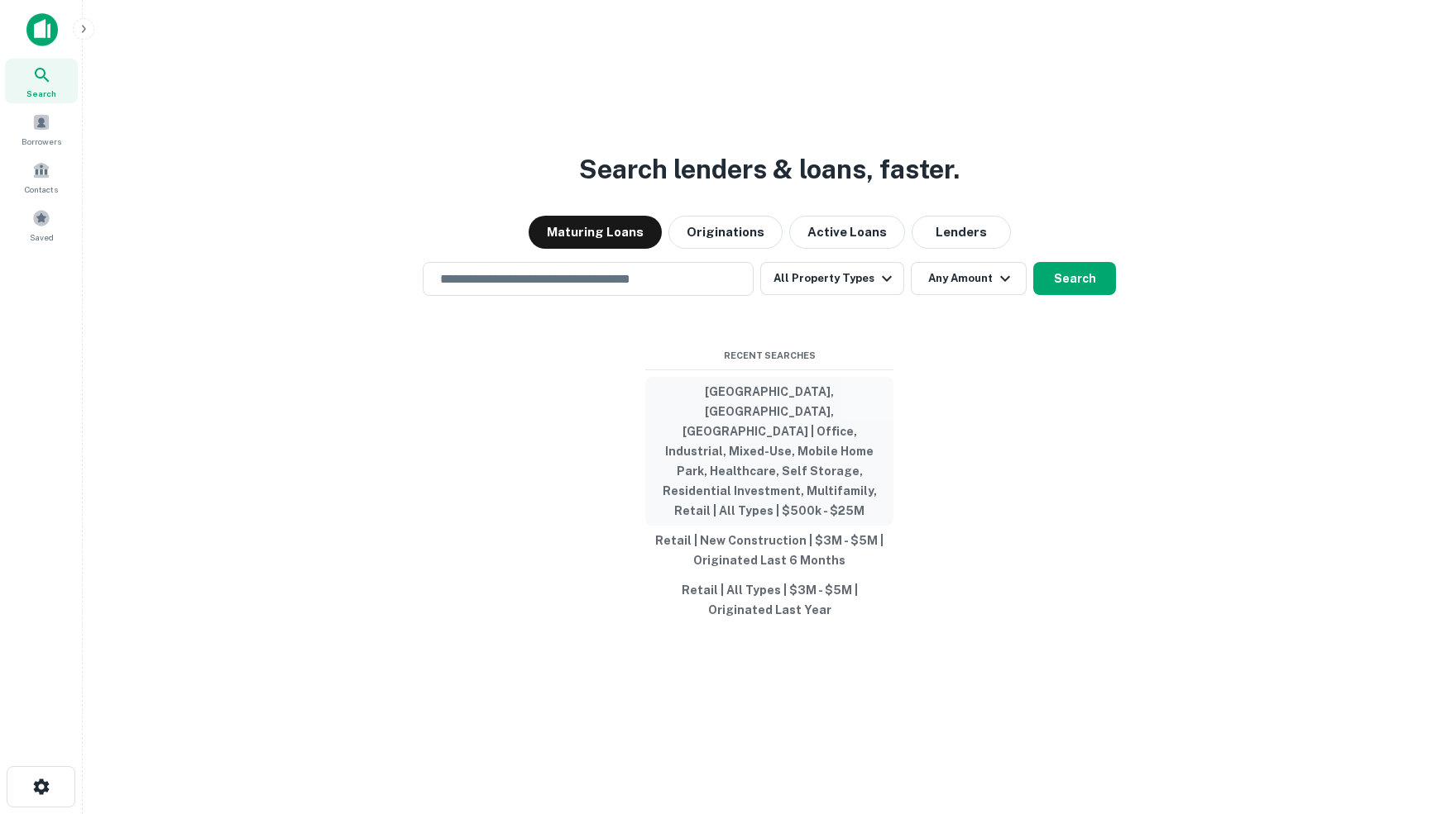
click at [759, 417] on button "[GEOGRAPHIC_DATA], [GEOGRAPHIC_DATA], [GEOGRAPHIC_DATA] | Office, Industrial, M…" at bounding box center [769, 452] width 249 height 149
type input "**********"
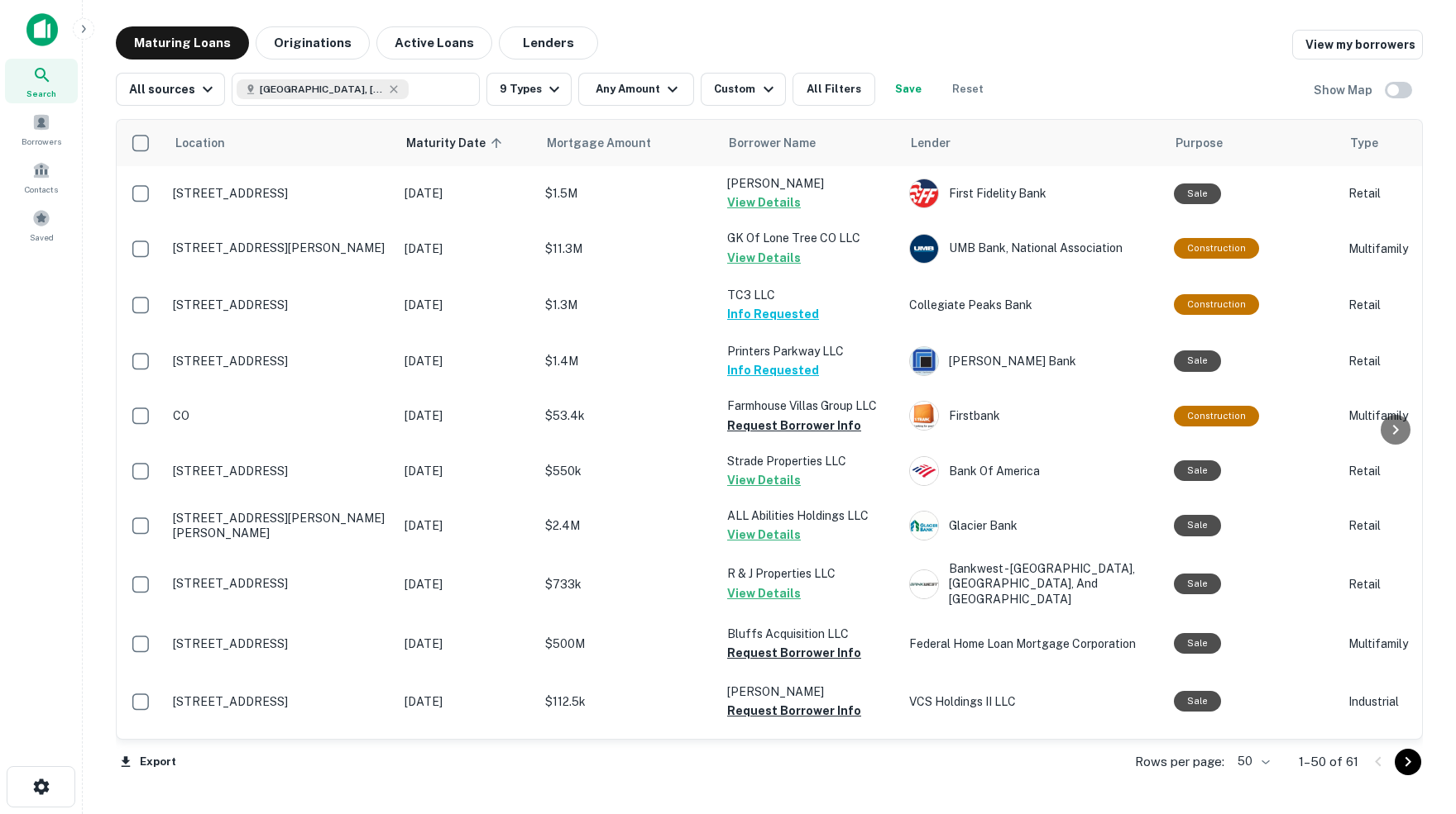
scroll to position [1009, 0]
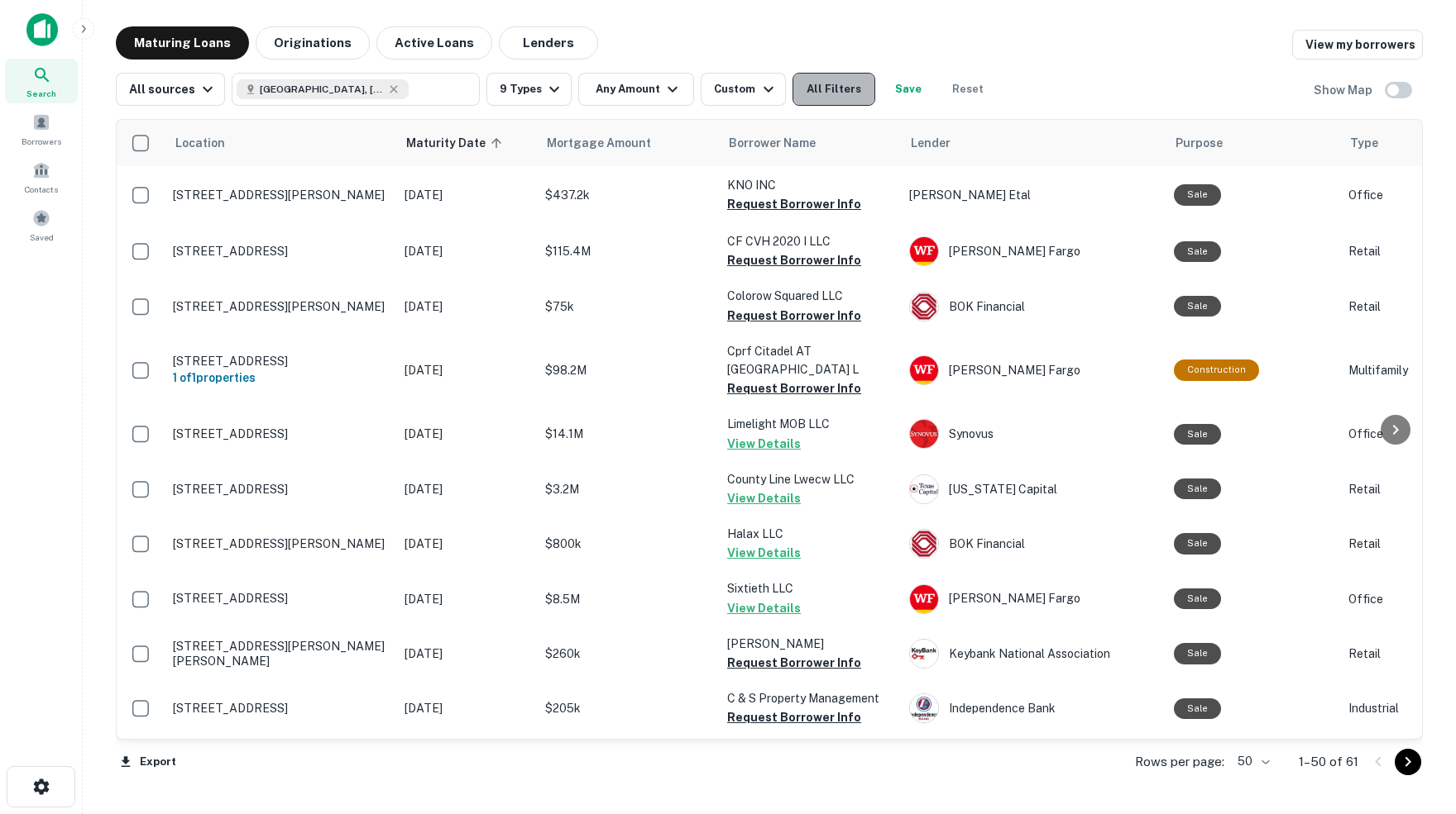
click at [845, 88] on button "All Filters" at bounding box center [834, 89] width 83 height 33
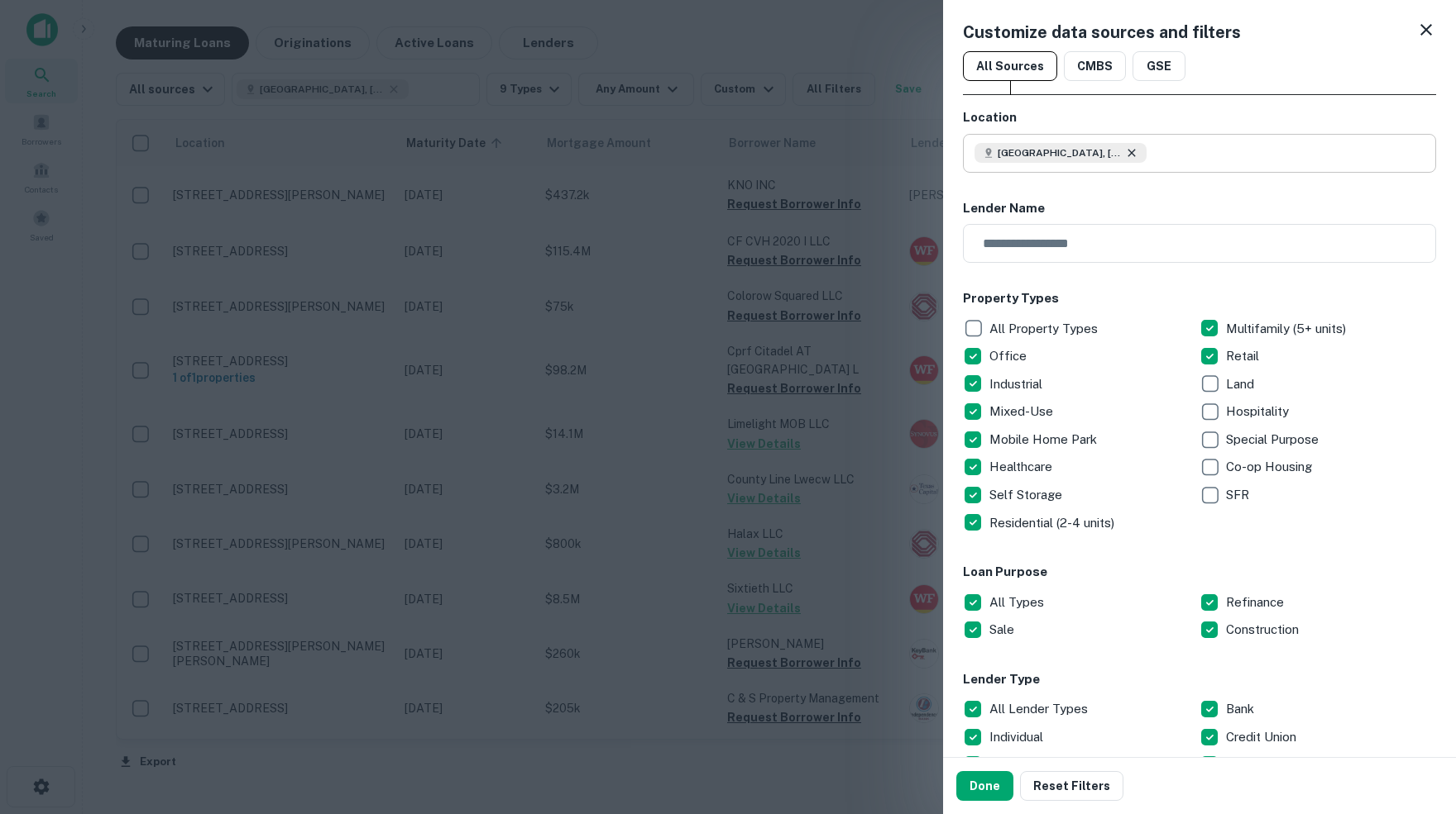
click at [1135, 154] on icon at bounding box center [1132, 153] width 8 height 8
click at [1078, 153] on input "text" at bounding box center [1205, 153] width 462 height 39
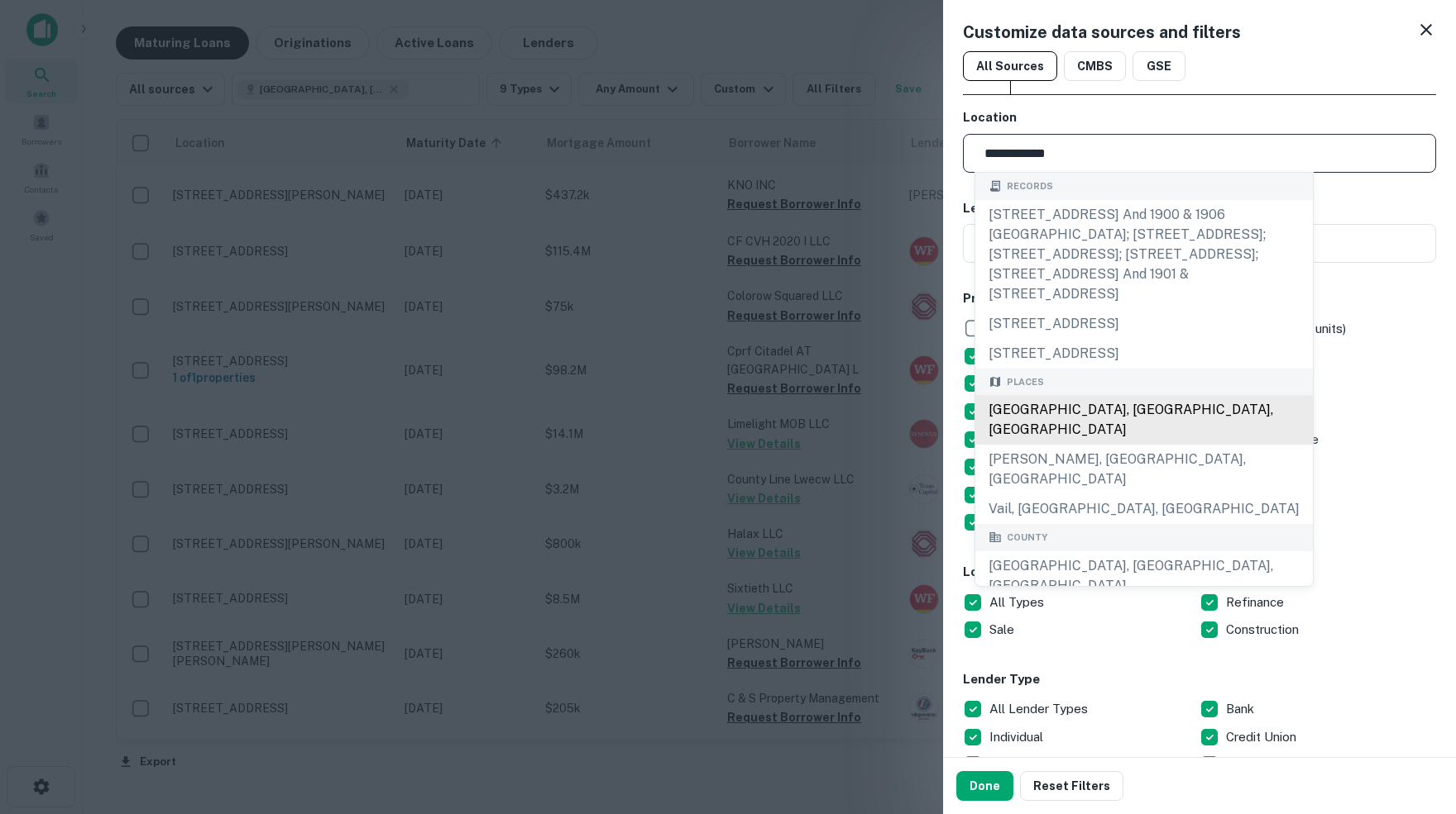
click at [1104, 395] on div "[GEOGRAPHIC_DATA], [GEOGRAPHIC_DATA], [GEOGRAPHIC_DATA]" at bounding box center [1145, 419] width 338 height 50
type input "**********"
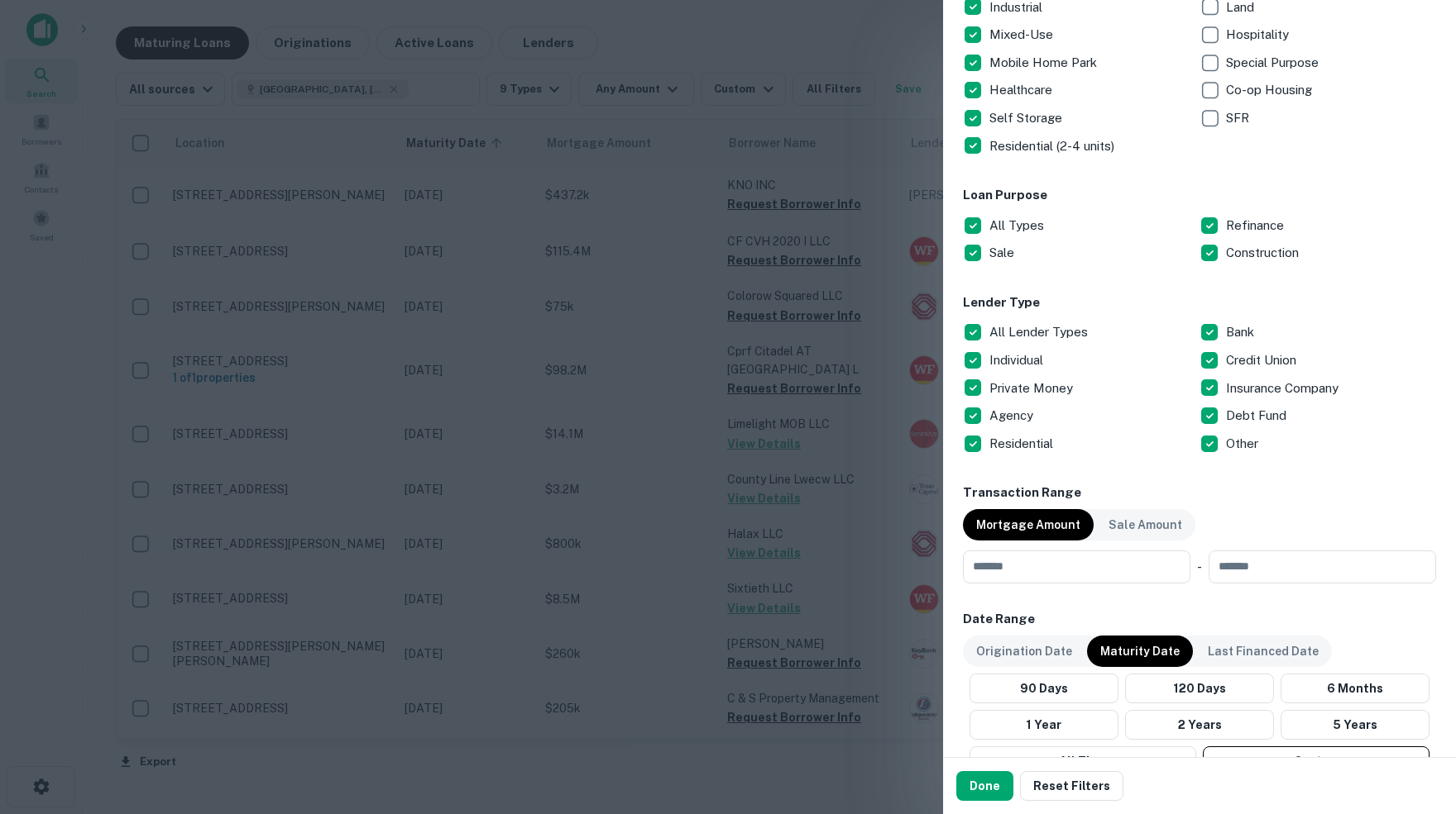
scroll to position [380, 0]
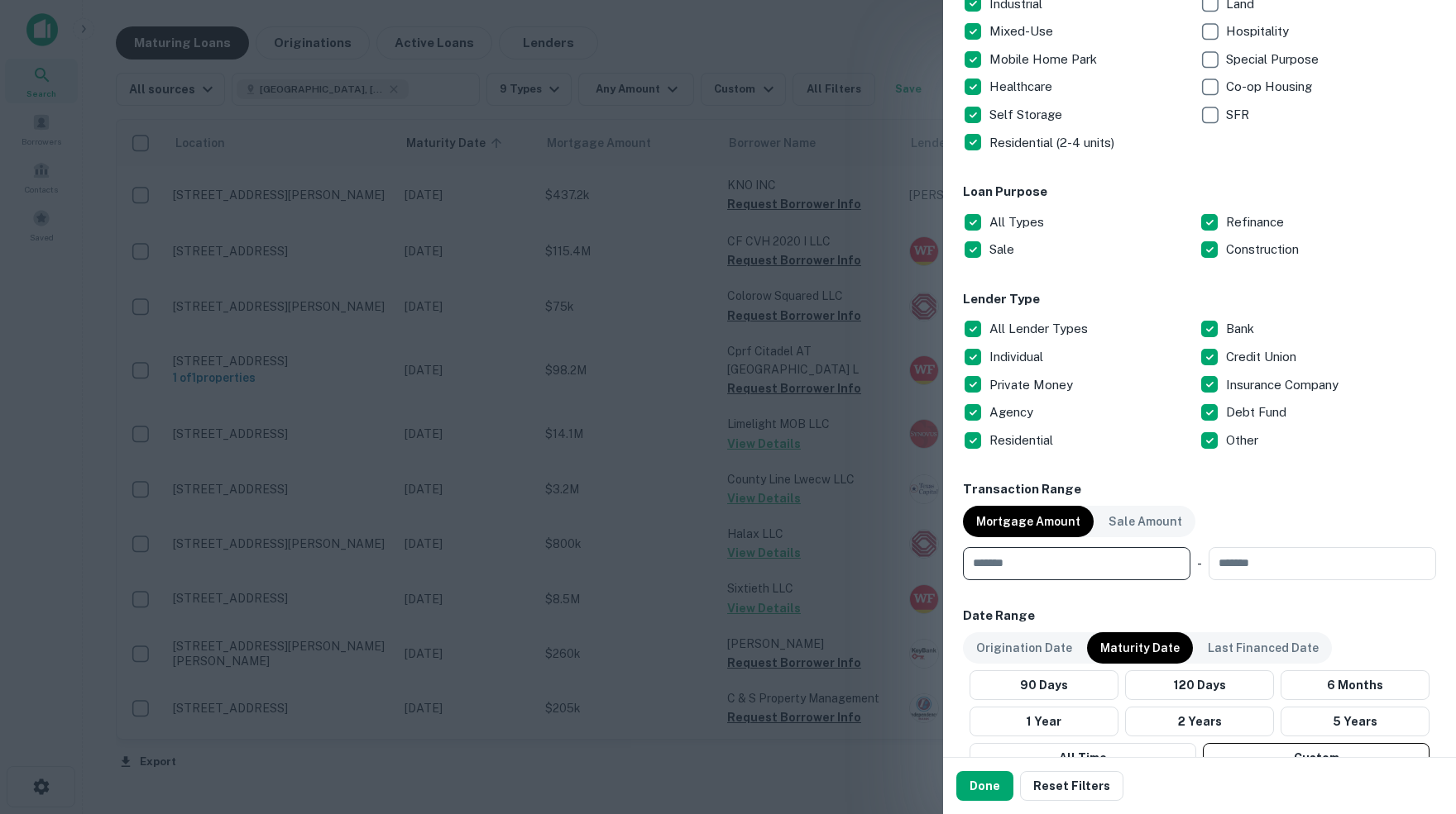
click at [1036, 560] on input "number" at bounding box center [1071, 564] width 216 height 33
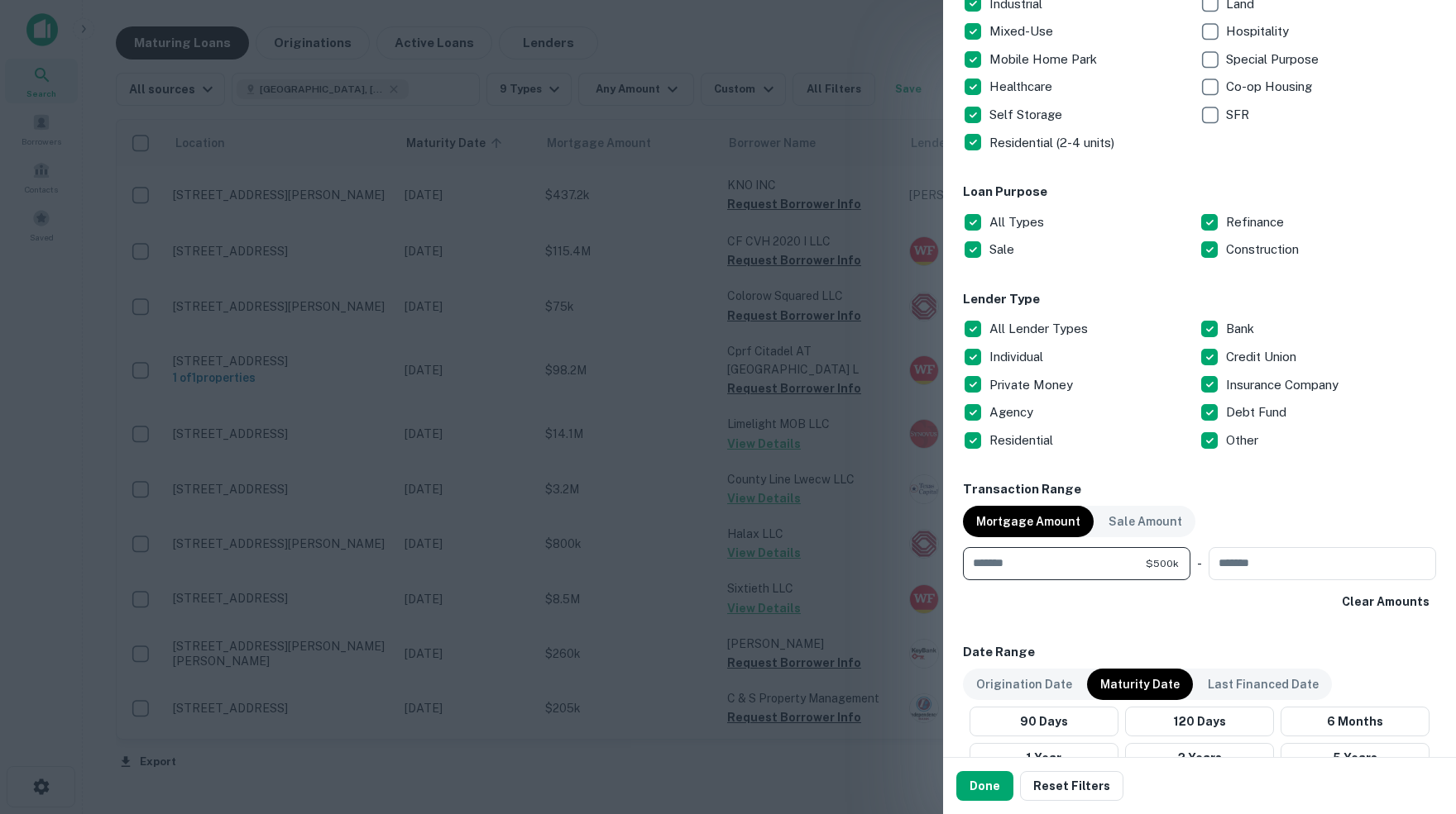
type input "******"
type input "********"
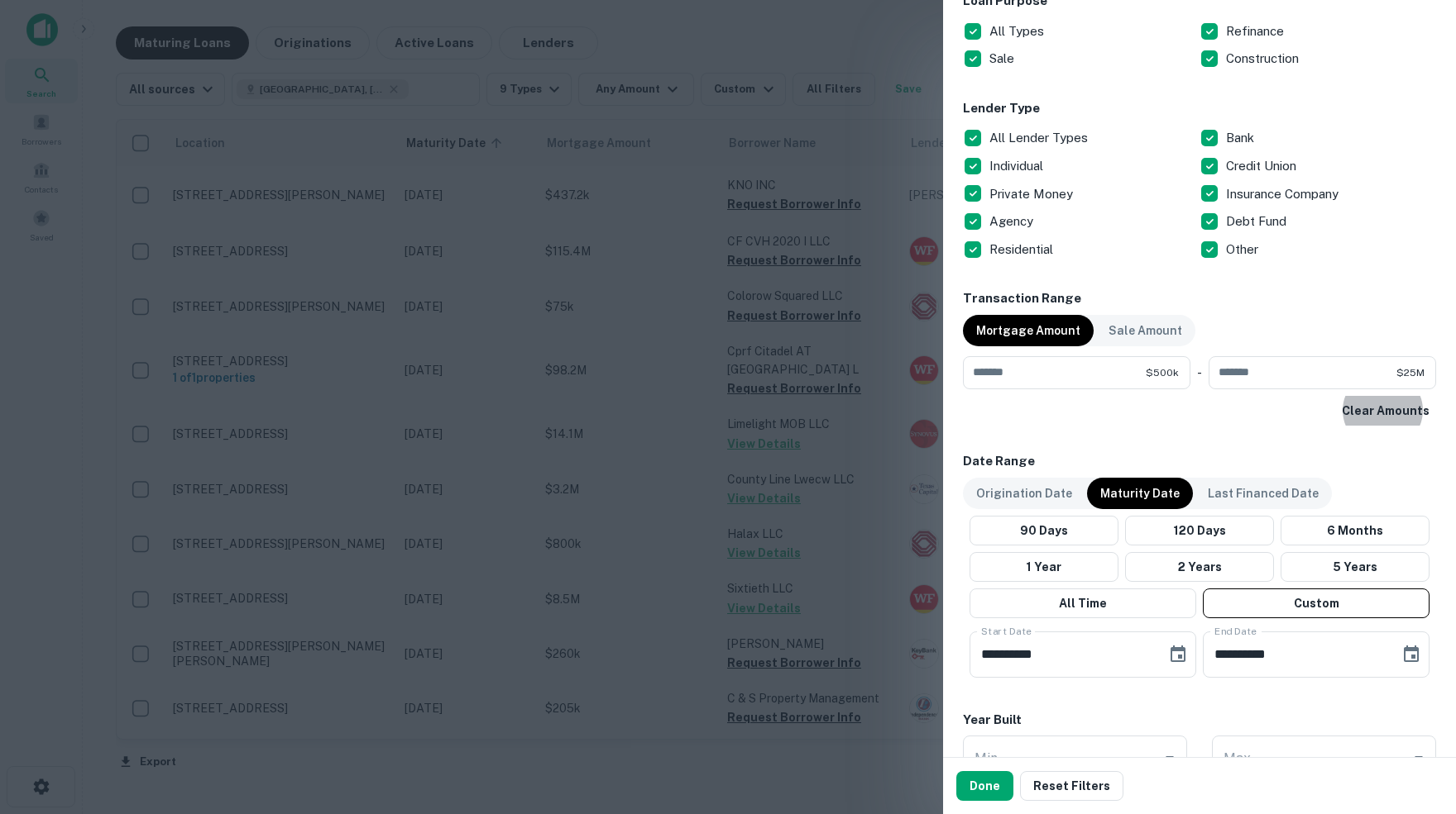
scroll to position [576, 0]
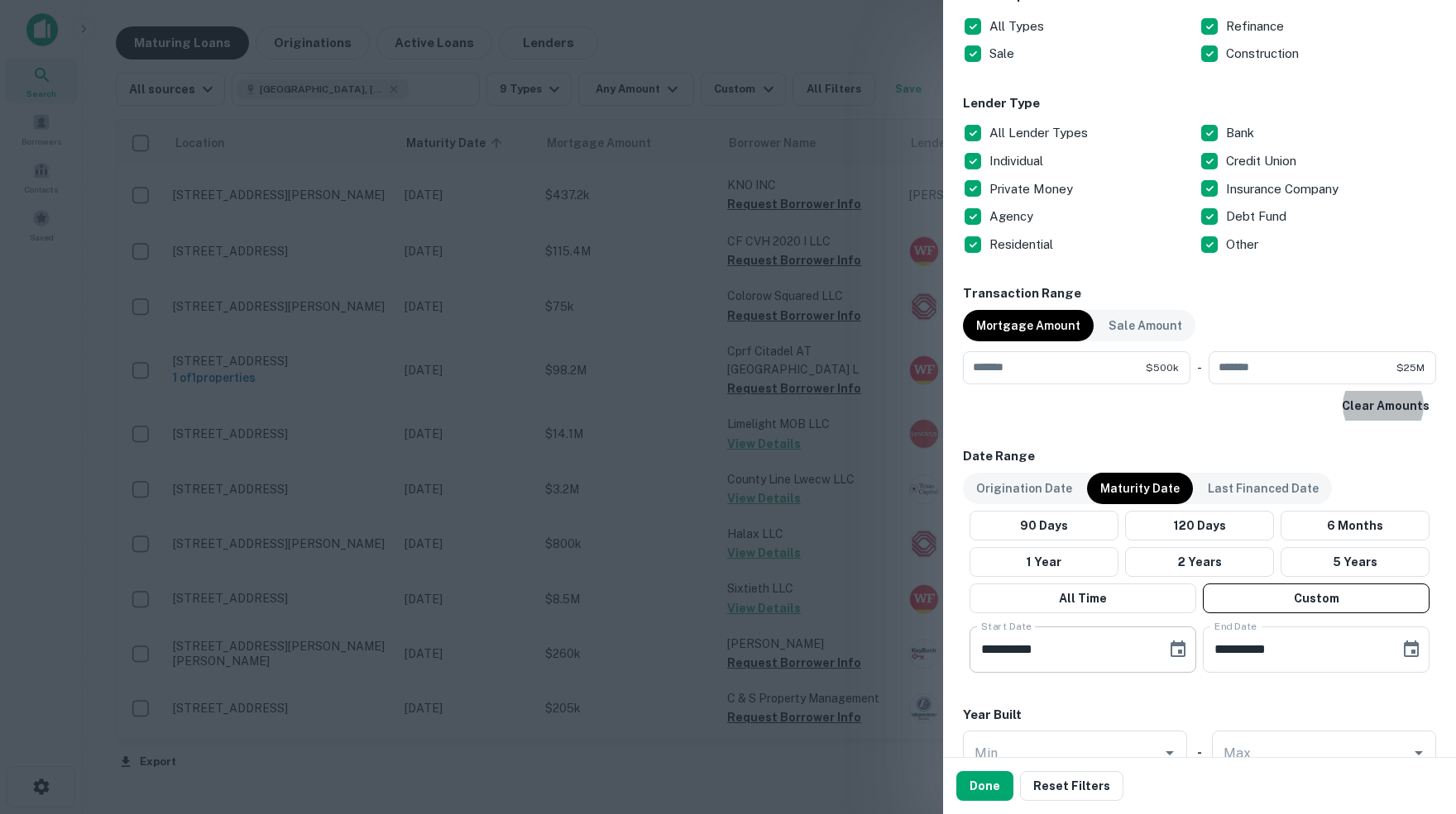
click at [1178, 648] on icon "Choose date, selected date is Oct 1, 2025" at bounding box center [1177, 649] width 15 height 17
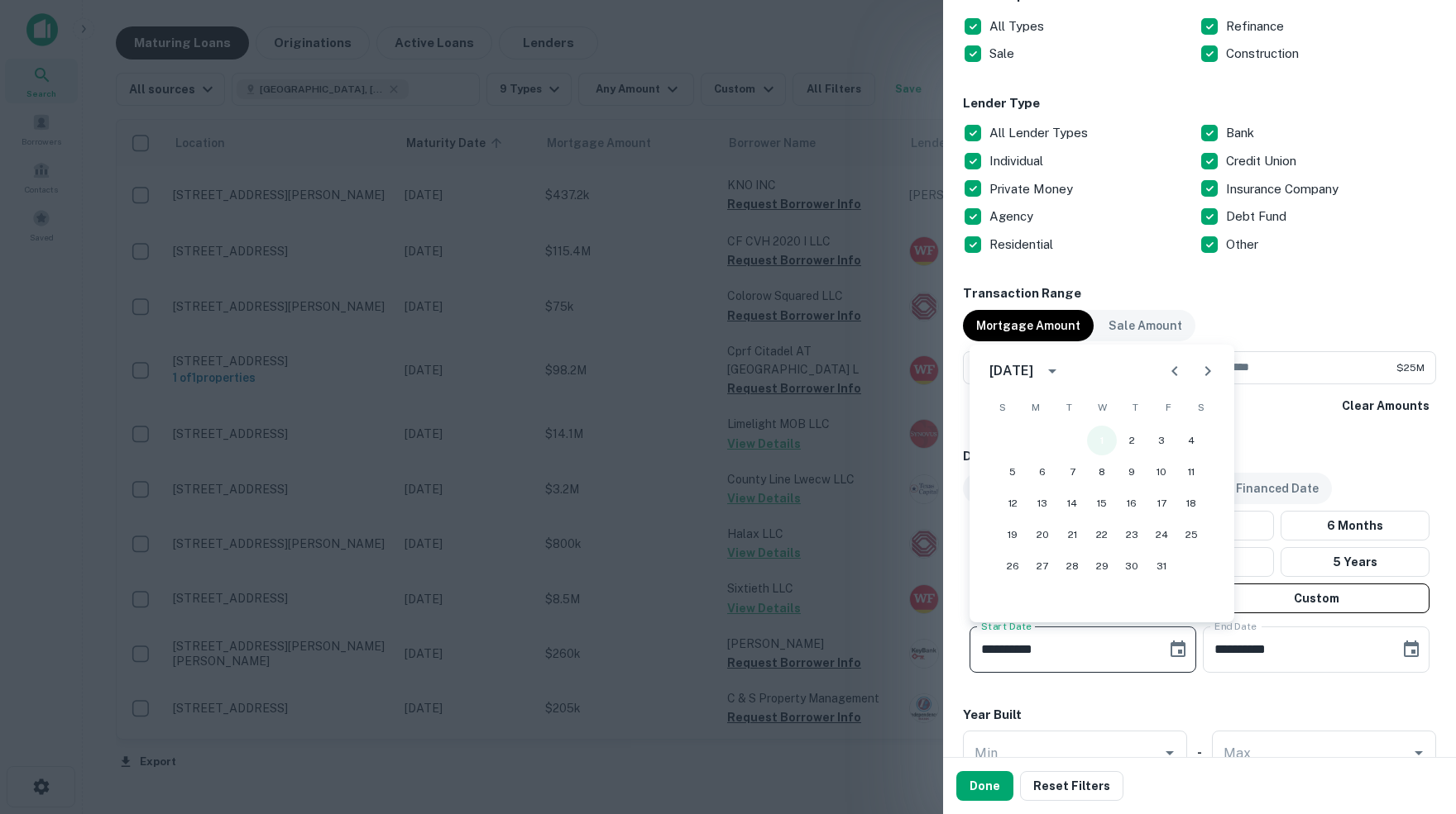
click at [1106, 438] on button "1" at bounding box center [1101, 441] width 29 height 29
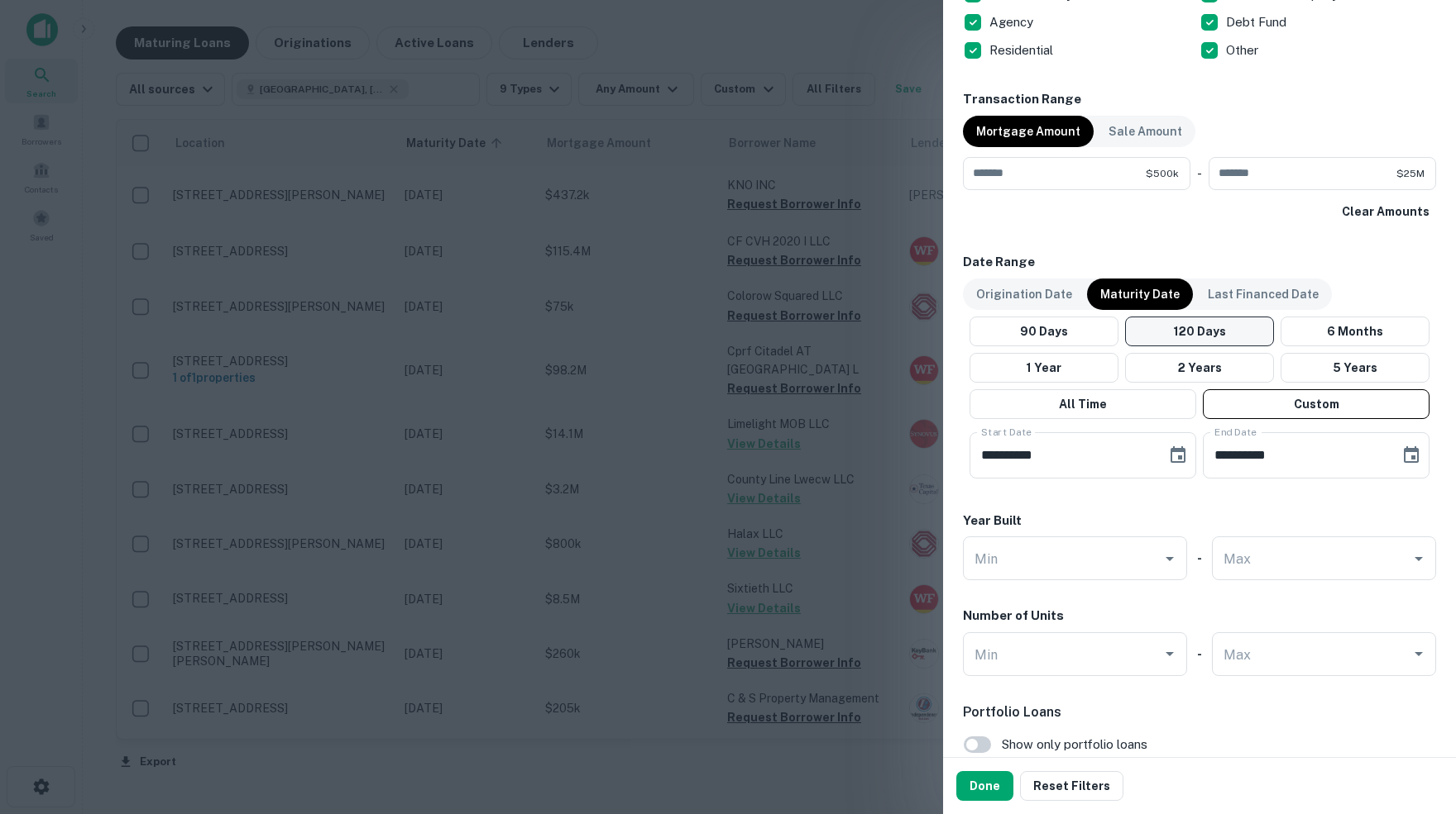
scroll to position [776, 0]
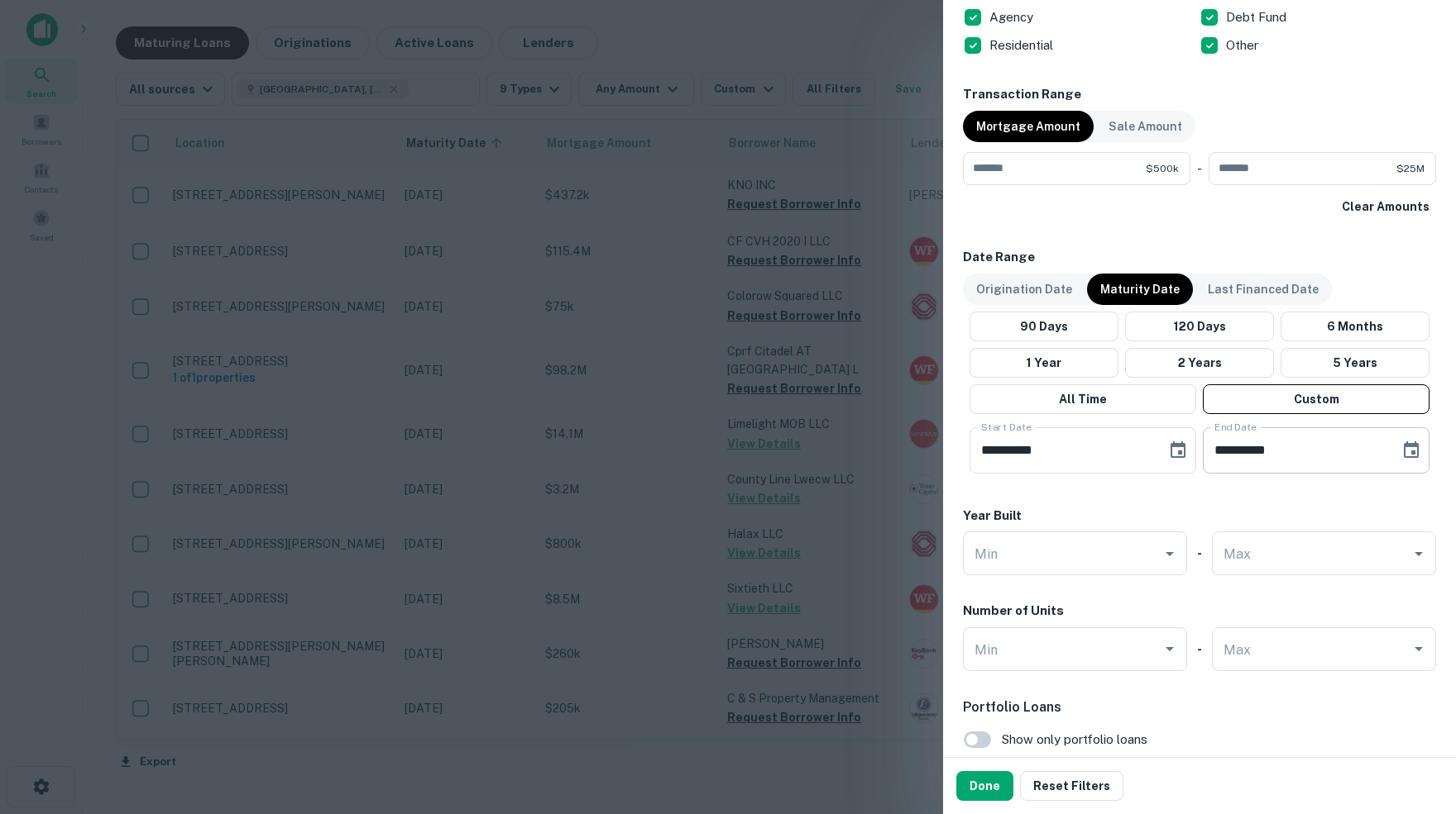
click at [1413, 445] on icon "Choose date, selected date is Apr 30, 2026" at bounding box center [1411, 451] width 20 height 20
click at [1325, 686] on button "30" at bounding box center [1326, 690] width 29 height 29
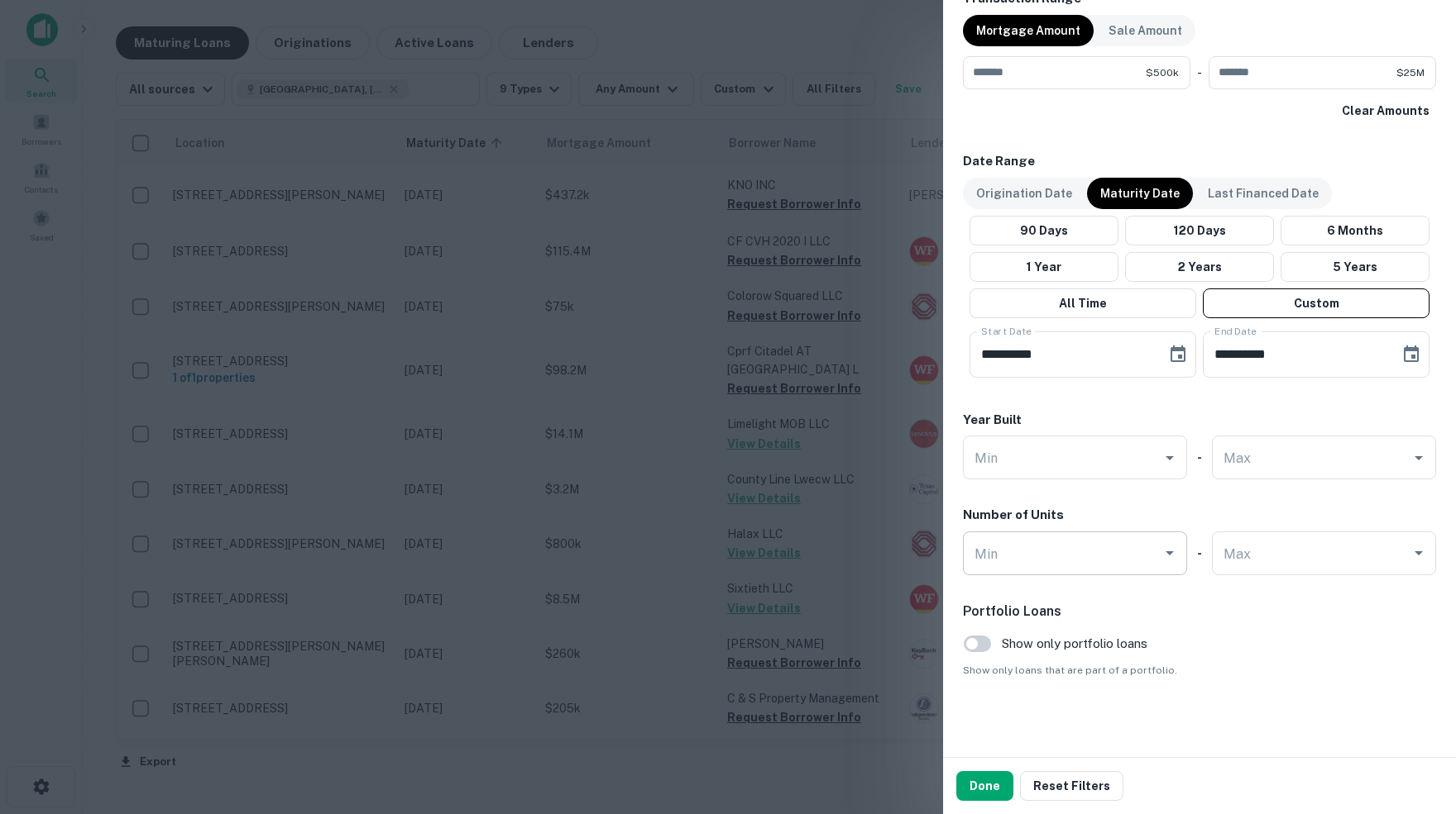
scroll to position [869, 0]
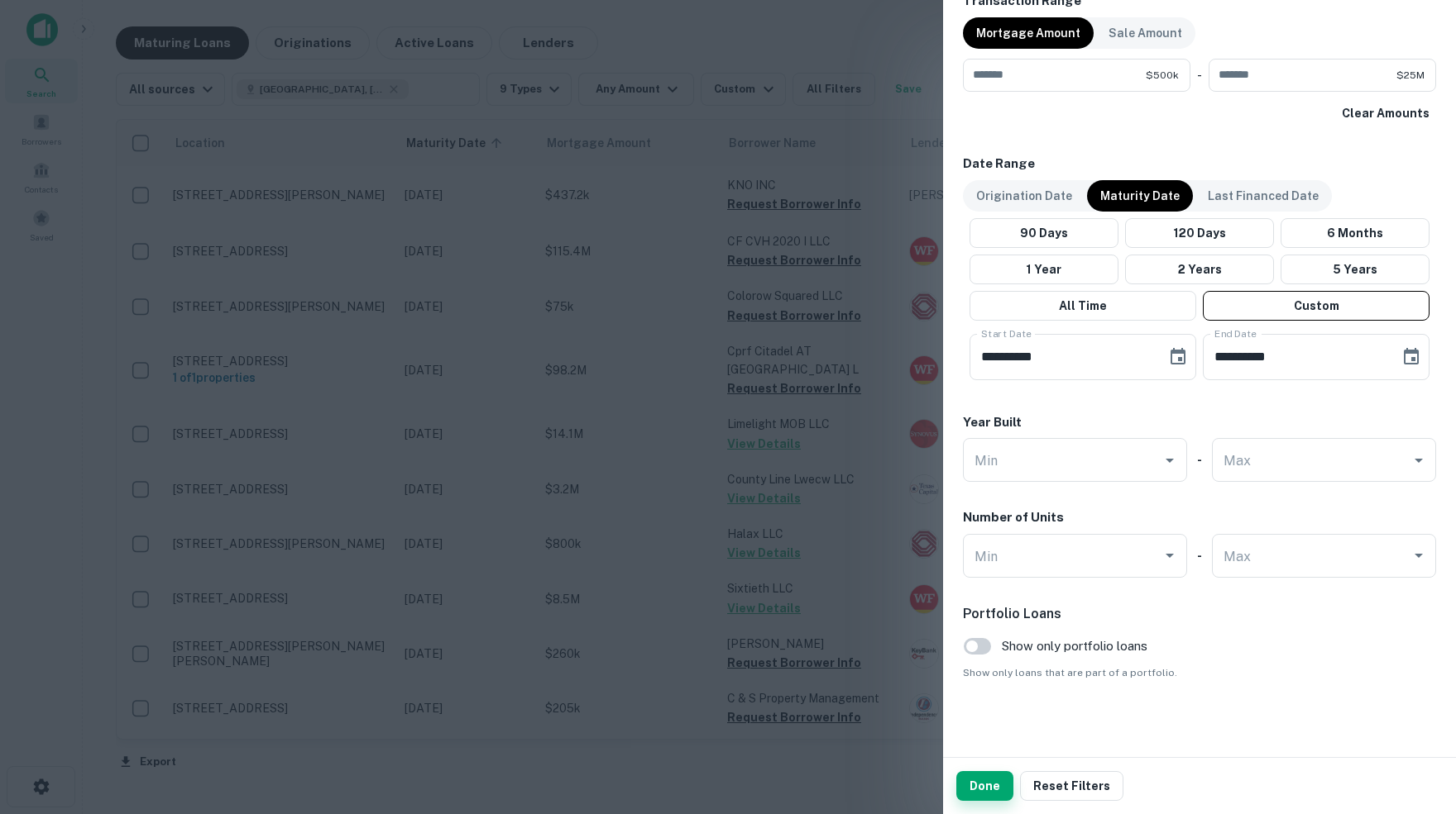
click at [980, 787] on button "Done" at bounding box center [984, 787] width 57 height 29
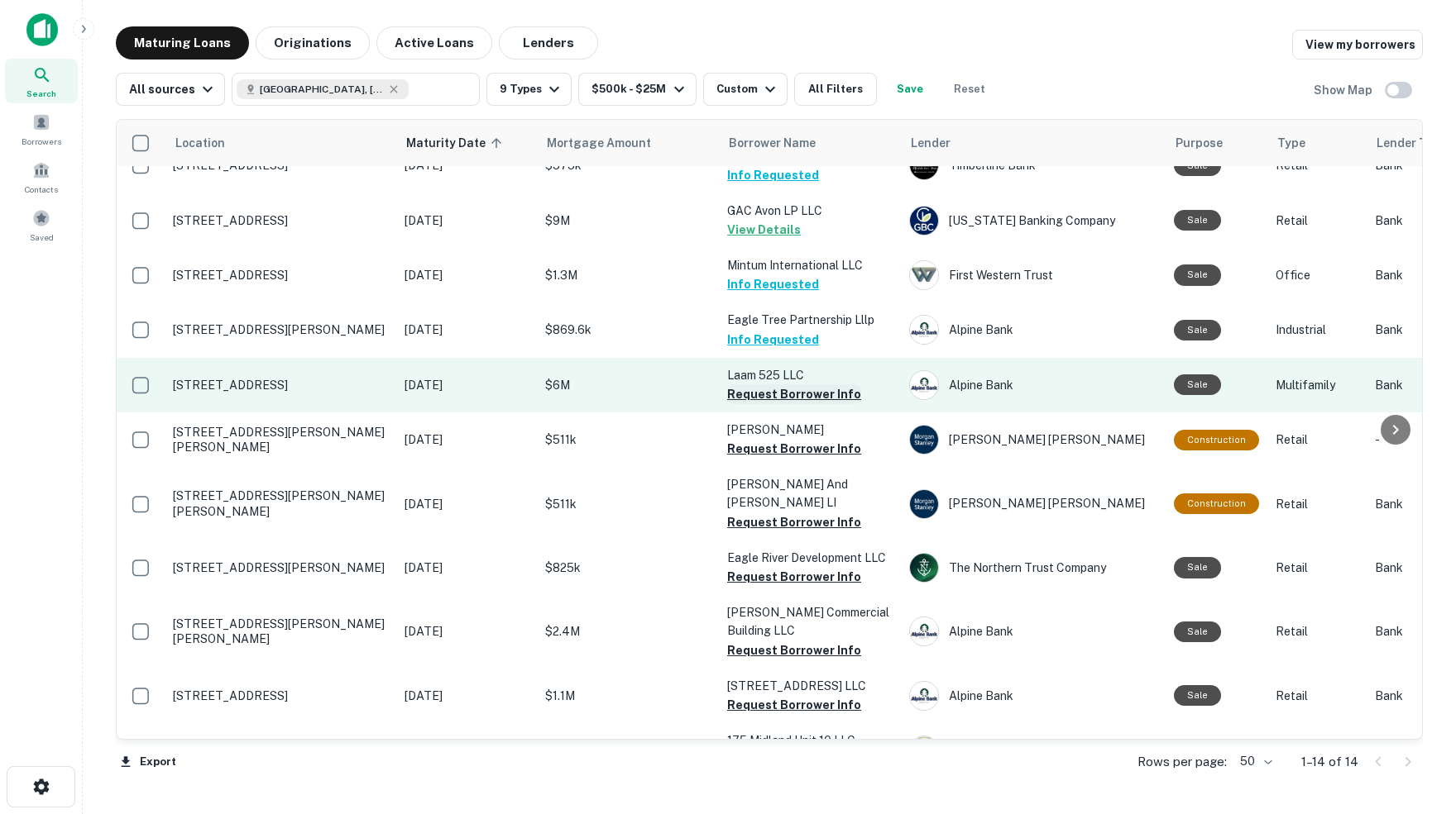
click at [756, 385] on button "Request Borrower Info" at bounding box center [794, 395] width 134 height 20
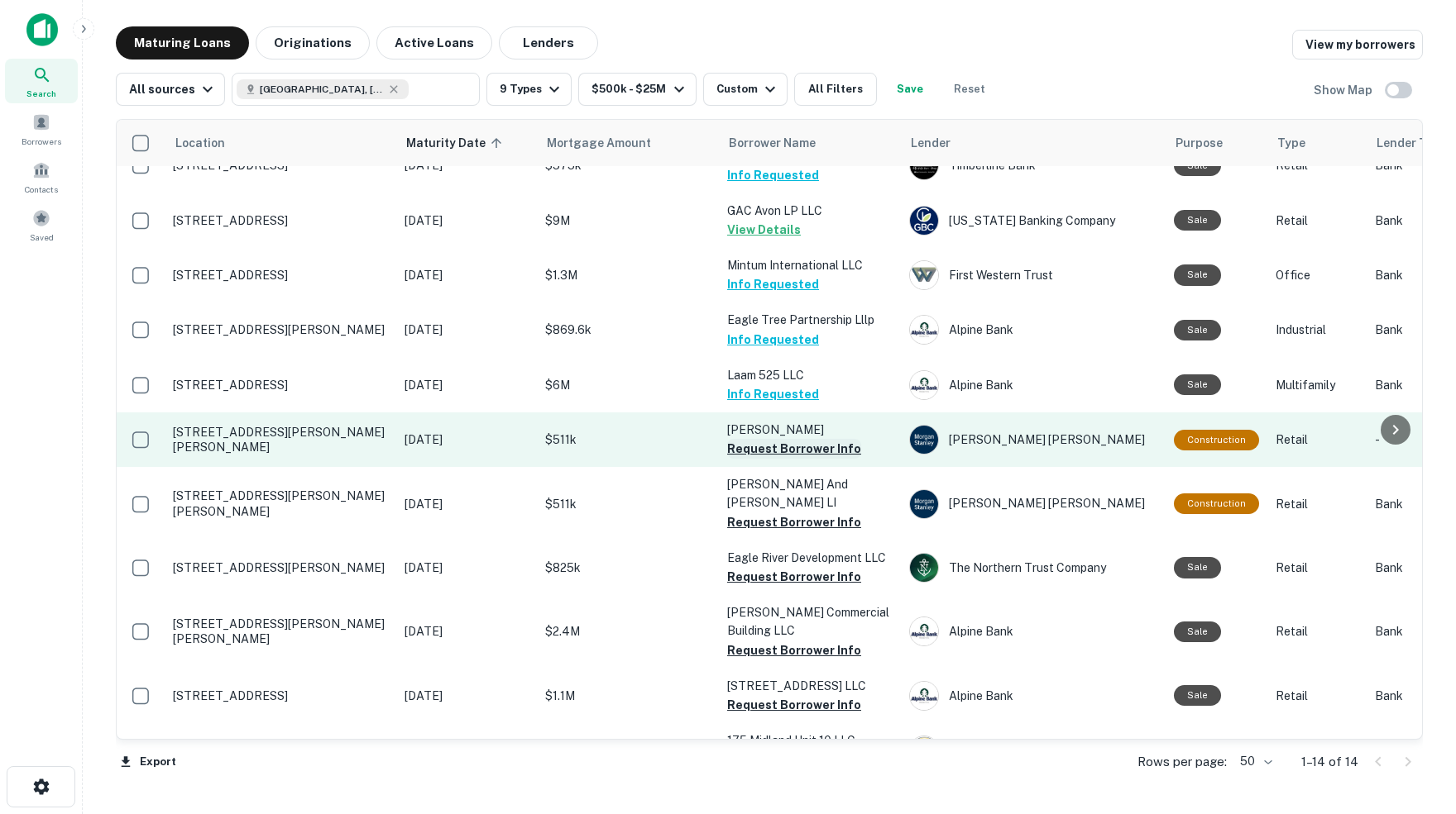
click at [760, 439] on button "Request Borrower Info" at bounding box center [794, 449] width 134 height 20
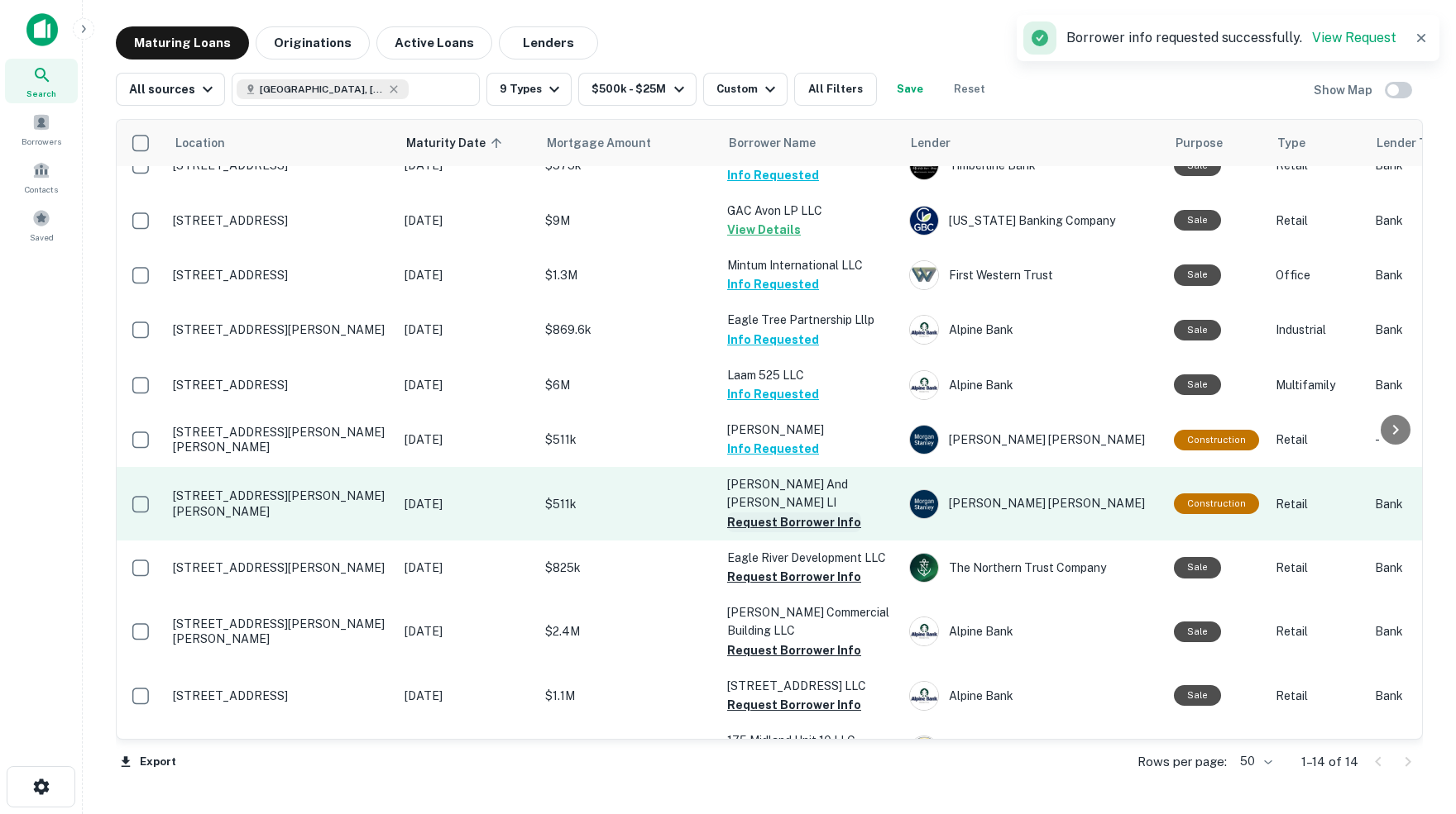
click at [774, 513] on button "Request Borrower Info" at bounding box center [794, 522] width 134 height 20
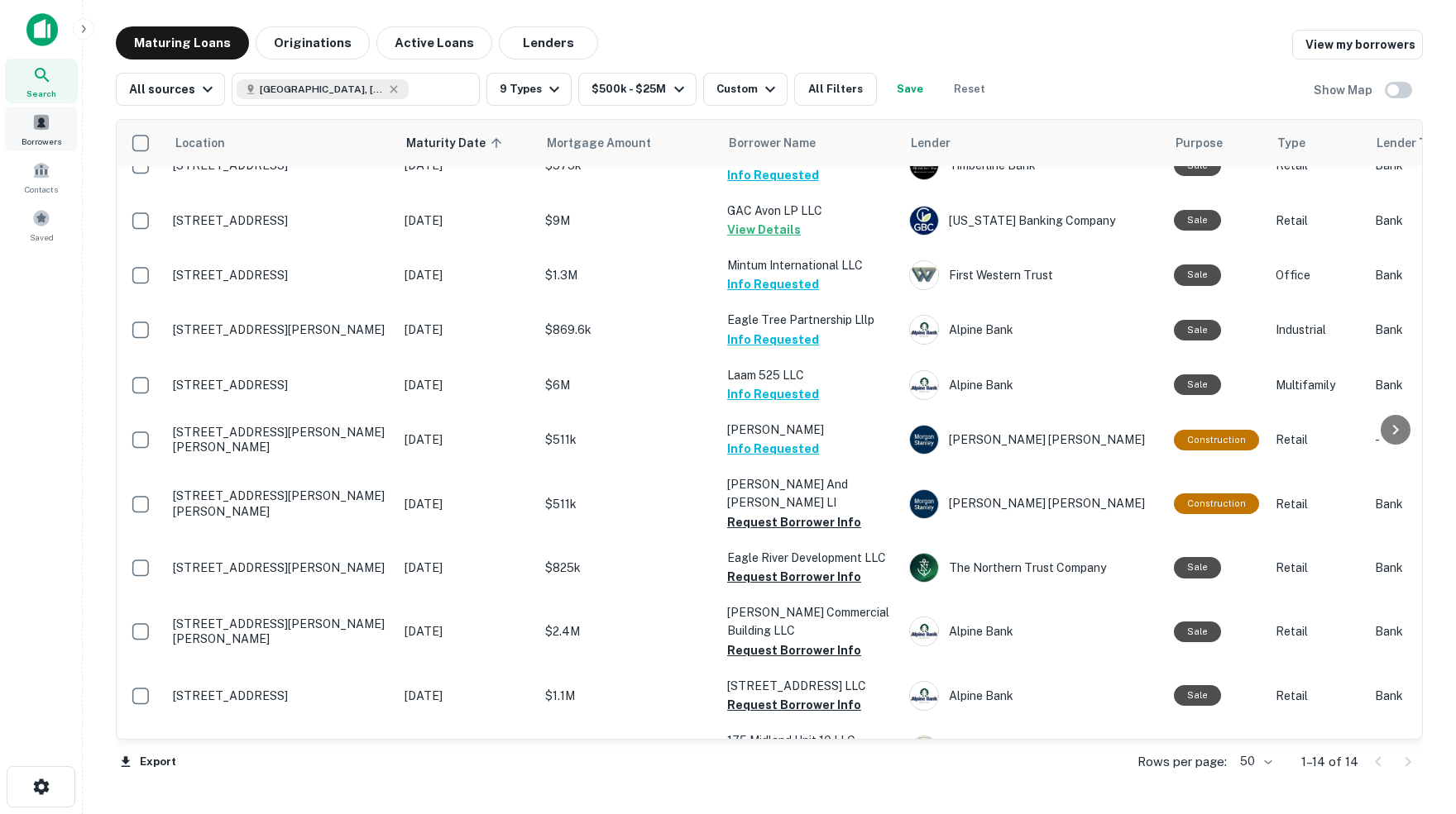
click at [46, 129] on span at bounding box center [41, 122] width 19 height 19
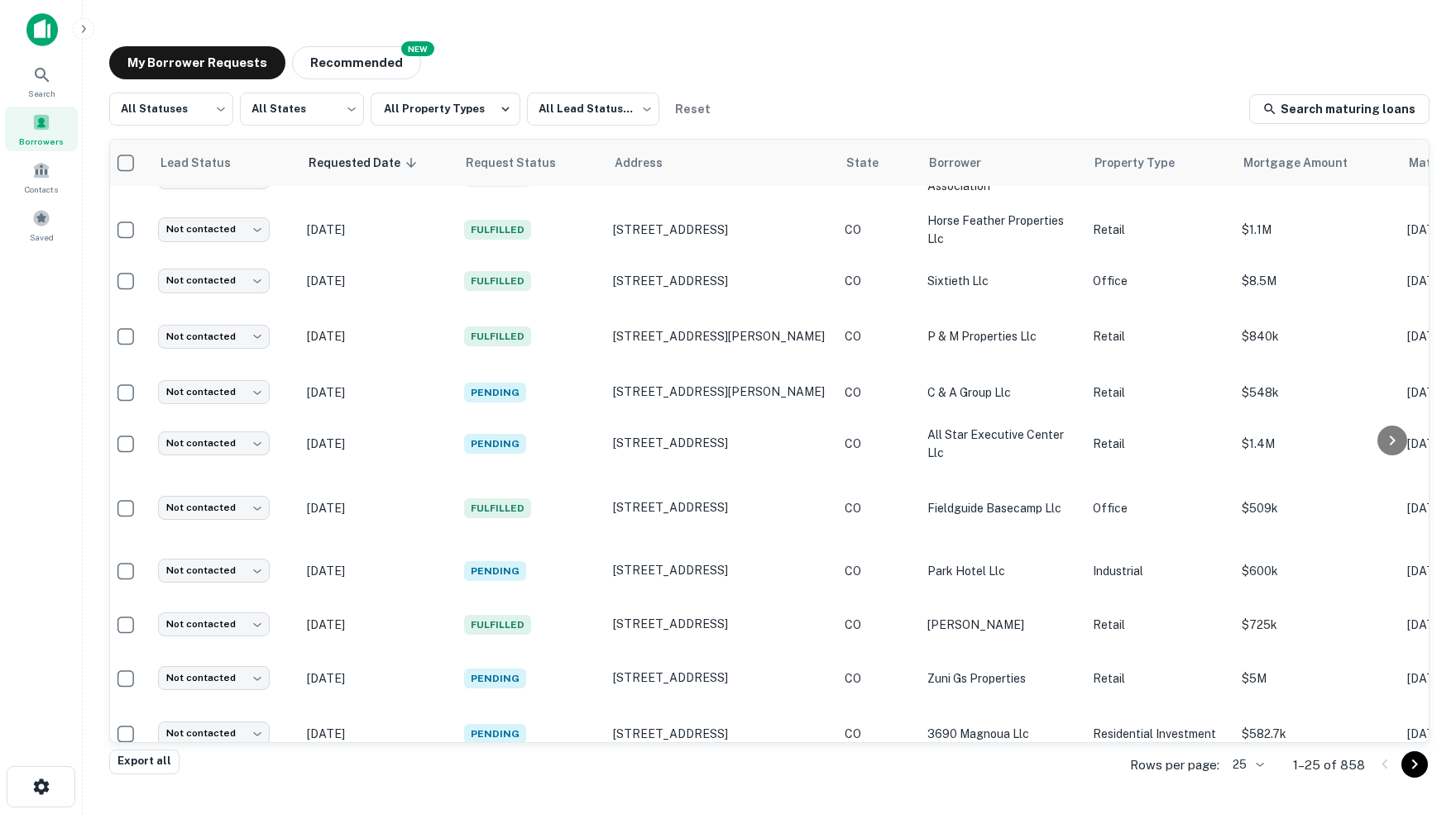
click at [1255, 766] on body "Search Borrowers Contacts Saved My Borrower Requests NEW Recommended All Status…" at bounding box center [728, 407] width 1456 height 814
click at [1243, 723] on li "250" at bounding box center [1241, 723] width 56 height 29
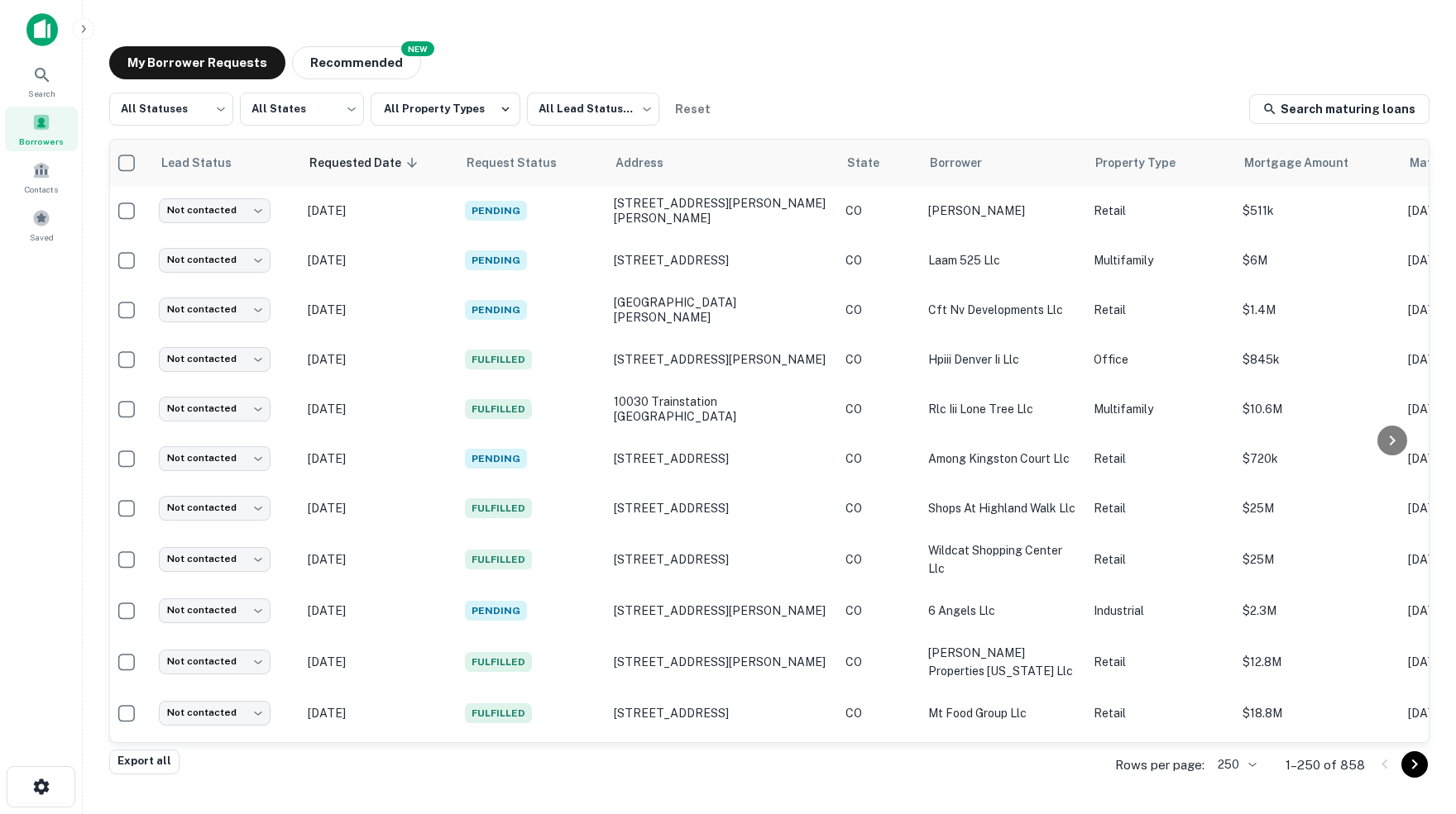
click at [685, 86] on div "My Borrower Requests NEW Recommended All Statuses *** ​ All States *** ​ All Pr…" at bounding box center [769, 400] width 1347 height 733
click at [39, 75] on icon at bounding box center [42, 76] width 20 height 20
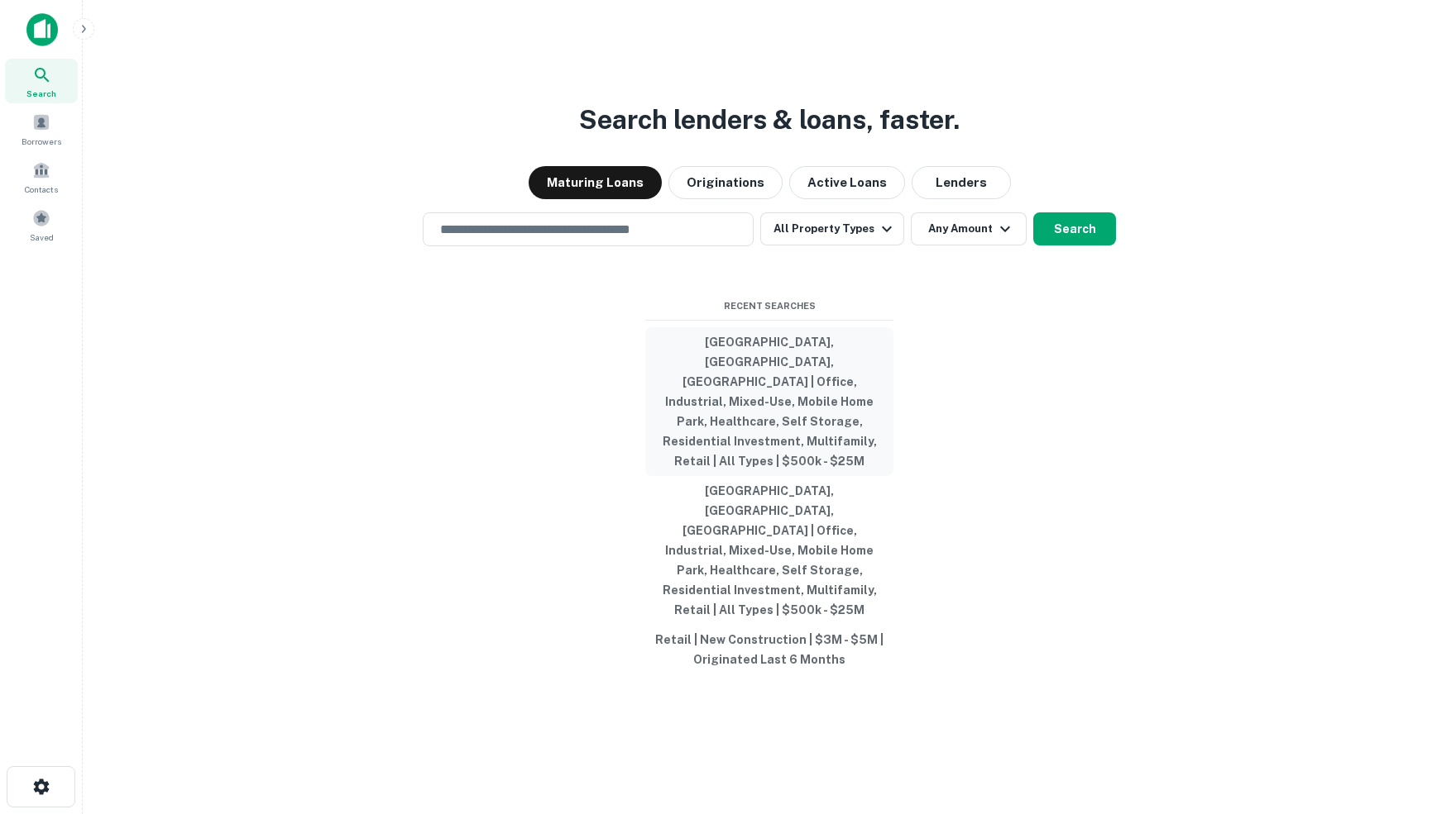
click at [775, 388] on button "[GEOGRAPHIC_DATA], [GEOGRAPHIC_DATA], [GEOGRAPHIC_DATA] | Office, Industrial, M…" at bounding box center [769, 402] width 249 height 149
type input "**********"
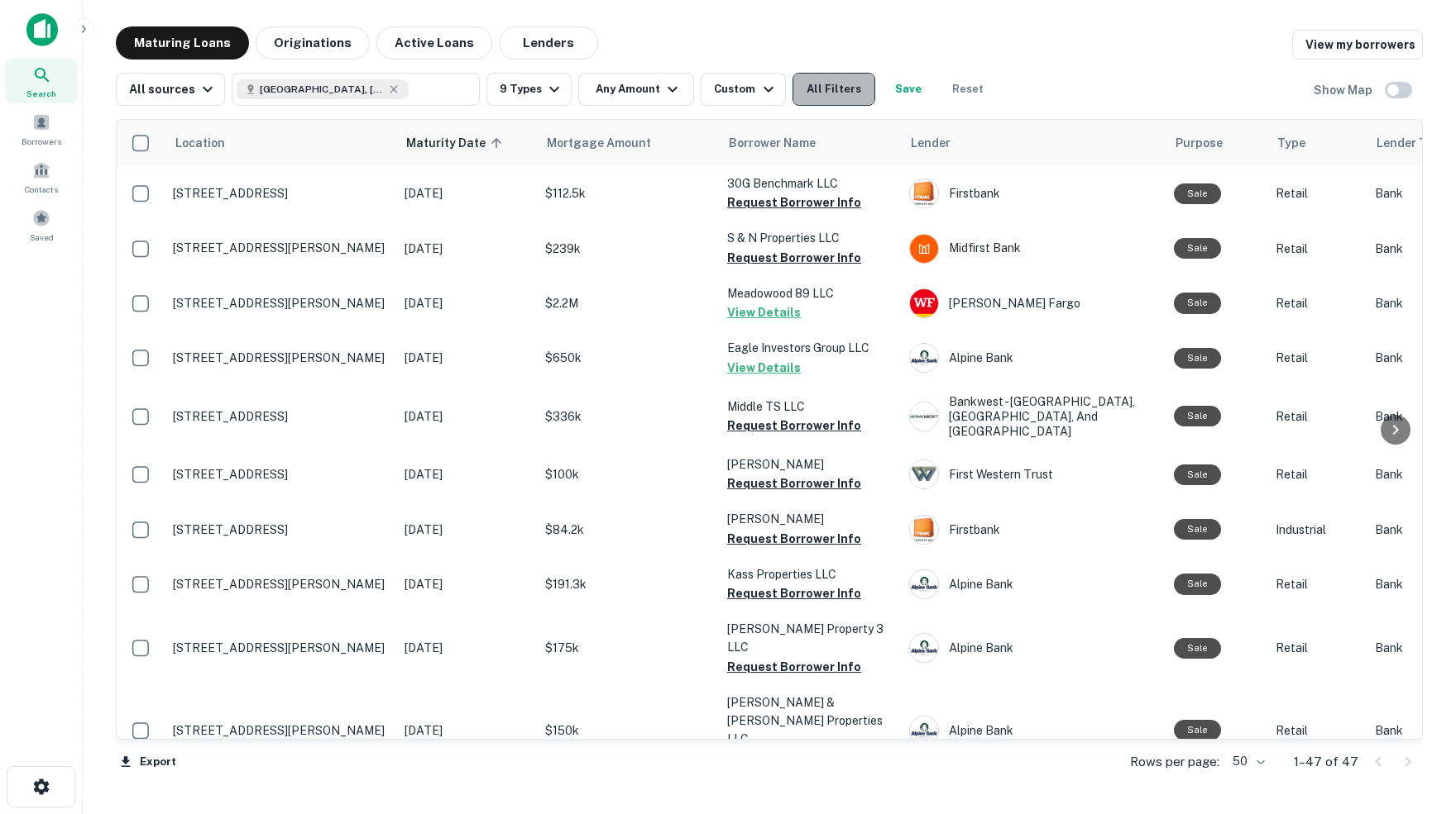
click at [839, 88] on button "All Filters" at bounding box center [834, 89] width 83 height 33
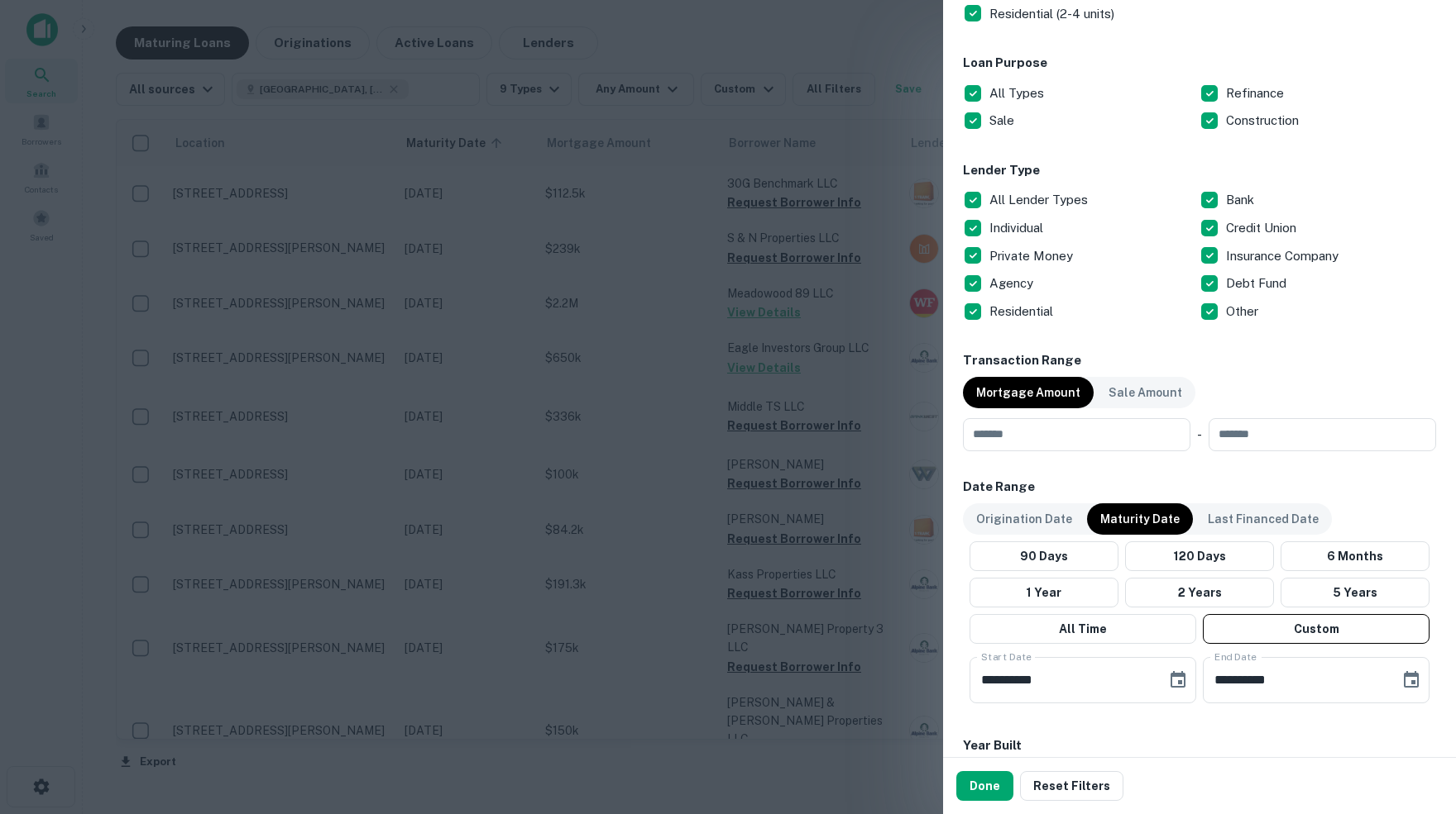
scroll to position [560, 0]
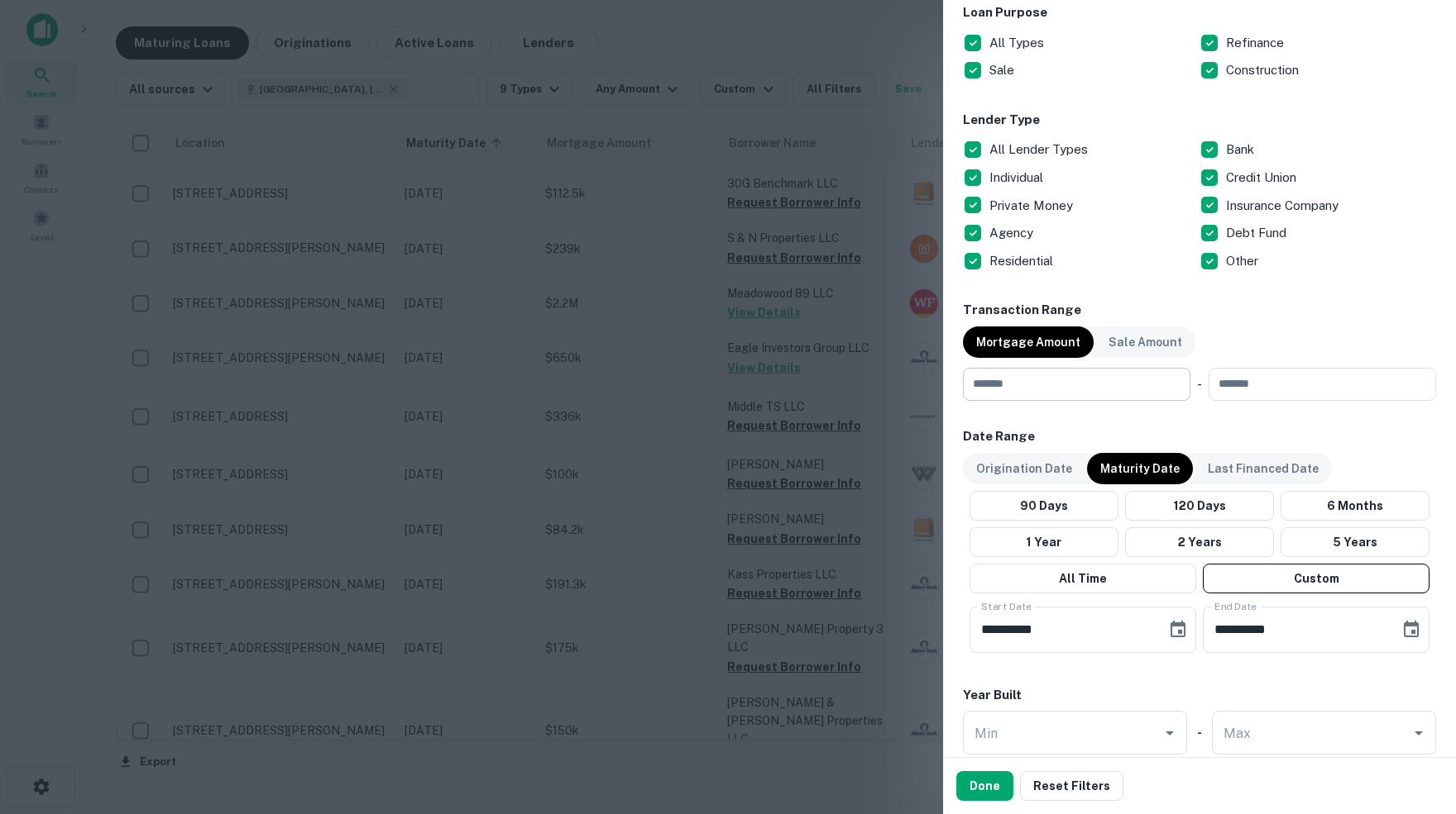
click at [1044, 387] on input "number" at bounding box center [1071, 385] width 216 height 33
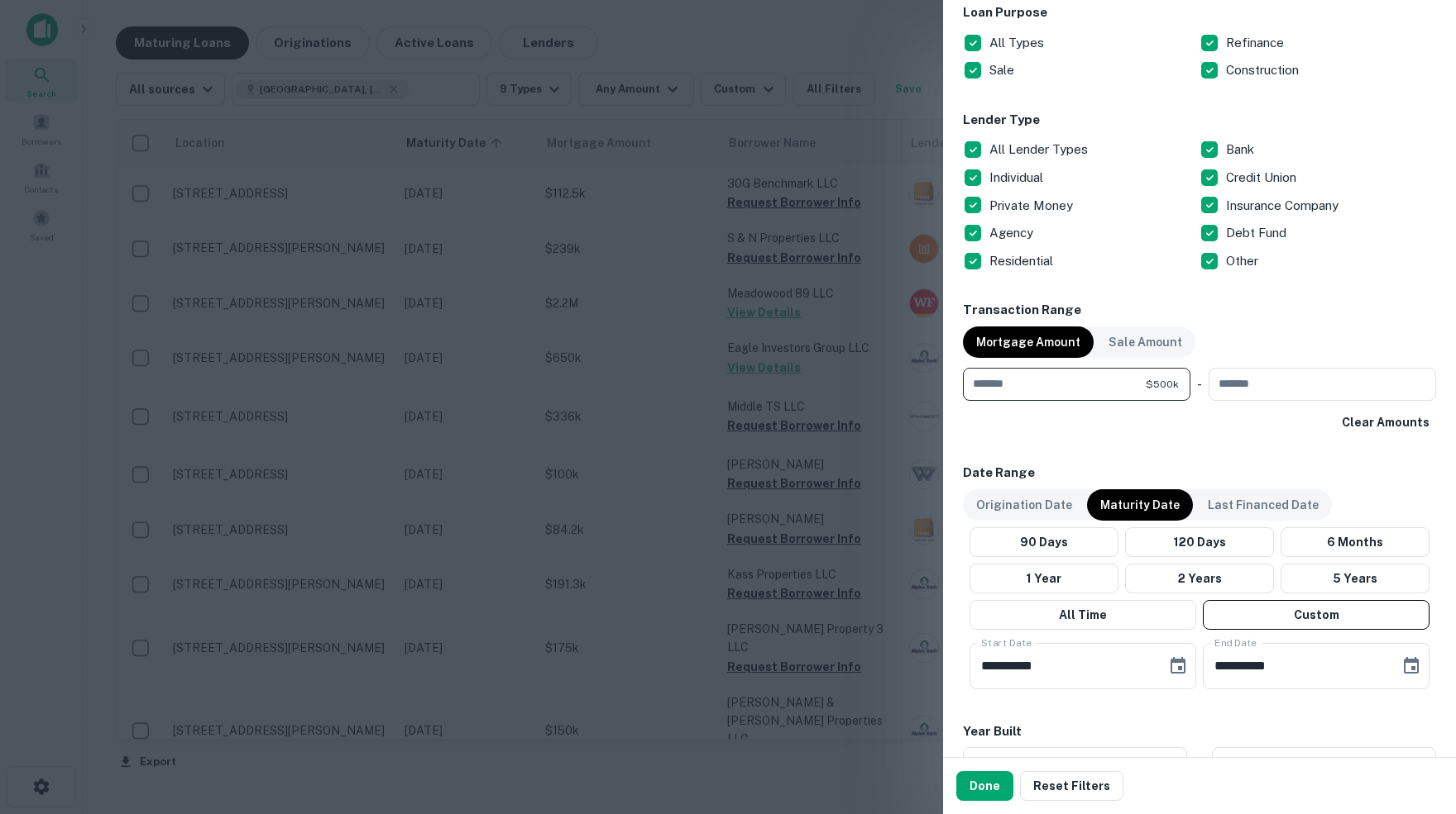
type input "******"
type input "********"
click at [989, 792] on button "Done" at bounding box center [984, 787] width 57 height 29
